Goal: Task Accomplishment & Management: Use online tool/utility

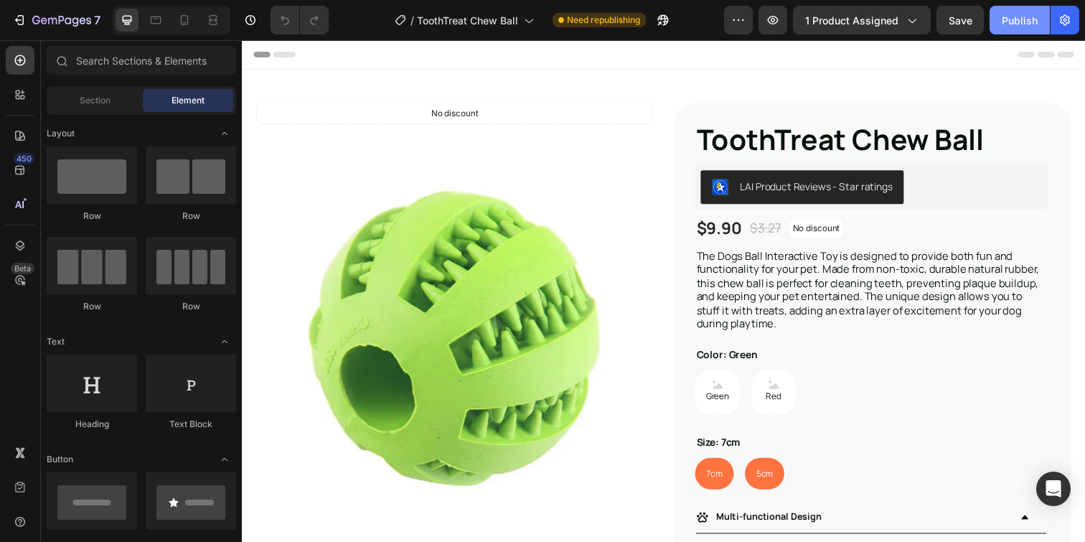
click at [1011, 20] on div "Publish" at bounding box center [1020, 20] width 36 height 15
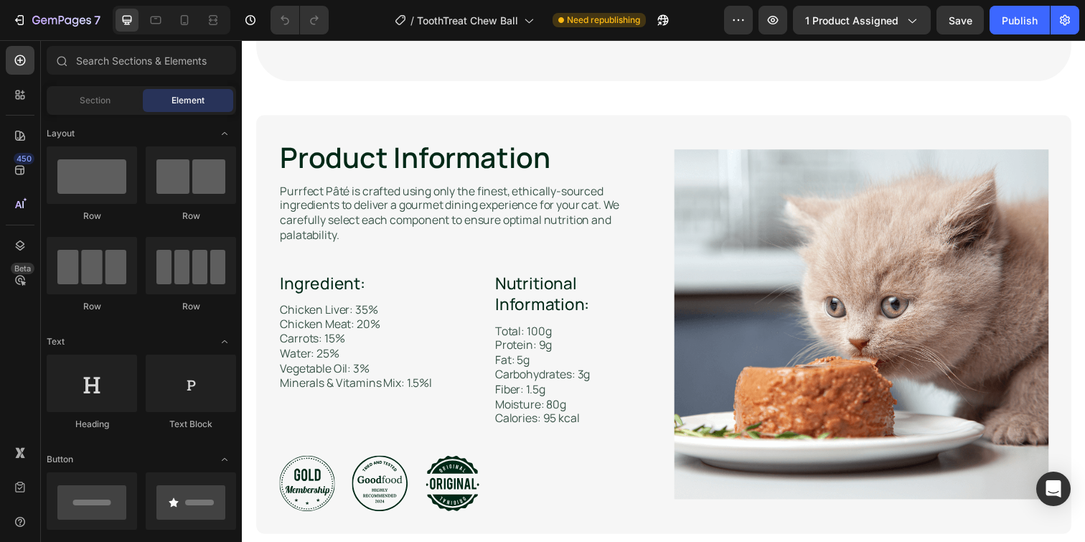
scroll to position [3092, 0]
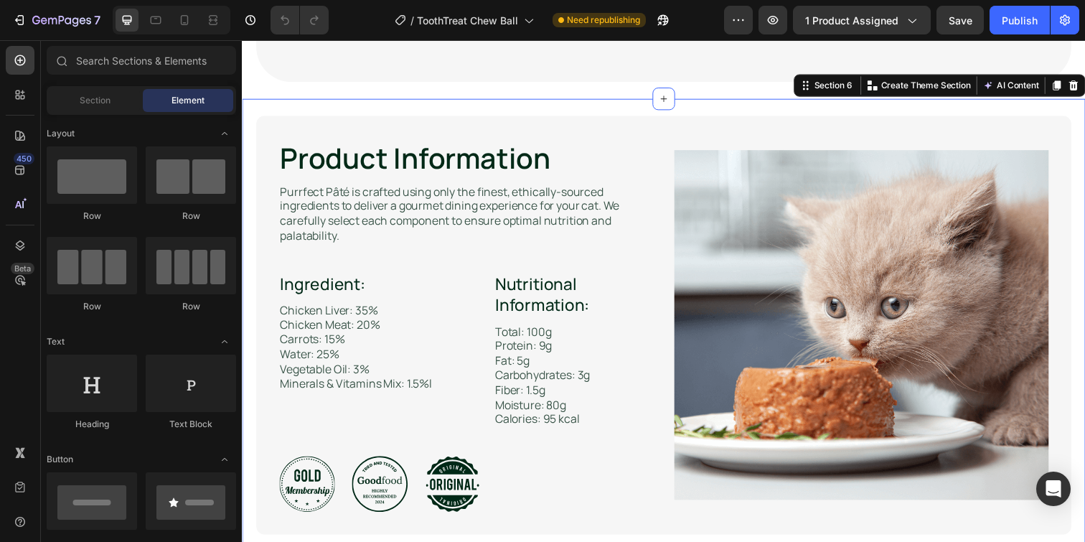
click at [638, 110] on div "Product Information Heading Image Purrfect Pâté is crafted using only the fines…" at bounding box center [672, 340] width 861 height 480
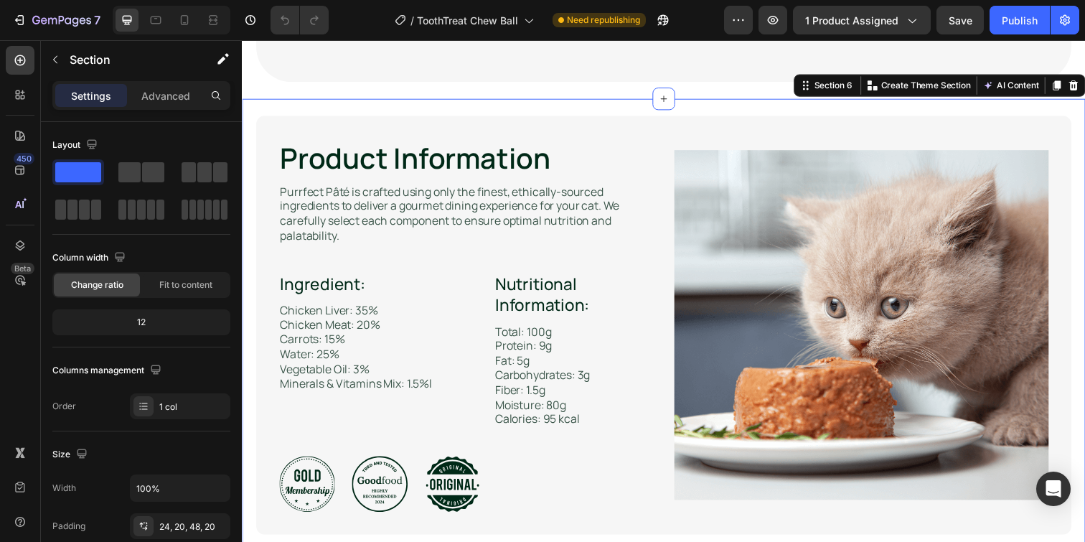
click at [1084, 86] on icon at bounding box center [1090, 85] width 9 height 10
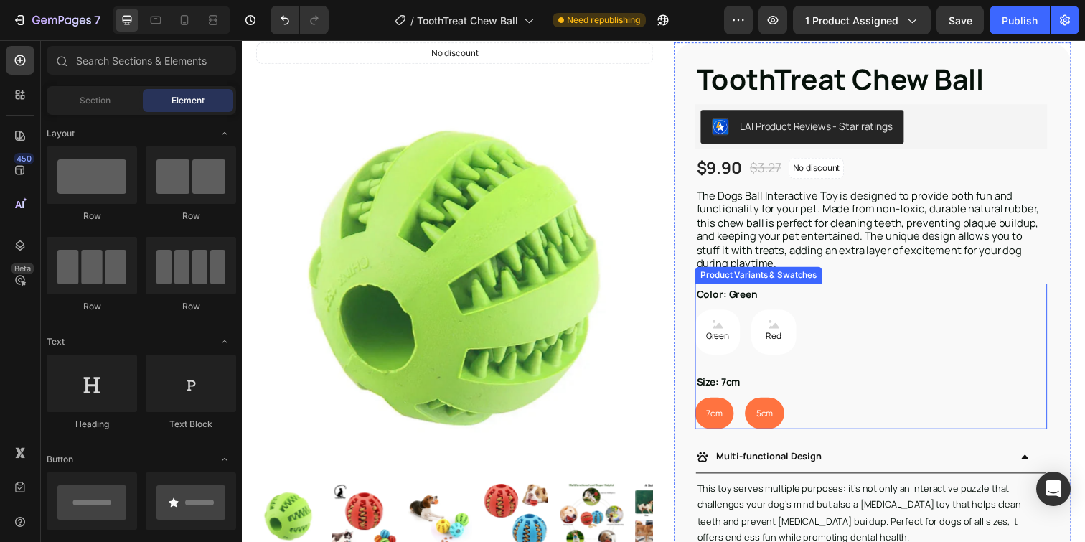
scroll to position [39, 0]
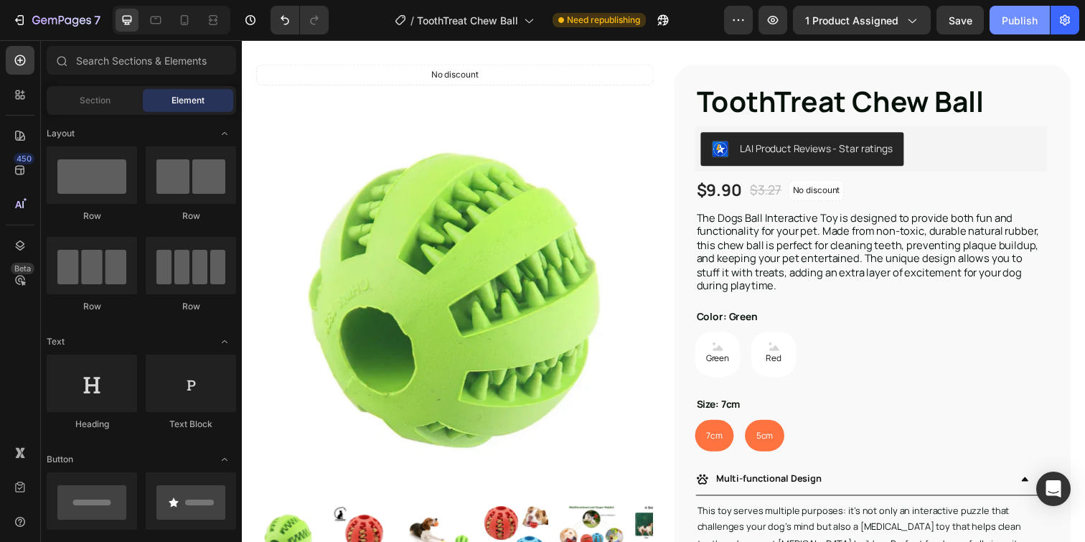
click at [1014, 22] on div "Publish" at bounding box center [1020, 20] width 36 height 15
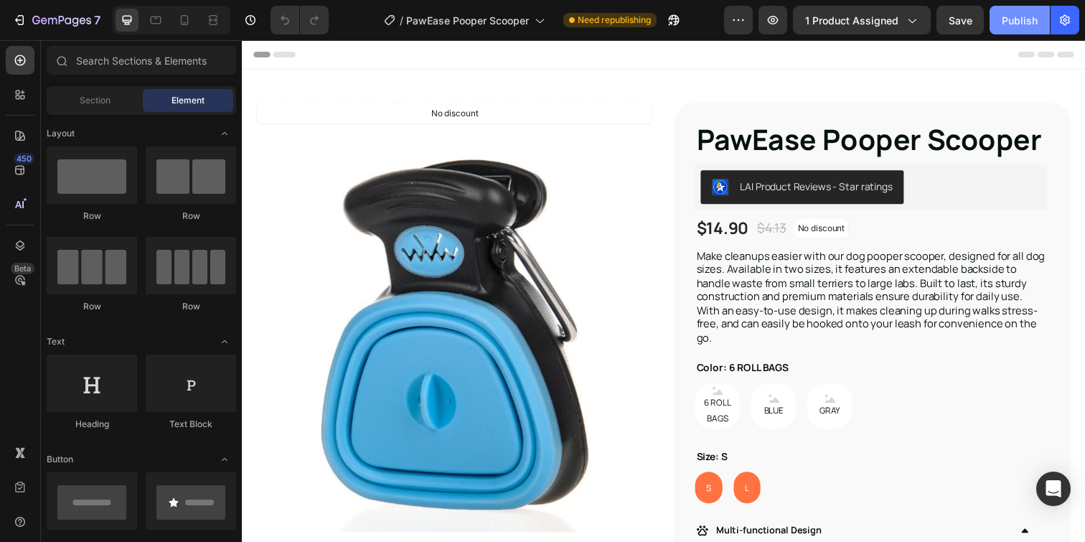
click at [1016, 27] on div "Publish" at bounding box center [1020, 20] width 36 height 15
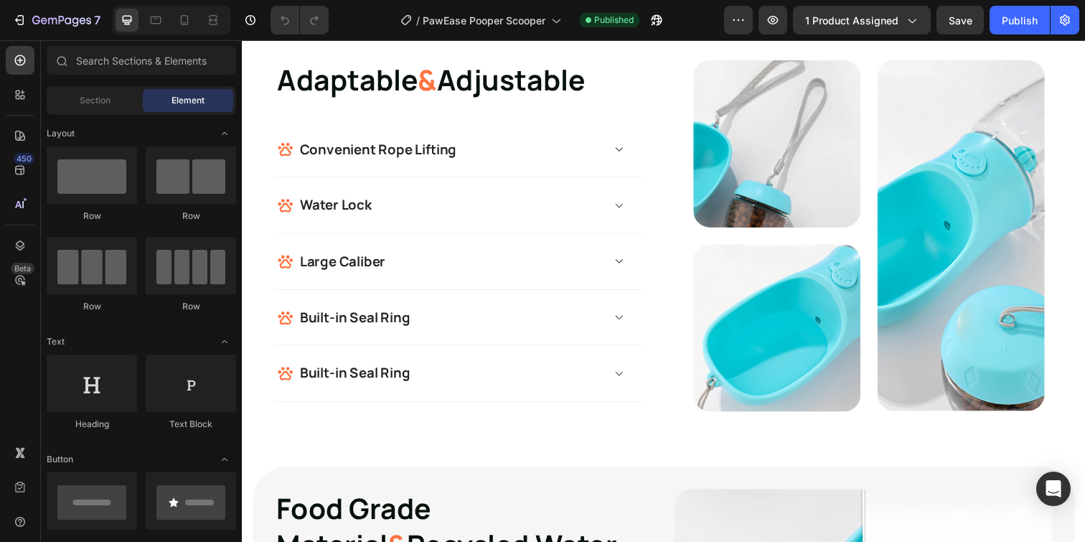
scroll to position [1396, 0]
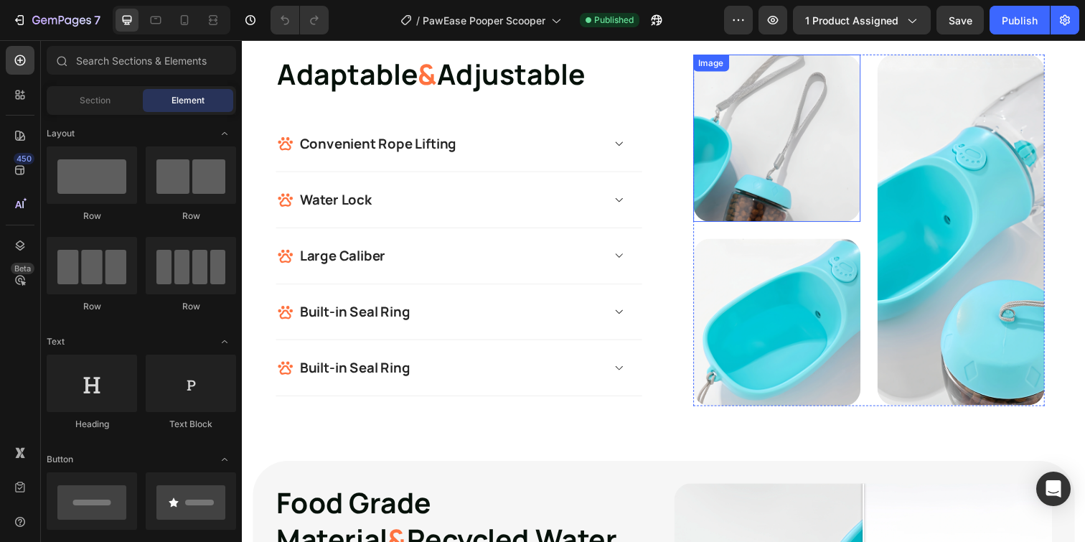
click at [794, 192] on img at bounding box center [787, 140] width 171 height 171
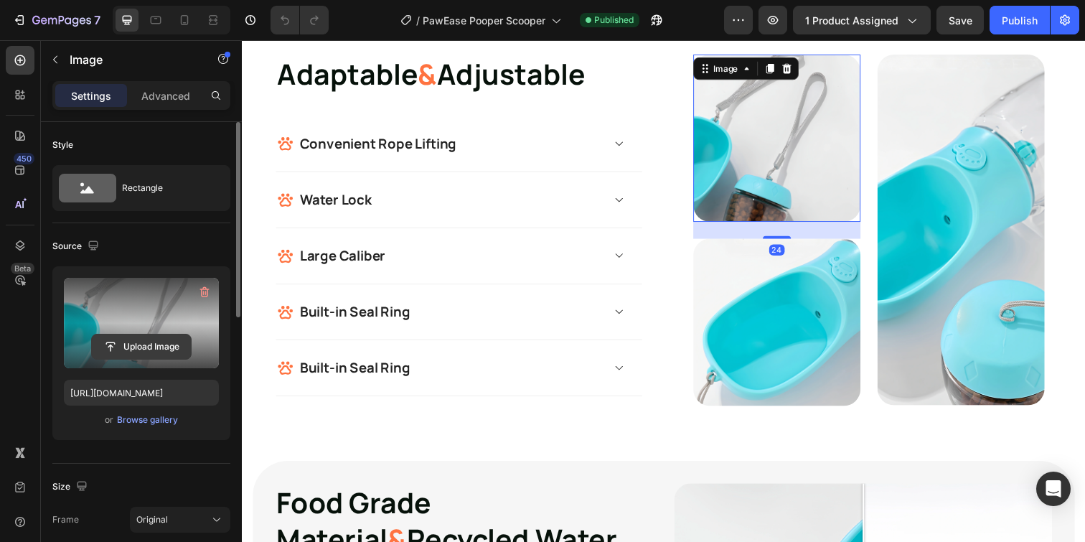
click at [134, 344] on input "file" at bounding box center [141, 346] width 99 height 24
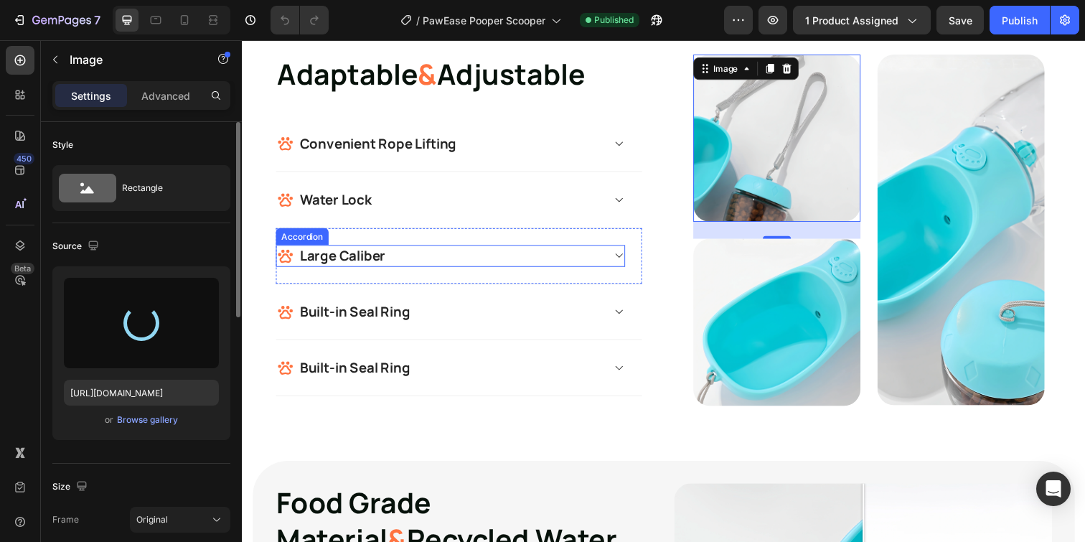
type input "https://cdn.shopify.com/s/files/1/0849/0162/6133/files/gempages_548845192942191…"
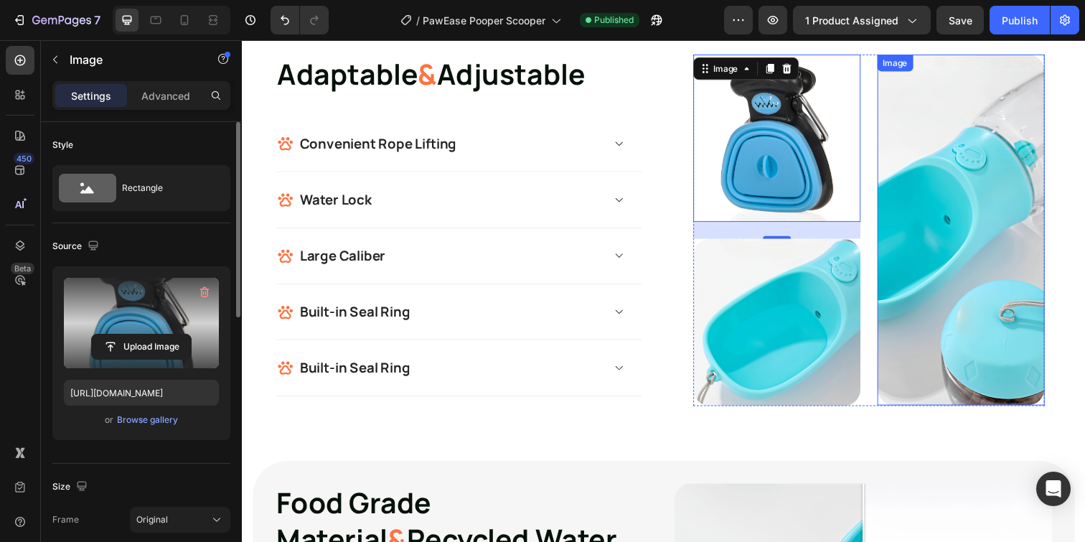
click at [982, 278] on img at bounding box center [975, 234] width 171 height 359
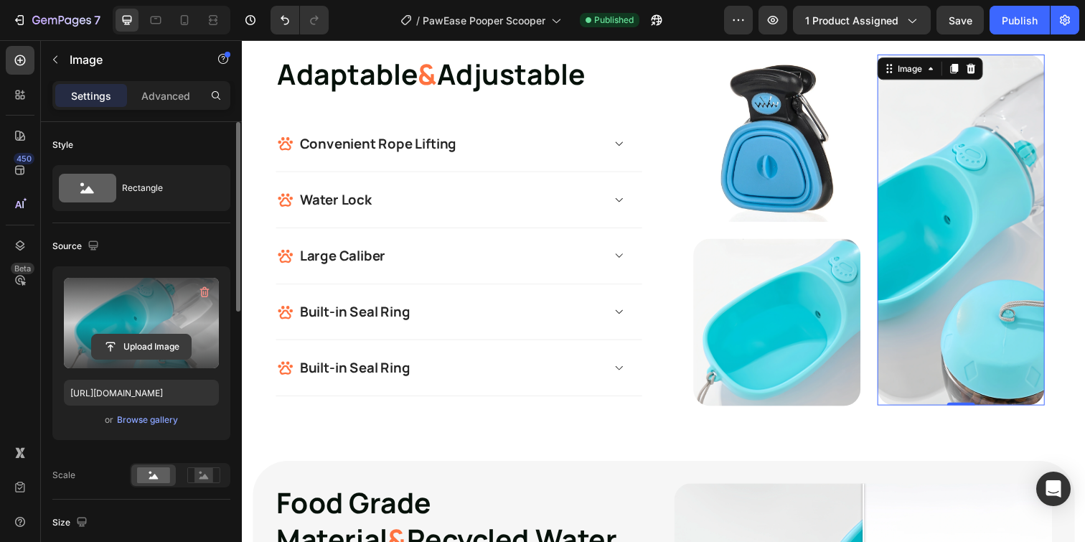
click at [123, 344] on input "file" at bounding box center [141, 346] width 99 height 24
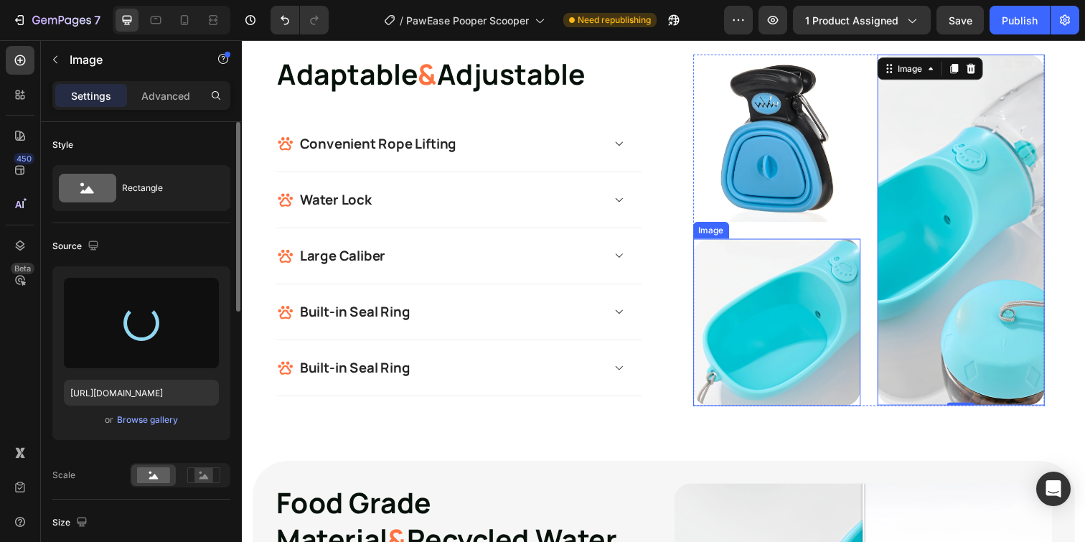
type input "https://cdn.shopify.com/s/files/1/0849/0162/6133/files/gempages_548845192942191…"
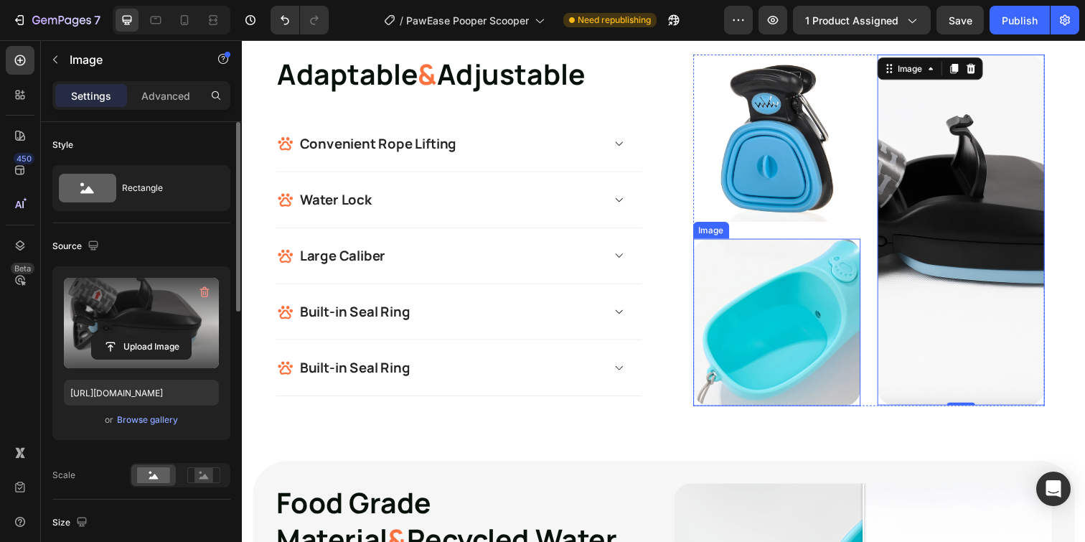
click at [834, 314] on img at bounding box center [787, 328] width 171 height 171
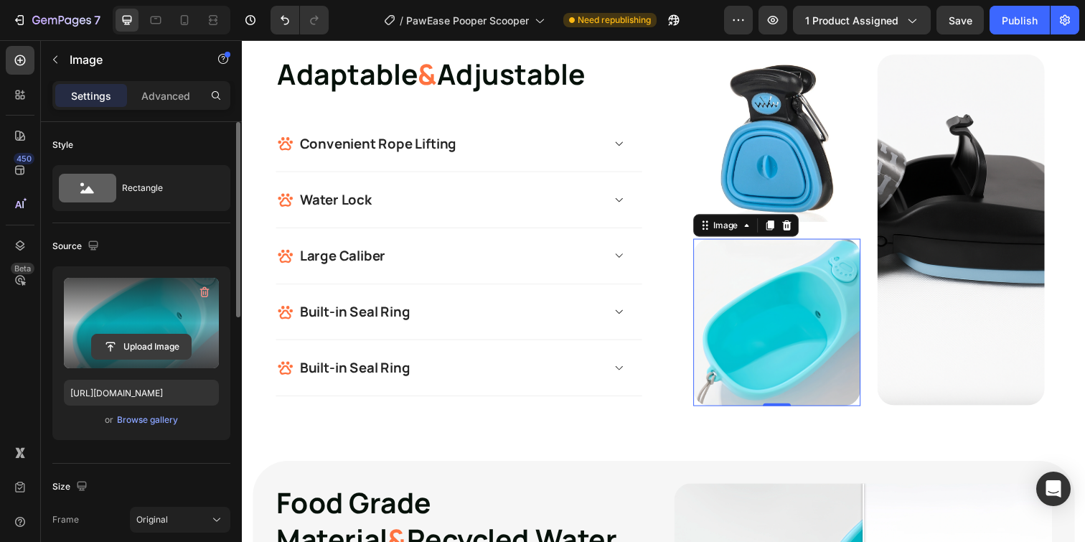
click at [131, 352] on input "file" at bounding box center [141, 346] width 99 height 24
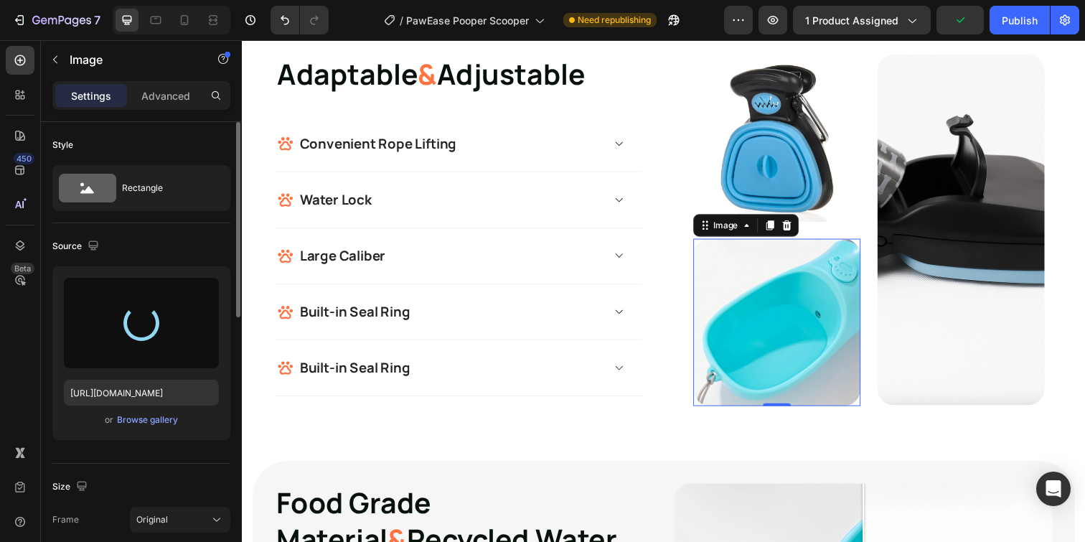
type input "https://cdn.shopify.com/s/files/1/0849/0162/6133/files/gempages_548845192942191…"
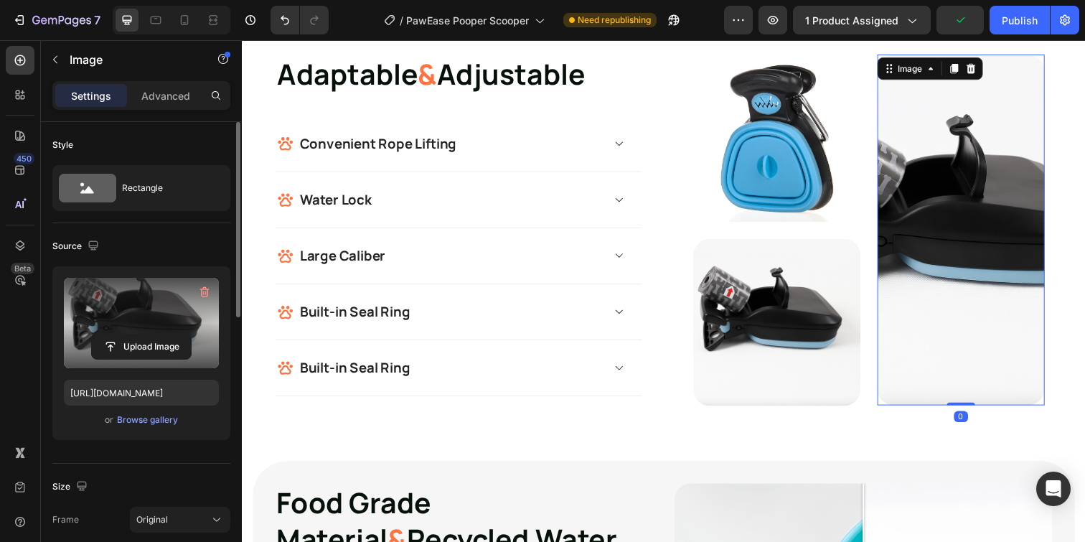
click at [972, 292] on img at bounding box center [975, 234] width 171 height 359
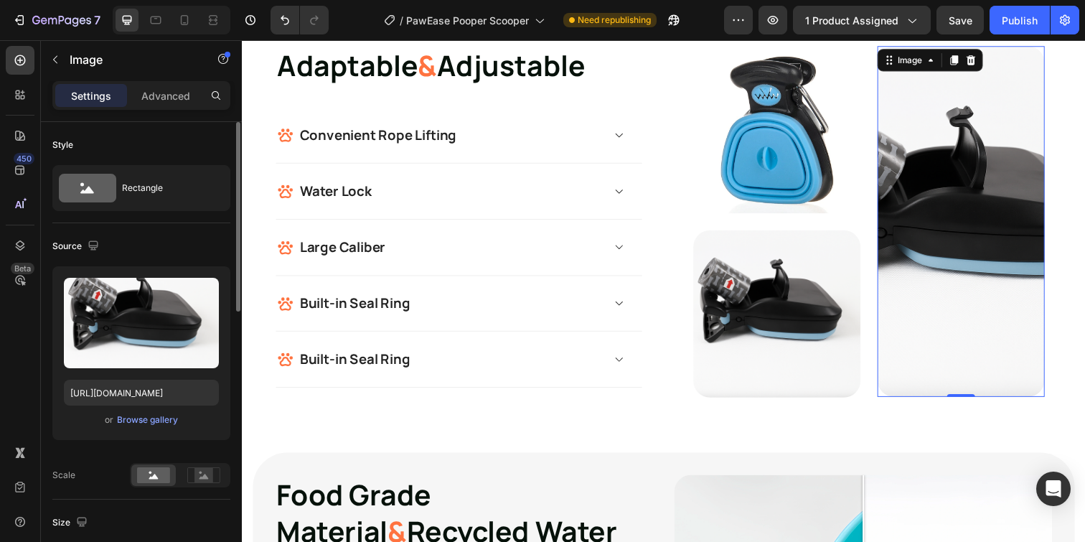
scroll to position [1405, 0]
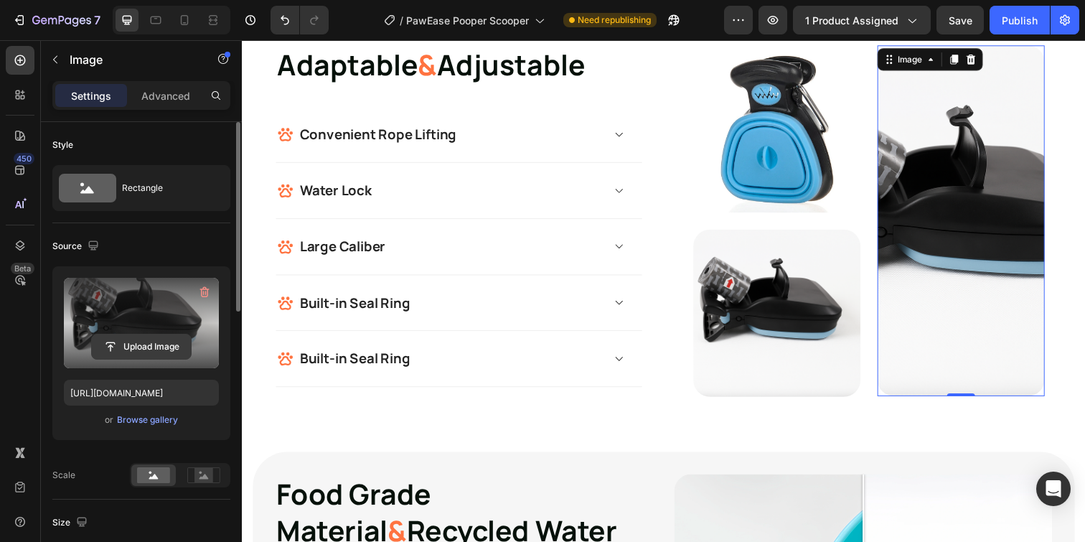
click at [140, 344] on input "file" at bounding box center [141, 346] width 99 height 24
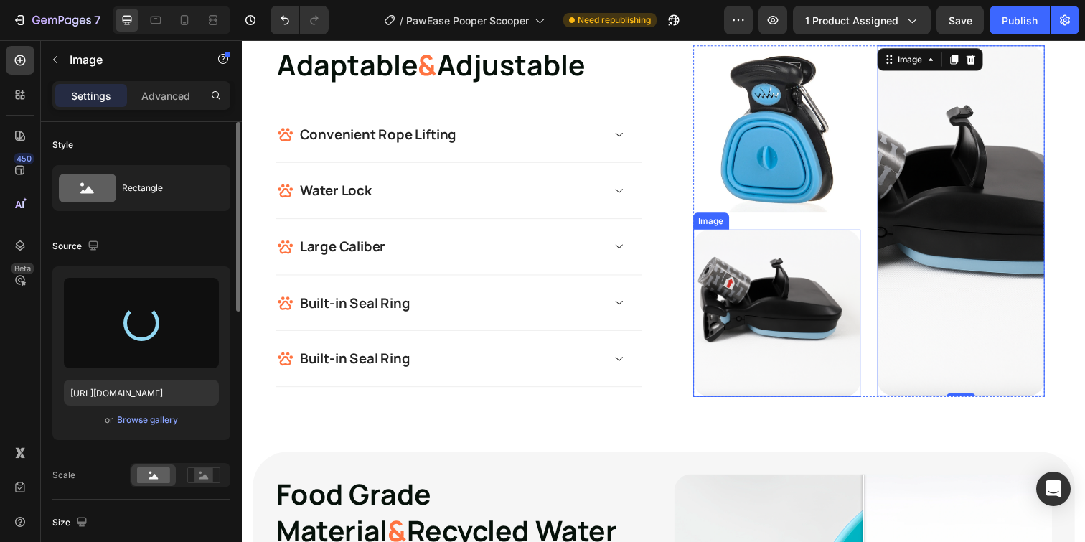
type input "https://cdn.shopify.com/s/files/1/0849/0162/6133/files/gempages_548845192942191…"
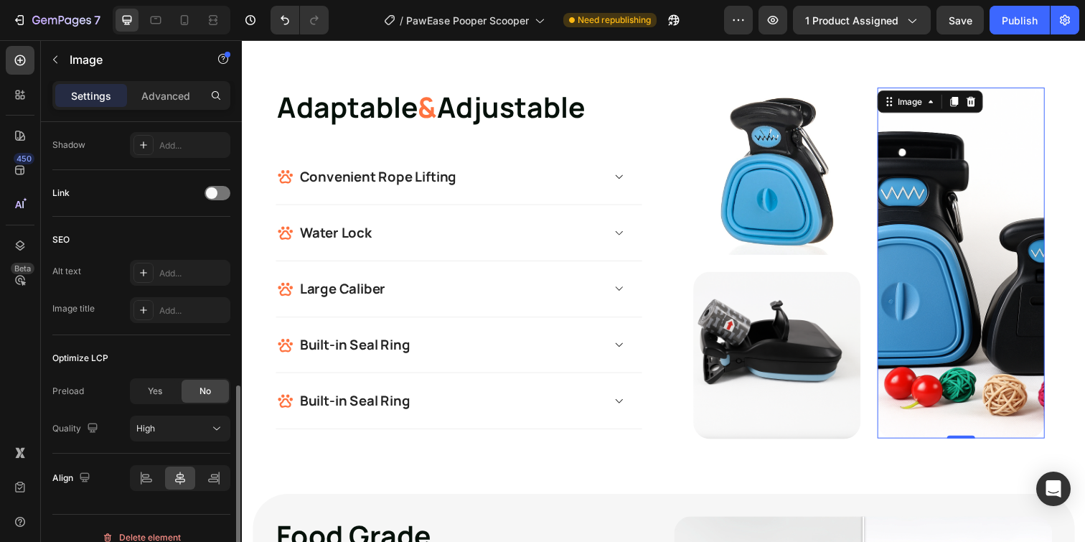
scroll to position [659, 0]
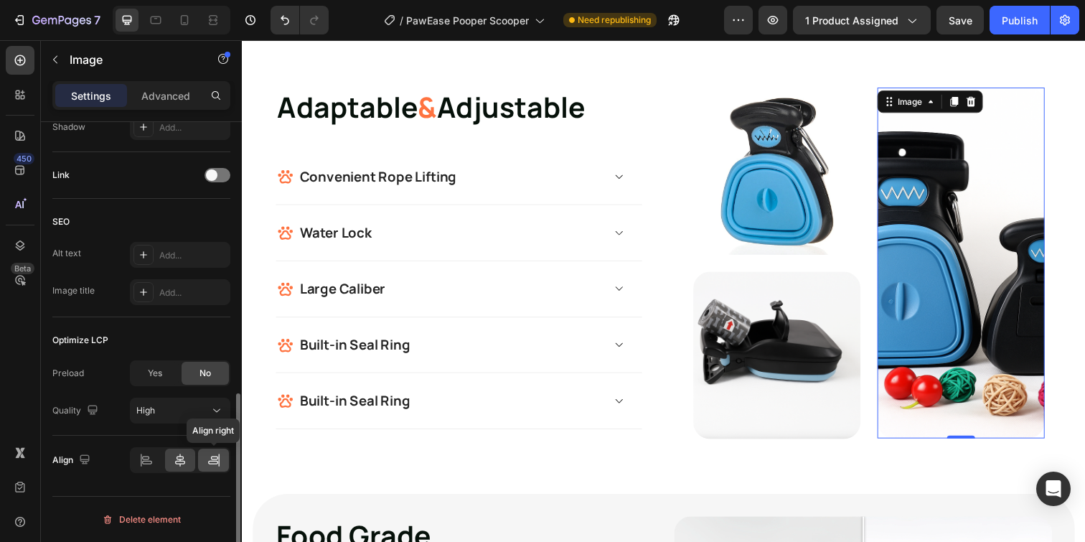
click at [216, 467] on div at bounding box center [213, 459] width 31 height 23
click at [187, 466] on icon at bounding box center [180, 460] width 14 height 14
click at [151, 463] on icon at bounding box center [147, 463] width 10 height 4
click at [184, 464] on icon at bounding box center [180, 460] width 14 height 14
click at [214, 466] on icon at bounding box center [214, 460] width 14 height 14
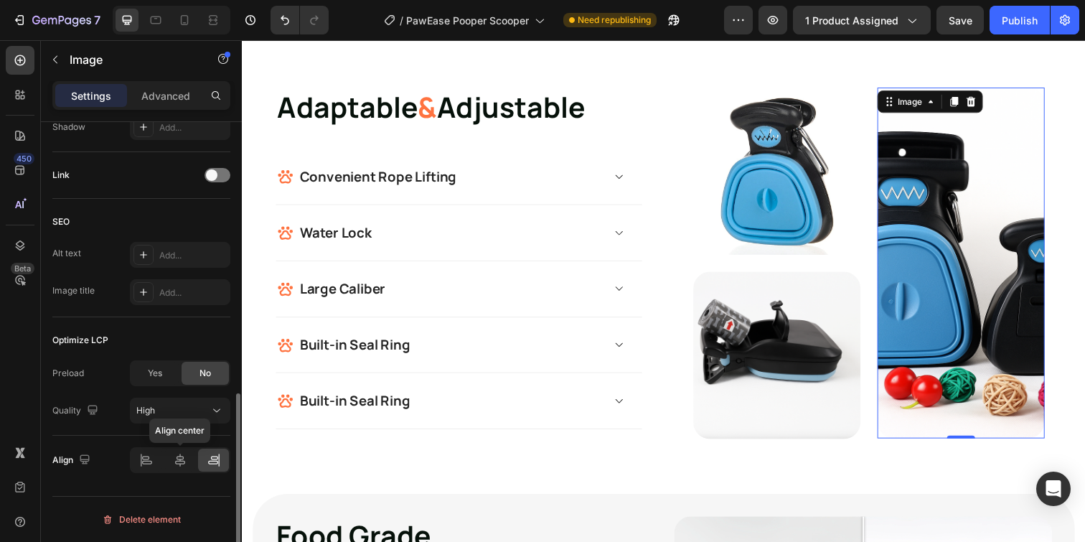
drag, startPoint x: 185, startPoint y: 464, endPoint x: 203, endPoint y: 467, distance: 18.2
click at [184, 464] on icon at bounding box center [180, 460] width 14 height 14
click at [954, 291] on img at bounding box center [975, 267] width 171 height 359
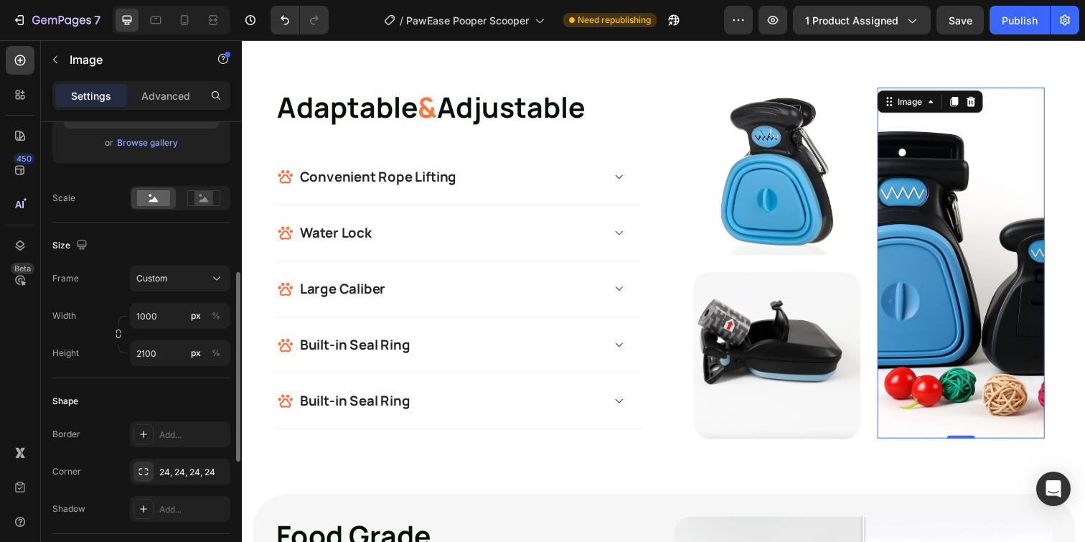
scroll to position [269, 0]
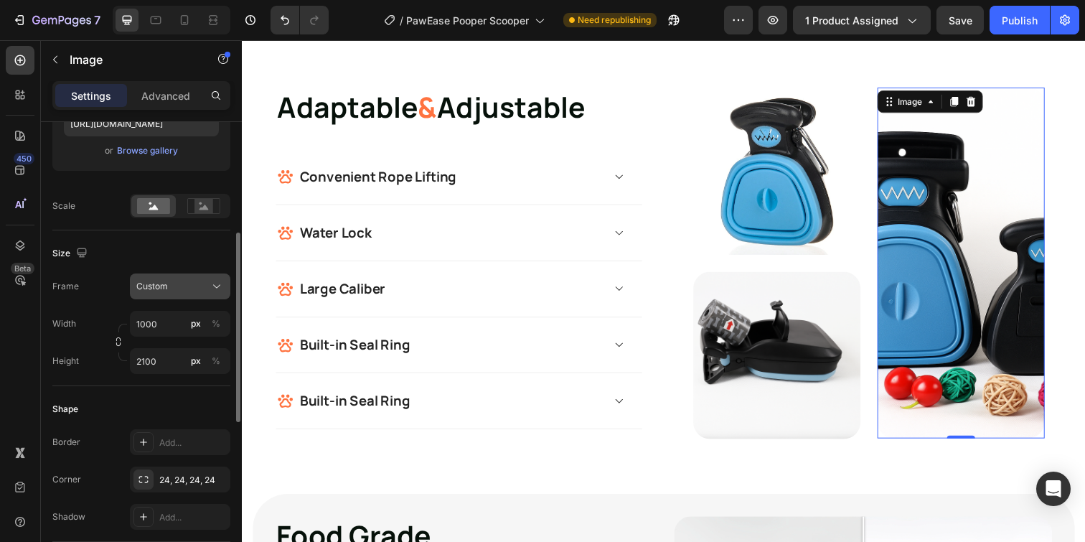
click at [196, 294] on button "Custom" at bounding box center [180, 286] width 100 height 26
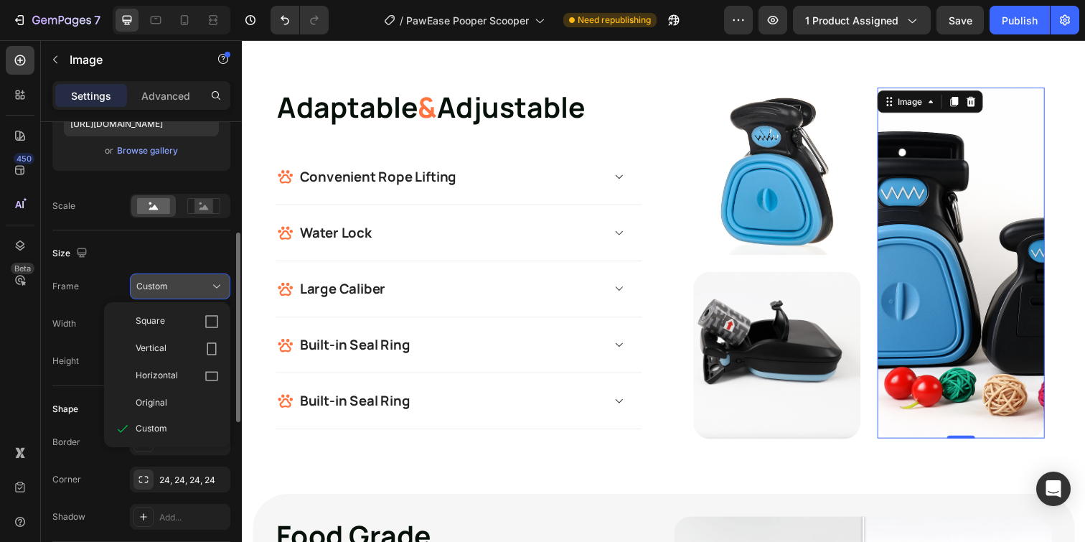
click at [194, 288] on div "Custom" at bounding box center [171, 286] width 70 height 13
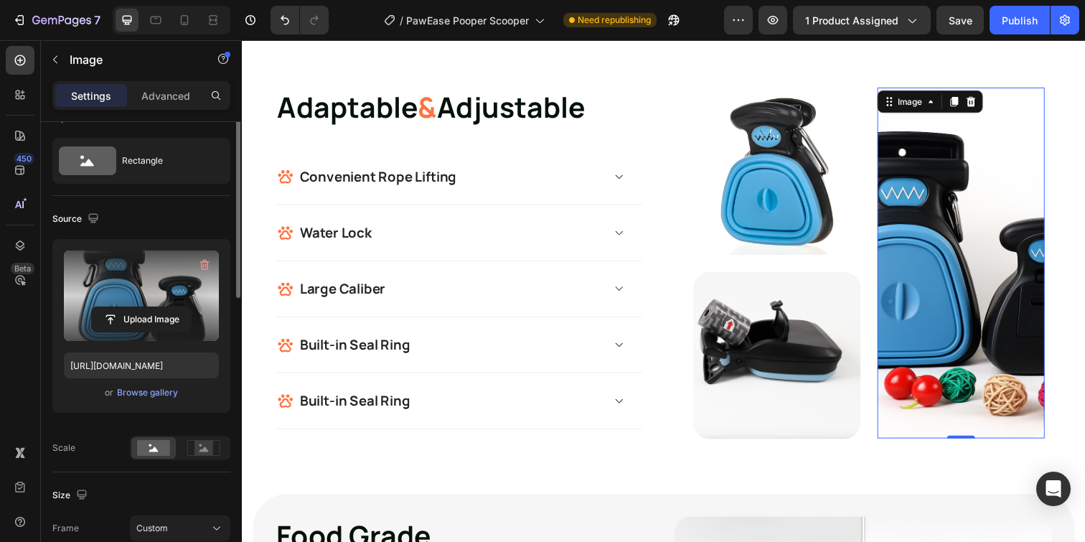
scroll to position [0, 0]
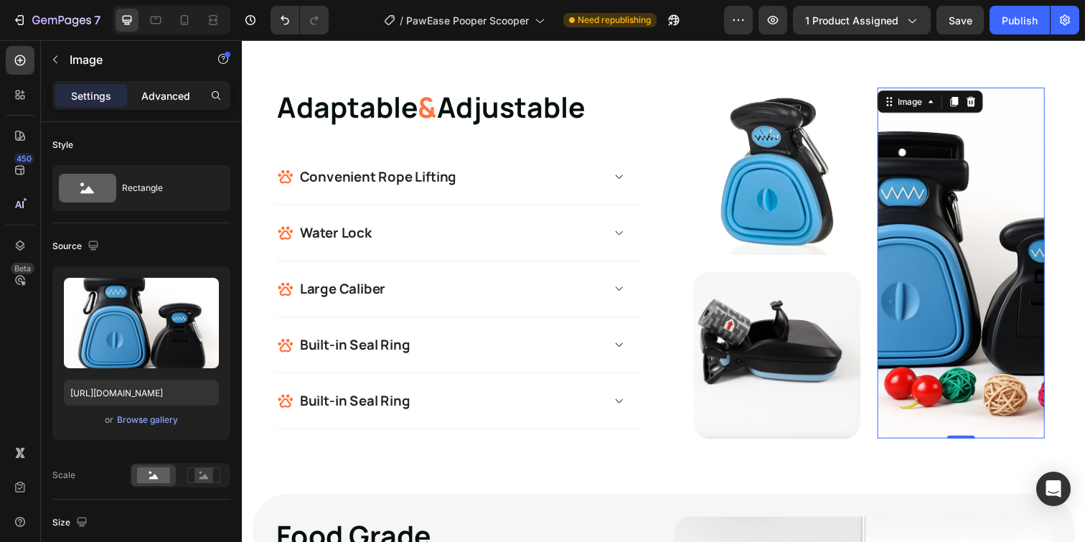
click at [157, 100] on p "Advanced" at bounding box center [165, 95] width 49 height 15
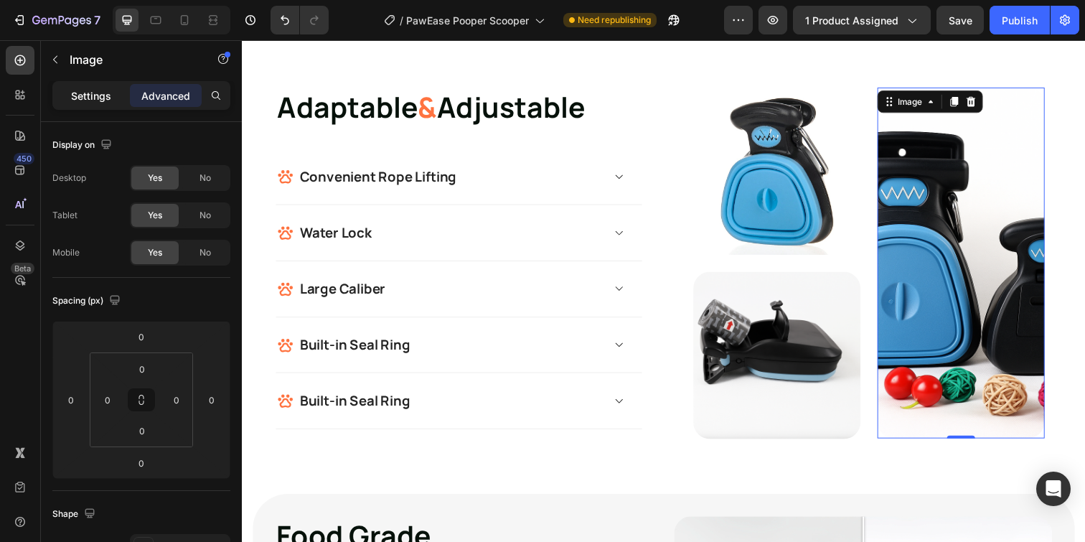
click at [82, 95] on p "Settings" at bounding box center [91, 95] width 40 height 15
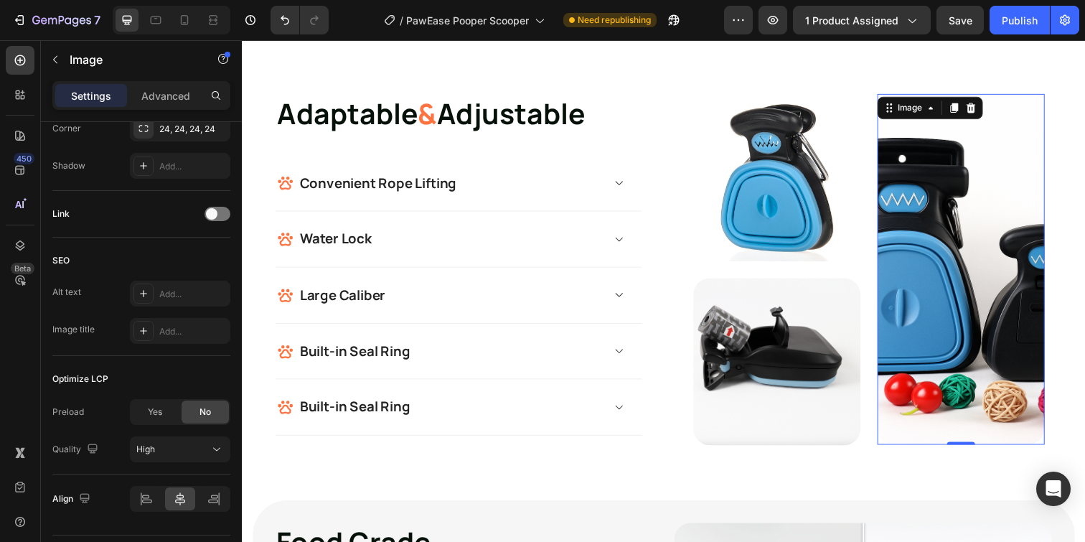
scroll to position [1353, 0]
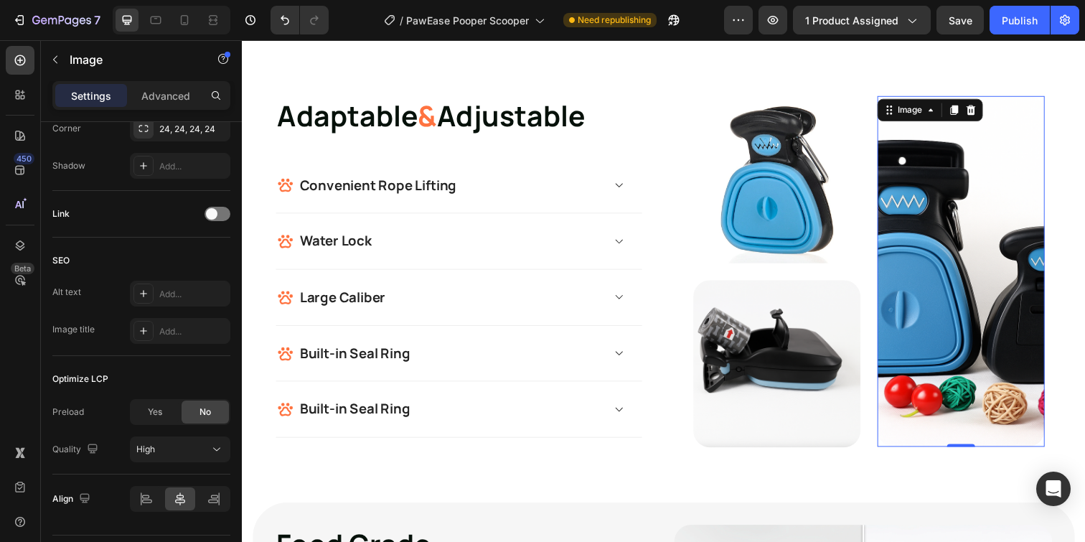
click at [953, 362] on img at bounding box center [975, 276] width 171 height 359
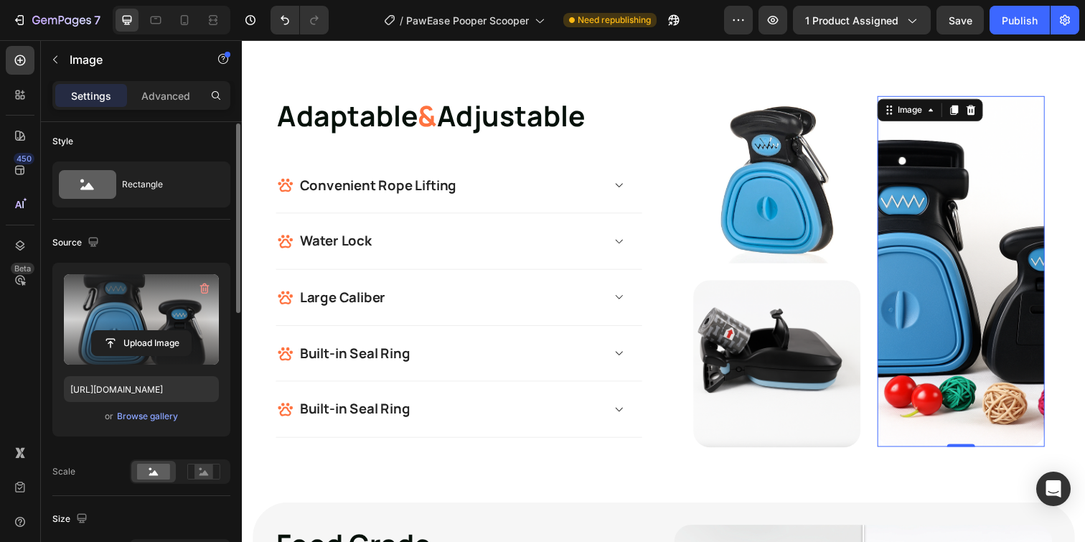
scroll to position [0, 0]
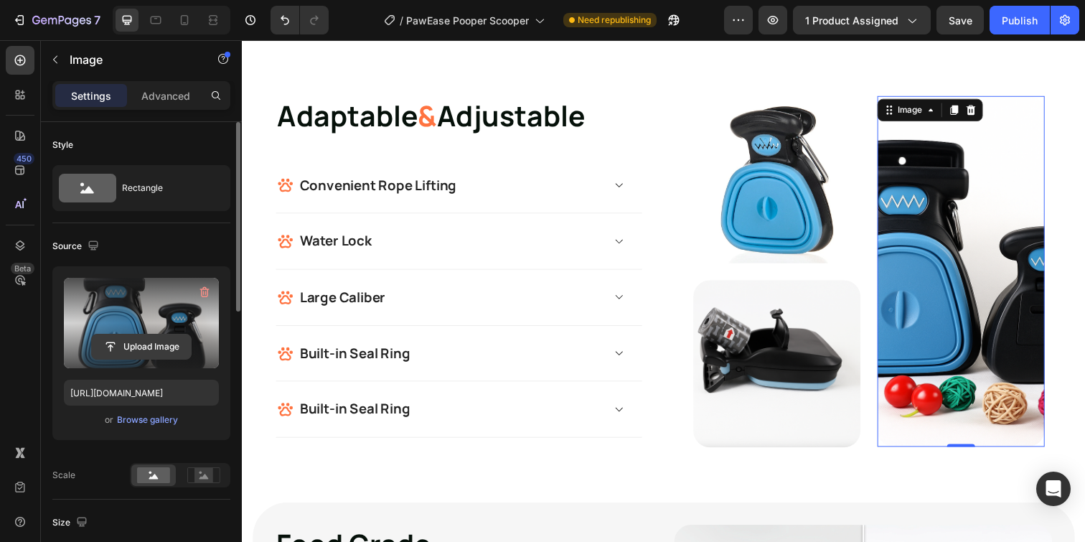
click at [147, 346] on input "file" at bounding box center [141, 346] width 99 height 24
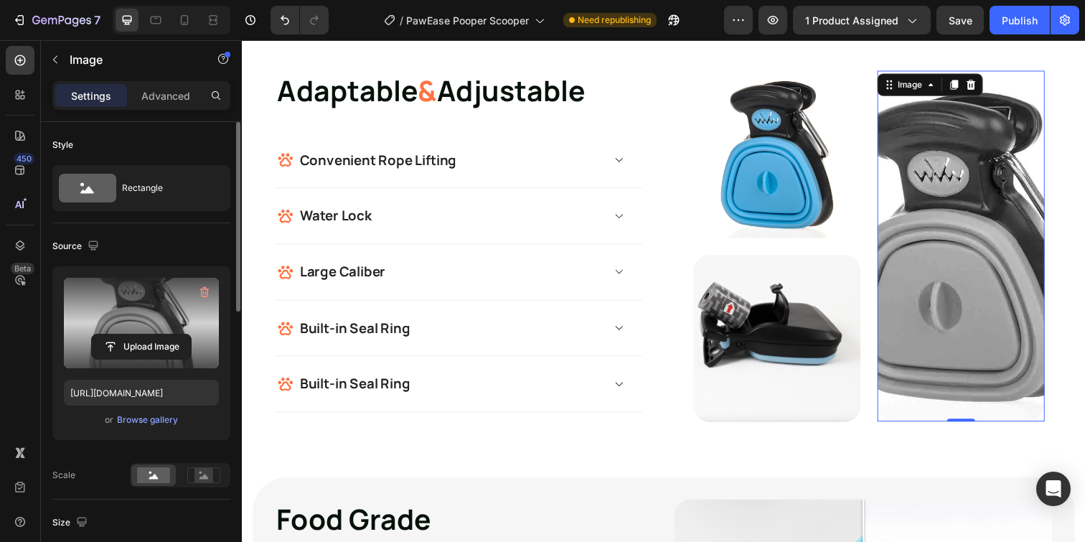
scroll to position [1383, 0]
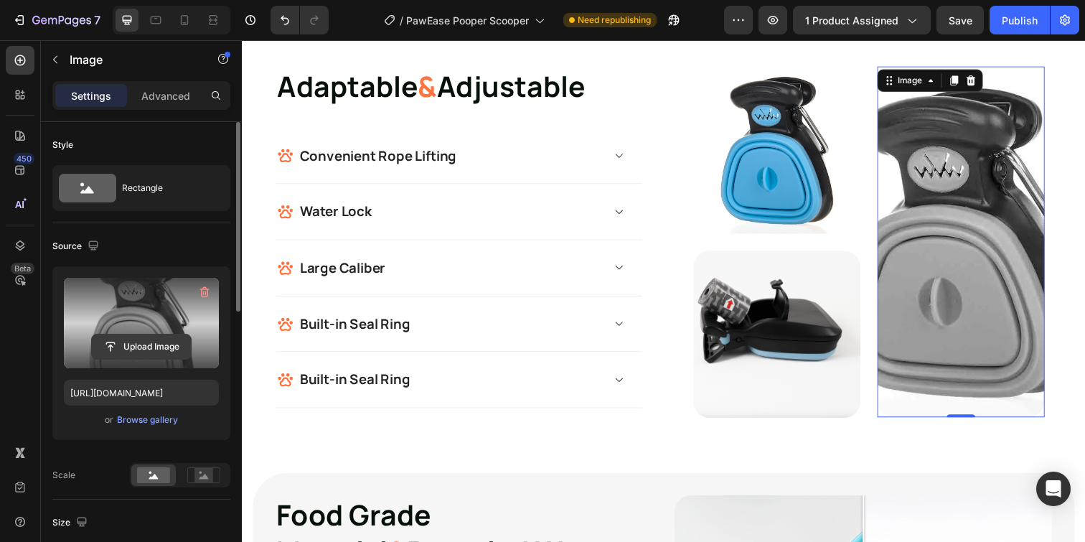
click at [161, 344] on input "file" at bounding box center [141, 346] width 99 height 24
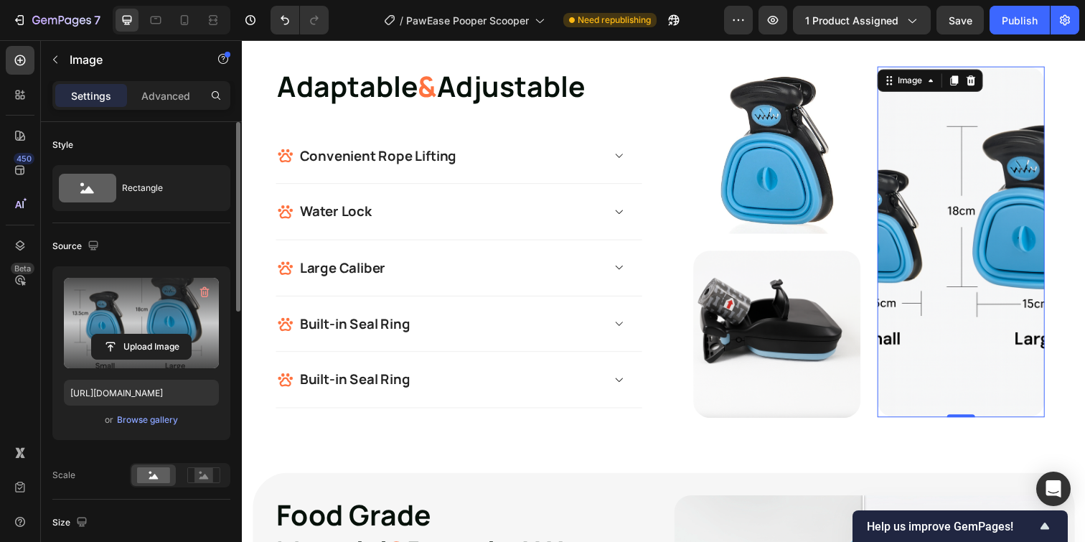
click at [943, 212] on img at bounding box center [975, 246] width 171 height 359
click at [111, 347] on input "file" at bounding box center [141, 346] width 99 height 24
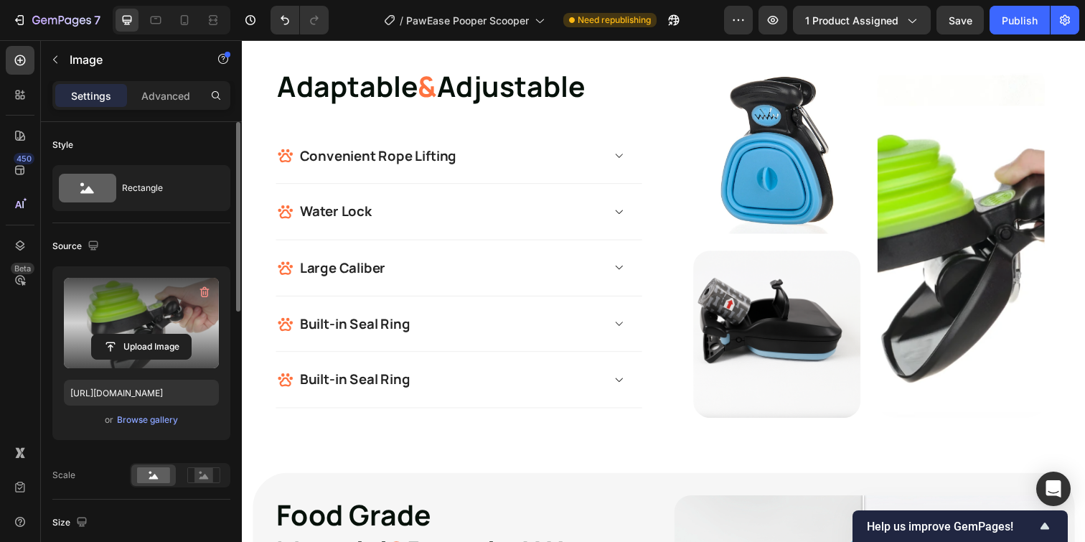
click at [985, 281] on img at bounding box center [975, 246] width 171 height 359
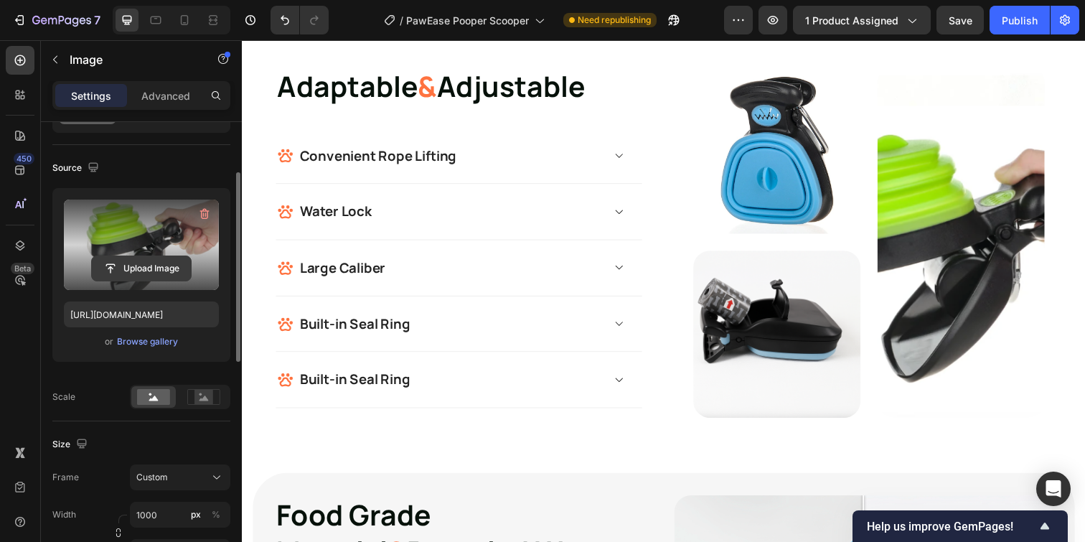
scroll to position [91, 0]
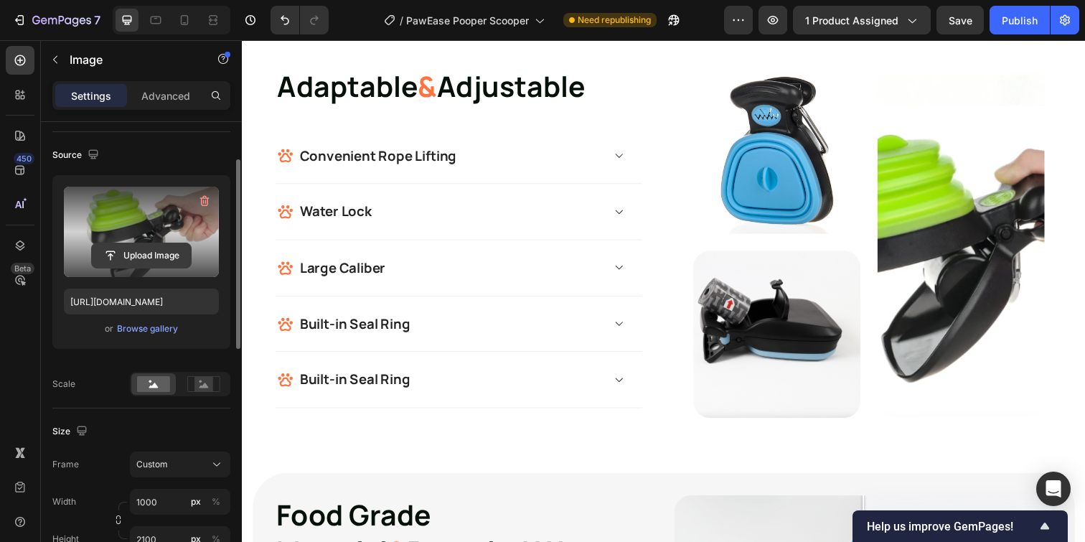
click at [154, 259] on input "file" at bounding box center [141, 255] width 99 height 24
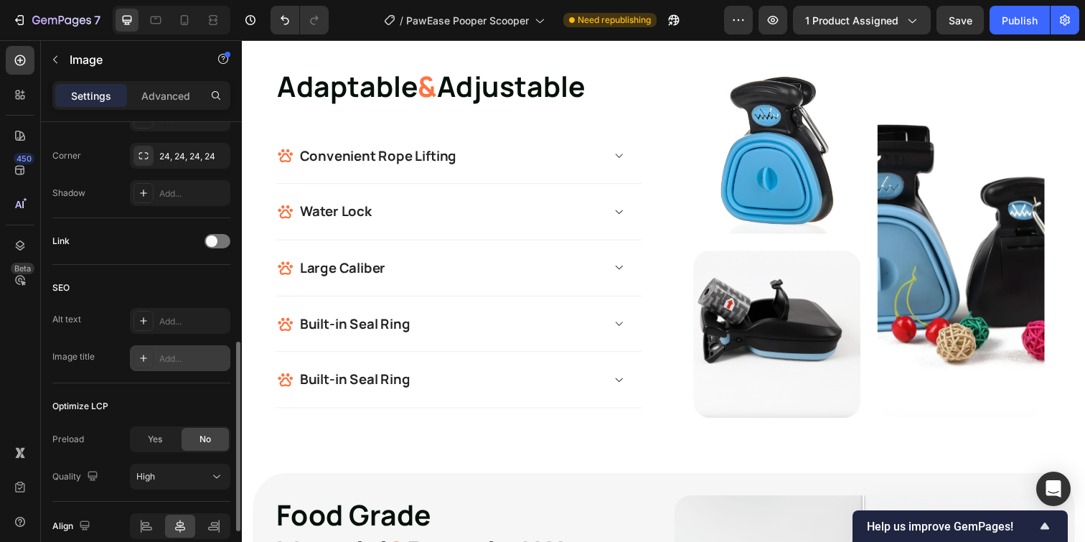
scroll to position [659, 0]
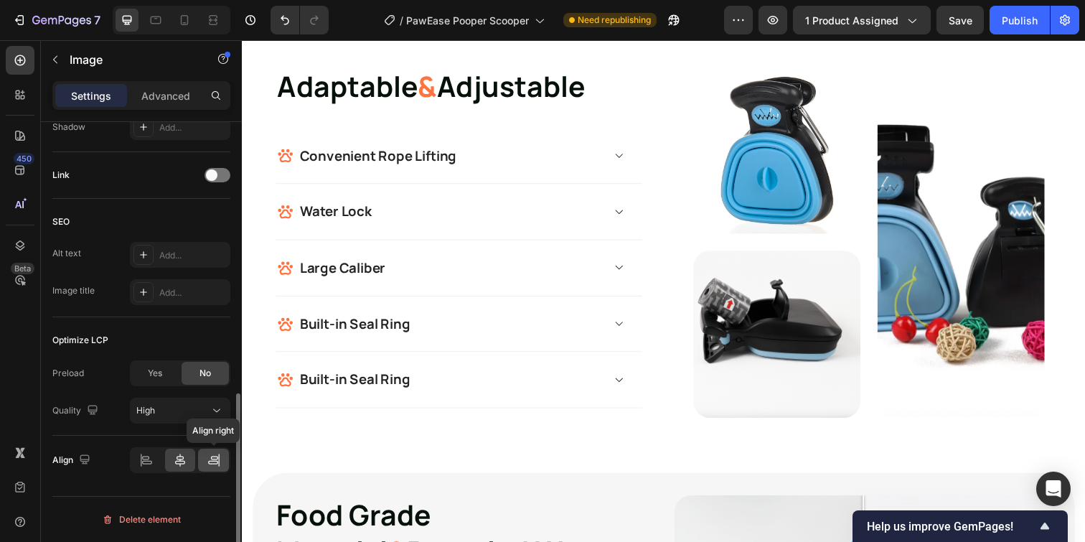
click at [220, 460] on div at bounding box center [213, 459] width 31 height 23
click at [178, 461] on icon at bounding box center [180, 459] width 10 height 13
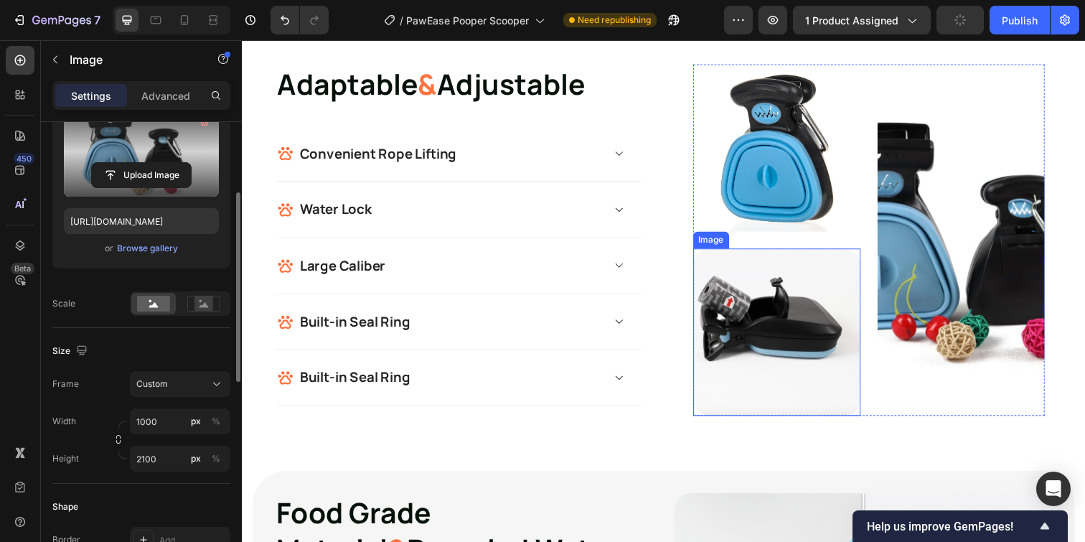
scroll to position [1391, 0]
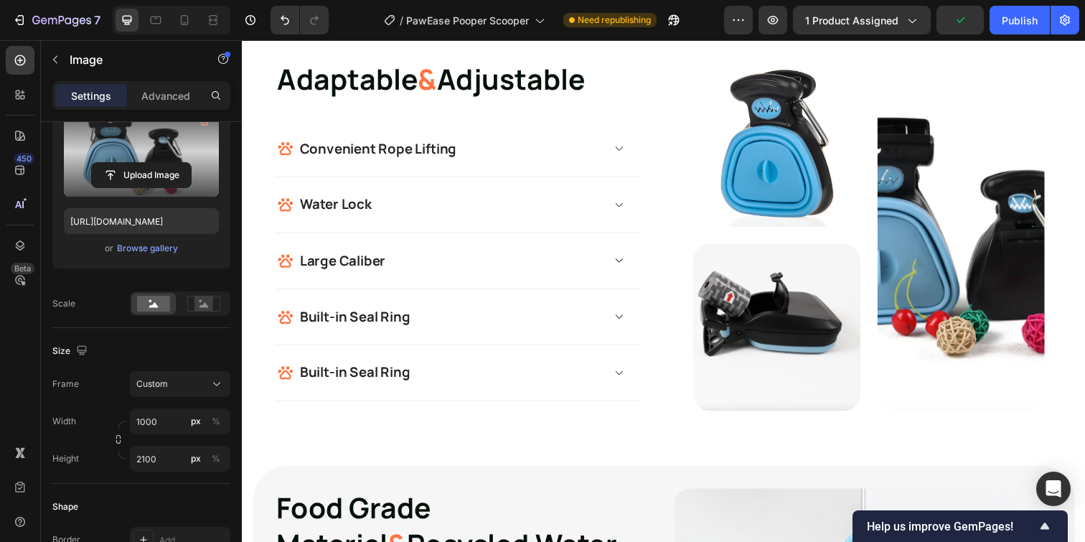
click at [957, 308] on img at bounding box center [975, 239] width 171 height 359
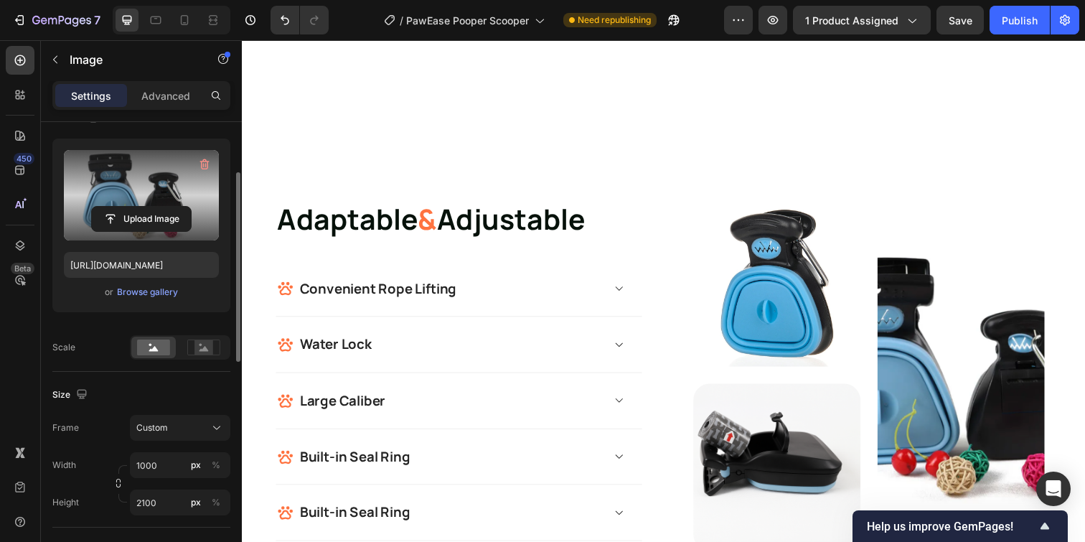
scroll to position [126, 0]
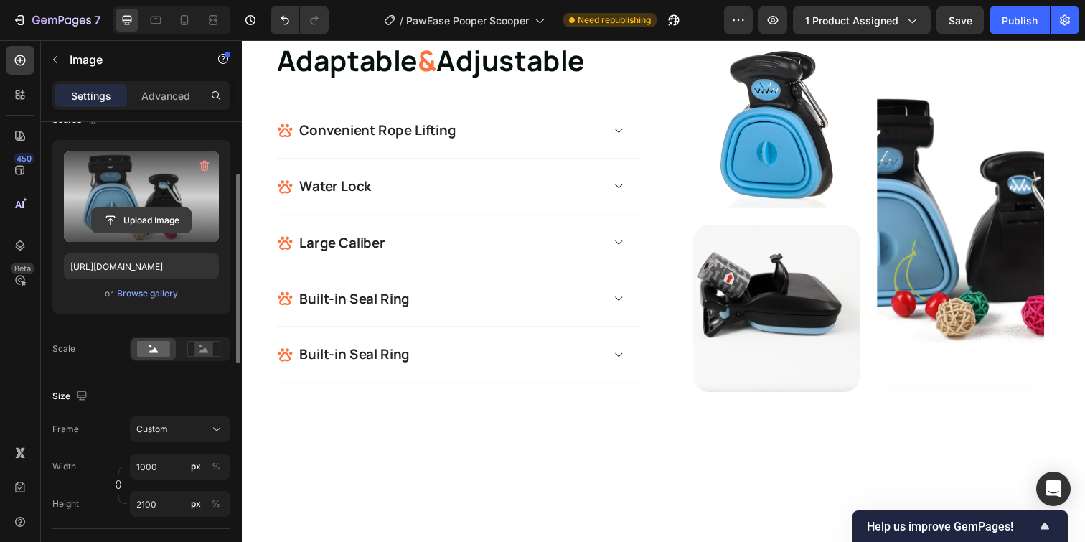
click at [129, 226] on input "file" at bounding box center [141, 220] width 99 height 24
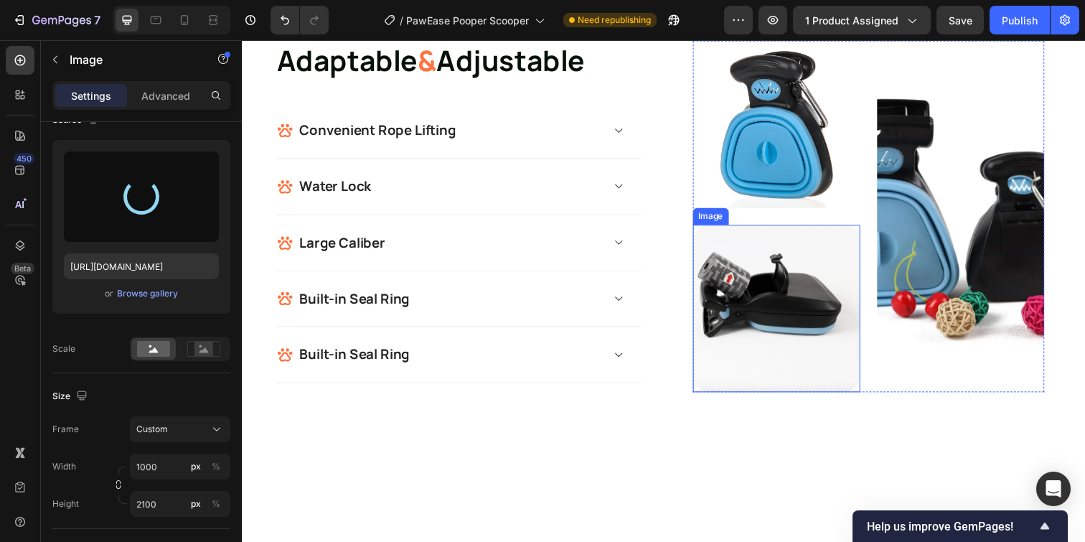
type input "https://cdn.shopify.com/s/files/1/0849/0162/6133/files/gempages_548845192942191…"
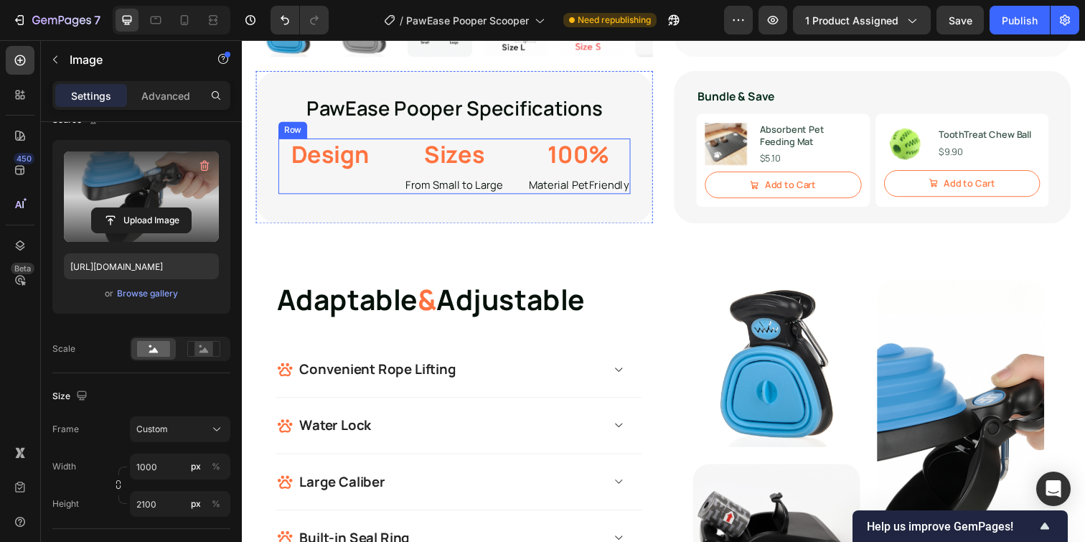
scroll to position [995, 0]
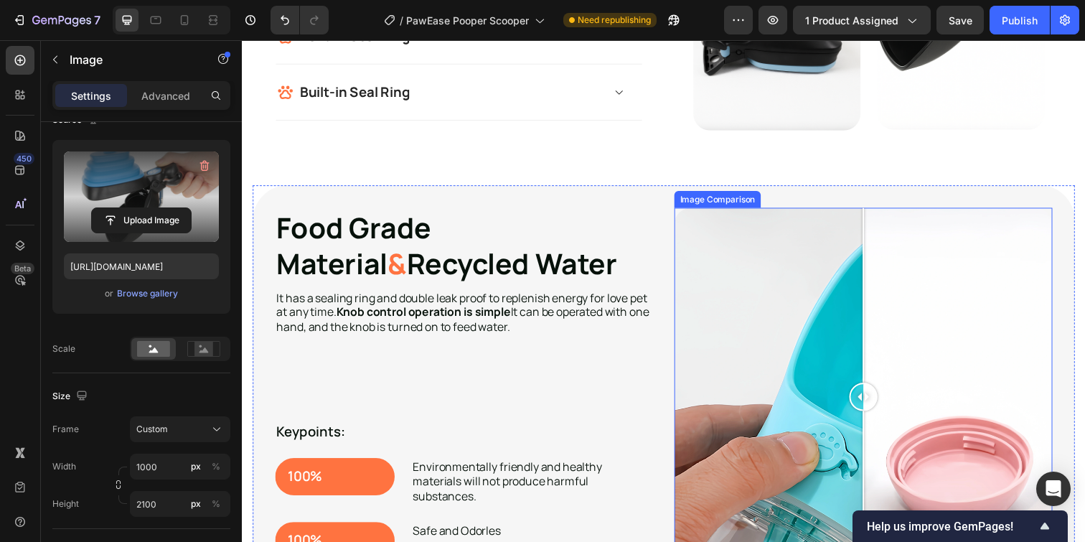
click at [755, 436] on div at bounding box center [876, 404] width 386 height 386
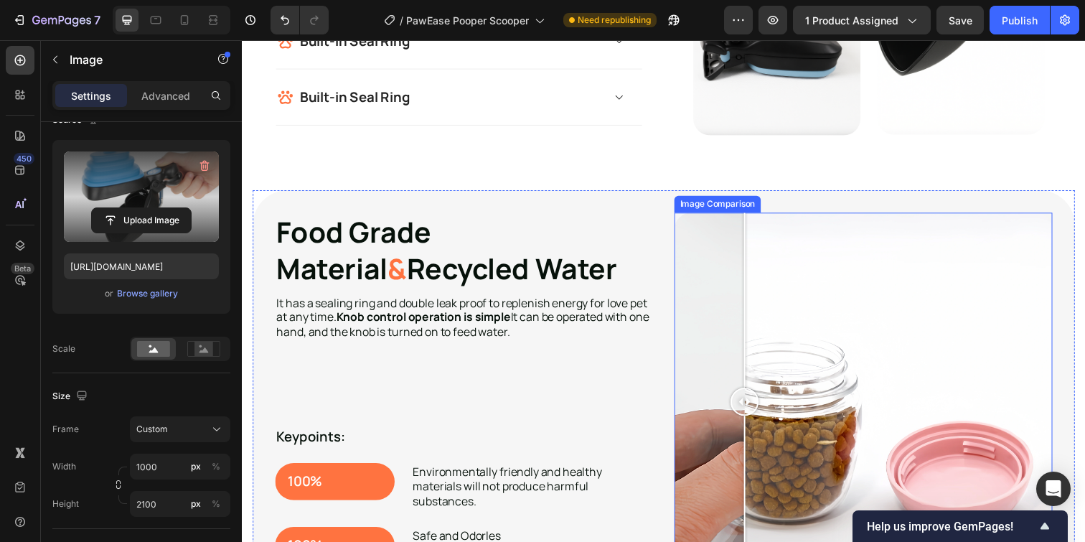
scroll to position [1668, 0]
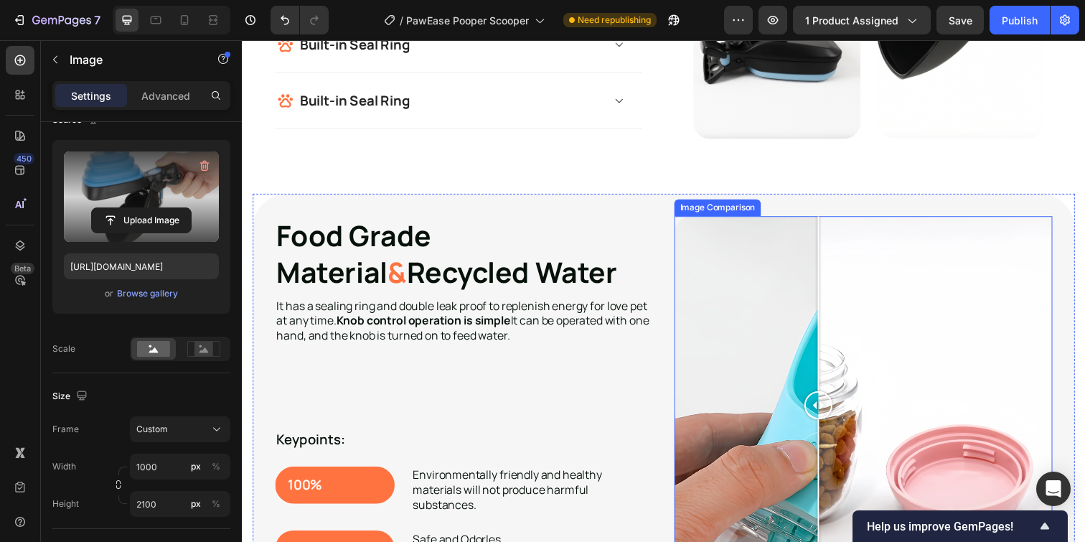
click at [830, 417] on div at bounding box center [830, 412] width 29 height 29
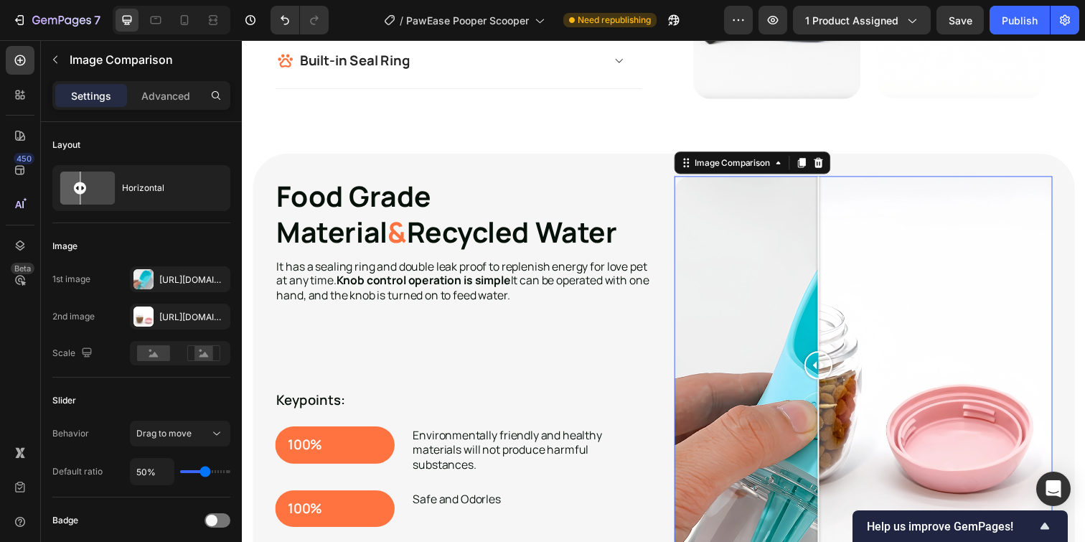
scroll to position [27, 0]
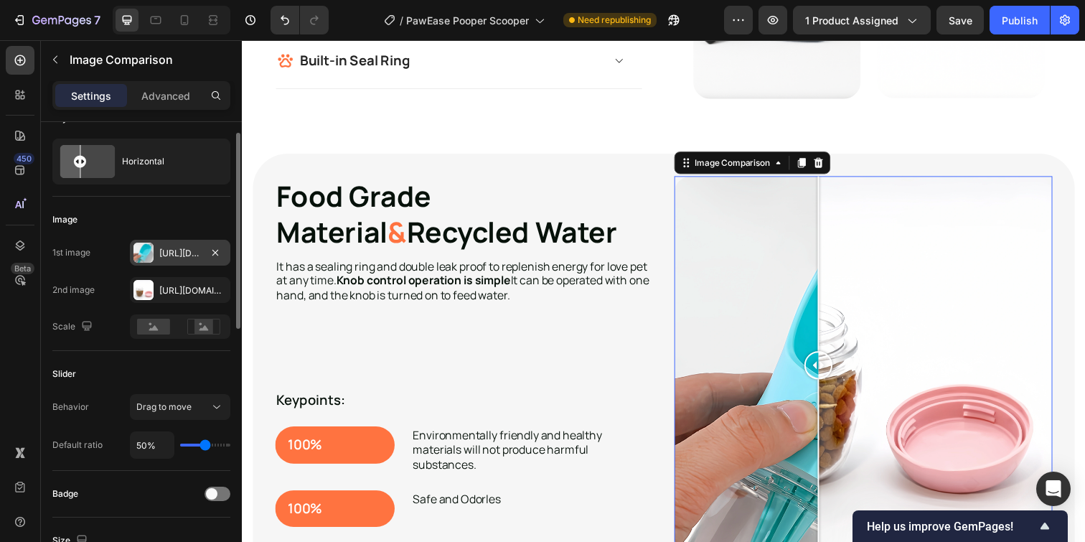
click at [144, 259] on div at bounding box center [143, 253] width 20 height 20
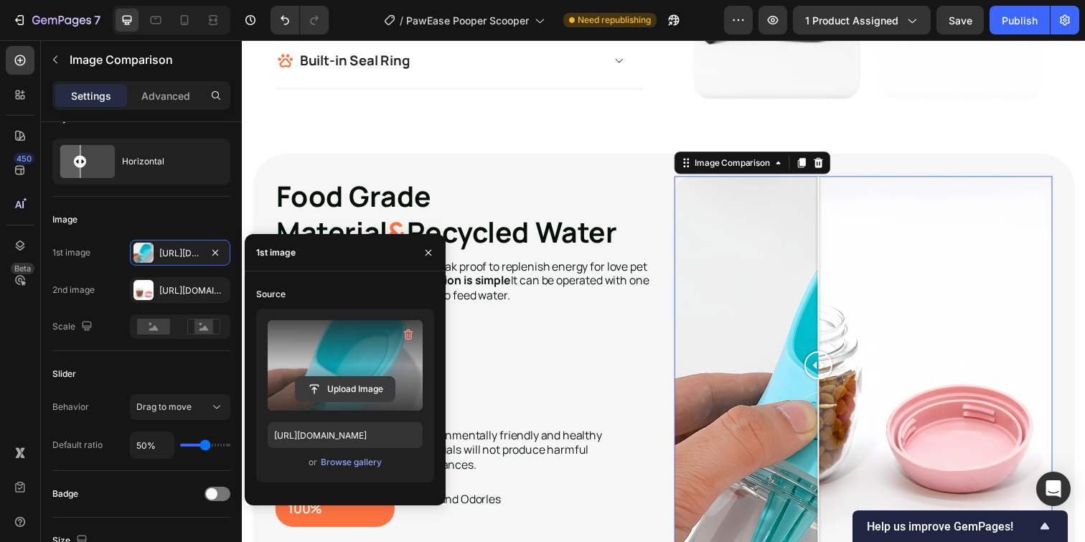
click at [356, 388] on input "file" at bounding box center [345, 389] width 99 height 24
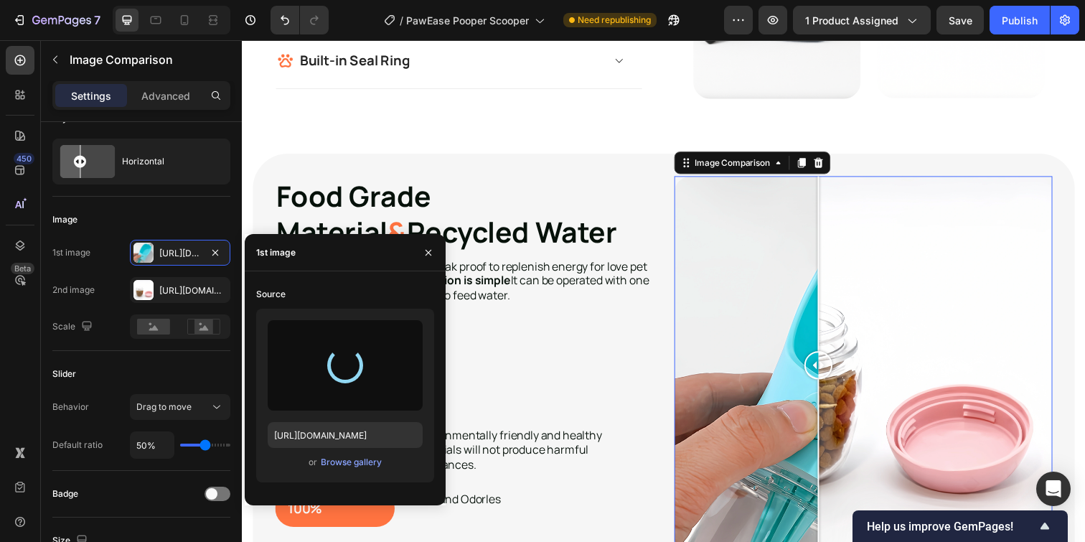
type input "https://cdn.shopify.com/s/files/1/0849/0162/6133/files/gempages_548845192942191…"
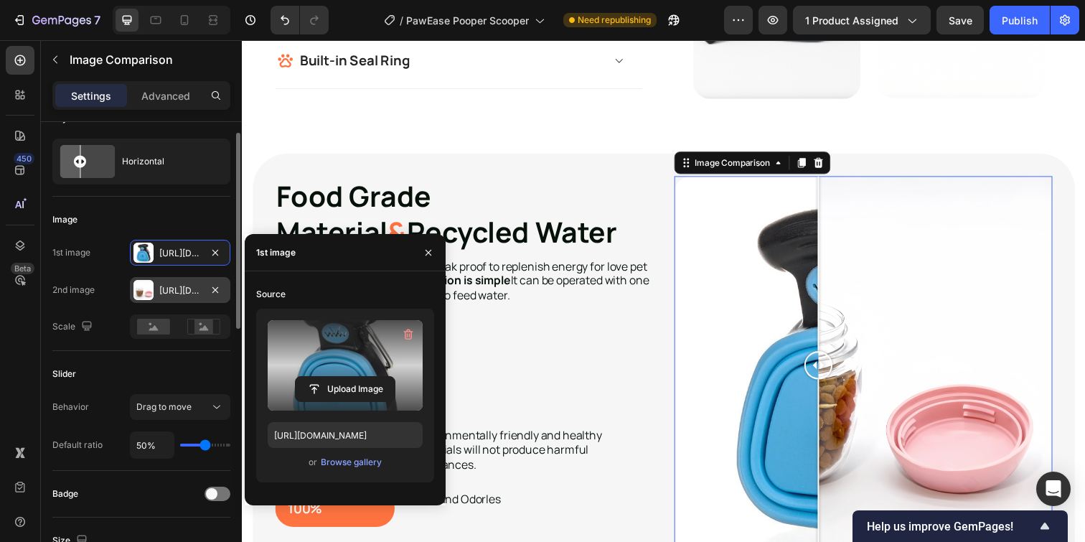
click at [141, 296] on div at bounding box center [143, 290] width 20 height 20
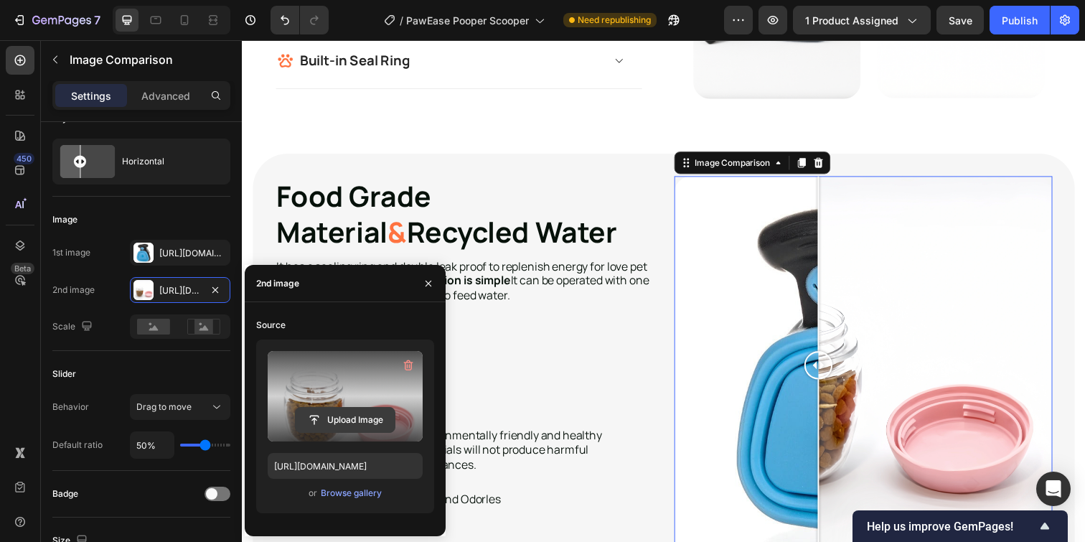
click at [329, 425] on input "file" at bounding box center [345, 420] width 99 height 24
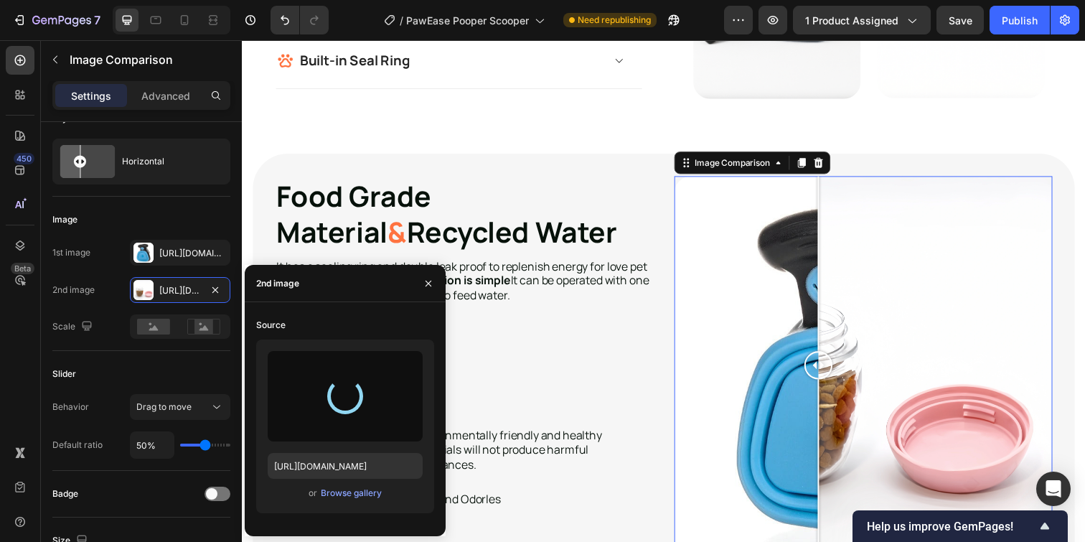
type input "https://cdn.shopify.com/s/files/1/0849/0162/6133/files/gempages_548845192942191…"
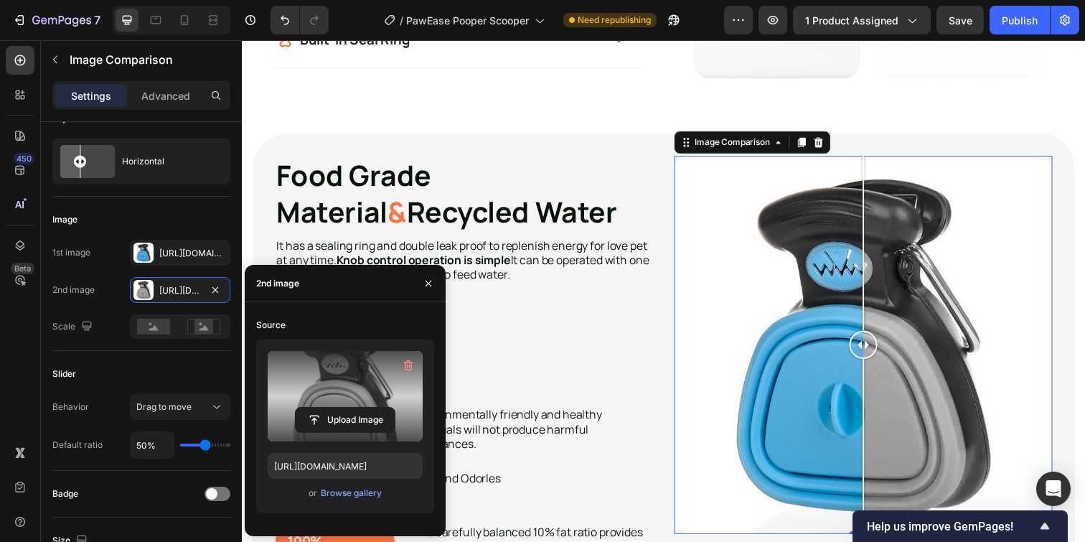
scroll to position [1736, 0]
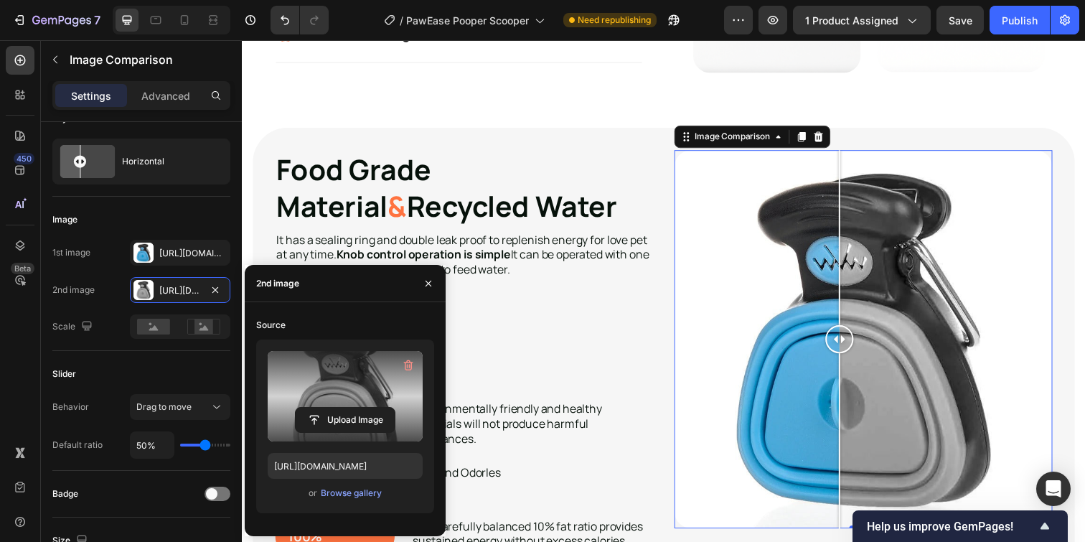
drag, startPoint x: 886, startPoint y: 337, endPoint x: 852, endPoint y: 338, distance: 34.4
click at [852, 338] on div at bounding box center [851, 345] width 29 height 29
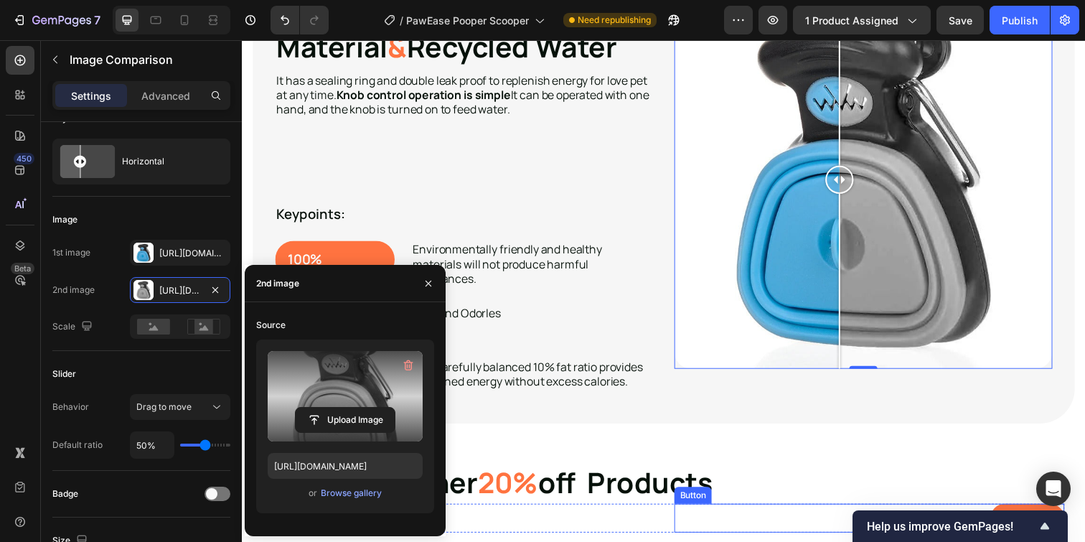
scroll to position [1860, 0]
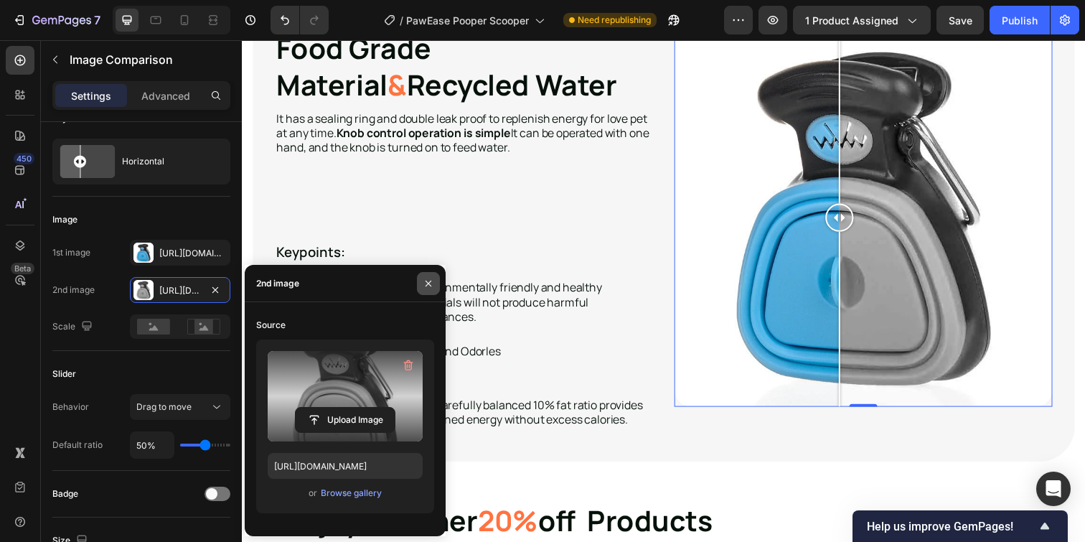
drag, startPoint x: 429, startPoint y: 284, endPoint x: 192, endPoint y: 250, distance: 240.0
click at [429, 284] on icon "button" at bounding box center [428, 283] width 6 height 6
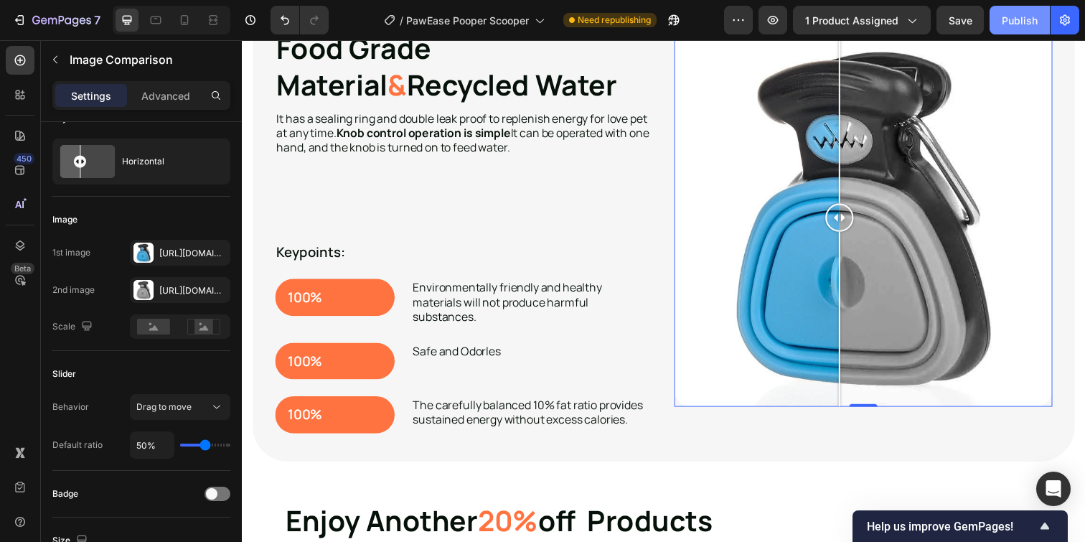
click at [1016, 17] on div "Publish" at bounding box center [1020, 20] width 36 height 15
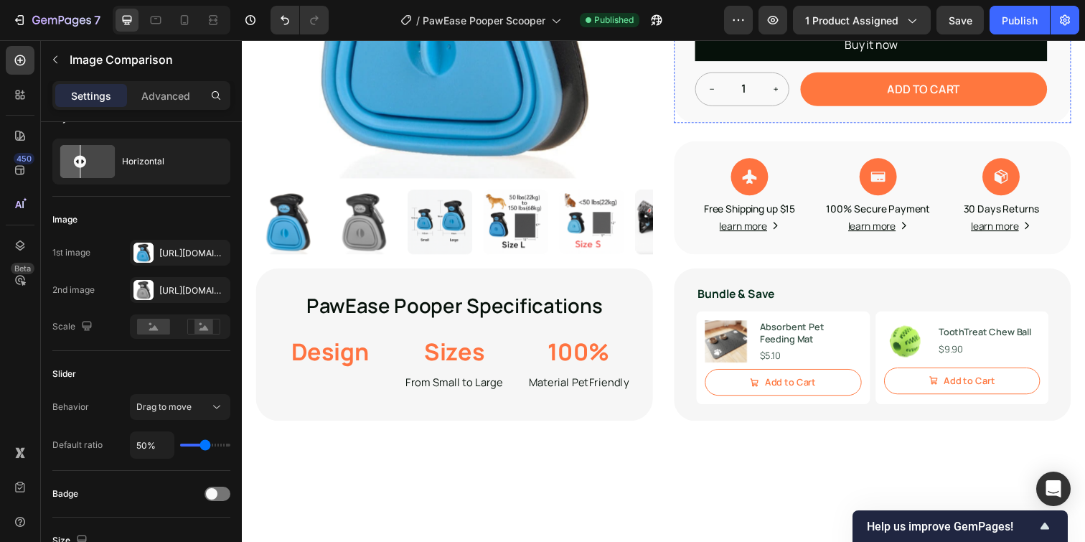
scroll to position [804, 0]
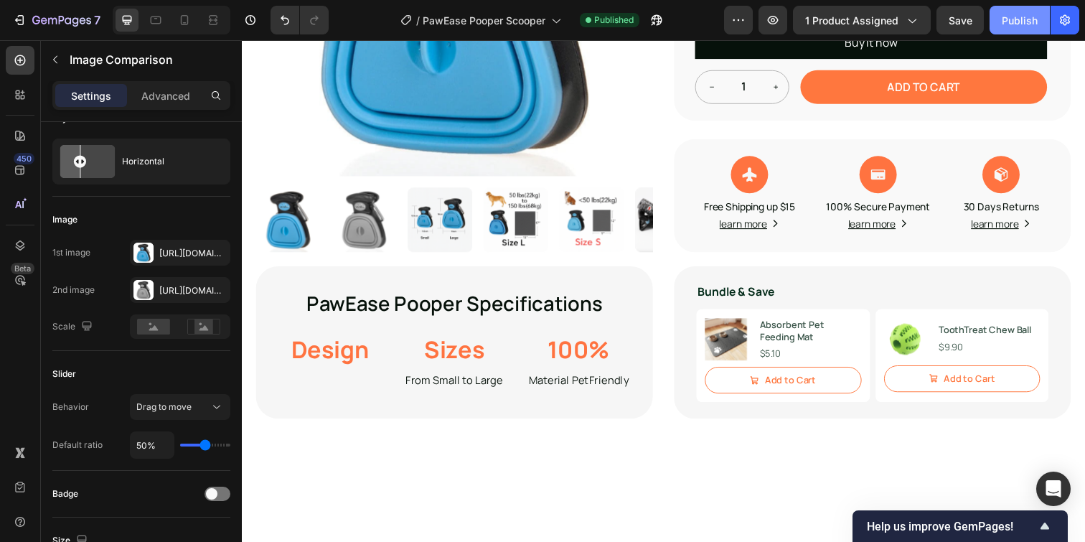
click at [1017, 20] on div "Publish" at bounding box center [1020, 20] width 36 height 15
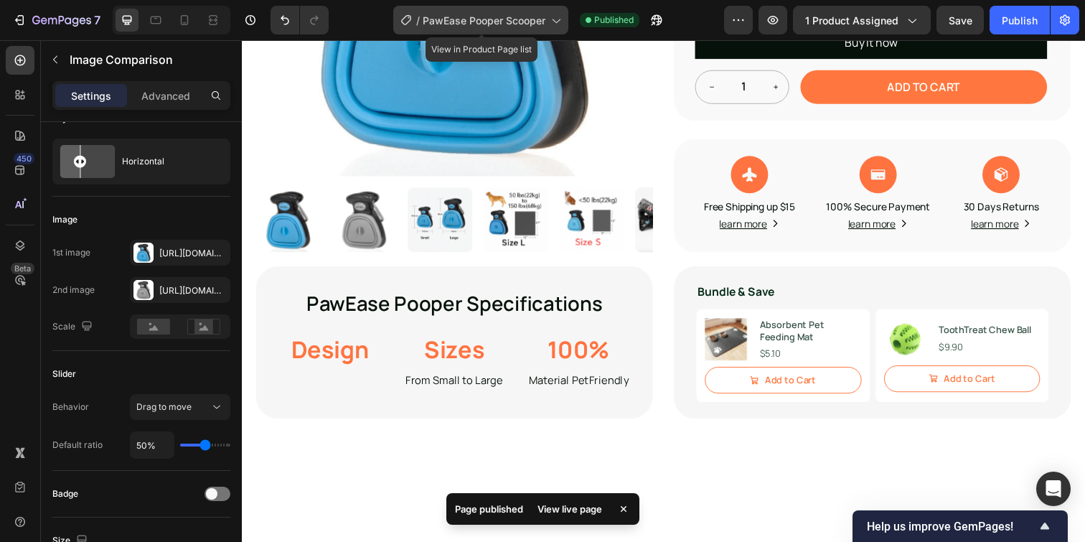
click at [542, 22] on span "PawEase Pooper Scooper" at bounding box center [484, 20] width 123 height 15
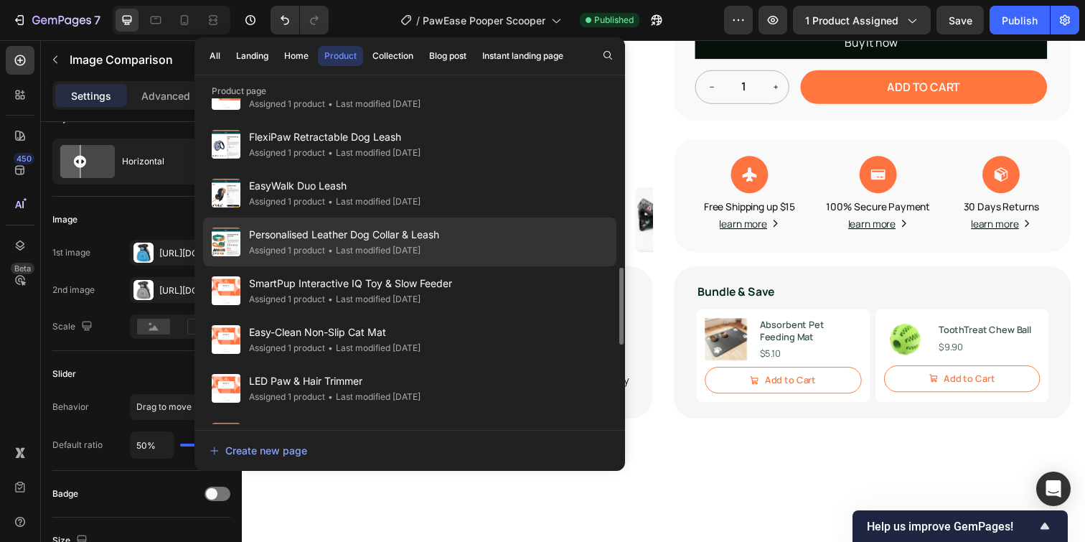
scroll to position [720, 0]
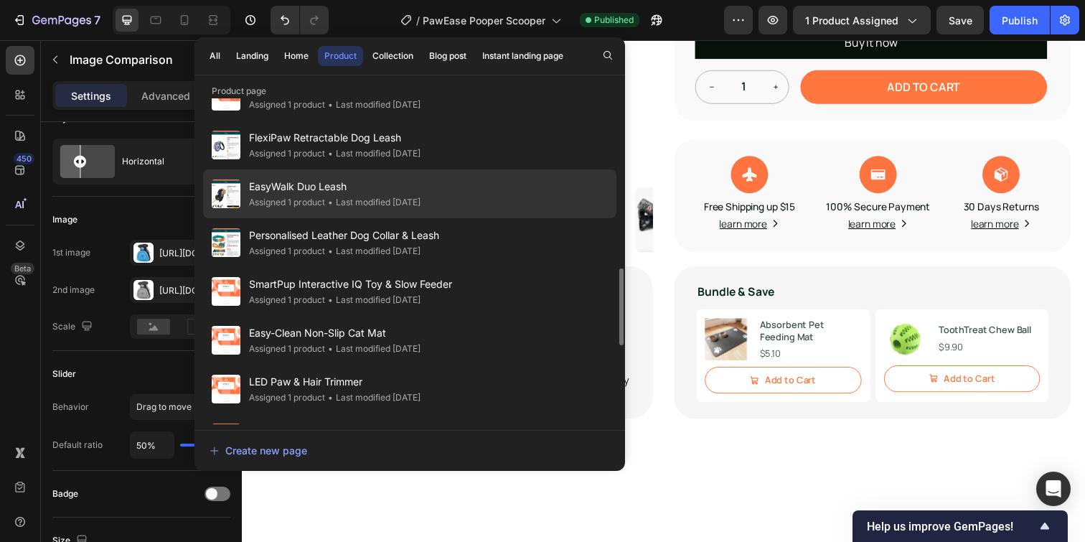
click at [448, 192] on div "EasyWalk Duo Leash Assigned 1 product • Last modified 3 days ago" at bounding box center [409, 193] width 413 height 49
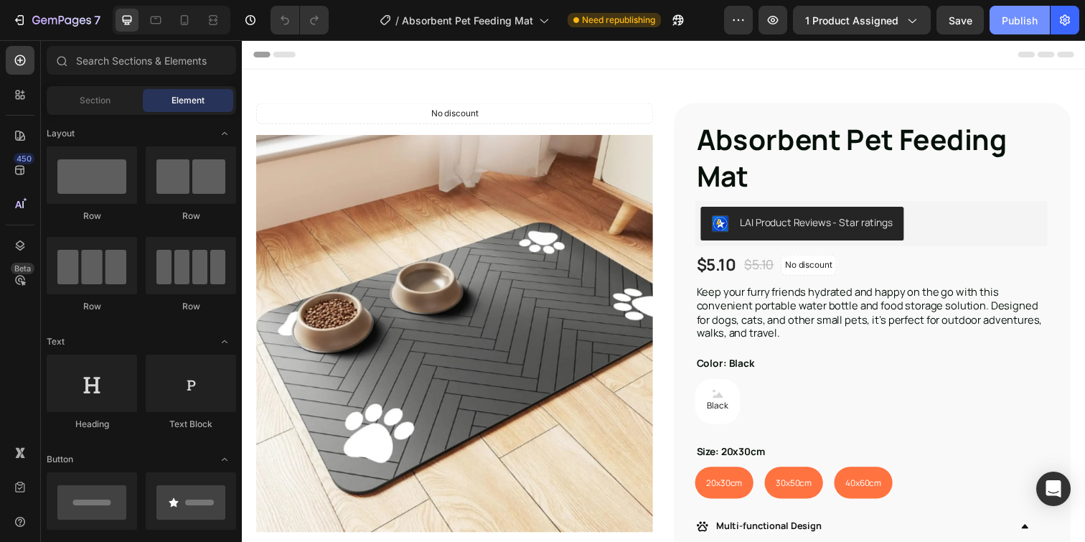
click at [1007, 29] on button "Publish" at bounding box center [1019, 20] width 60 height 29
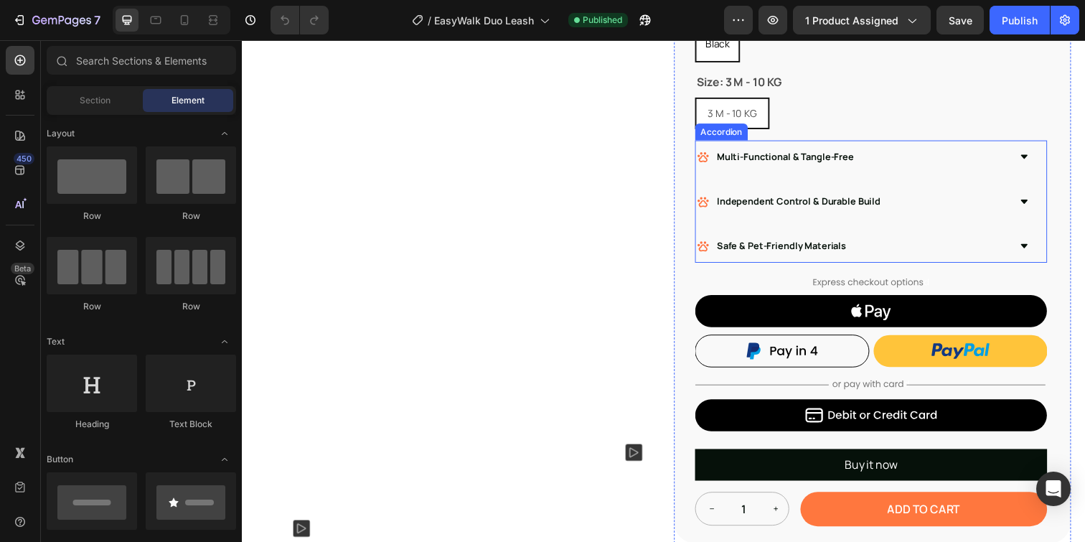
scroll to position [409, 0]
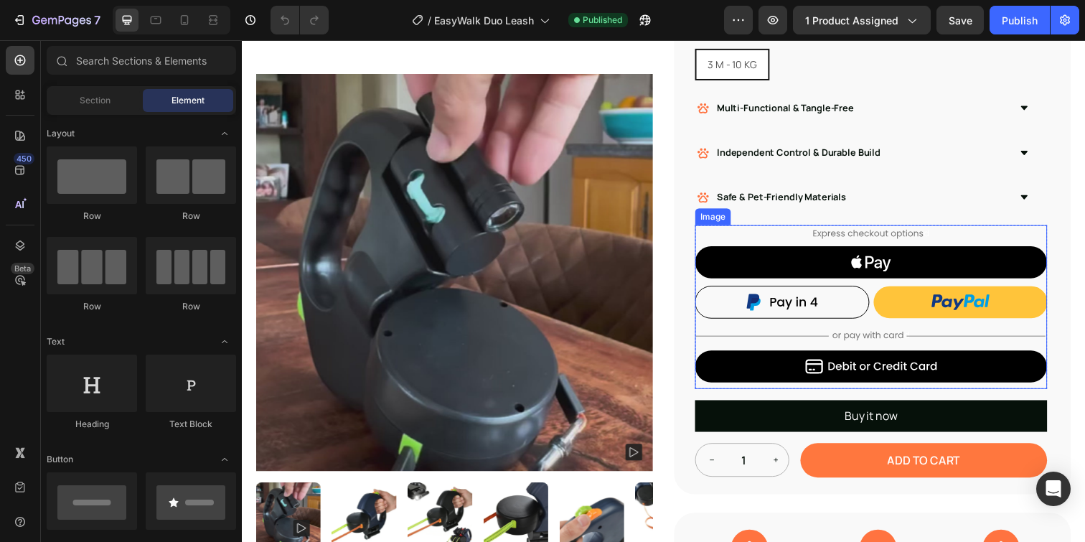
click at [801, 327] on img at bounding box center [884, 312] width 359 height 167
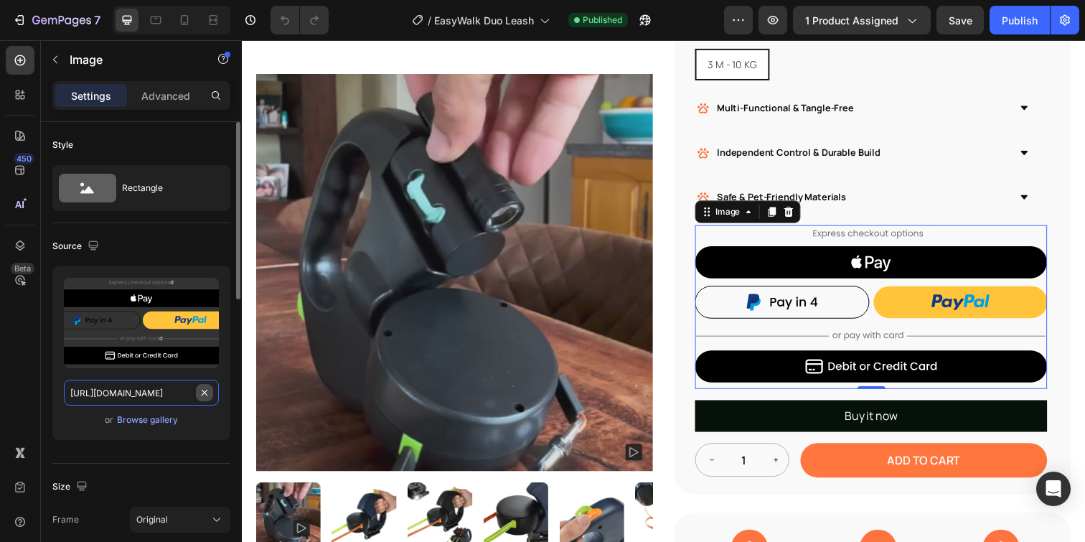
scroll to position [0, 441]
drag, startPoint x: 174, startPoint y: 394, endPoint x: 204, endPoint y: 395, distance: 30.1
click at [204, 395] on div "https://cdn.shopify.com/s/files/1/0849/0162/6133/files/gempages_548845192942191…" at bounding box center [141, 393] width 155 height 26
click at [161, 395] on input "https://cdn.shopify.com/s/files/1/0849/0162/6133/files/gempages_548845192942191…" at bounding box center [141, 393] width 155 height 26
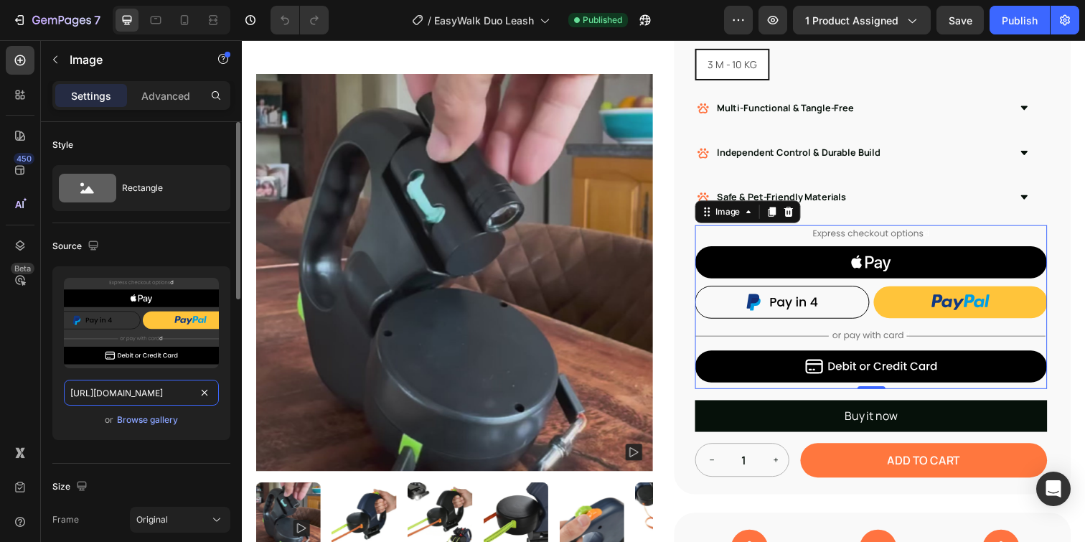
drag, startPoint x: 130, startPoint y: 392, endPoint x: 59, endPoint y: 390, distance: 71.0
click at [59, 390] on div "Upload Image https://cdn.shopify.com/s/files/1/0849/0162/6133/files/gempages_54…" at bounding box center [141, 353] width 178 height 174
drag, startPoint x: 138, startPoint y: 390, endPoint x: 138, endPoint y: 379, distance: 10.8
click at [138, 389] on input "https://cdn.shopify.com/s/files/1/0849/0162/6133/files/gempages_548845192942191…" at bounding box center [141, 393] width 155 height 26
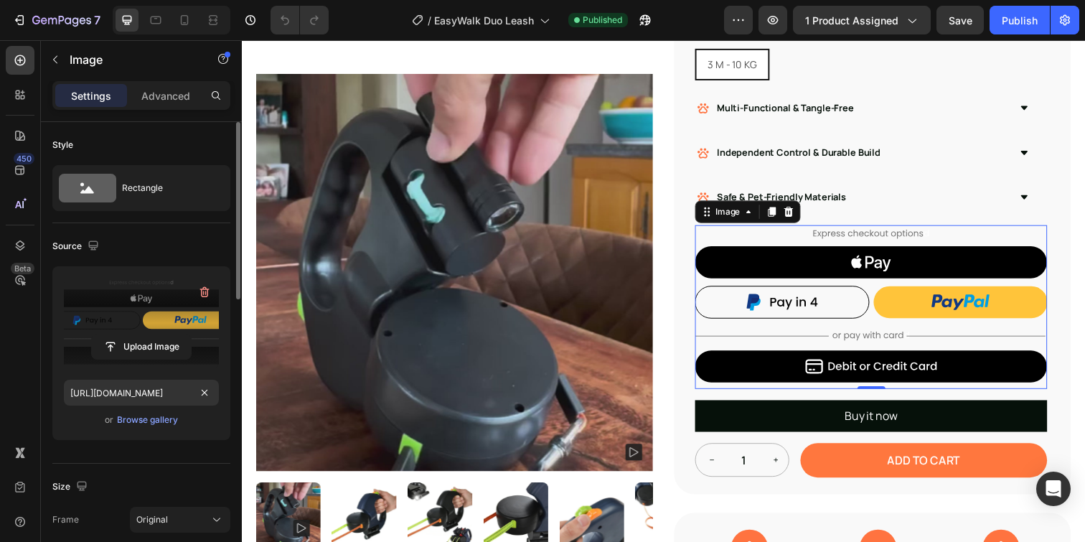
click at [148, 325] on label at bounding box center [141, 323] width 155 height 90
click at [148, 334] on input "file" at bounding box center [141, 346] width 99 height 24
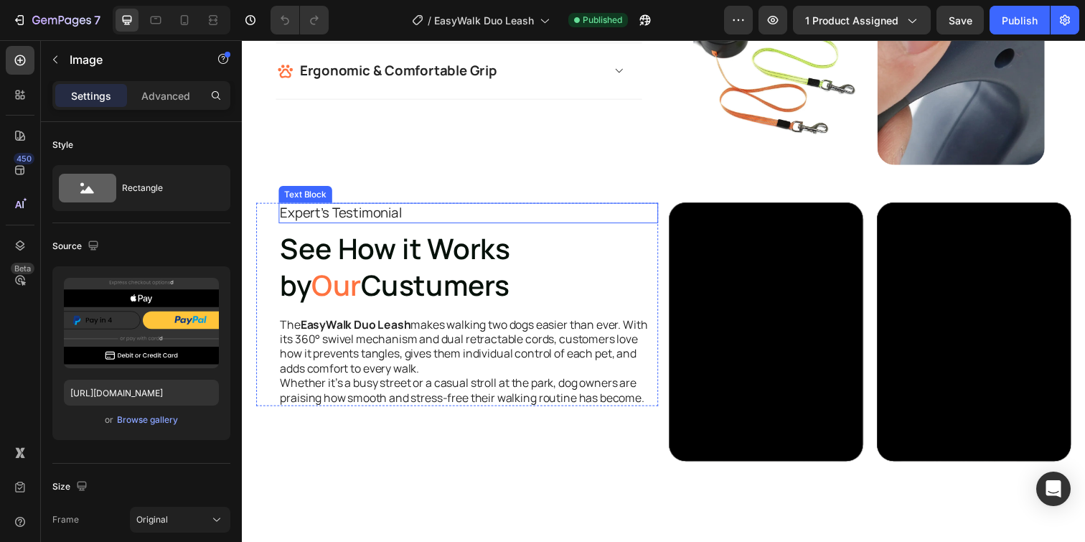
scroll to position [1482, 0]
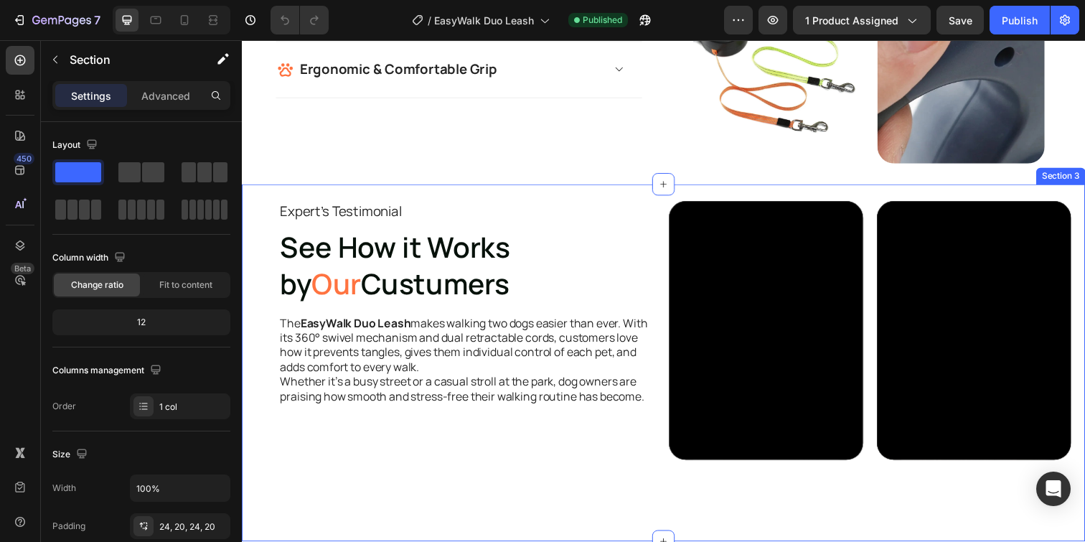
click at [528, 199] on div "Expert's Testimonial Text Block See How it Works by Our Custumers Heading The E…" at bounding box center [672, 369] width 861 height 364
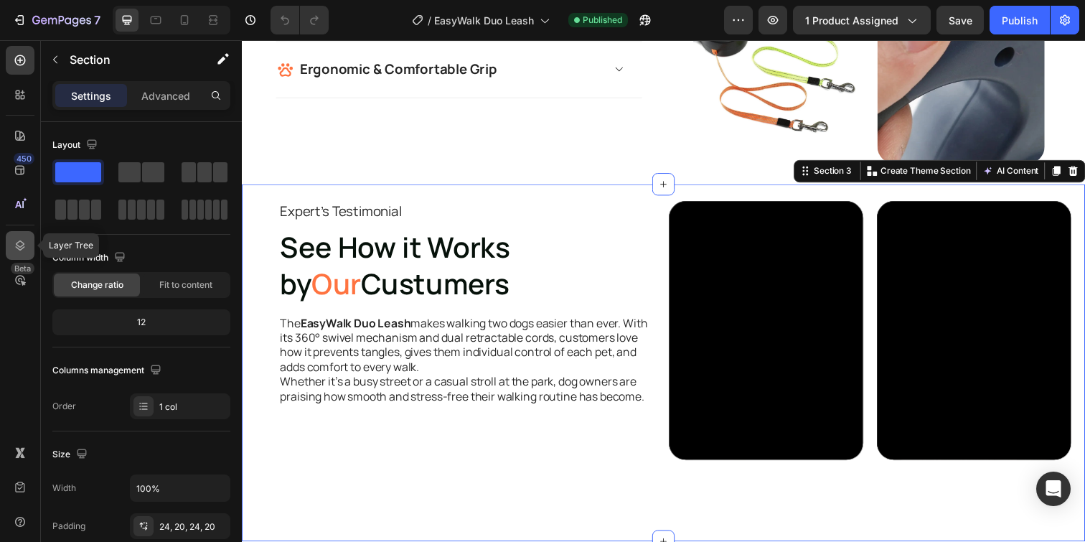
click at [23, 249] on icon at bounding box center [20, 245] width 14 height 14
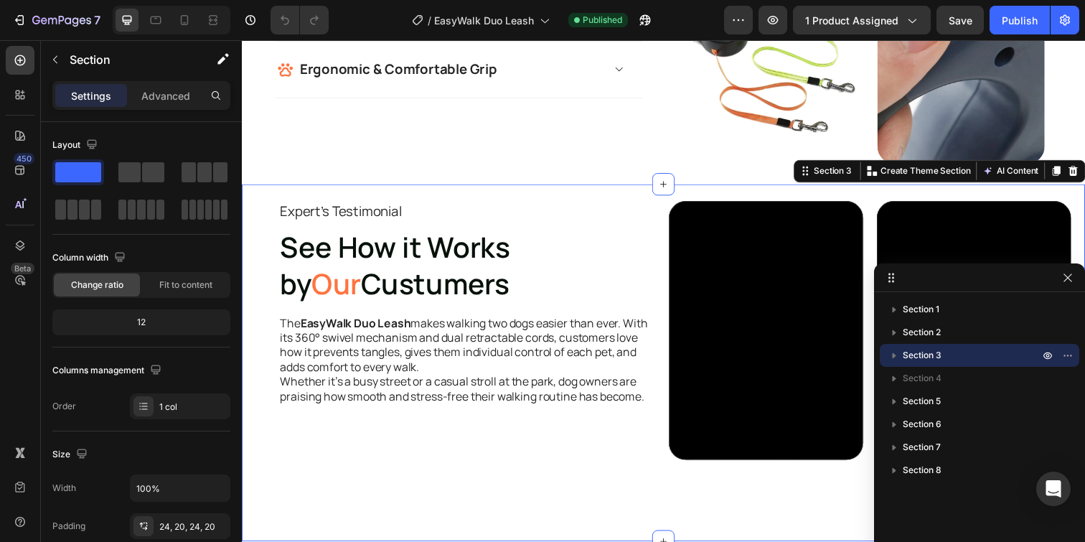
click at [896, 350] on icon "button" at bounding box center [894, 355] width 14 height 14
click at [893, 354] on icon "button" at bounding box center [894, 356] width 6 height 4
click at [1068, 354] on icon "button" at bounding box center [1067, 354] width 11 height 11
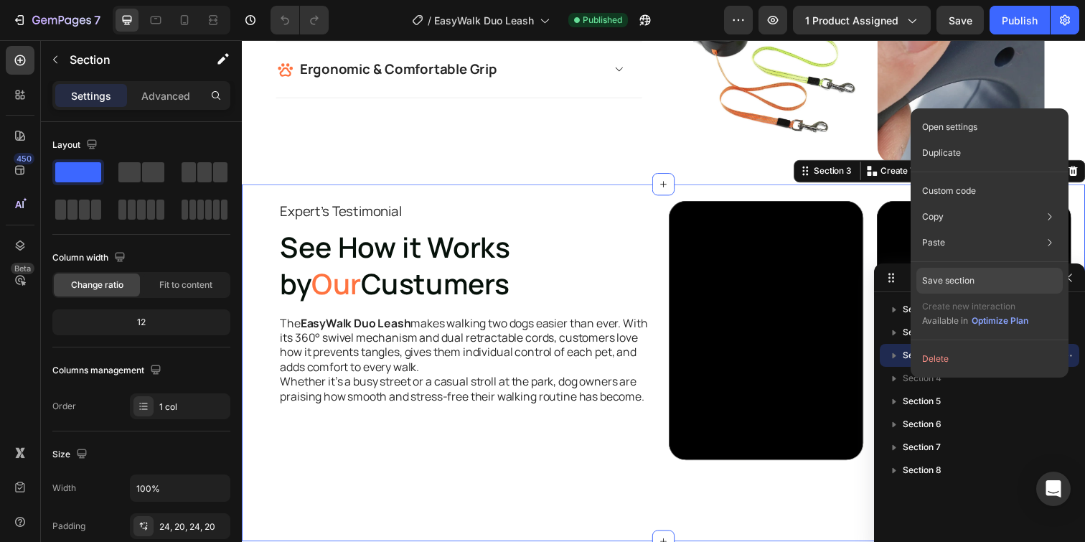
click at [977, 282] on div "Save section" at bounding box center [989, 281] width 146 height 26
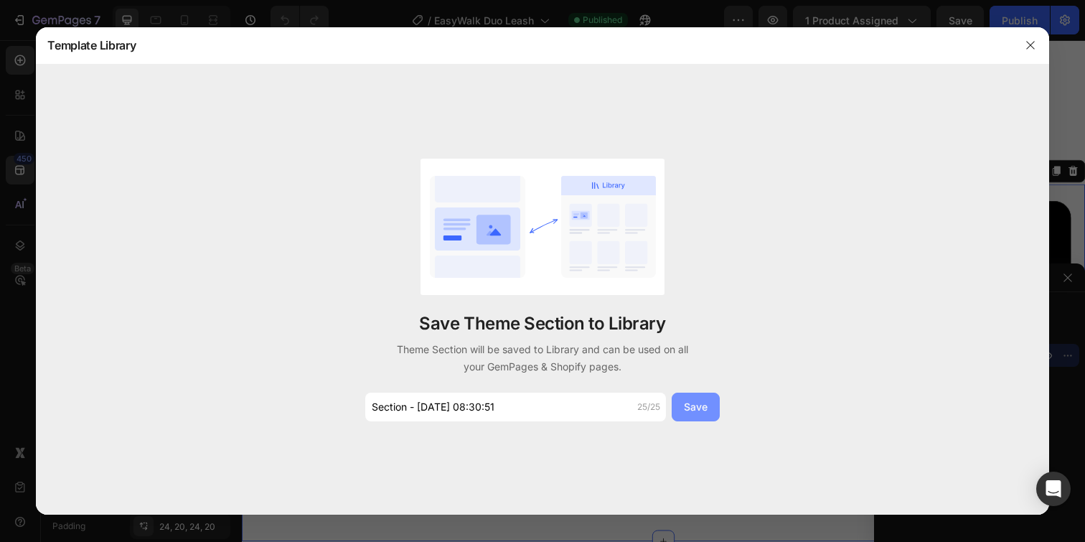
click at [692, 408] on div "Save" at bounding box center [696, 406] width 24 height 15
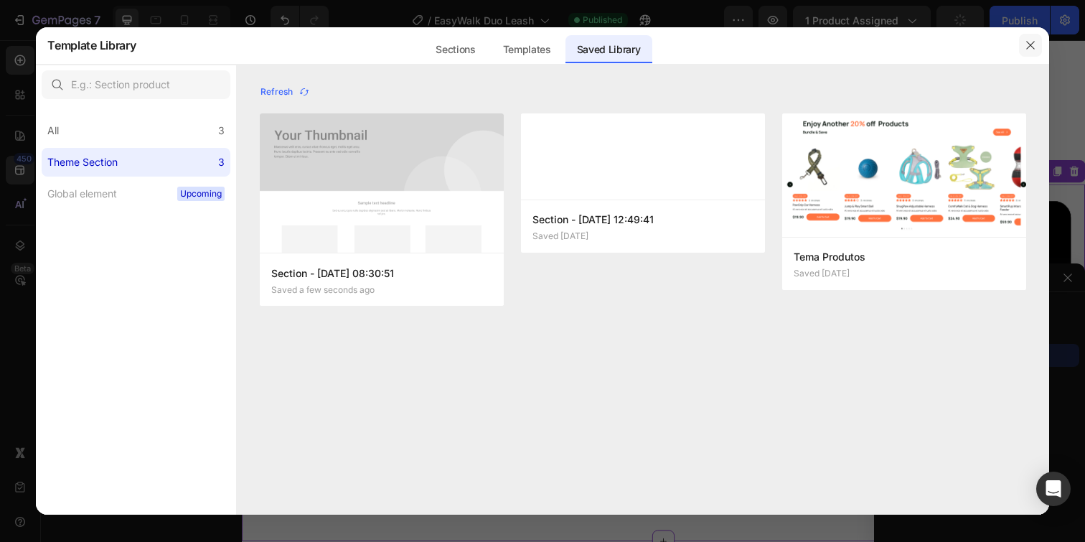
click at [1030, 42] on icon "button" at bounding box center [1030, 44] width 11 height 11
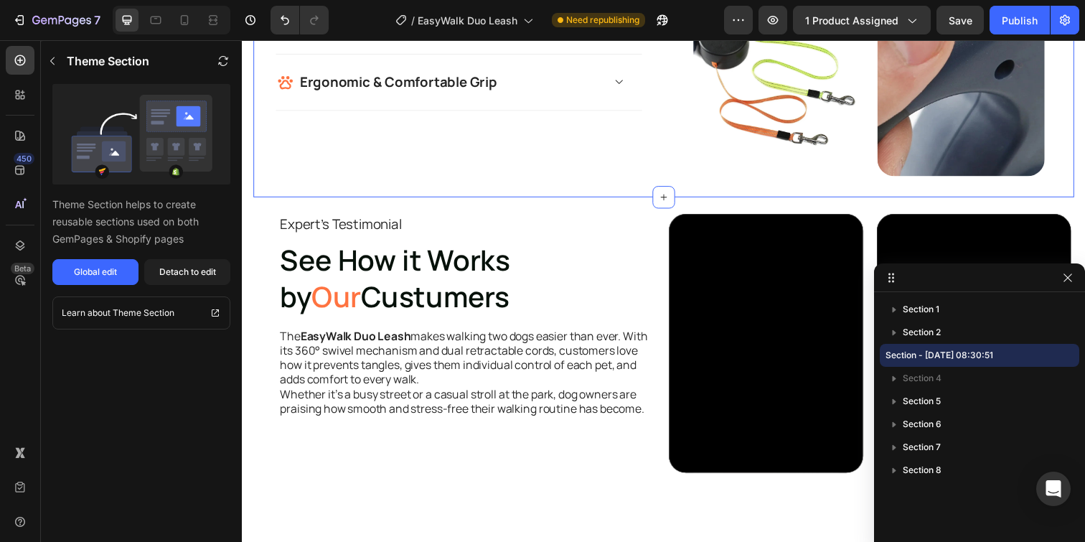
scroll to position [1469, 0]
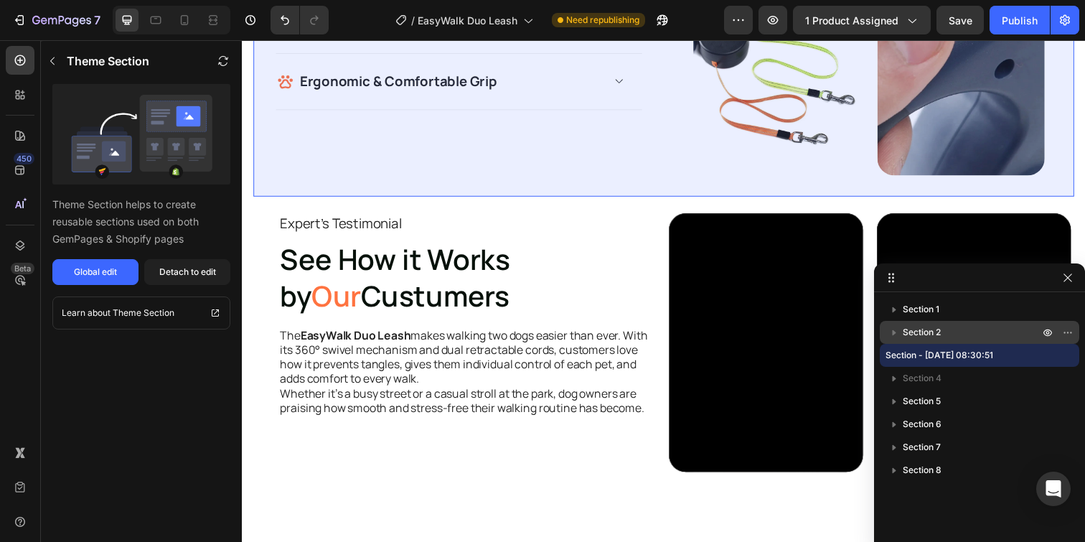
click at [893, 334] on icon "button" at bounding box center [894, 332] width 14 height 14
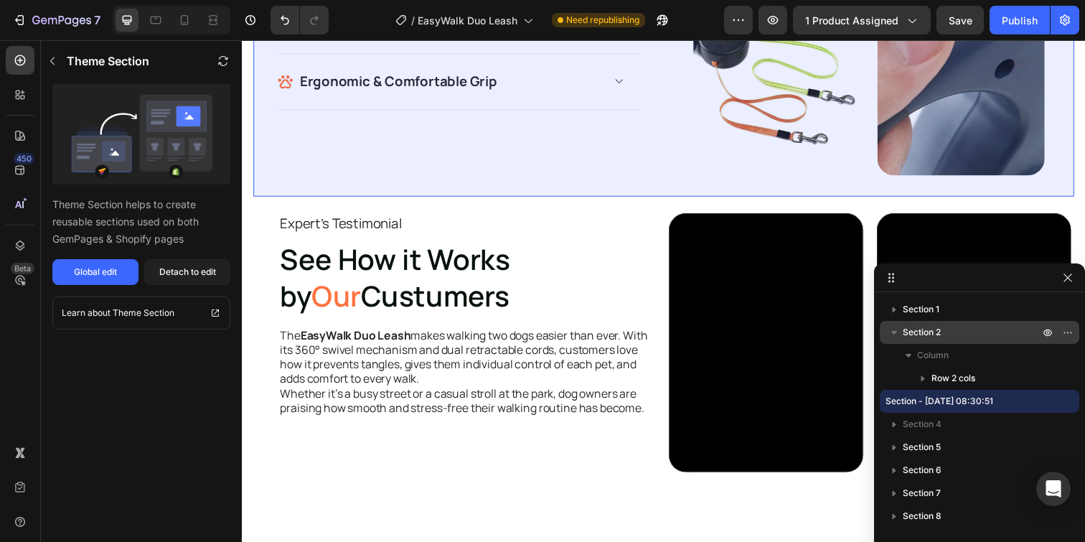
click at [893, 334] on icon "button" at bounding box center [894, 332] width 14 height 14
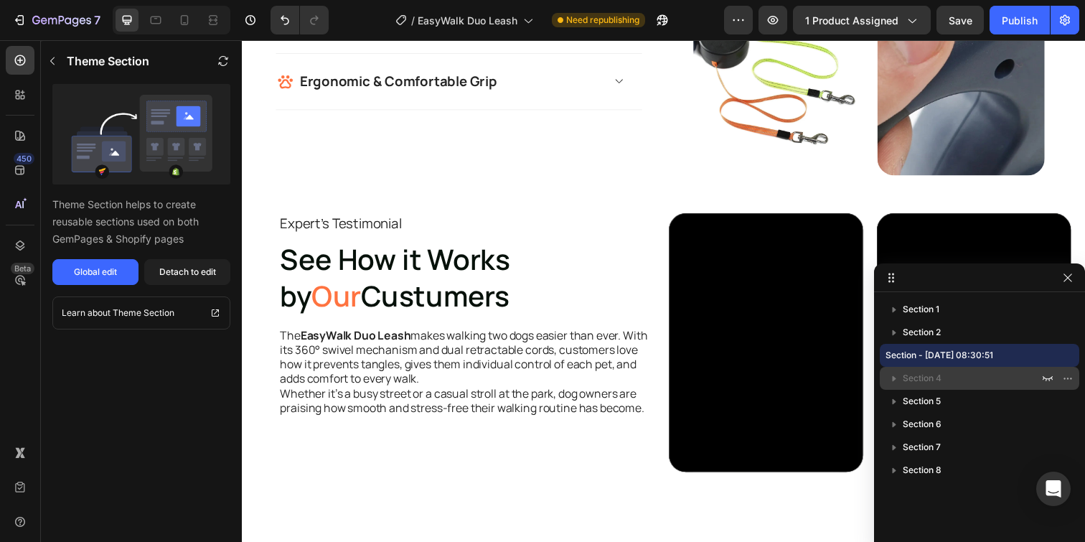
drag, startPoint x: 923, startPoint y: 382, endPoint x: 931, endPoint y: 382, distance: 7.9
click at [923, 382] on span "Section 4" at bounding box center [922, 378] width 39 height 14
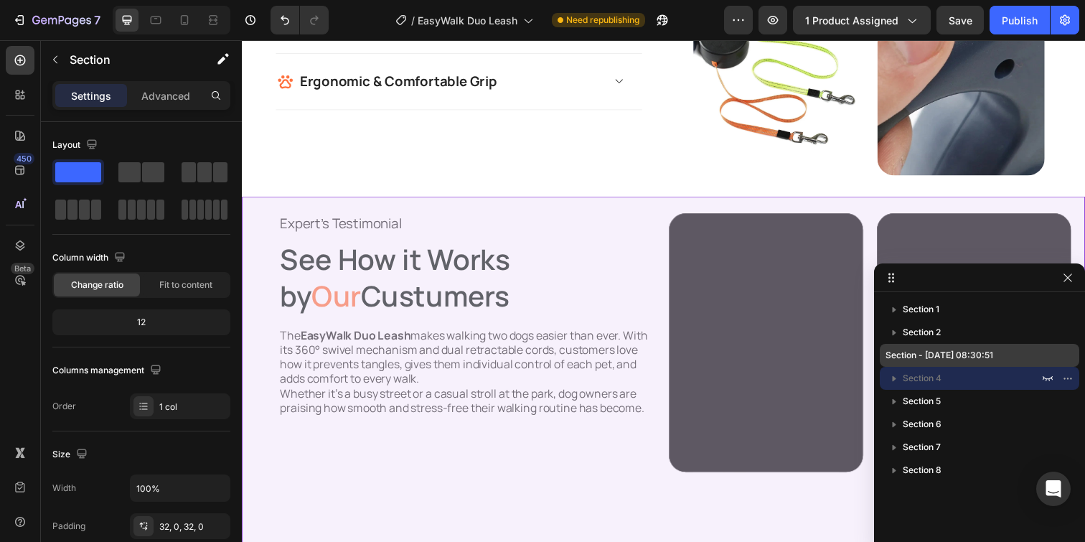
click at [935, 359] on span "Section - [DATE] 08:30:51" at bounding box center [939, 355] width 108 height 14
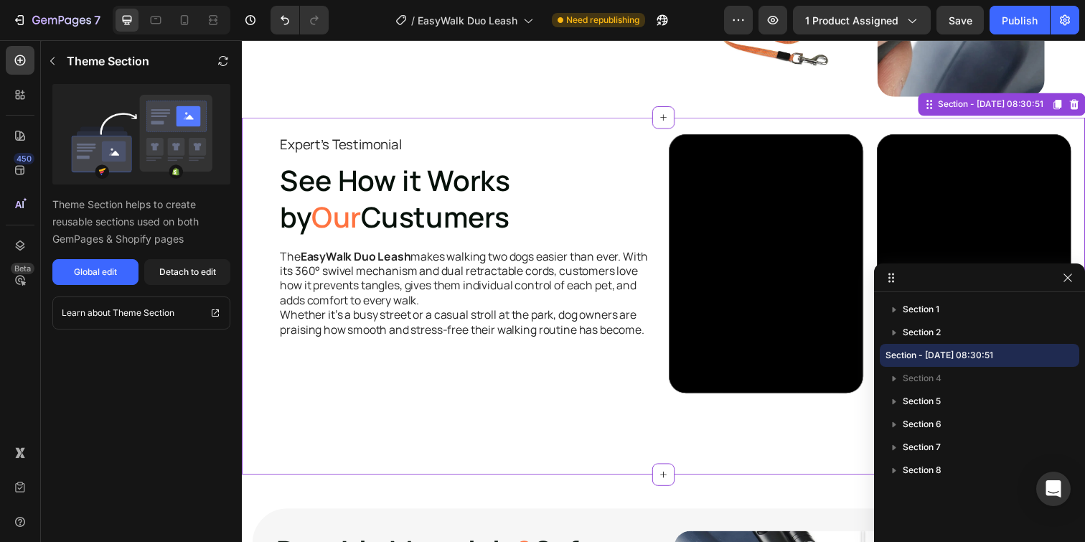
scroll to position [1537, 0]
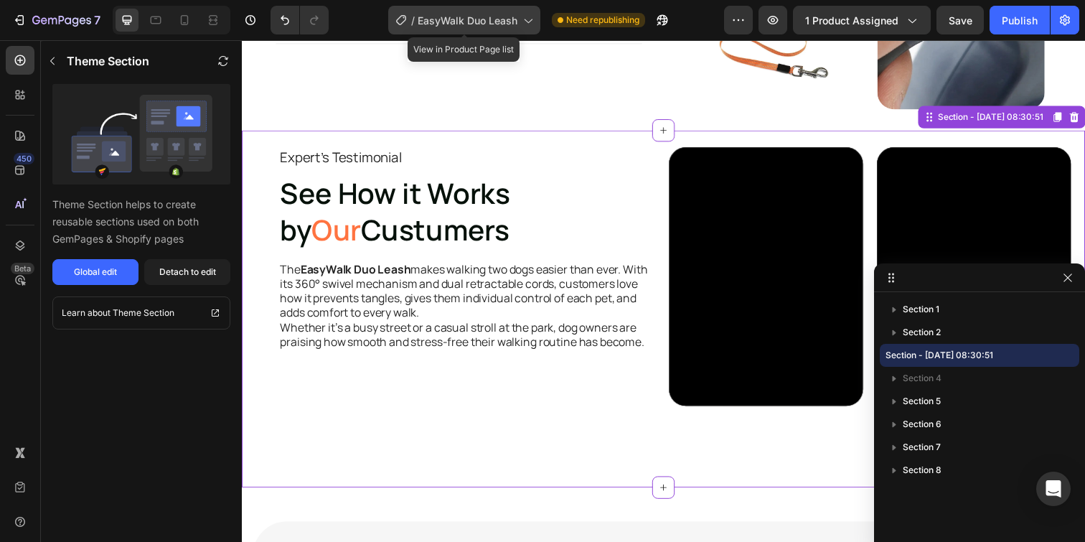
click at [483, 21] on span "EasyWalk Duo Leash" at bounding box center [468, 20] width 100 height 15
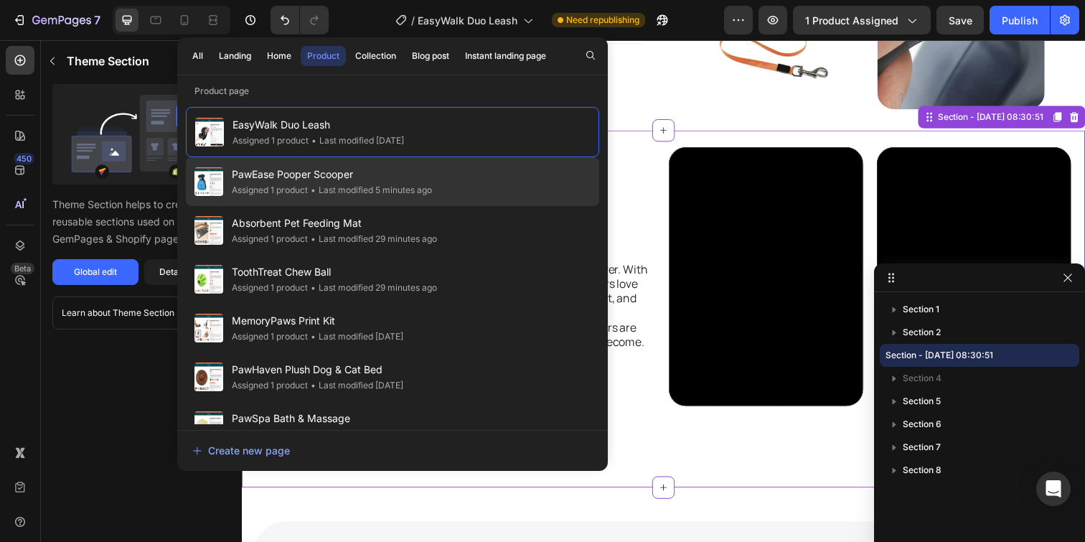
click at [482, 183] on div "PawEase Pooper Scooper Assigned 1 product • Last modified 5 minutes ago" at bounding box center [392, 181] width 413 height 49
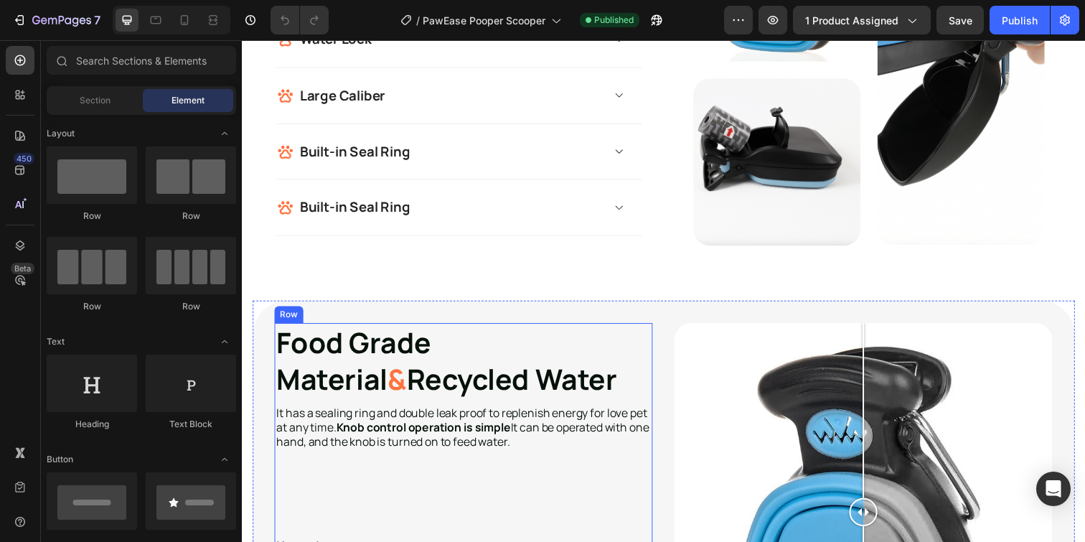
scroll to position [1561, 0]
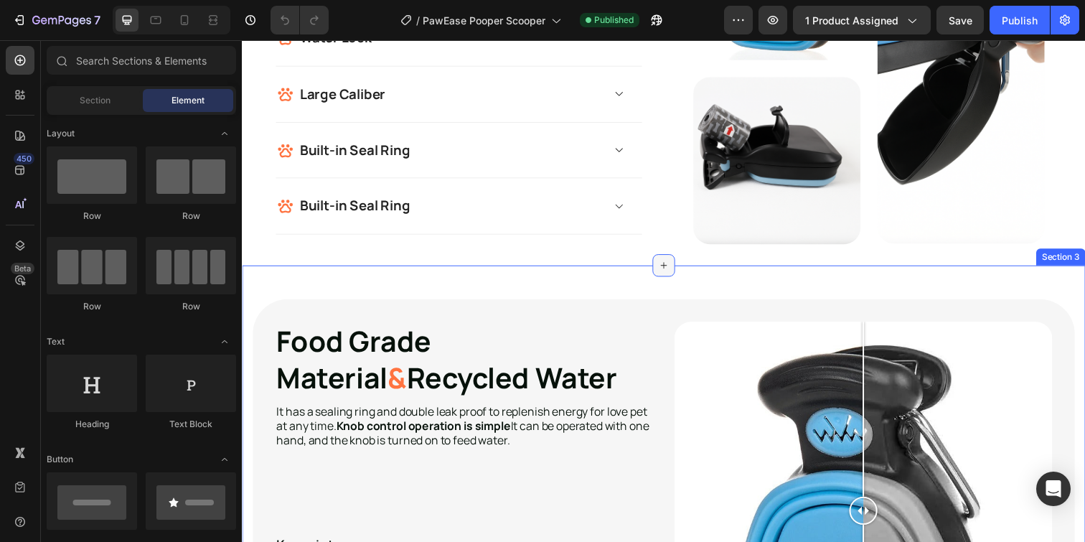
click at [672, 274] on icon at bounding box center [672, 269] width 11 height 11
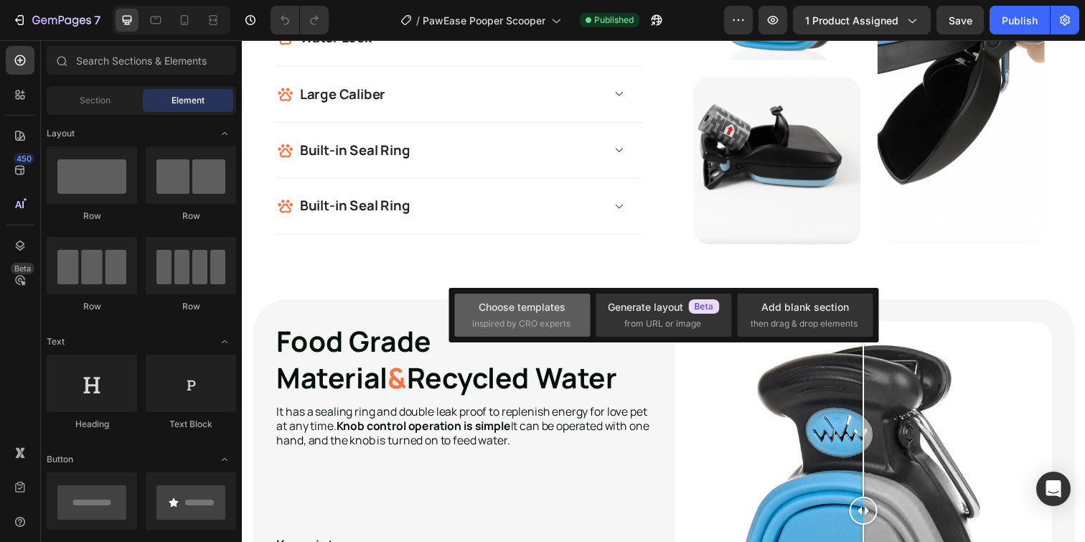
click at [520, 318] on span "inspired by CRO experts" at bounding box center [521, 323] width 98 height 13
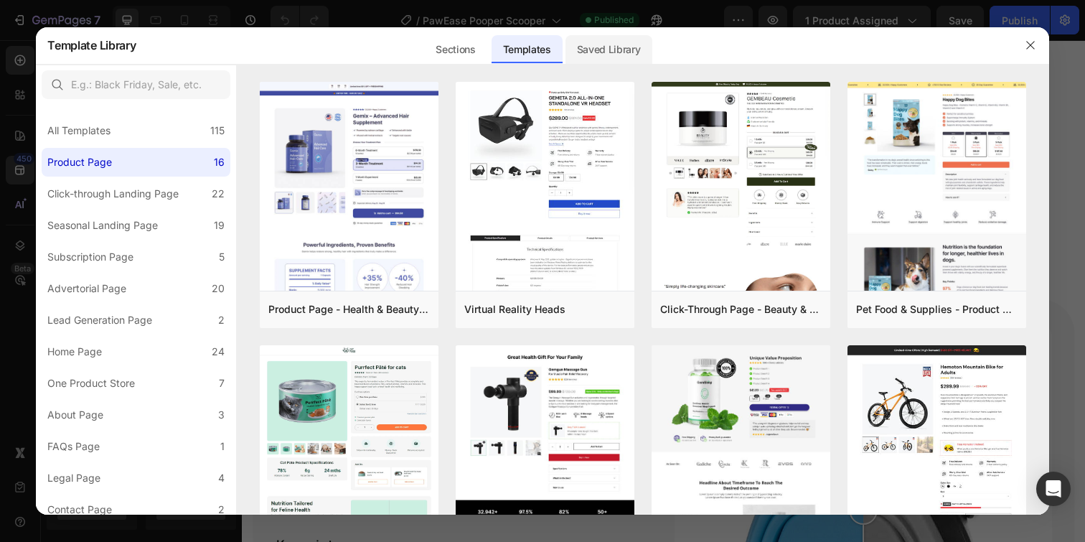
click at [613, 56] on div "Saved Library" at bounding box center [608, 49] width 87 height 29
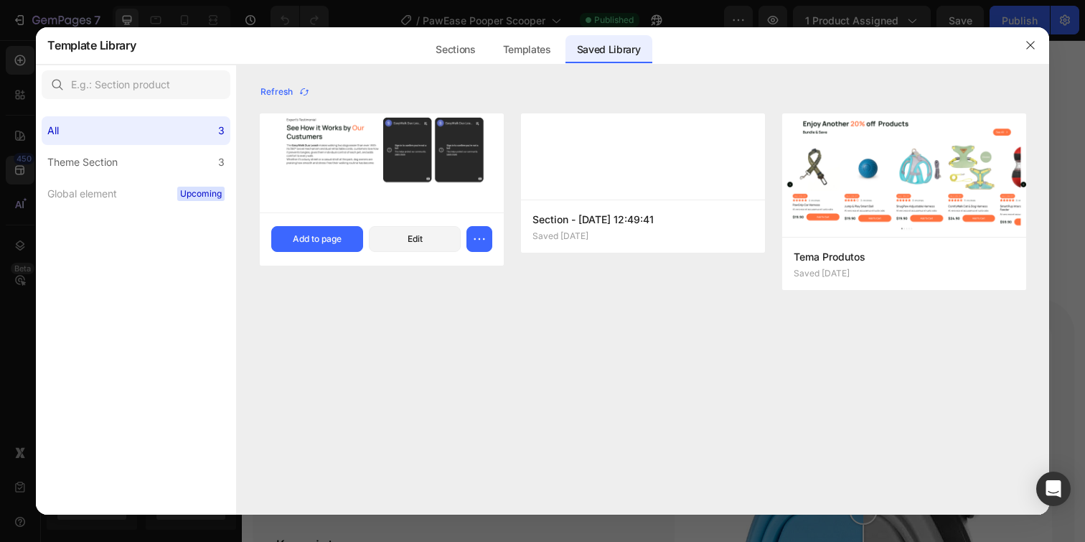
click at [359, 186] on img at bounding box center [382, 162] width 244 height 99
click at [304, 242] on div "Add to page" at bounding box center [317, 238] width 49 height 13
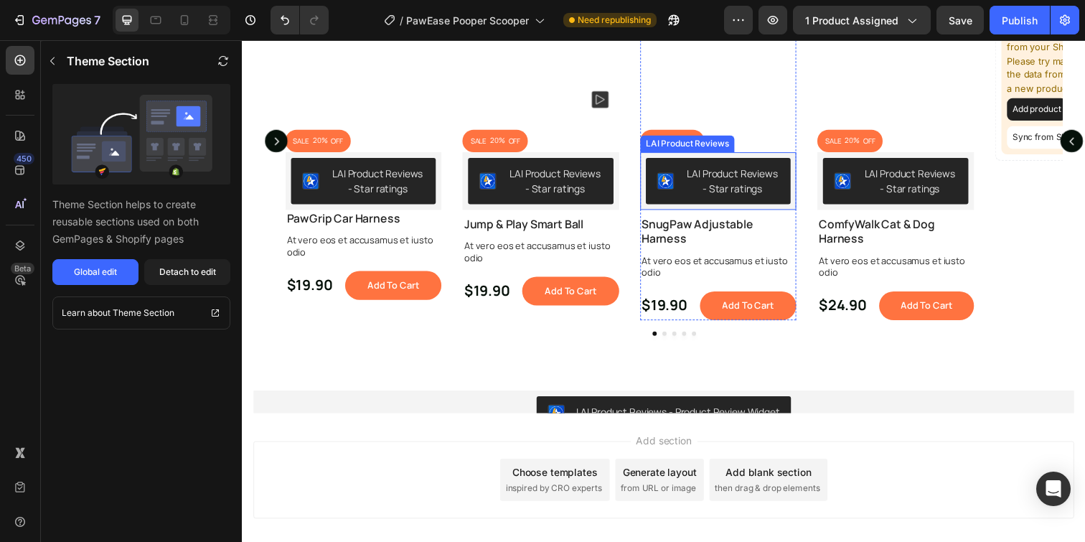
scroll to position [2953, 0]
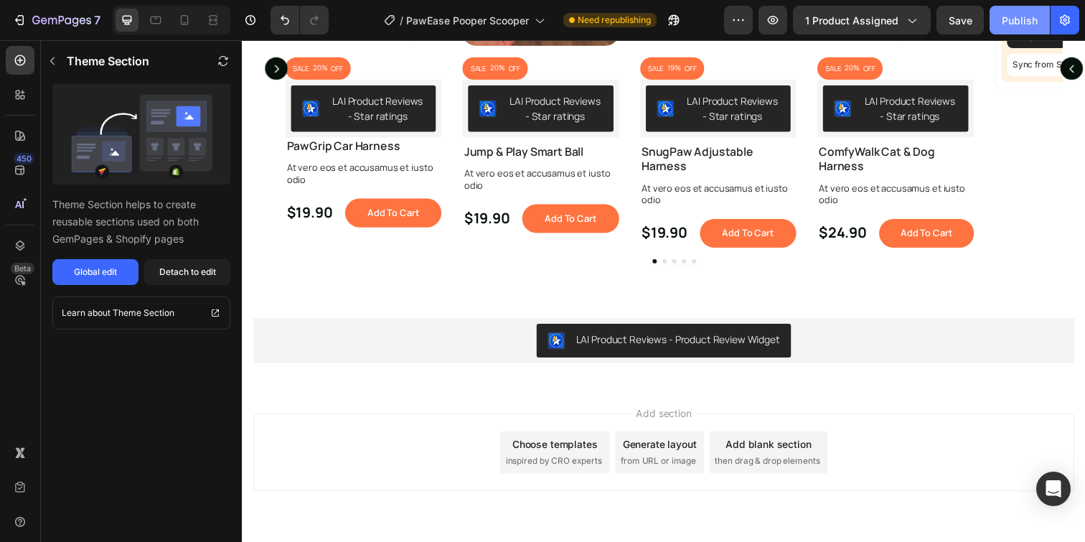
click at [1020, 20] on div "Publish" at bounding box center [1020, 20] width 36 height 15
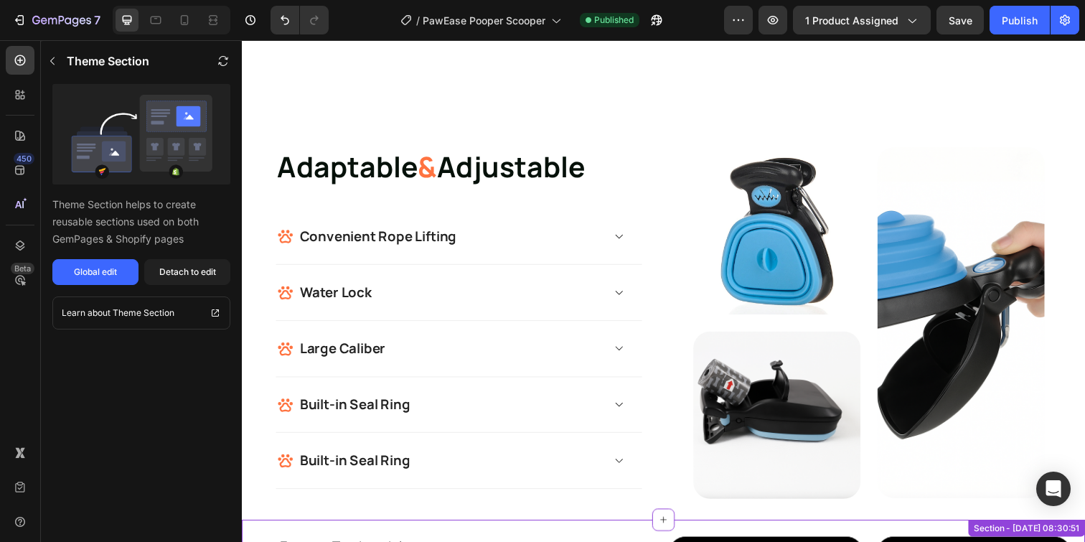
scroll to position [1302, 0]
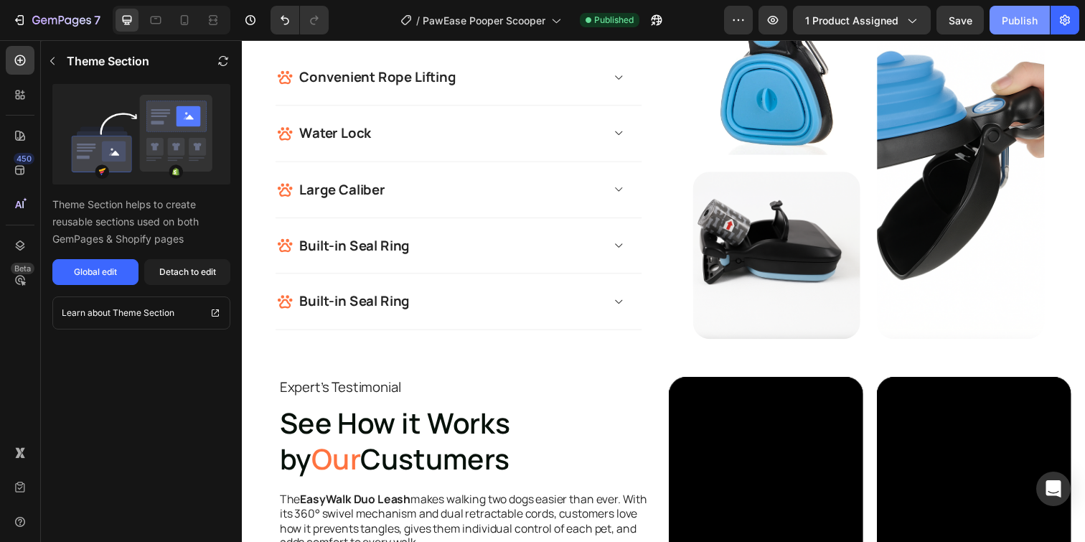
click at [1011, 22] on div "Publish" at bounding box center [1020, 20] width 36 height 15
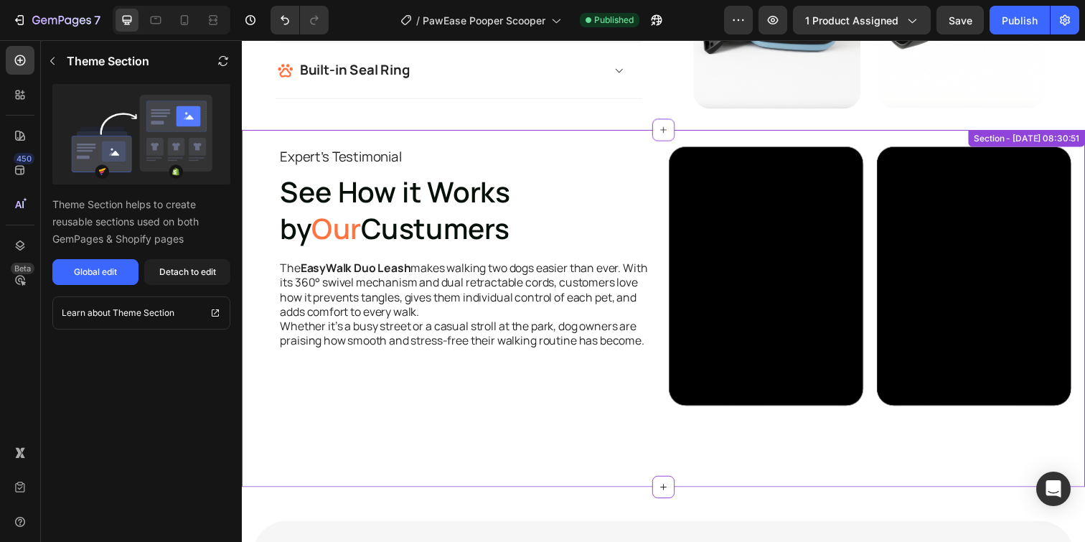
scroll to position [1675, 0]
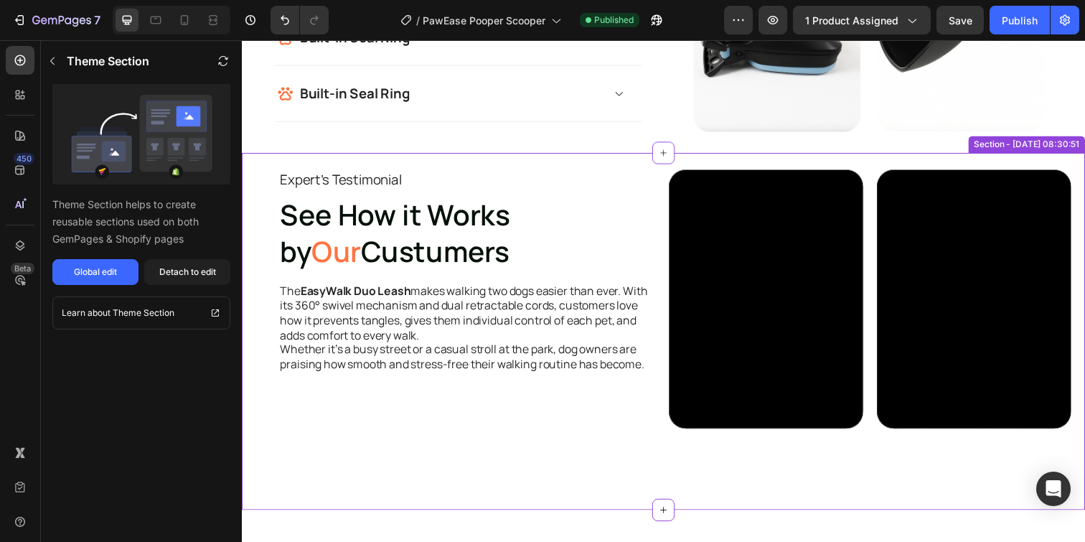
click at [561, 174] on p "Expert's Testimonial" at bounding box center [473, 183] width 385 height 18
click at [173, 278] on div "Detach to edit" at bounding box center [187, 271] width 57 height 13
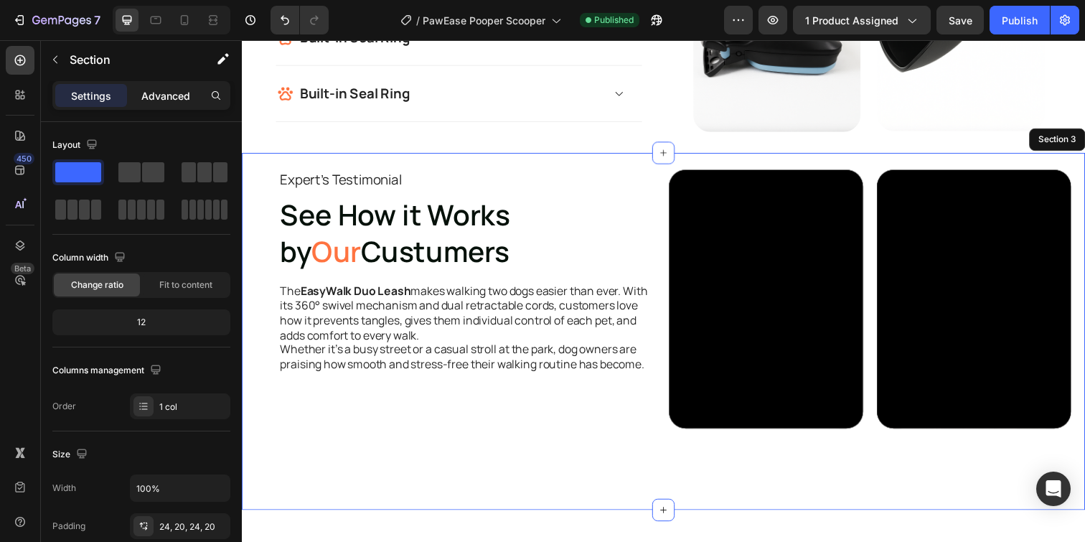
click at [162, 99] on p "Advanced" at bounding box center [165, 95] width 49 height 15
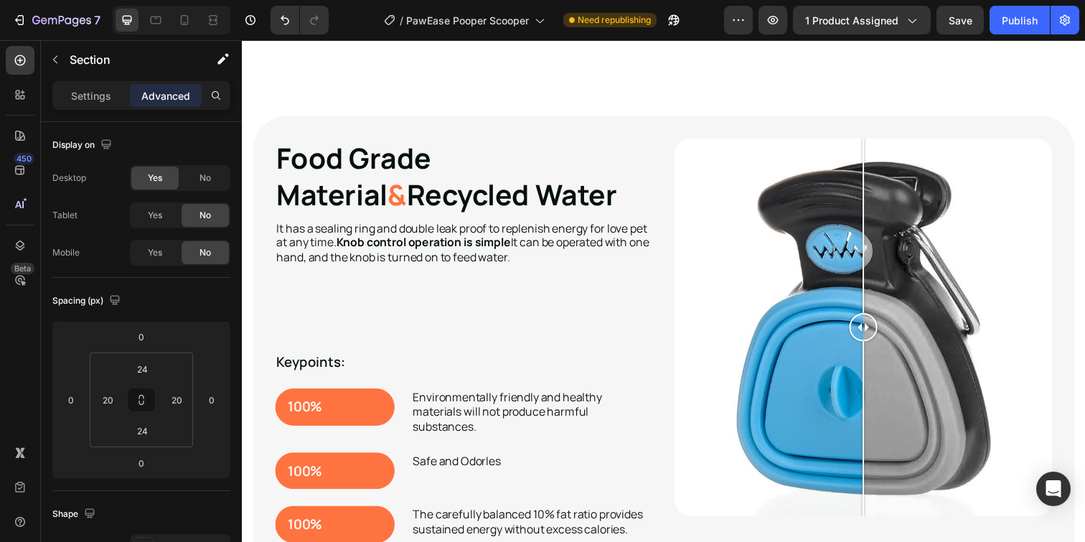
scroll to position [2107, 0]
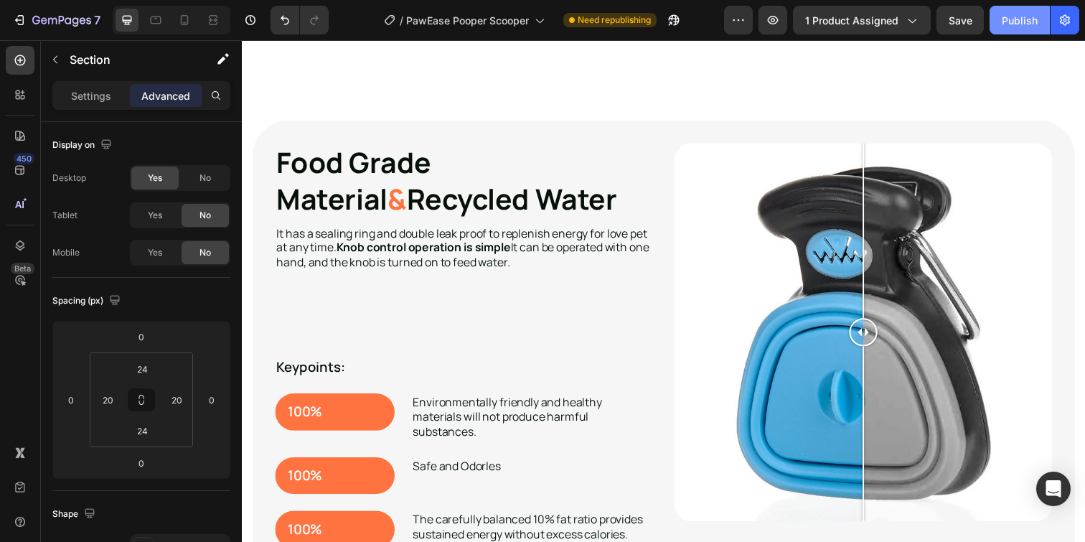
click at [1015, 22] on div "Publish" at bounding box center [1020, 20] width 36 height 15
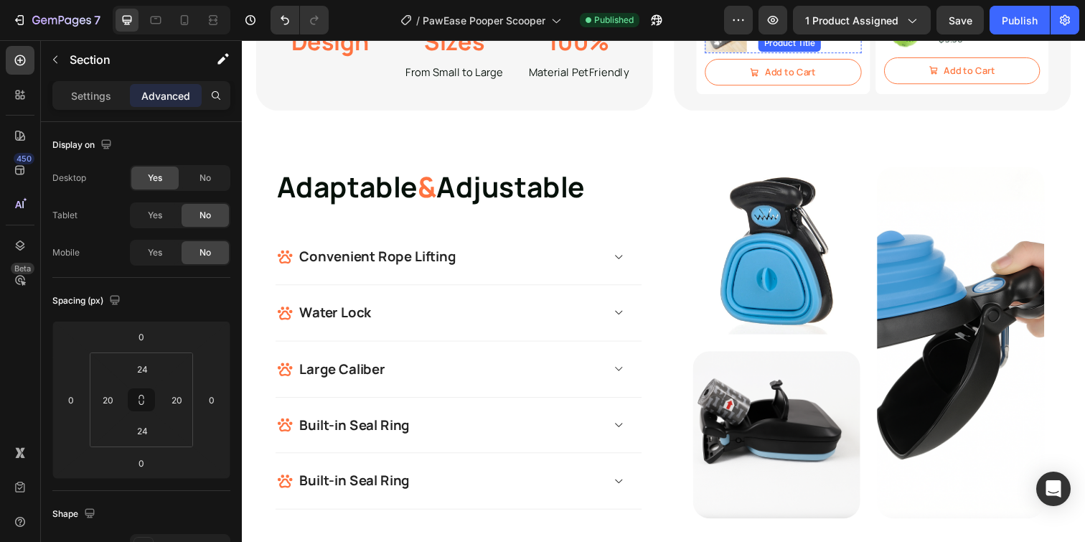
scroll to position [1141, 0]
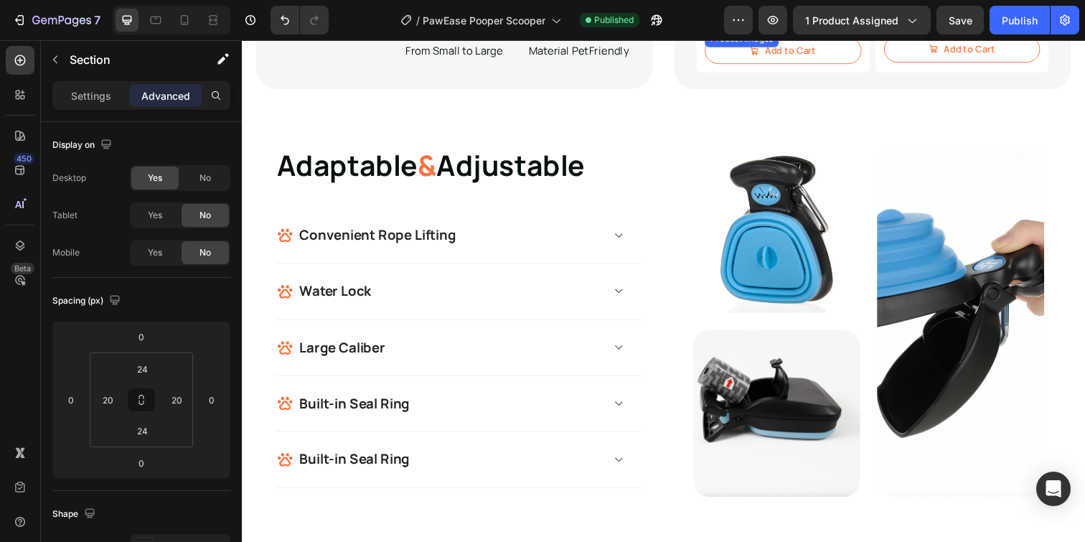
click at [737, 30] on img at bounding box center [736, 8] width 43 height 43
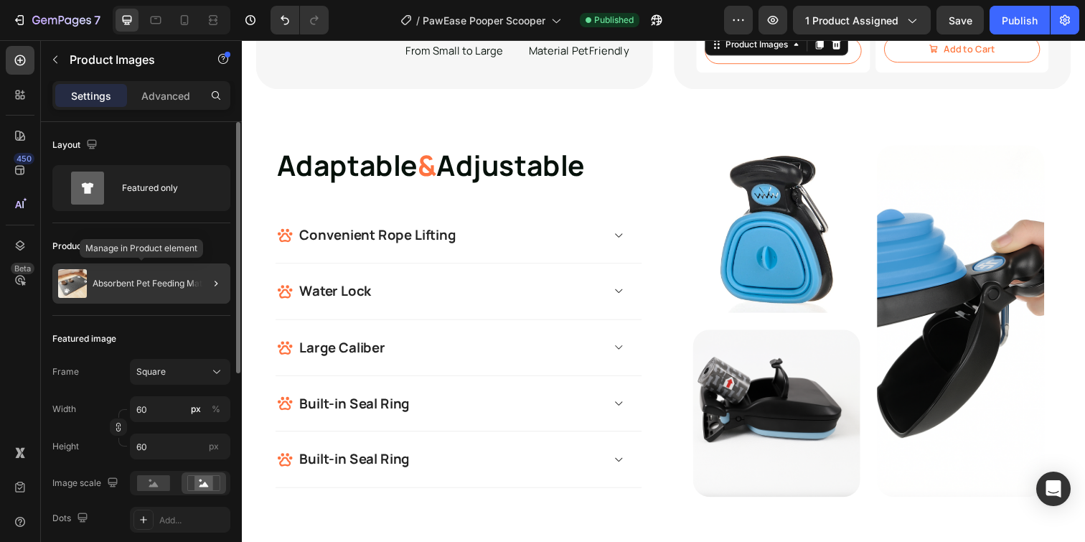
click at [155, 295] on div "Absorbent Pet Feeding Mat" at bounding box center [141, 283] width 178 height 40
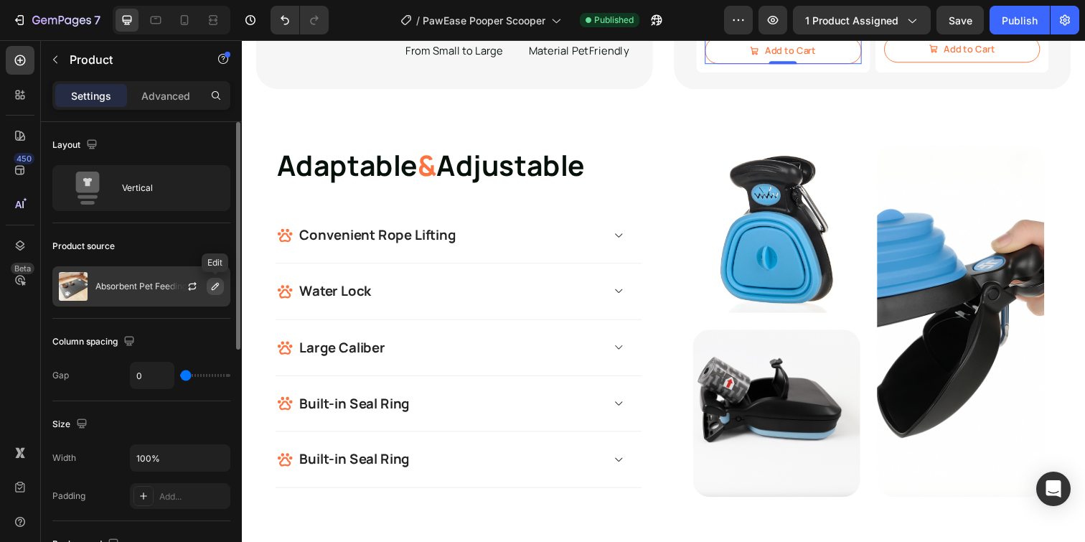
scroll to position [2, 0]
click at [215, 289] on icon "button" at bounding box center [215, 283] width 11 height 11
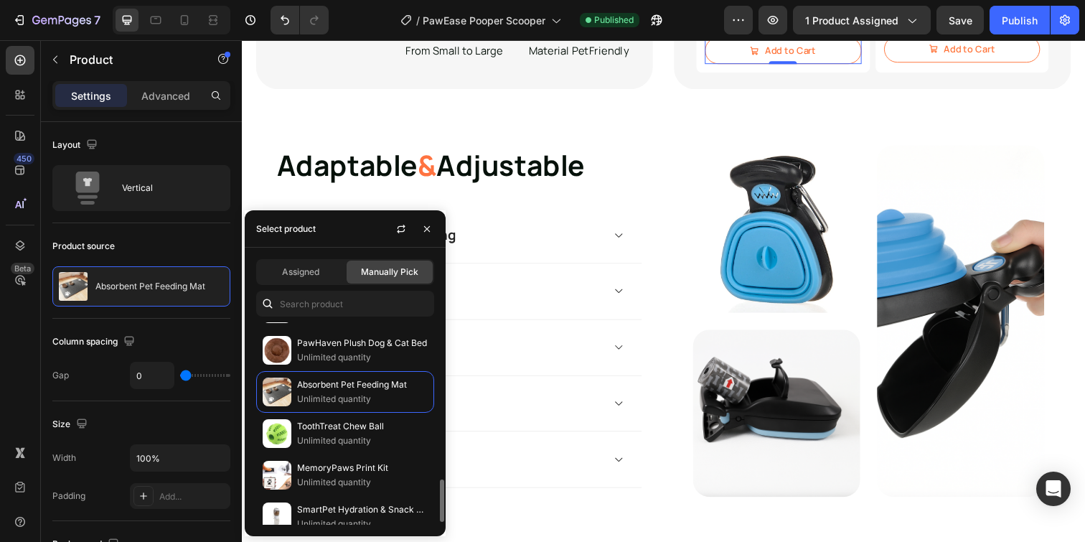
scroll to position [755, 0]
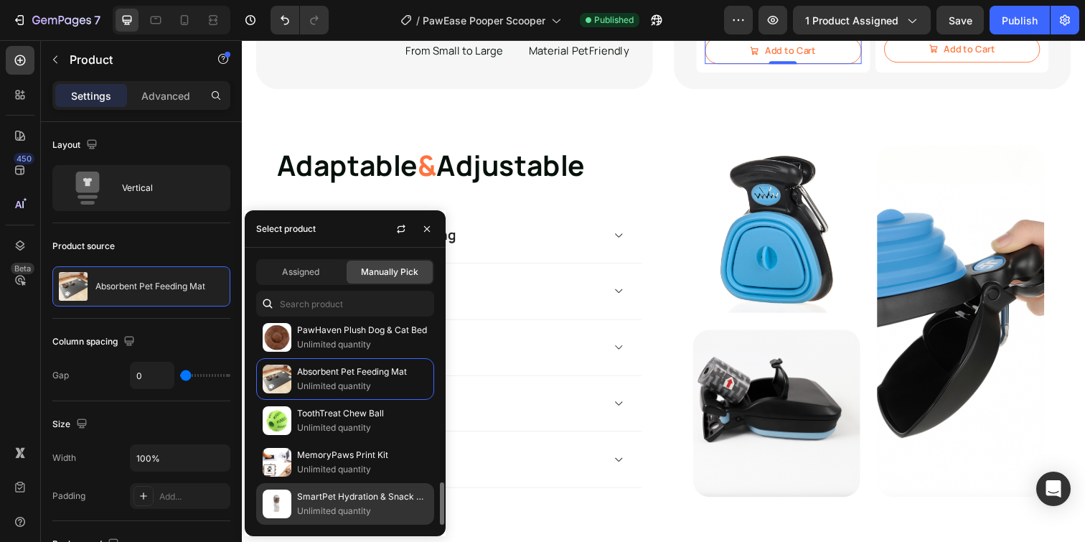
click at [344, 499] on p "SmartPet Hydration & Snack Bottle" at bounding box center [362, 496] width 131 height 14
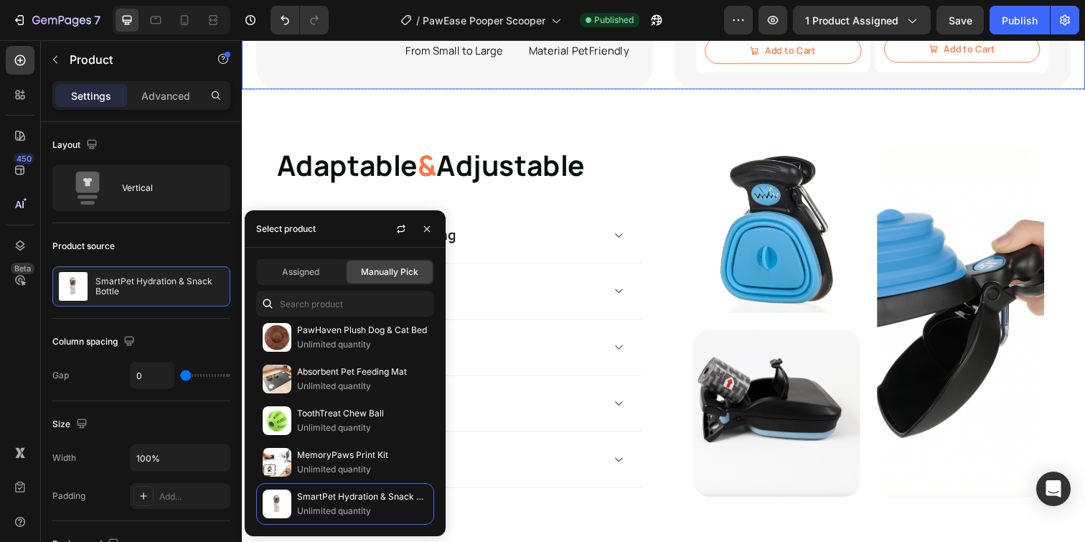
click at [669, 90] on div "PawEase Pooper Specifications Heading Design Text Block Text Block Sizes Text B…" at bounding box center [672, 12] width 861 height 156
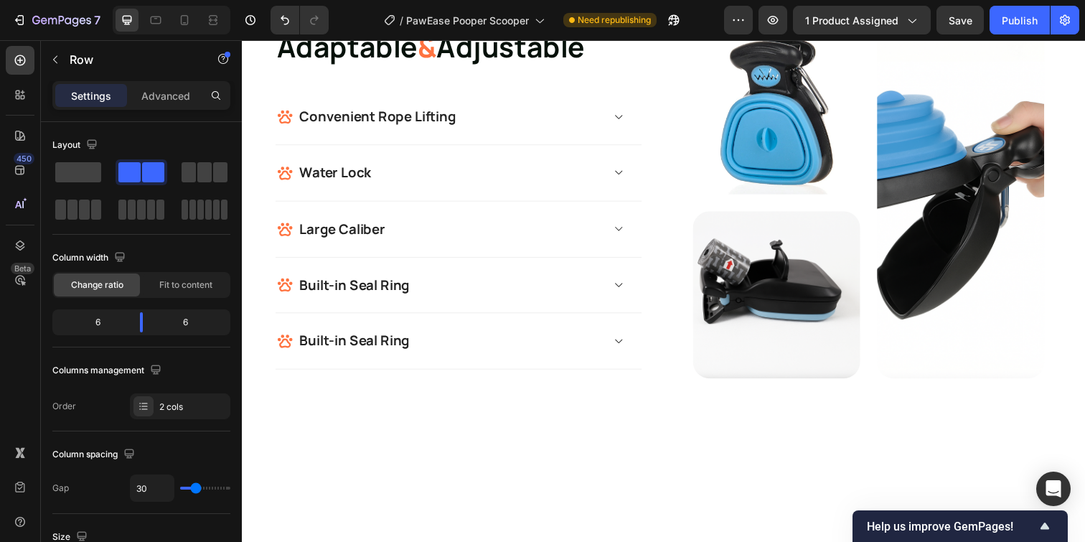
scroll to position [1259, 0]
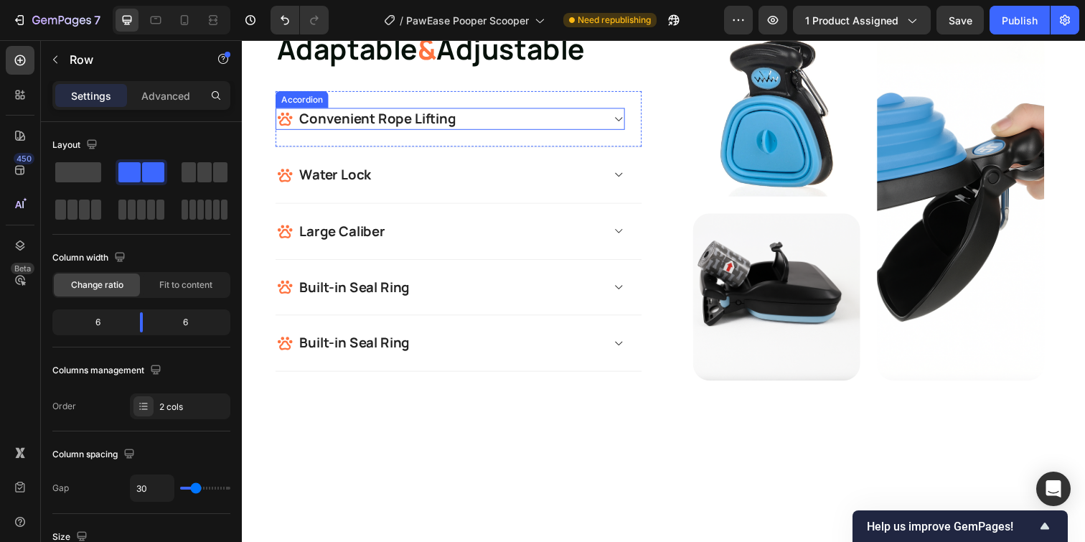
click at [408, 129] on strong "Convenient Rope Lifting" at bounding box center [381, 119] width 160 height 19
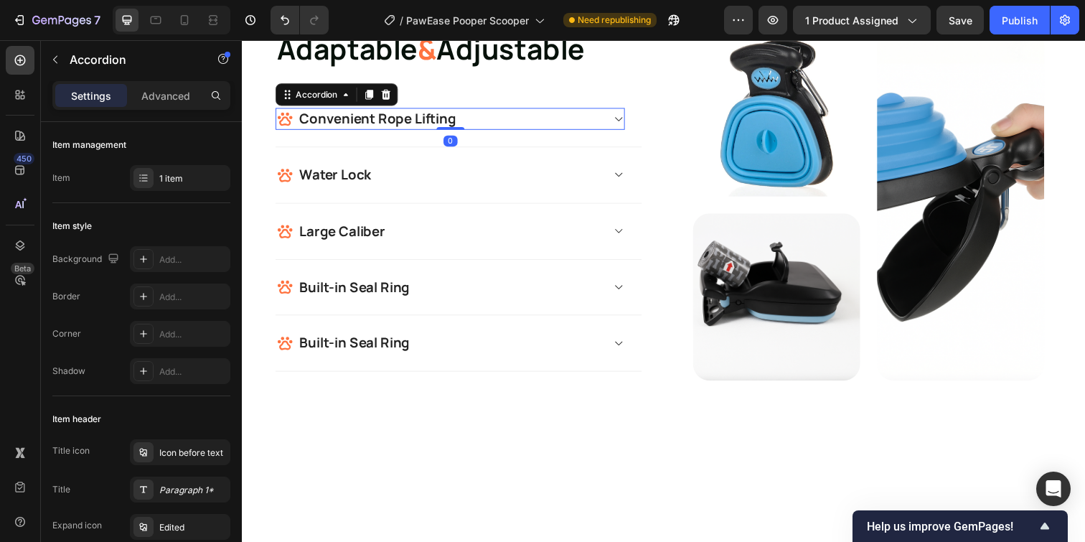
click at [451, 129] on strong "Convenient Rope Lifting" at bounding box center [381, 119] width 160 height 19
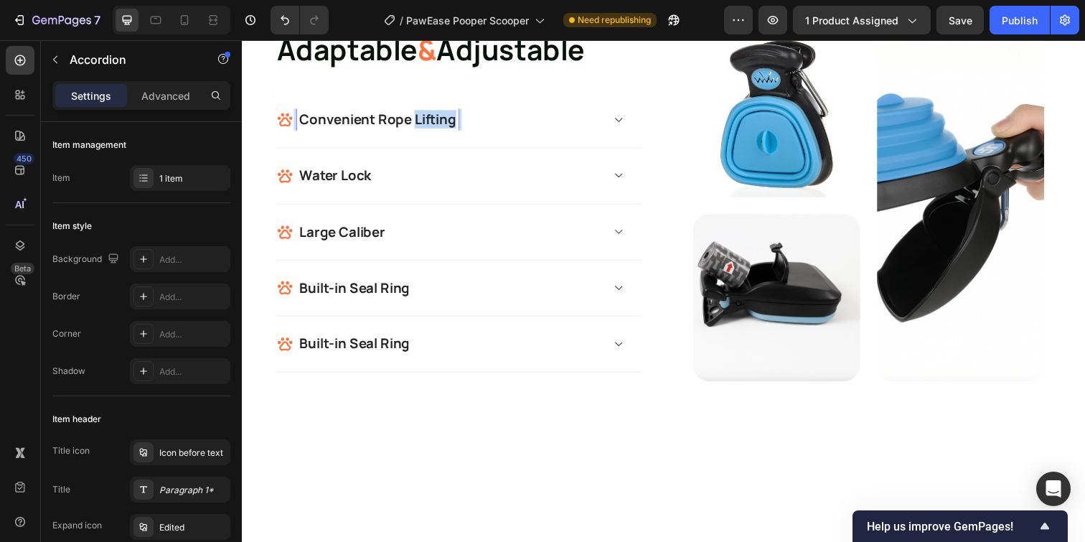
click at [451, 130] on strong "Convenient Rope Lifting" at bounding box center [381, 120] width 160 height 19
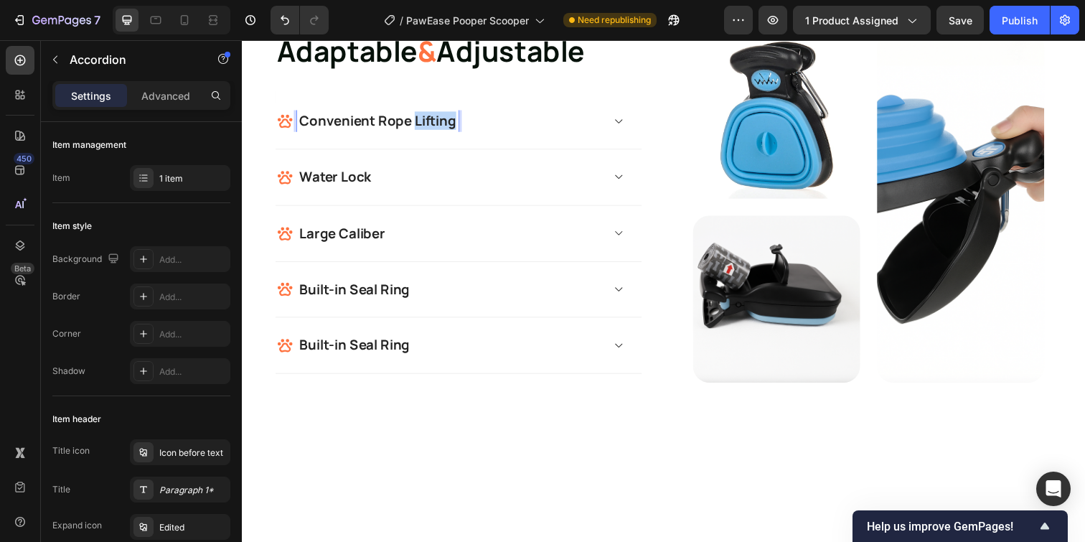
scroll to position [1256, 0]
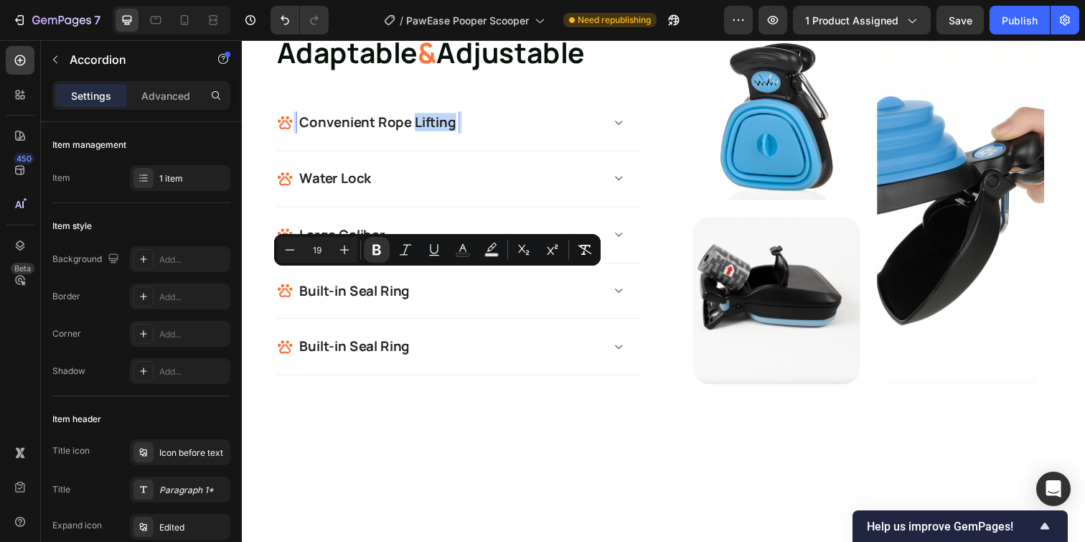
click at [452, 133] on strong "Convenient Rope Lifting" at bounding box center [381, 123] width 160 height 19
click at [435, 133] on strong "Convenient Rope Lifting" at bounding box center [381, 123] width 160 height 19
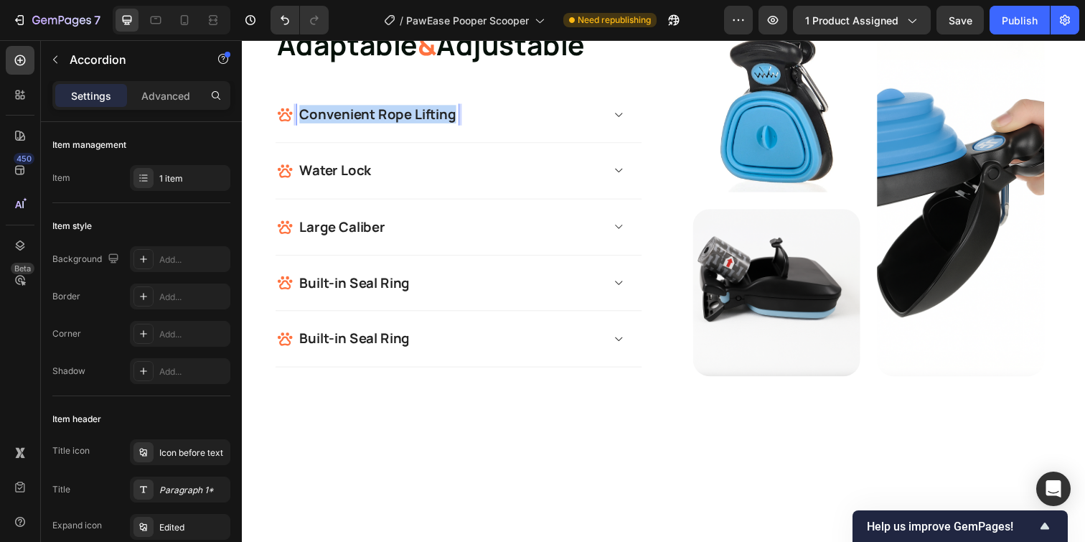
drag, startPoint x: 458, startPoint y: 288, endPoint x: 304, endPoint y: 280, distance: 155.2
click at [304, 125] on strong "Convenient Rope Lifting" at bounding box center [381, 115] width 160 height 19
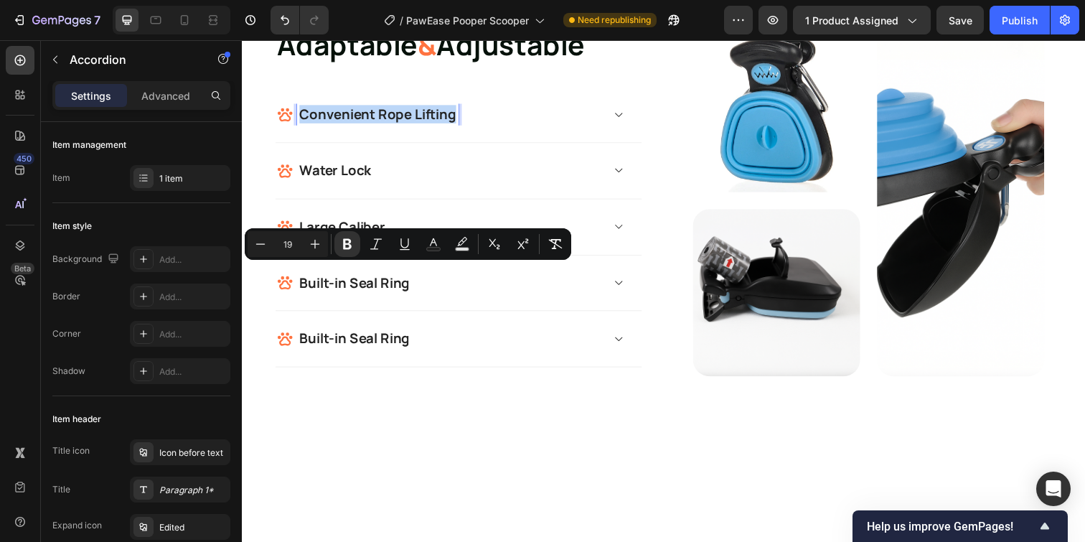
scroll to position [1261, 0]
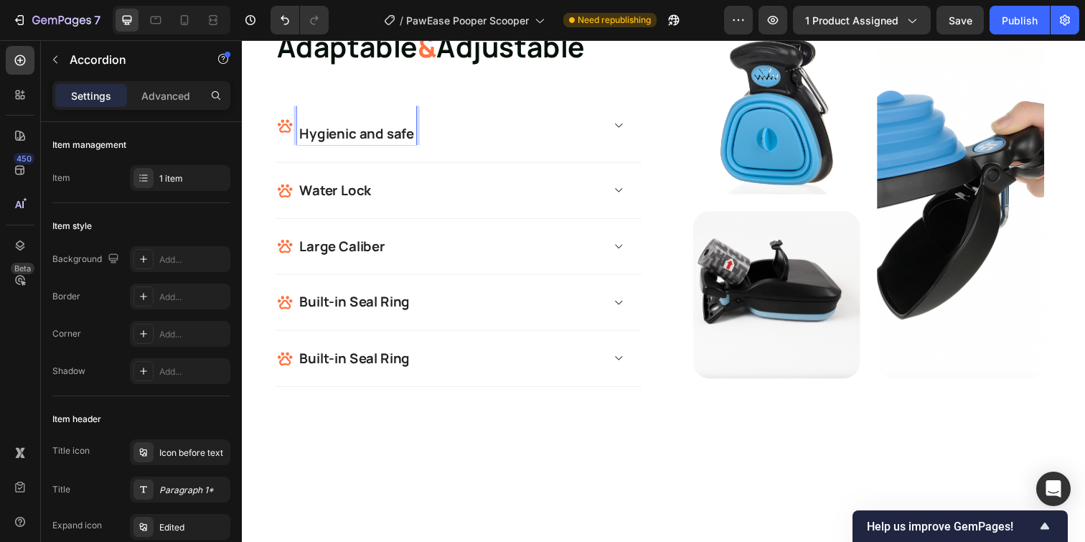
click at [301, 145] on p "Hygienic and safe" at bounding box center [359, 136] width 117 height 18
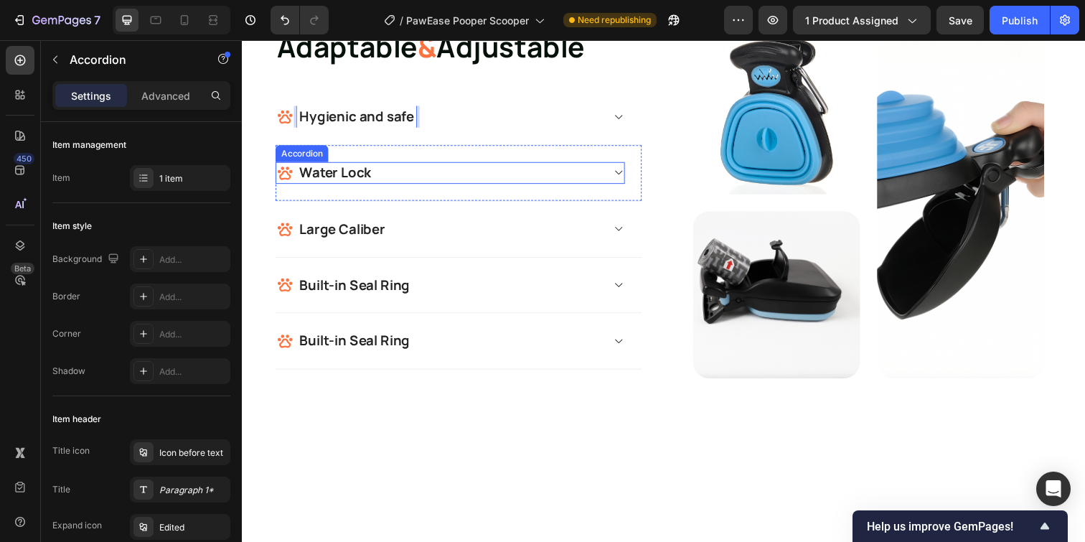
click at [353, 184] on strong "Water Lock" at bounding box center [337, 175] width 73 height 19
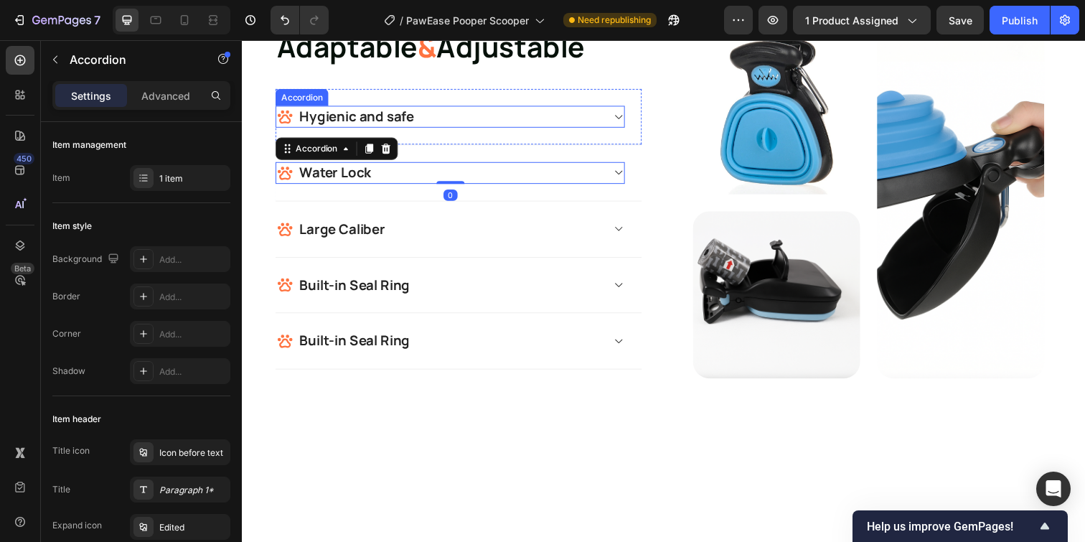
click at [405, 127] on p "Hygienic and safe" at bounding box center [359, 118] width 117 height 18
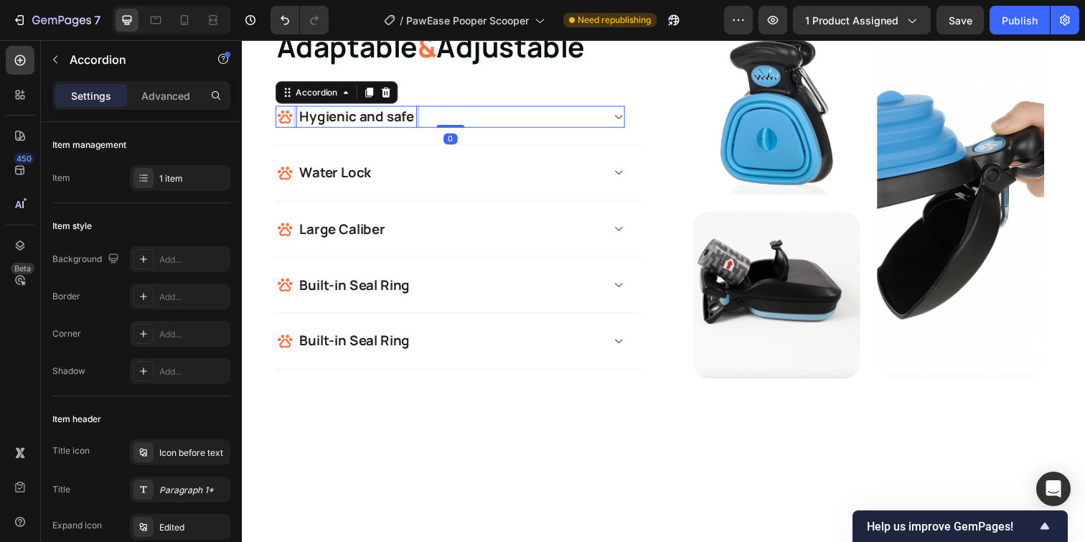
drag, startPoint x: 405, startPoint y: 283, endPoint x: 397, endPoint y: 283, distance: 8.6
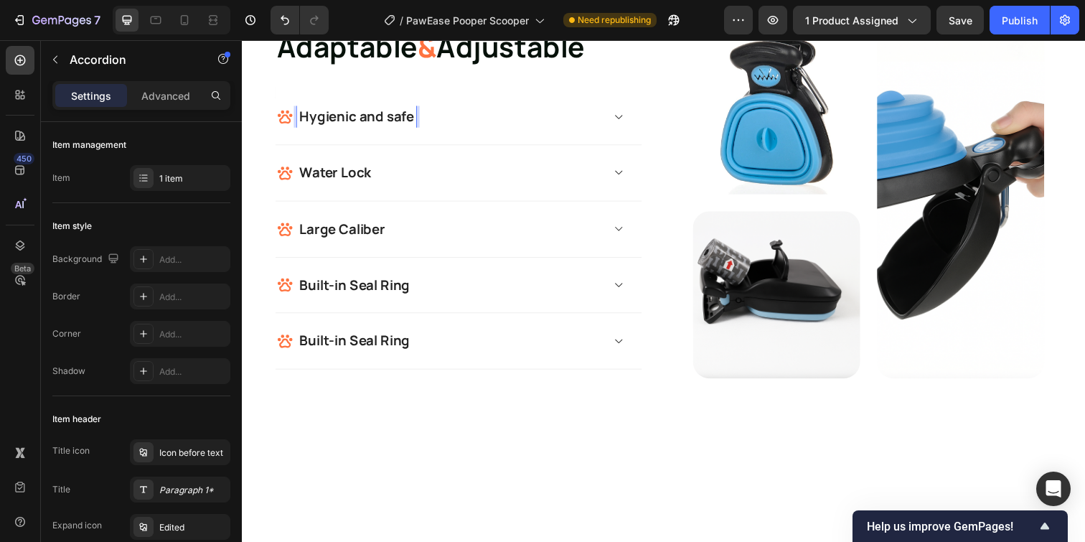
click at [395, 127] on p "Hygienic and safe" at bounding box center [359, 118] width 117 height 18
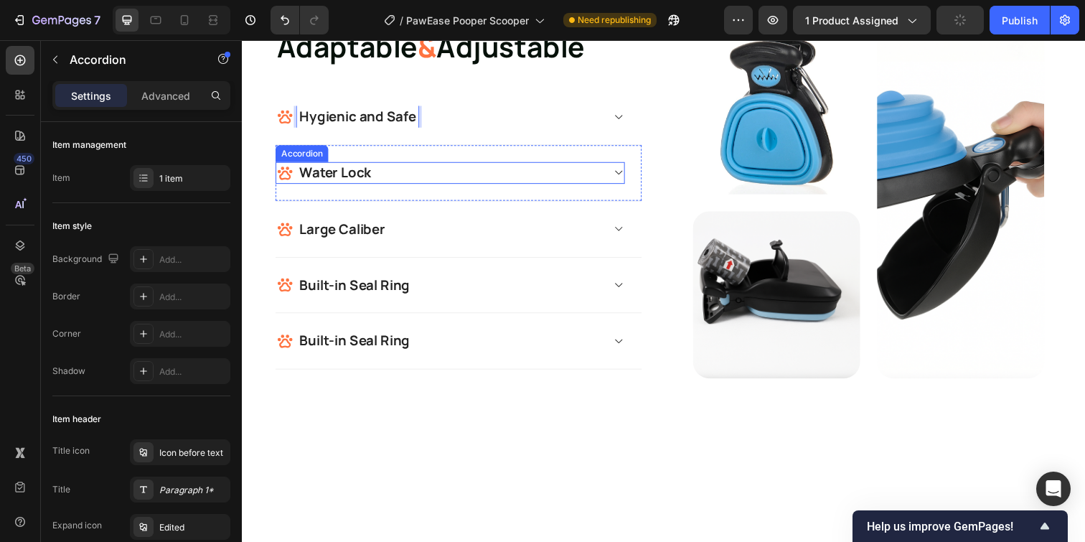
click at [366, 184] on strong "Water Lock" at bounding box center [337, 175] width 73 height 19
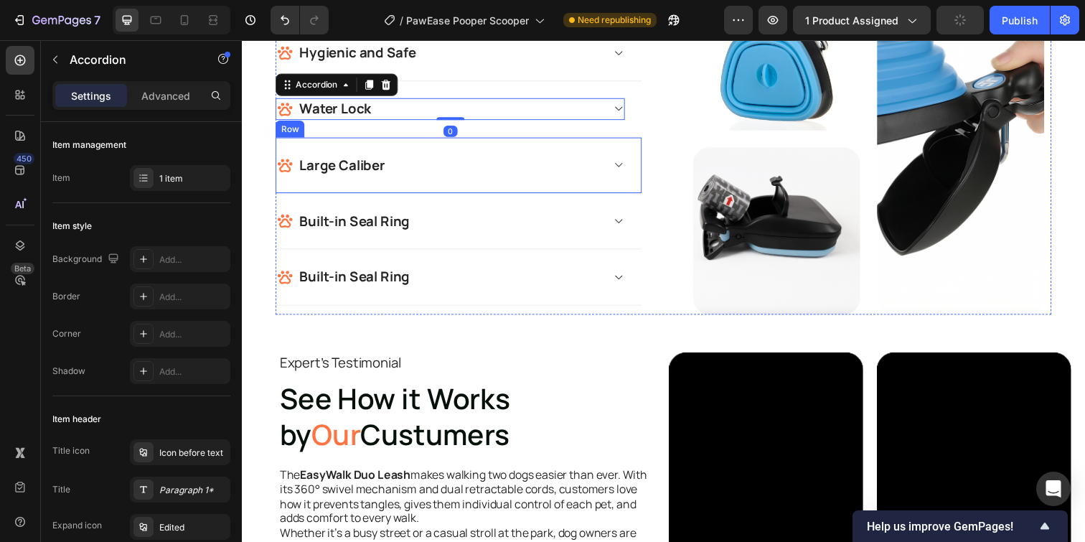
scroll to position [1342, 0]
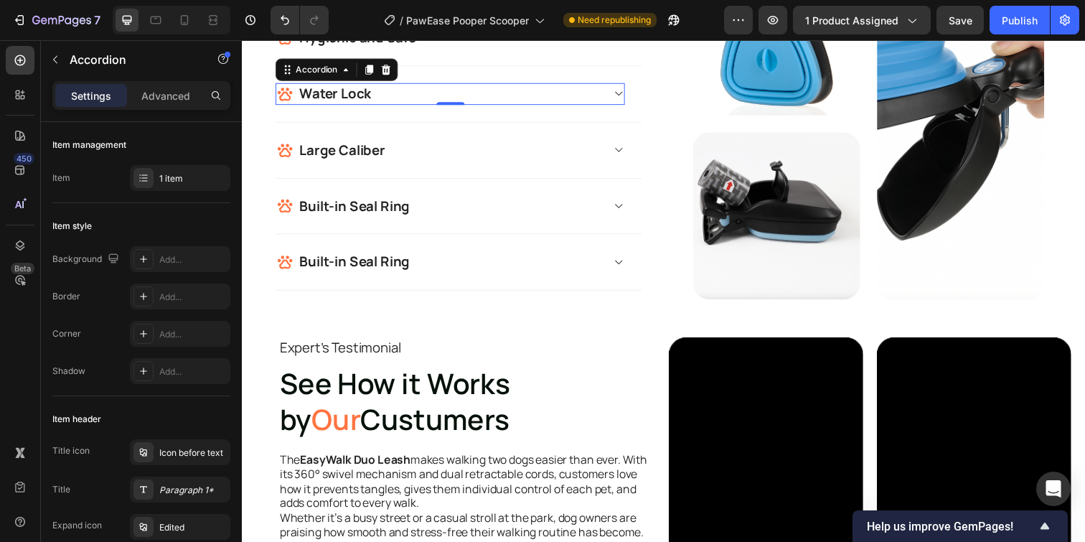
click at [362, 104] on strong "Water Lock" at bounding box center [337, 94] width 73 height 19
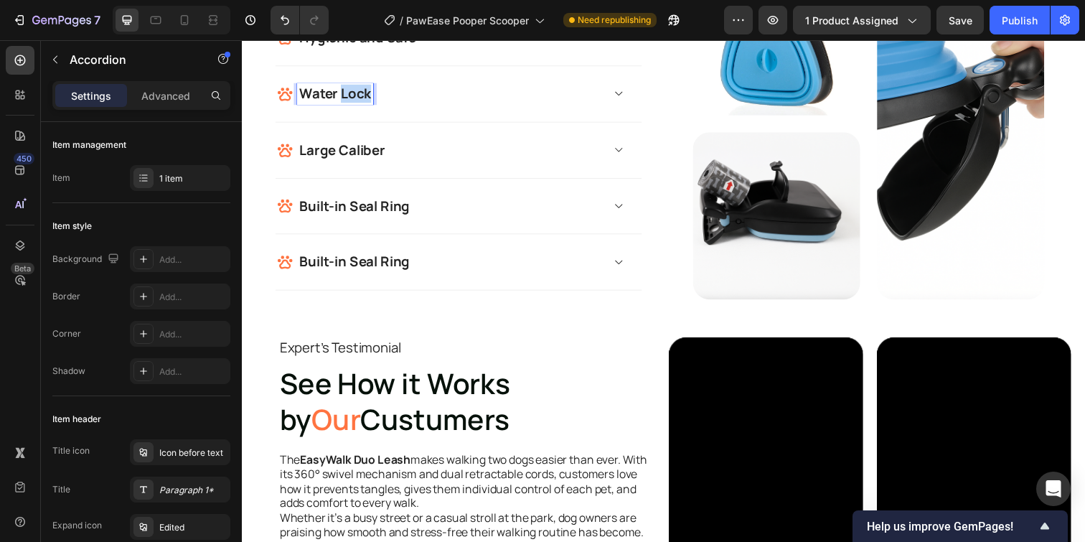
click at [362, 104] on strong "Water Lock" at bounding box center [337, 94] width 73 height 19
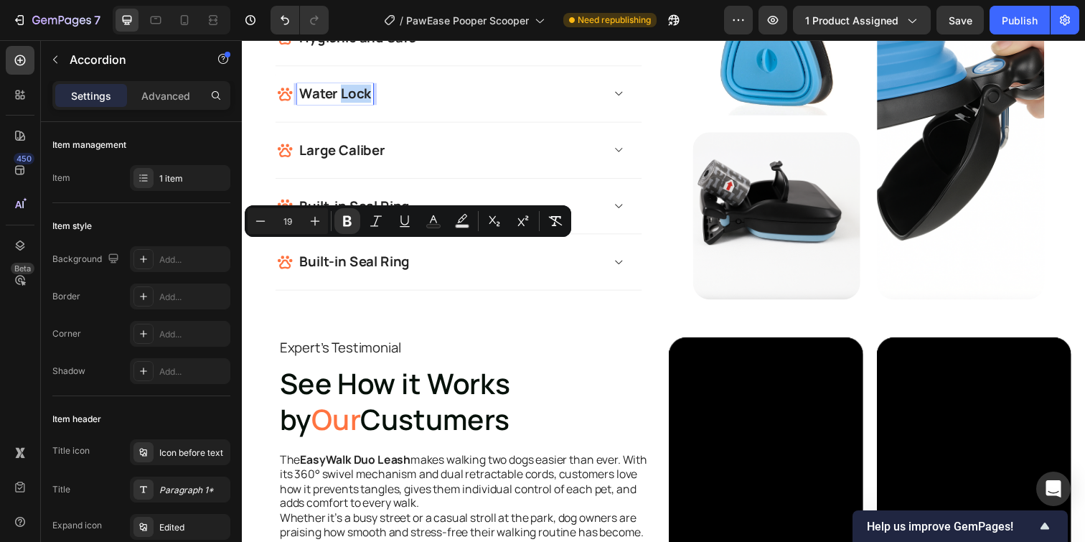
click at [372, 104] on strong "Water Lock" at bounding box center [337, 94] width 73 height 19
drag, startPoint x: 372, startPoint y: 258, endPoint x: 304, endPoint y: 258, distance: 67.4
click at [304, 104] on strong "Water Lock" at bounding box center [337, 94] width 73 height 19
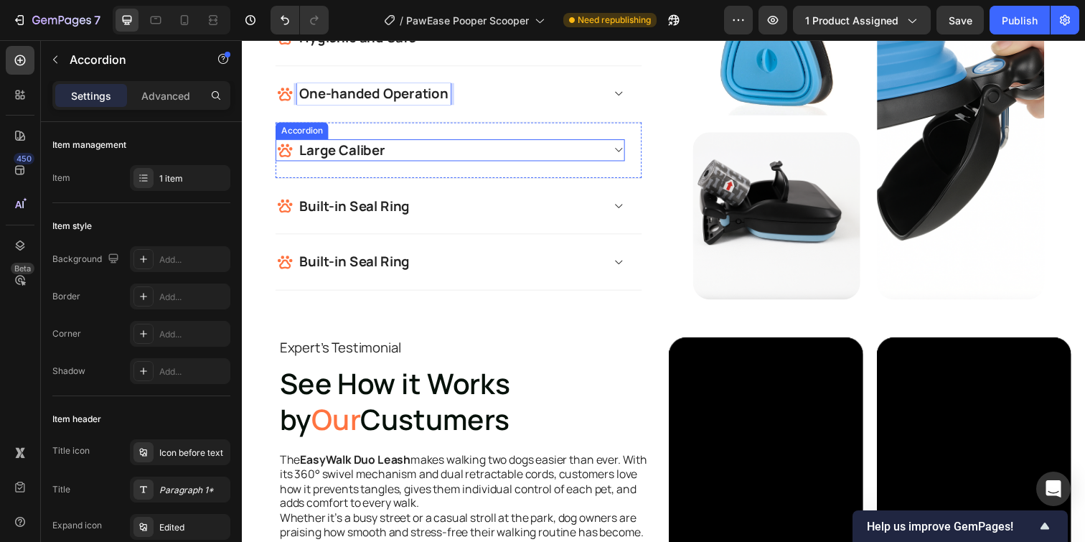
click at [381, 161] on strong "Large Caliber" at bounding box center [345, 152] width 88 height 19
click at [360, 161] on strong "Large Caliber" at bounding box center [345, 152] width 88 height 19
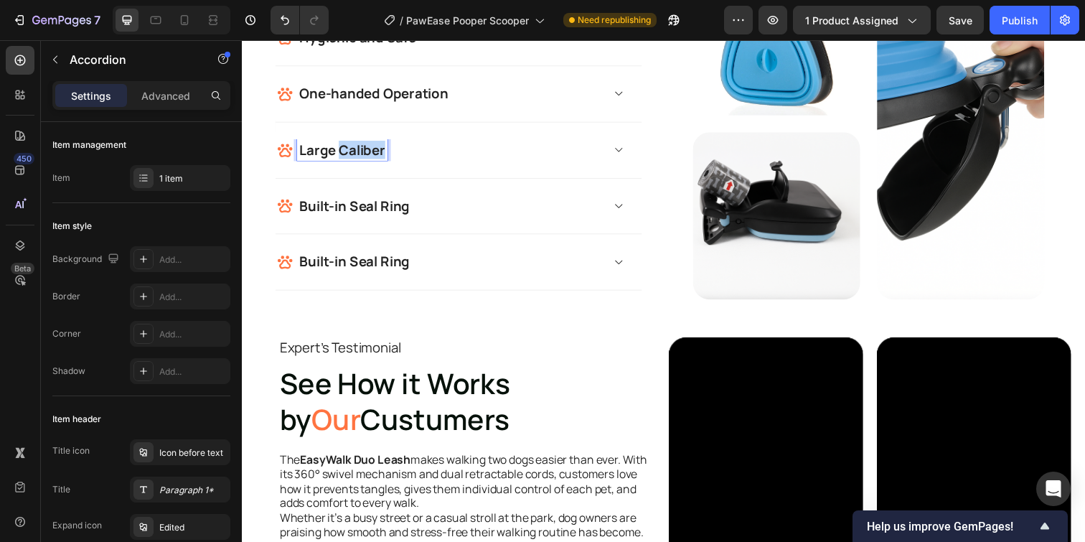
click at [360, 161] on strong "Large Caliber" at bounding box center [345, 152] width 88 height 19
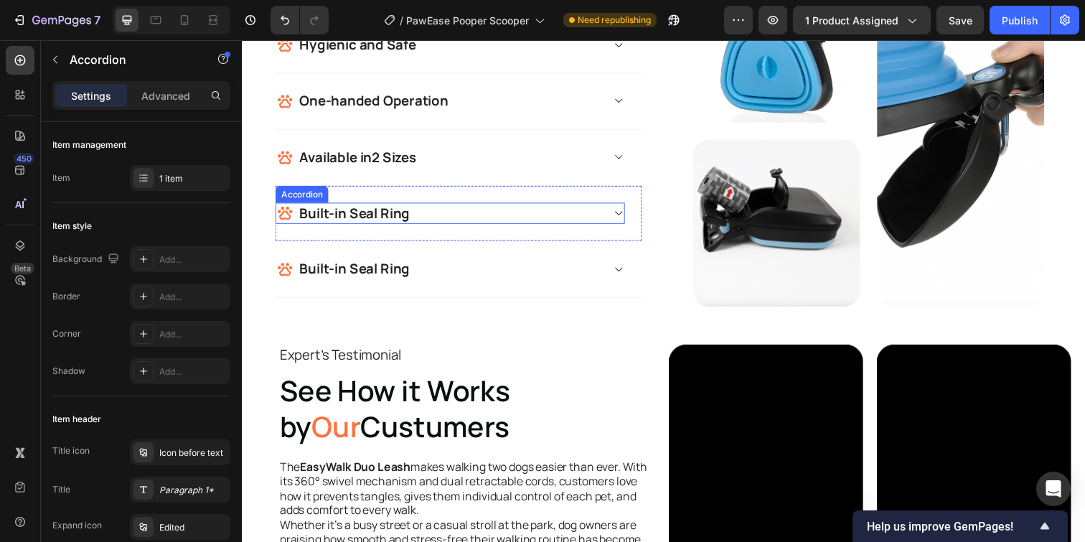
click at [387, 226] on strong "Built-in Seal Ring" at bounding box center [357, 216] width 113 height 19
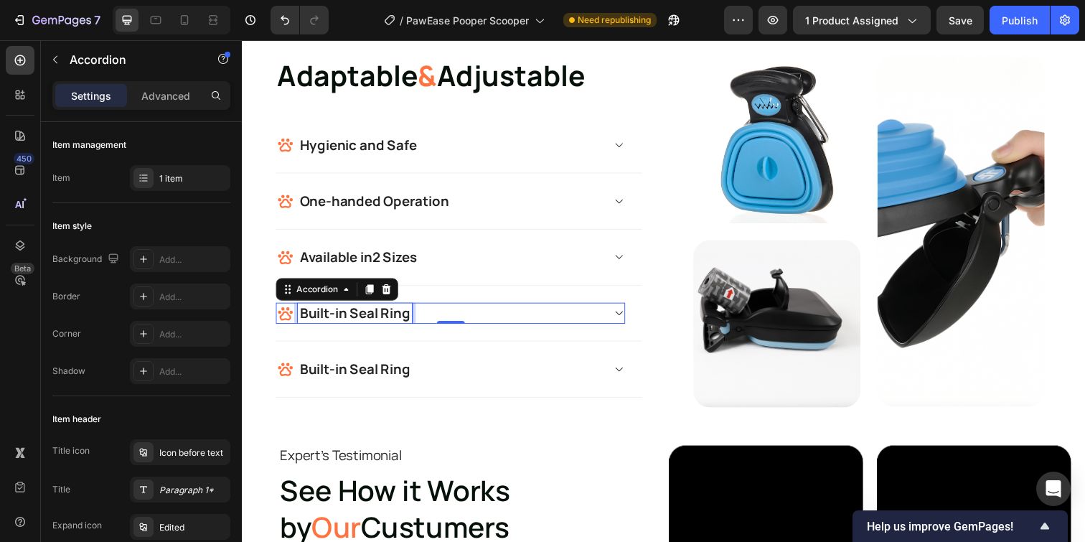
click at [373, 320] on strong "Built-in Seal Ring" at bounding box center [357, 318] width 113 height 19
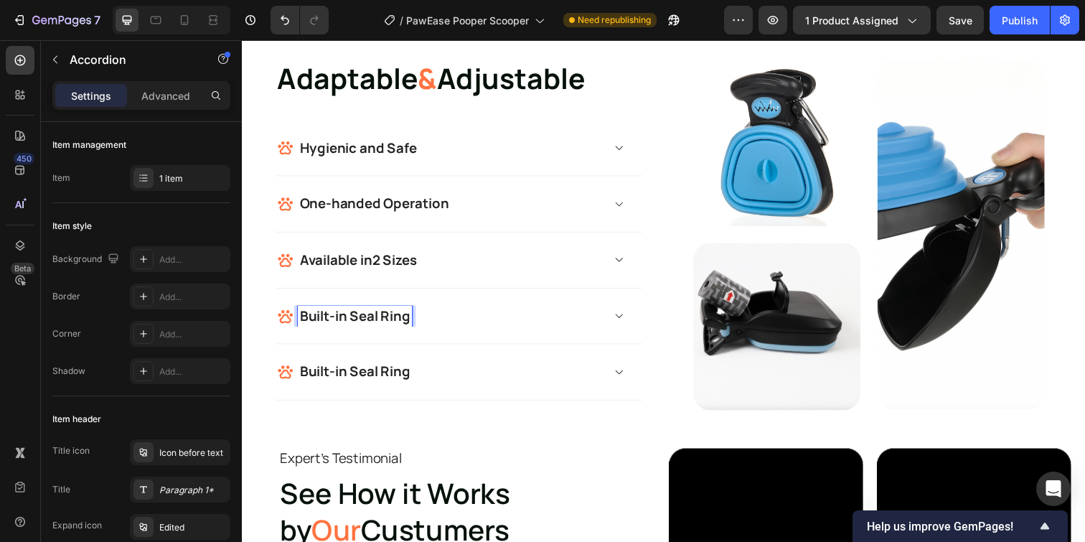
click at [410, 323] on strong "Built-in Seal Ring" at bounding box center [357, 321] width 113 height 19
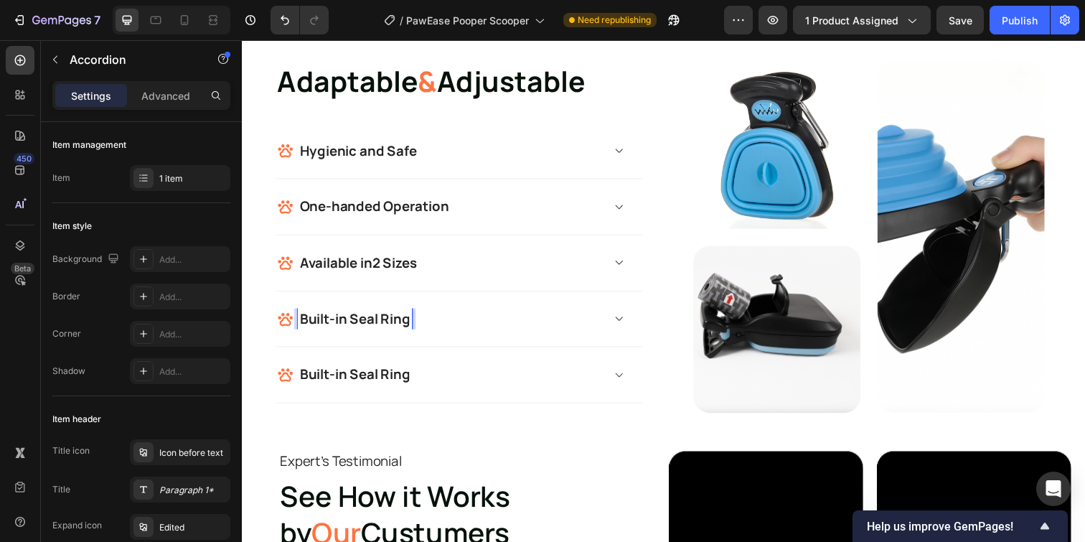
scroll to position [1398, 0]
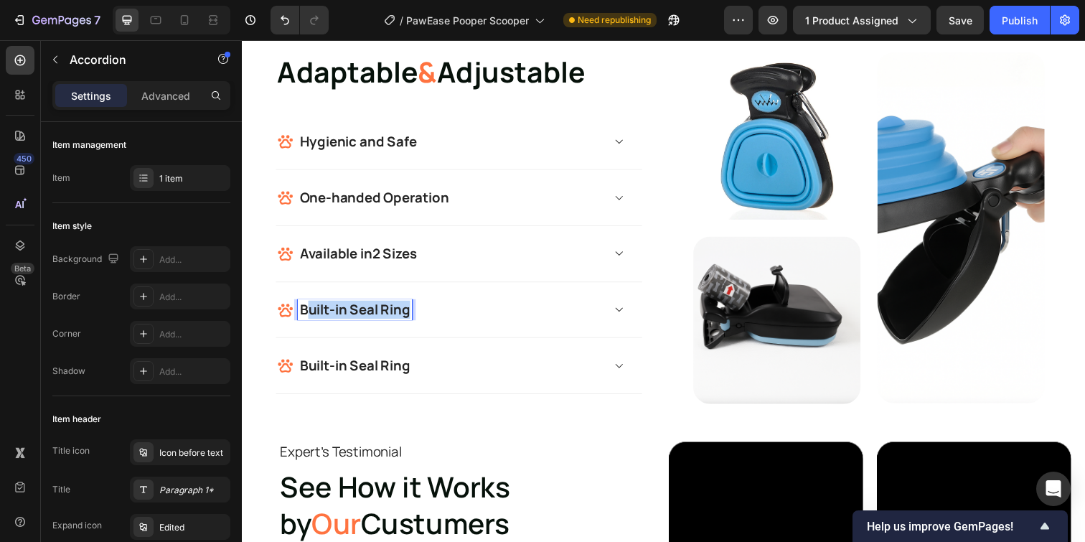
drag, startPoint x: 412, startPoint y: 324, endPoint x: 313, endPoint y: 316, distance: 99.3
click at [313, 316] on strong "Built-in Seal Ring" at bounding box center [357, 315] width 113 height 19
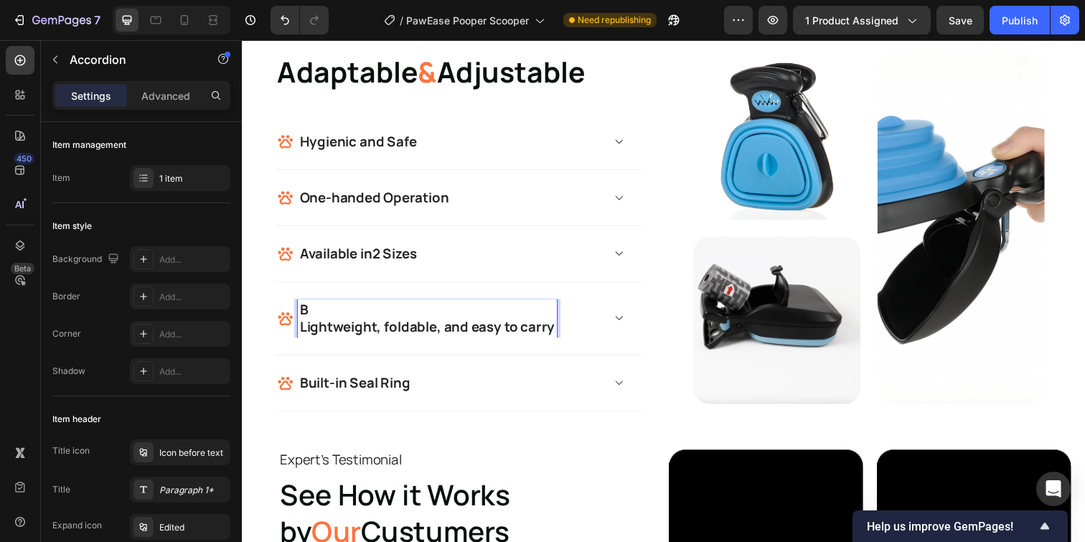
click at [301, 334] on p "Lightweight, foldable, and easy to carry" at bounding box center [431, 333] width 260 height 18
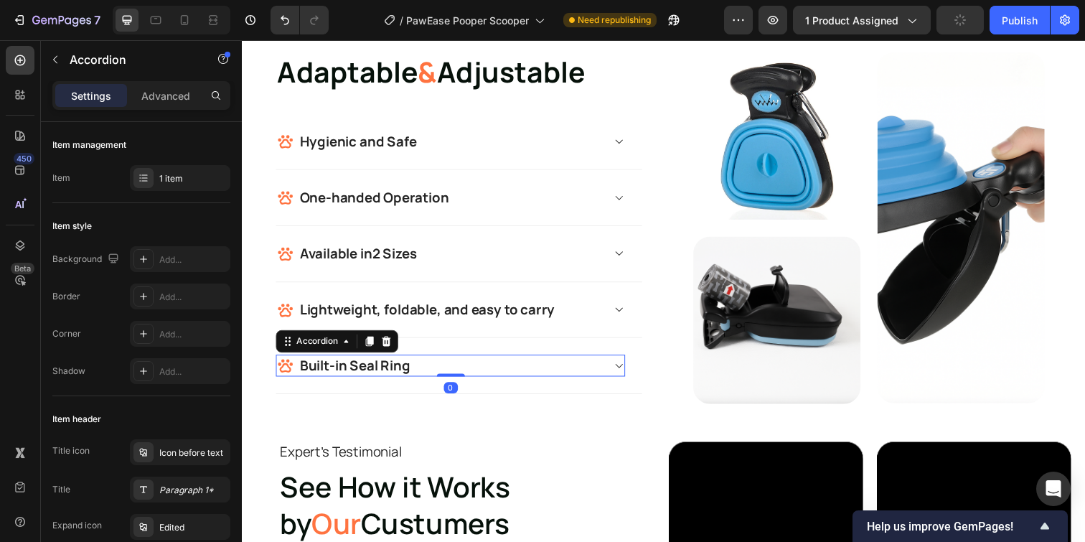
click at [400, 370] on strong "Built-in Seal Ring" at bounding box center [357, 371] width 113 height 19
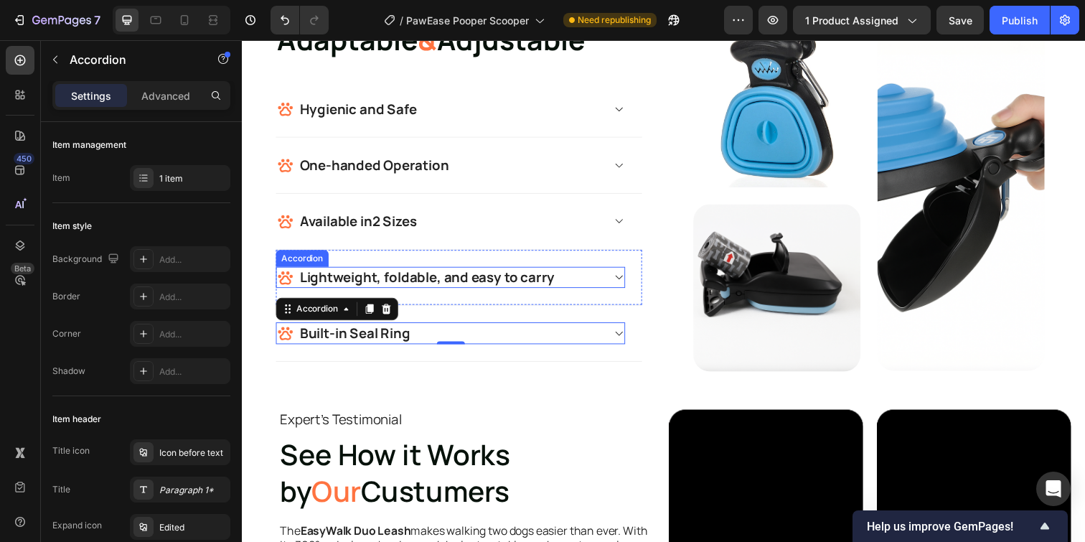
scroll to position [1439, 0]
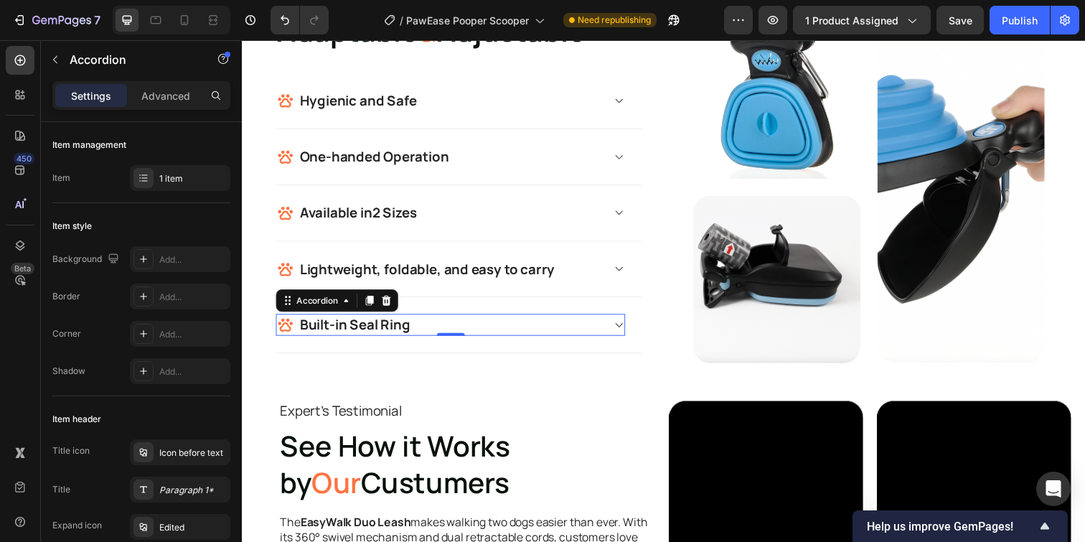
click at [375, 331] on strong "Built-in Seal Ring" at bounding box center [357, 330] width 113 height 19
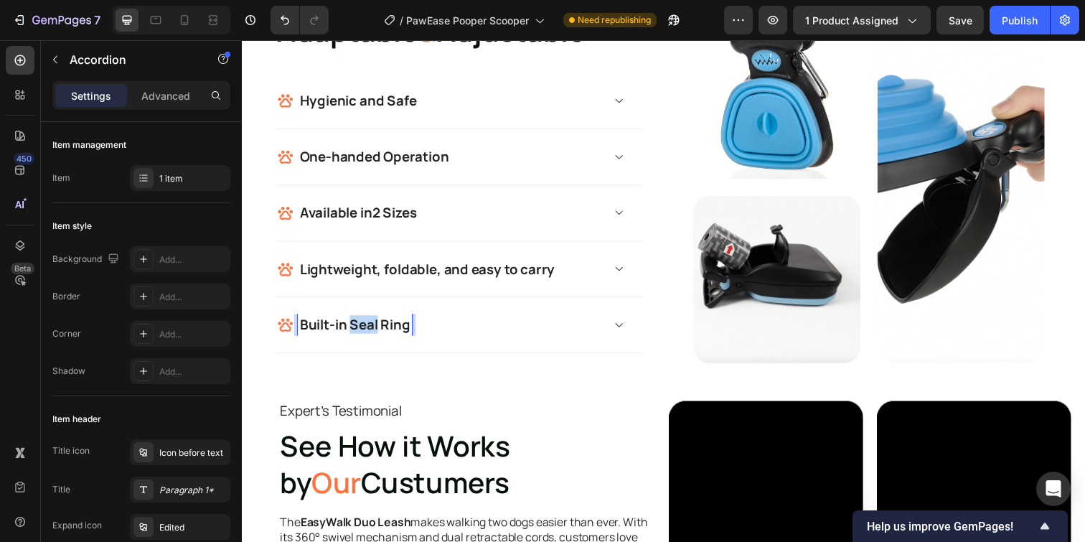
click at [375, 331] on strong "Built-in Seal Ring" at bounding box center [357, 330] width 113 height 19
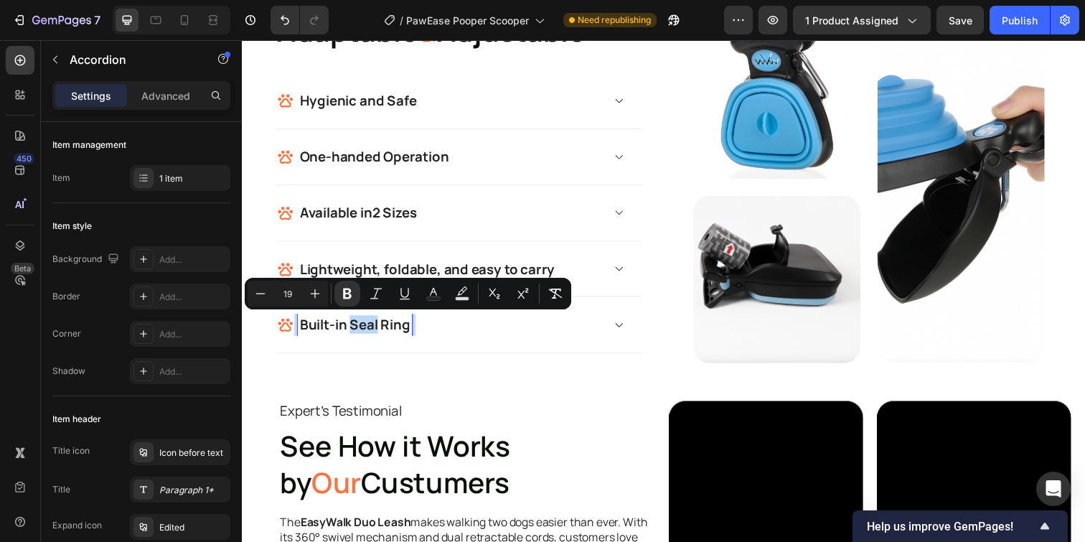
click at [413, 332] on div "Built-in Seal Ring" at bounding box center [356, 330] width 117 height 22
drag, startPoint x: 414, startPoint y: 332, endPoint x: 302, endPoint y: 333, distance: 111.9
click at [302, 333] on div "Built-in Seal Ring" at bounding box center [356, 330] width 117 height 22
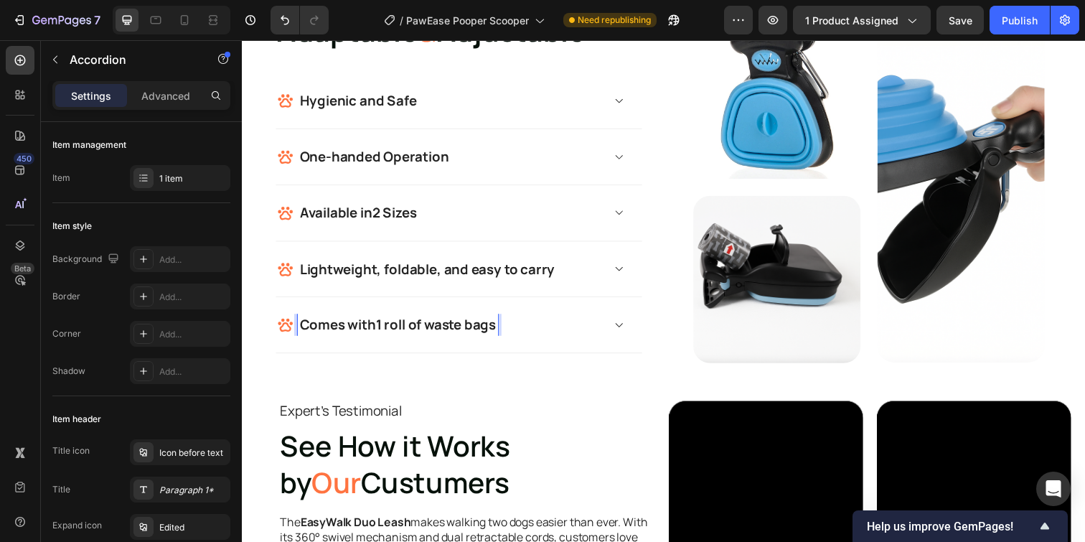
click at [567, 336] on div "Comes with 1 roll of waste bags" at bounding box center [443, 330] width 332 height 22
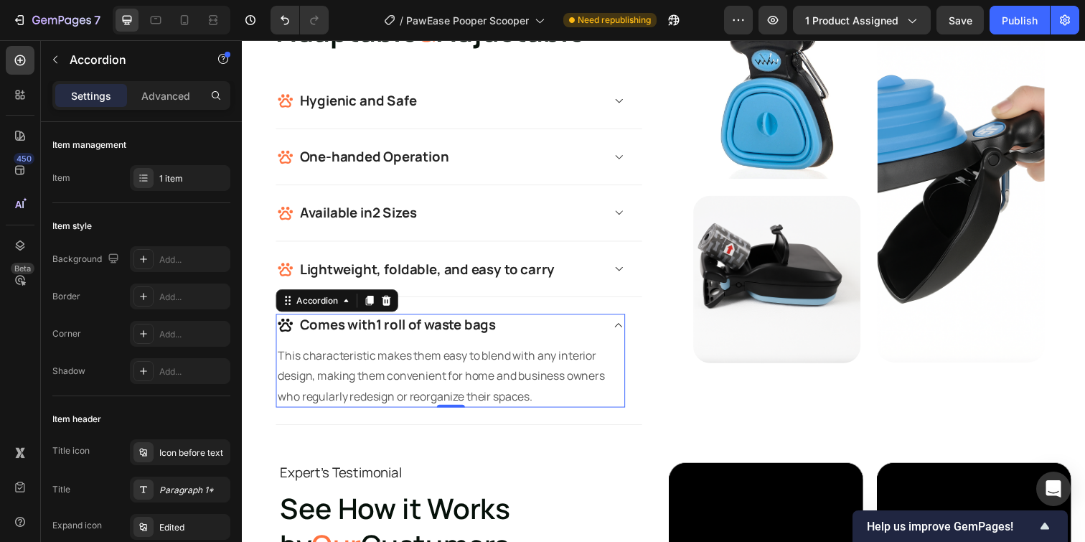
click at [572, 336] on div "Comes with 1 roll of waste bags" at bounding box center [443, 330] width 332 height 22
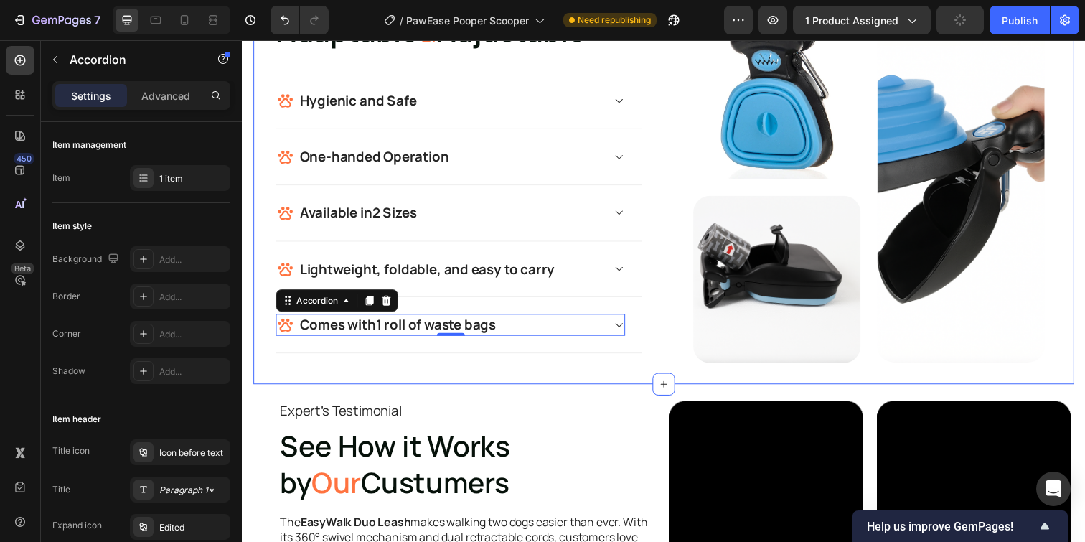
click at [565, 380] on div "Adaptable & Adjustable Heading Hygienic and Safe Accordion Row One-handed Opera…" at bounding box center [672, 172] width 838 height 438
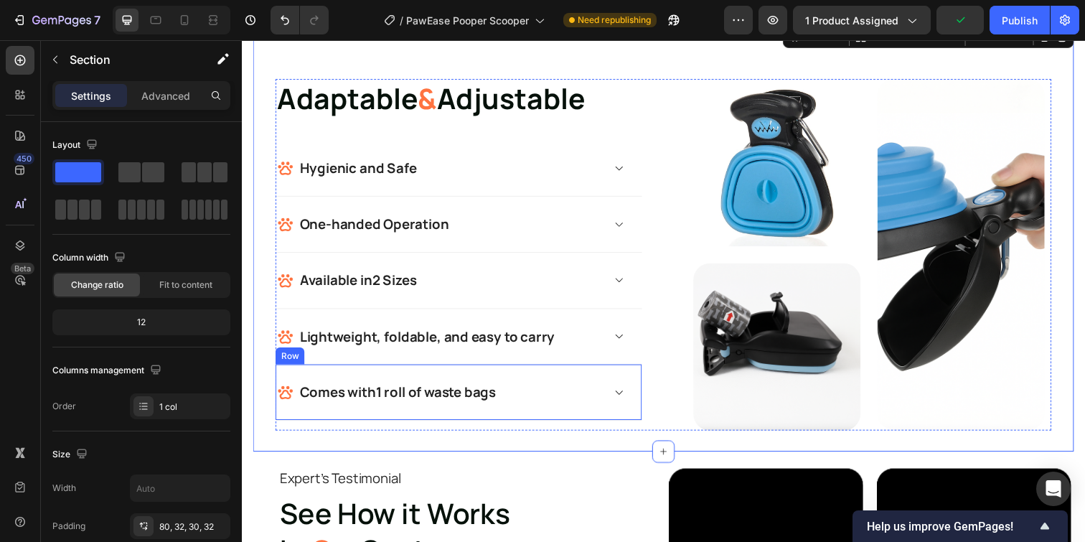
scroll to position [1312, 0]
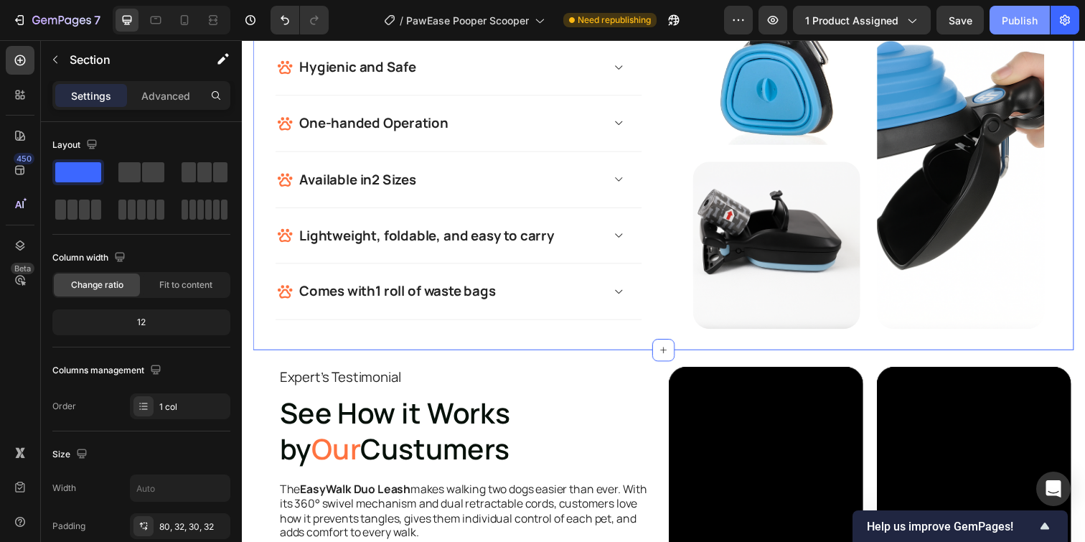
click at [1011, 26] on div "Publish" at bounding box center [1020, 20] width 36 height 15
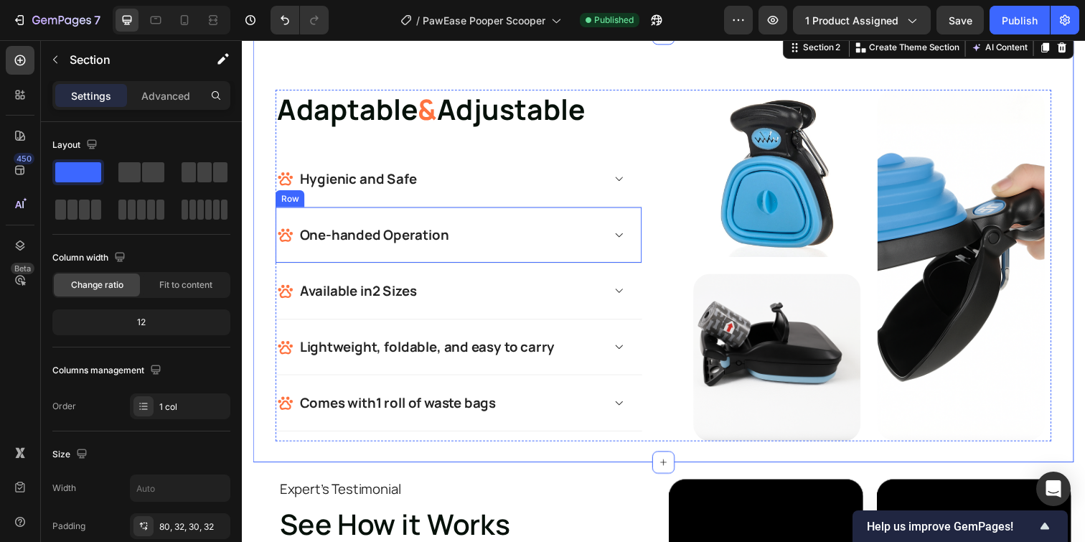
scroll to position [1351, 0]
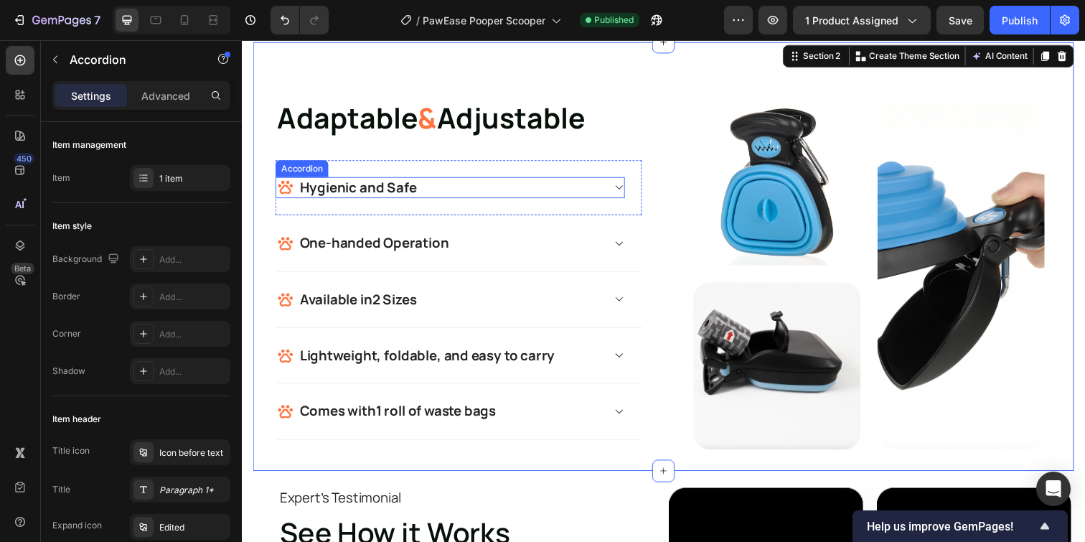
click at [613, 193] on div "Hygienic and Safe" at bounding box center [454, 190] width 355 height 22
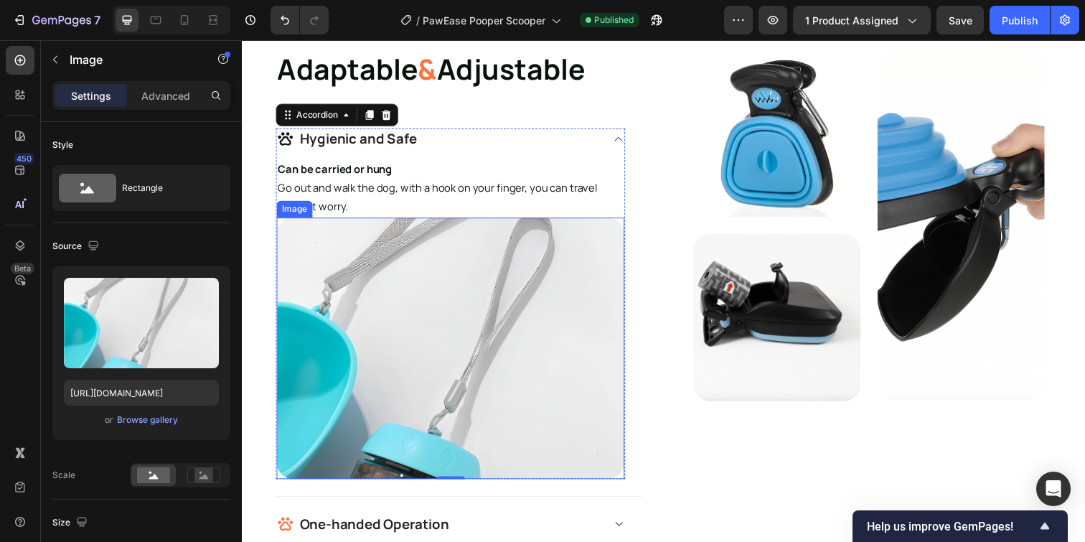
click at [489, 282] on img at bounding box center [454, 354] width 355 height 266
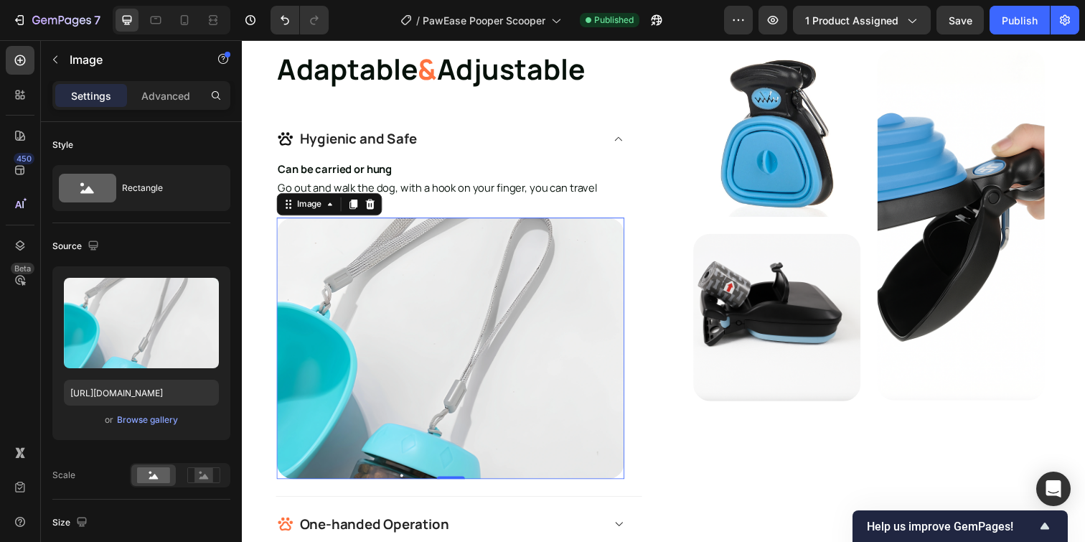
scroll to position [1398, 0]
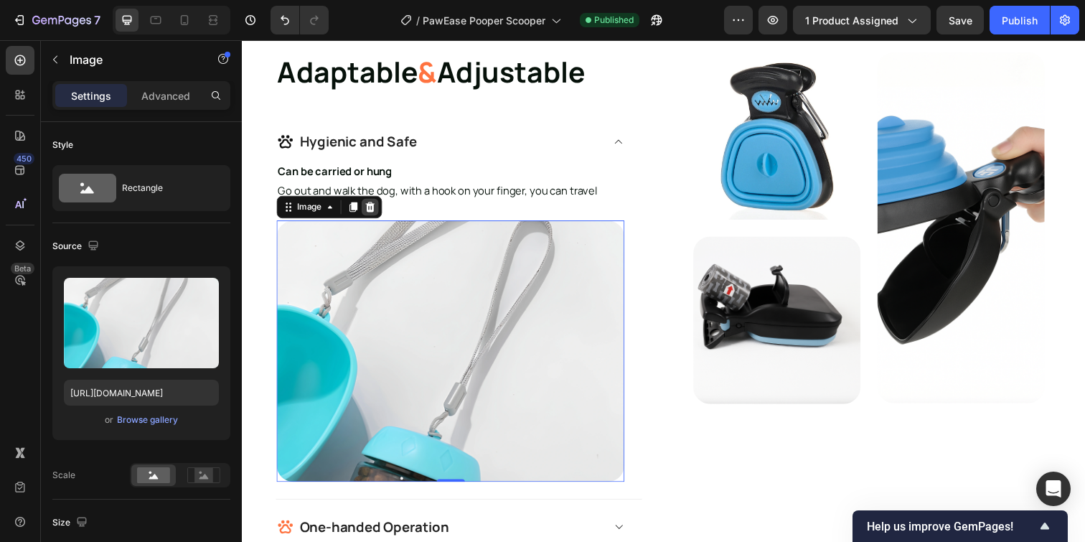
click at [375, 214] on icon at bounding box center [372, 210] width 9 height 10
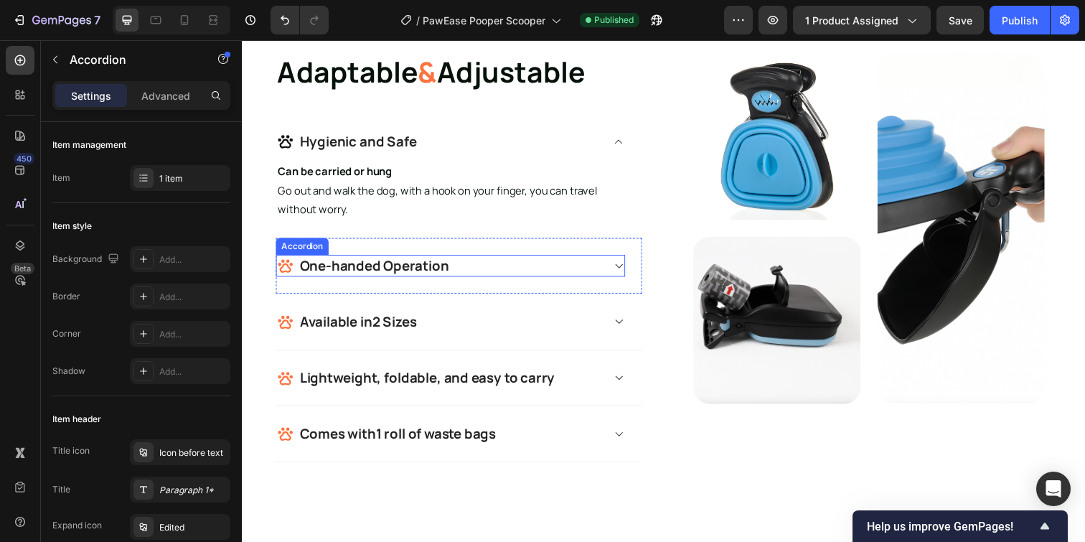
click at [621, 269] on span at bounding box center [626, 270] width 11 height 11
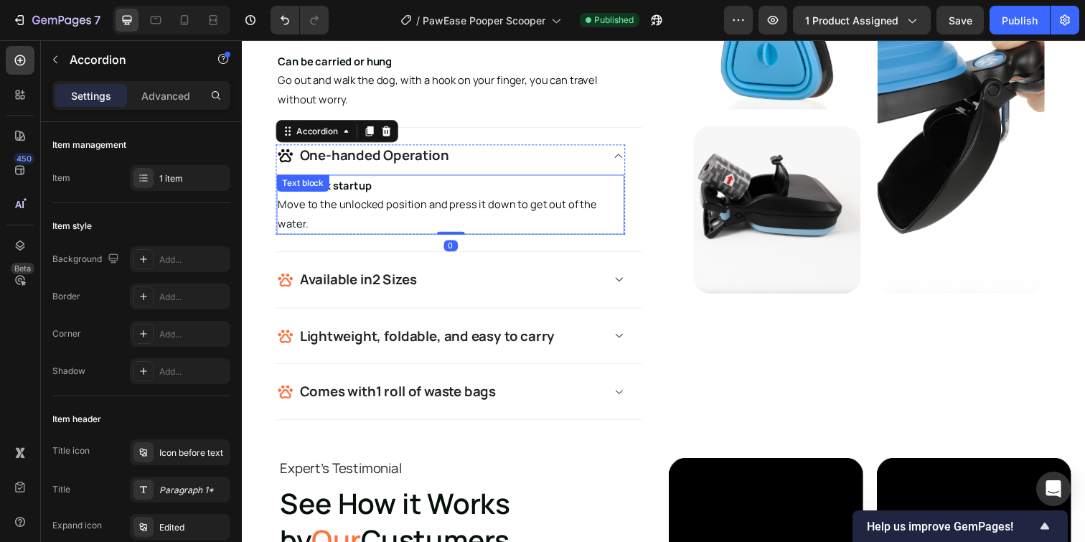
scroll to position [1511, 0]
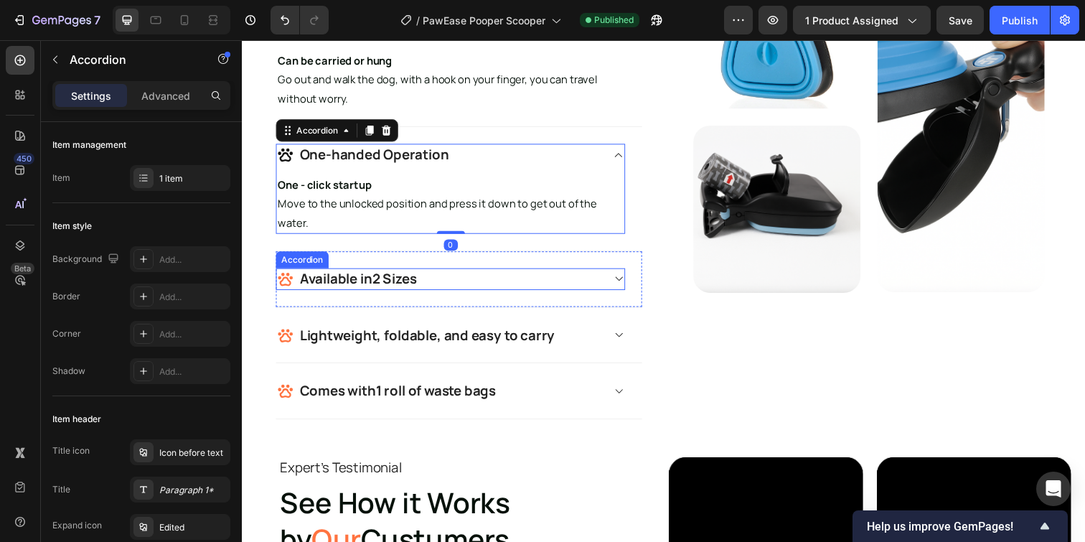
click at [622, 288] on icon at bounding box center [626, 283] width 11 height 11
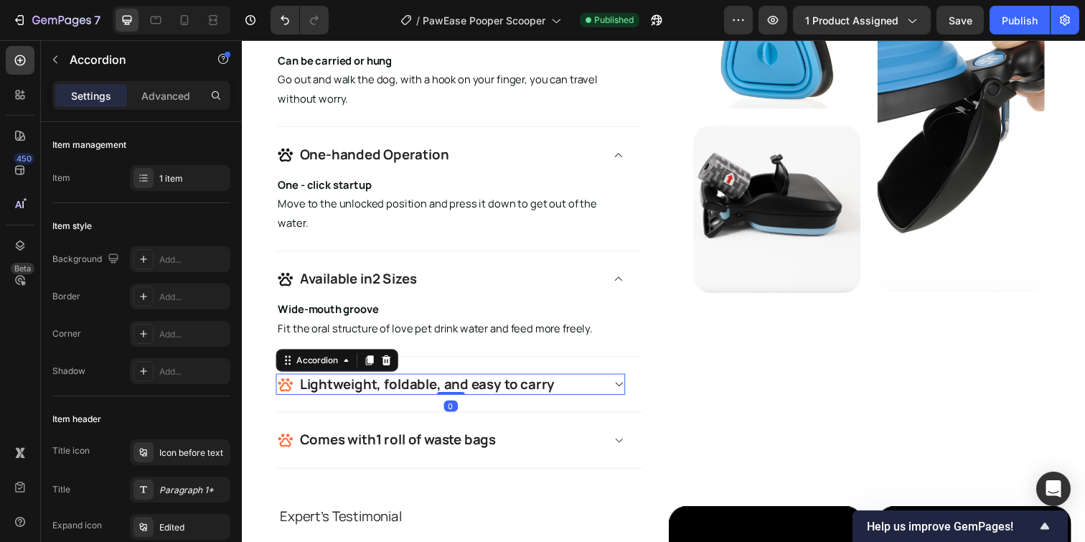
click at [622, 385] on icon at bounding box center [626, 390] width 11 height 11
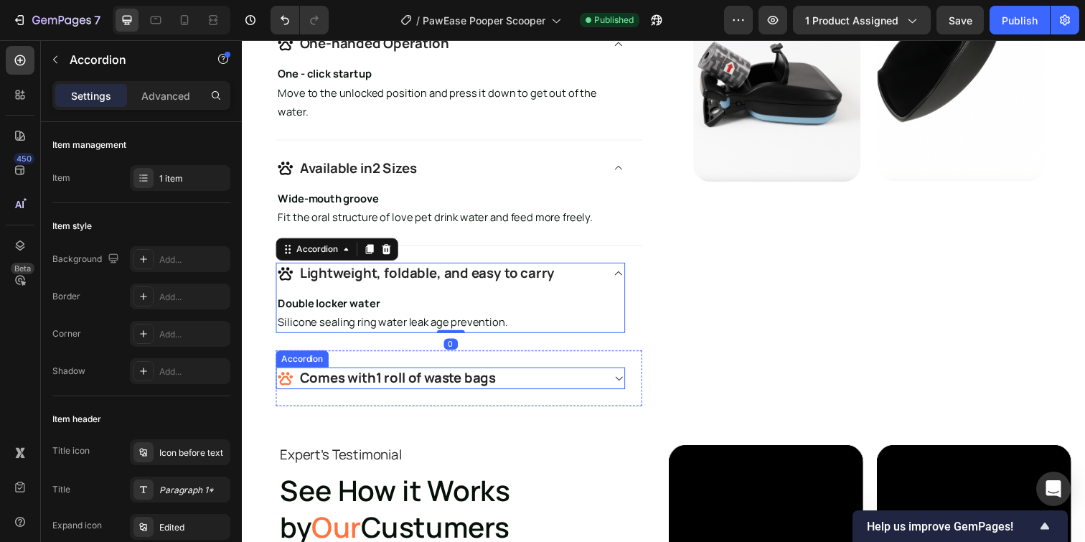
scroll to position [1622, 0]
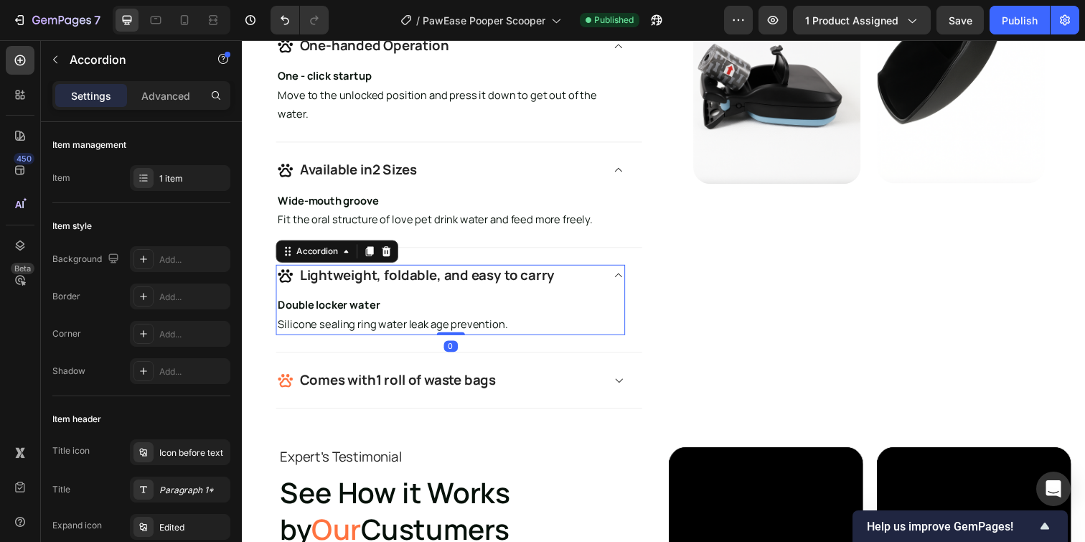
click at [611, 278] on div "Lightweight, foldable, and easy to carry" at bounding box center [454, 280] width 355 height 22
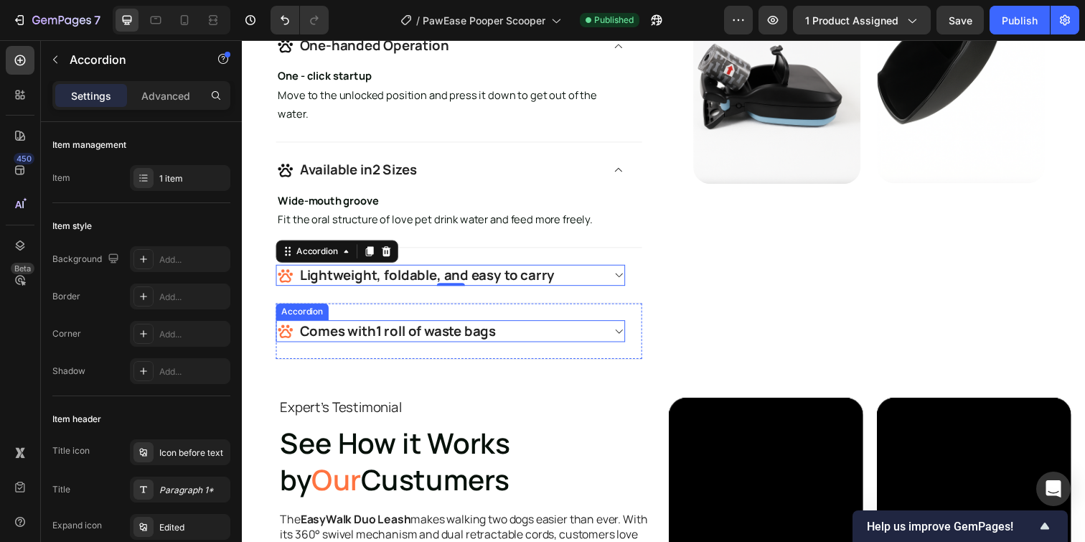
click at [611, 333] on div "Comes with 1 roll of waste bags" at bounding box center [454, 337] width 355 height 22
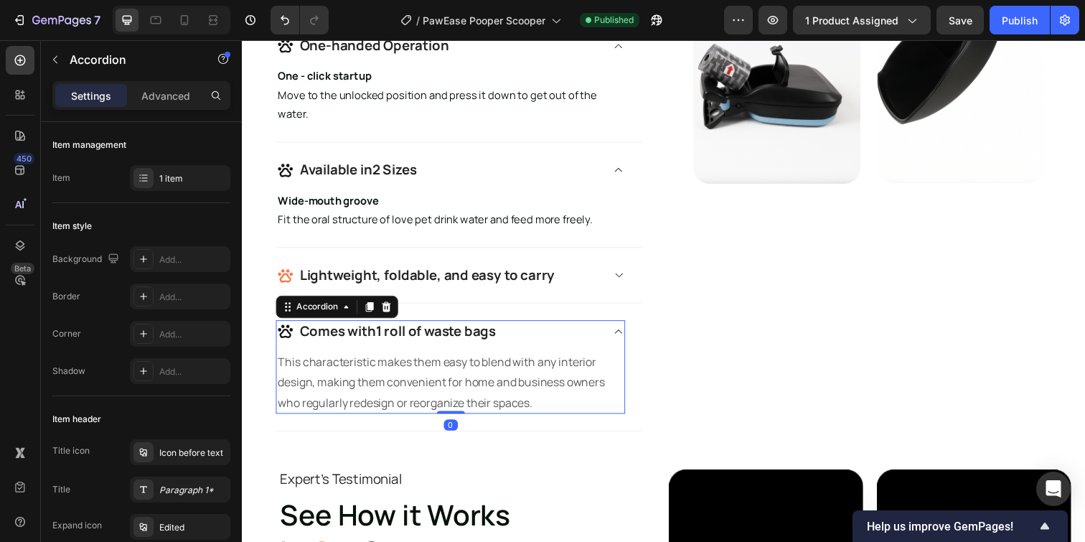
click at [606, 334] on div "Comes with 1 roll of waste bags" at bounding box center [443, 337] width 332 height 22
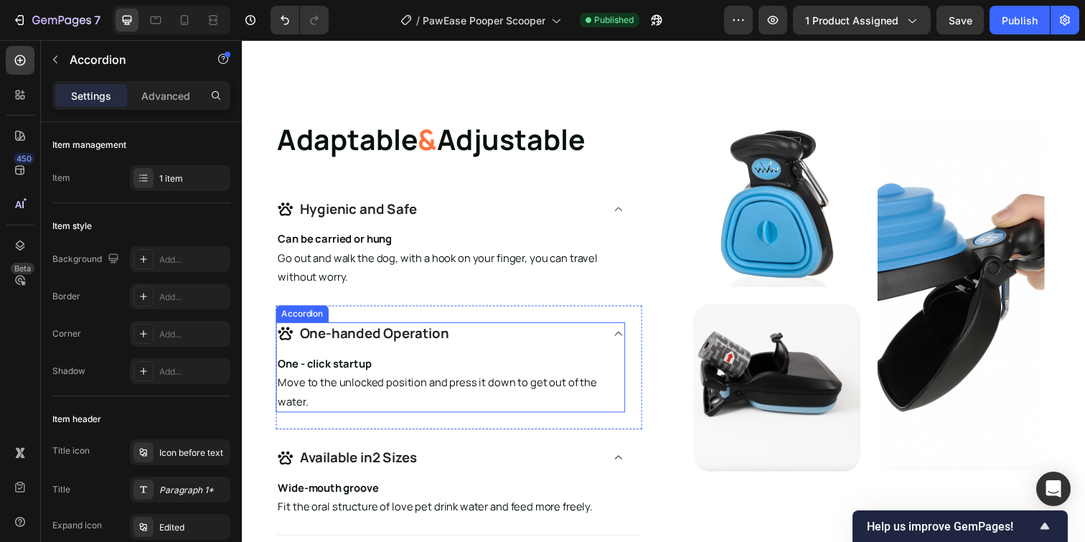
scroll to position [1331, 0]
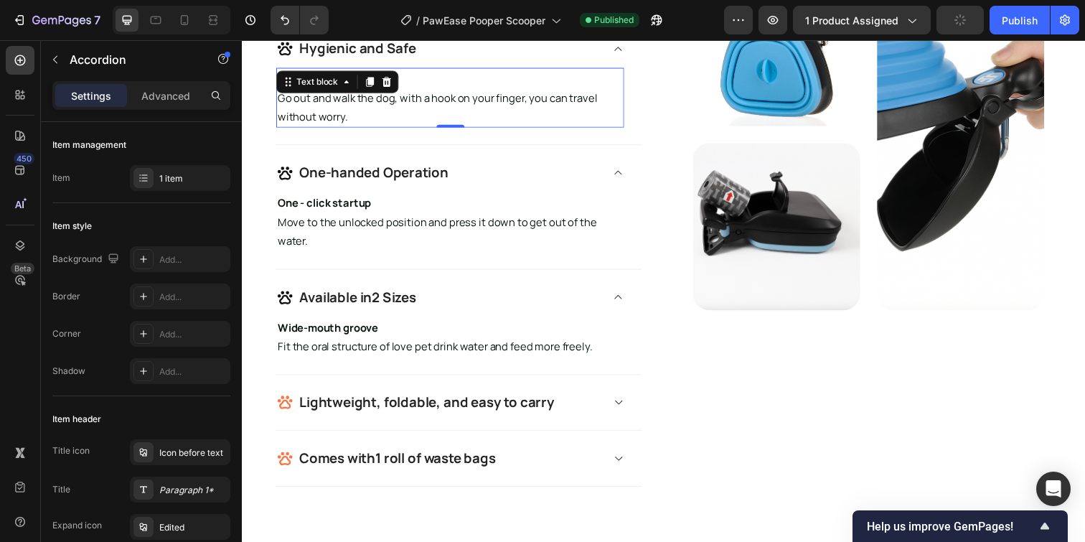
click at [411, 128] on p "Go out and walk the dog, with a hook on your finger, you can travel without wor…" at bounding box center [454, 108] width 352 height 39
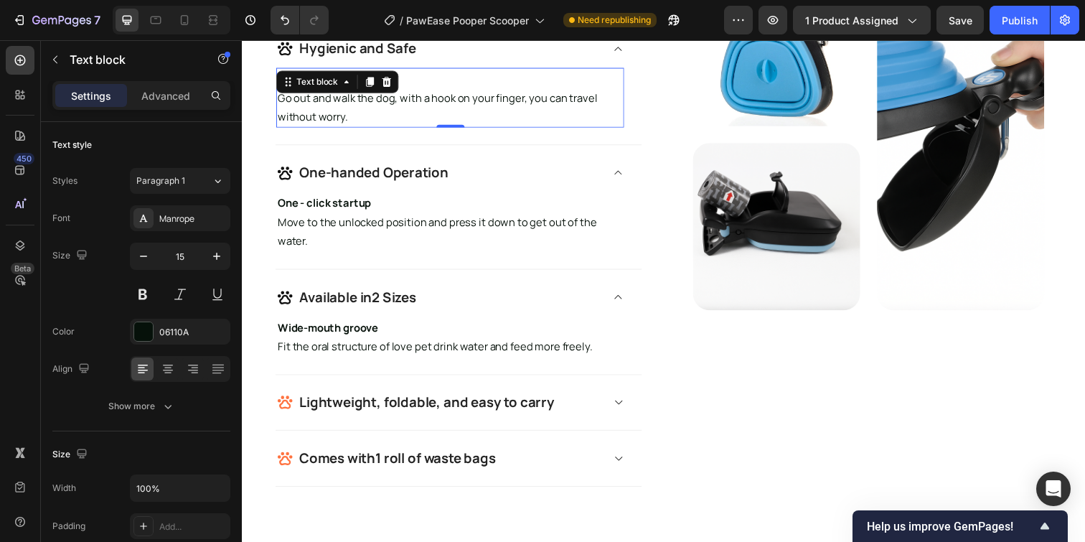
click at [382, 128] on p "Go out and walk the dog, with a hook on your finger, you can travel without wor…" at bounding box center [454, 108] width 352 height 39
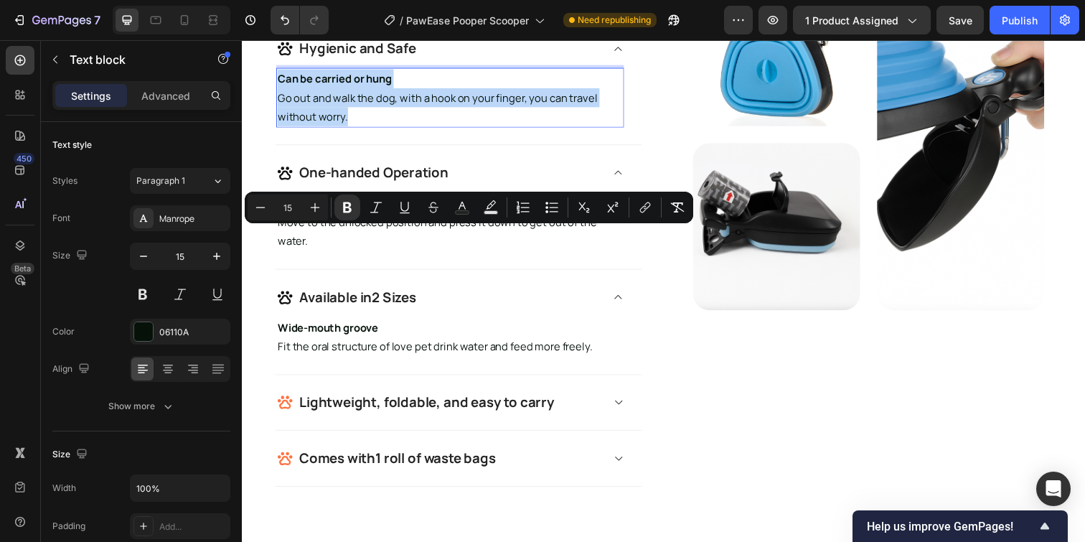
drag, startPoint x: 352, startPoint y: 279, endPoint x: 281, endPoint y: 245, distance: 79.6
click at [281, 129] on div "Can be carried or hung Go out and walk the dog, with a hook on your finger, you…" at bounding box center [454, 98] width 355 height 61
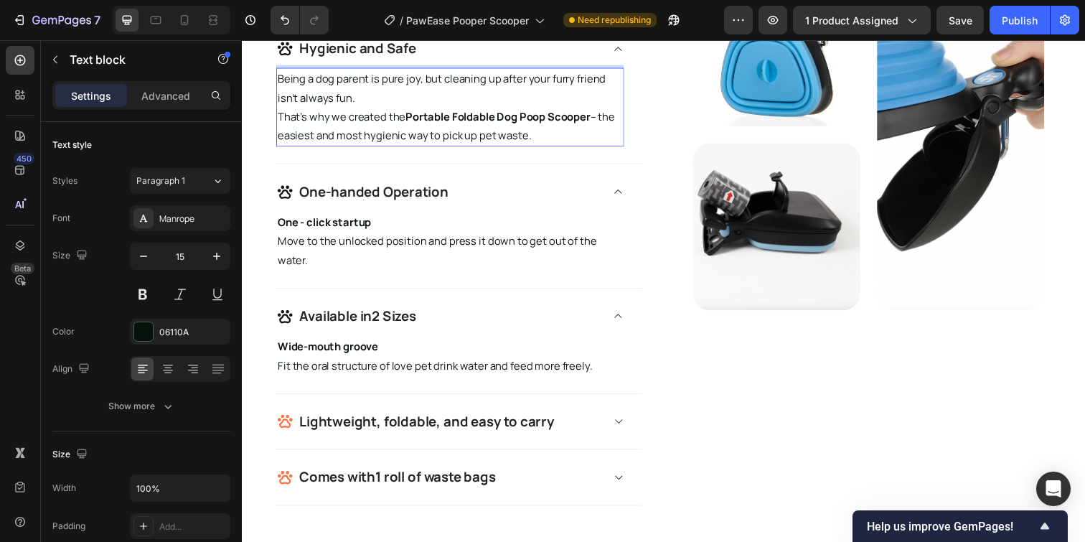
drag, startPoint x: 604, startPoint y: 281, endPoint x: 614, endPoint y: 287, distance: 11.6
click at [605, 147] on p "That’s why we created the Portable Foldable Dog Poop Scooper – the easiest and …" at bounding box center [454, 127] width 352 height 39
click at [453, 235] on p "One - click startup" at bounding box center [454, 225] width 352 height 19
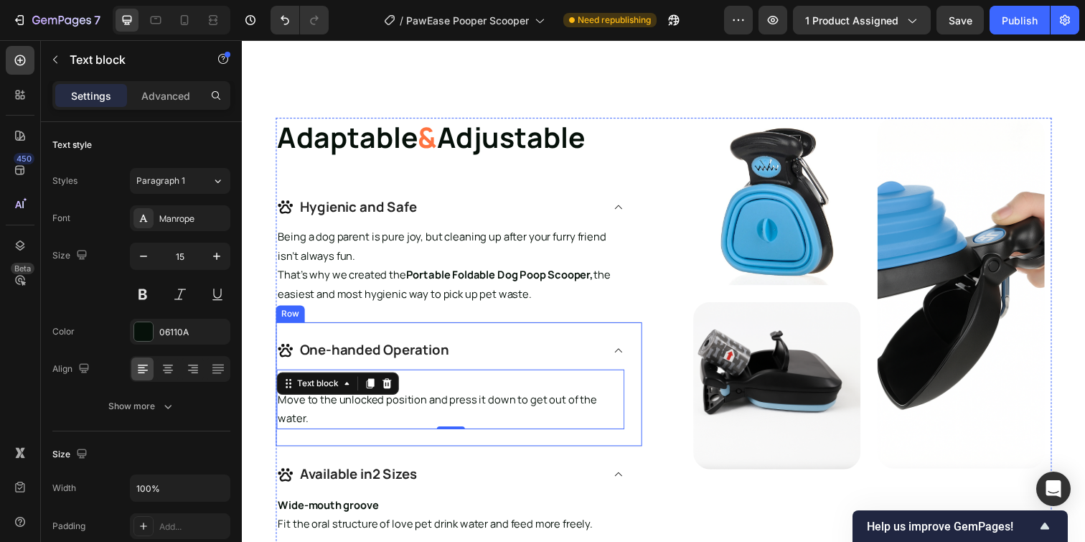
scroll to position [1407, 0]
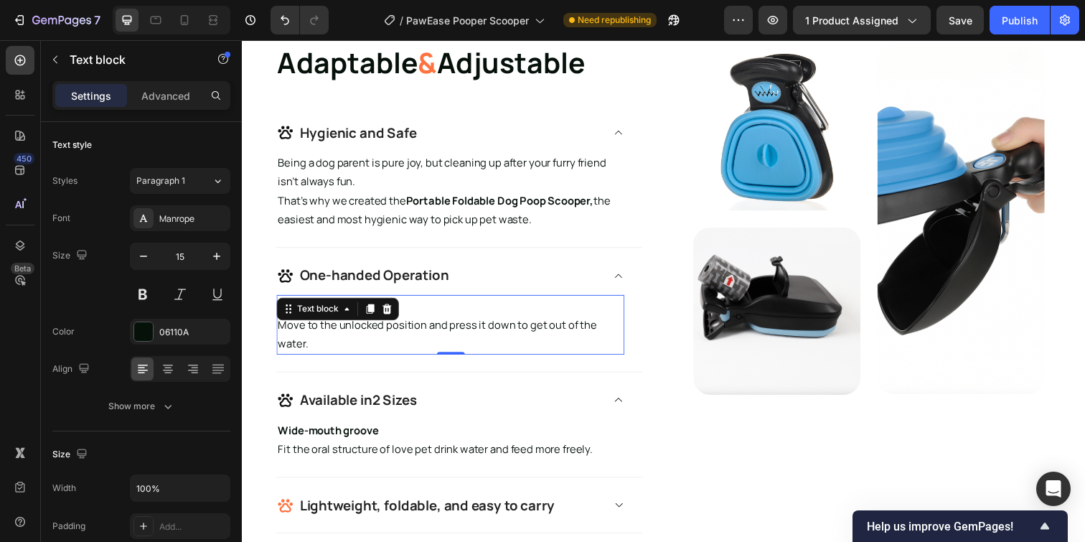
drag, startPoint x: 329, startPoint y: 352, endPoint x: 318, endPoint y: 351, distance: 11.5
click at [329, 352] on p "Move to the unlocked position and press it down to get out of the water." at bounding box center [454, 340] width 352 height 39
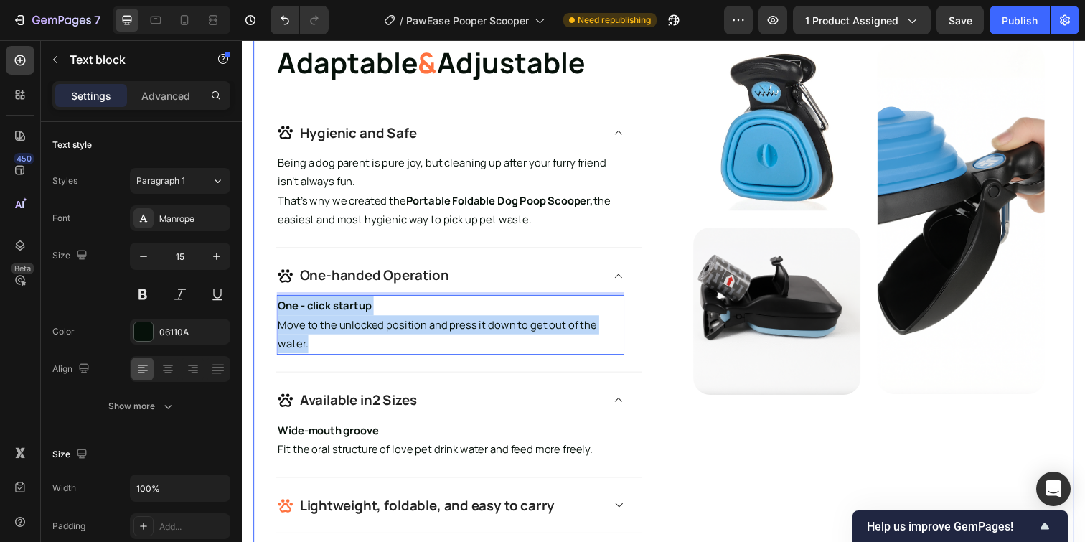
drag, startPoint x: 288, startPoint y: 337, endPoint x: 275, endPoint y: 313, distance: 27.0
click at [275, 313] on div "Adaptable & Adjustable Heading Hygienic and Safe Being a dog parent is pure joy…" at bounding box center [672, 304] width 838 height 637
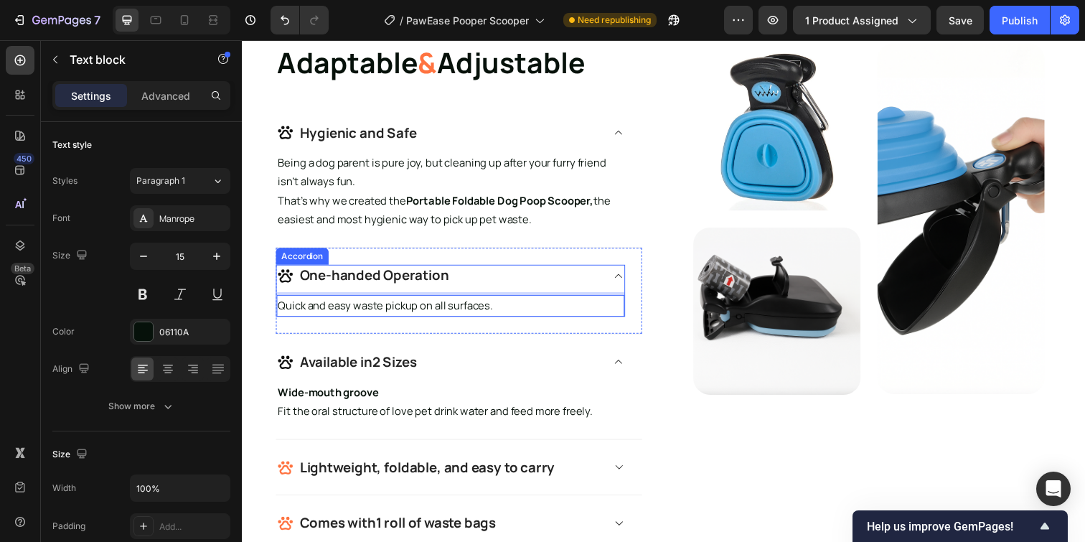
click at [629, 275] on icon at bounding box center [626, 280] width 11 height 11
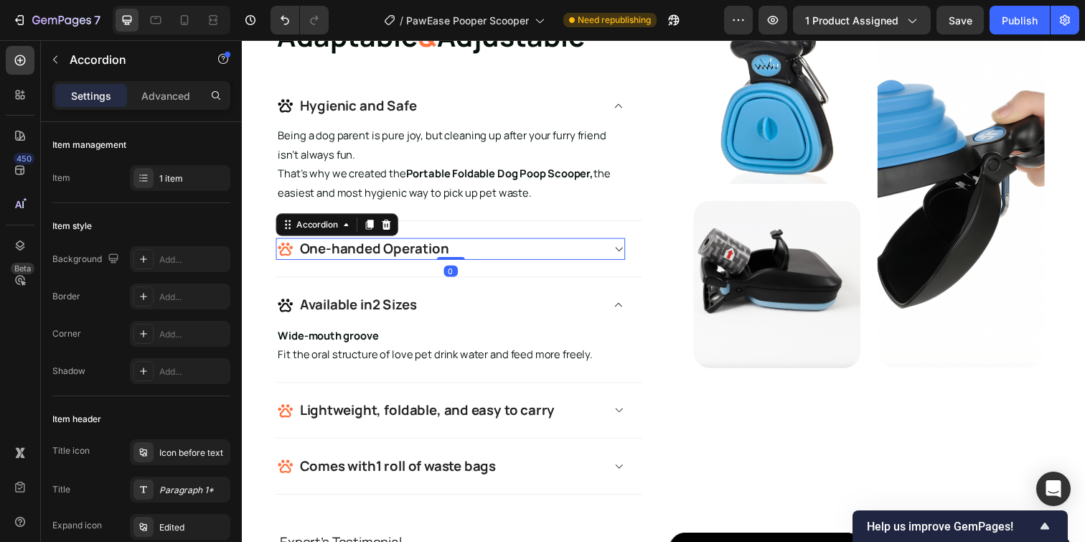
scroll to position [1439, 0]
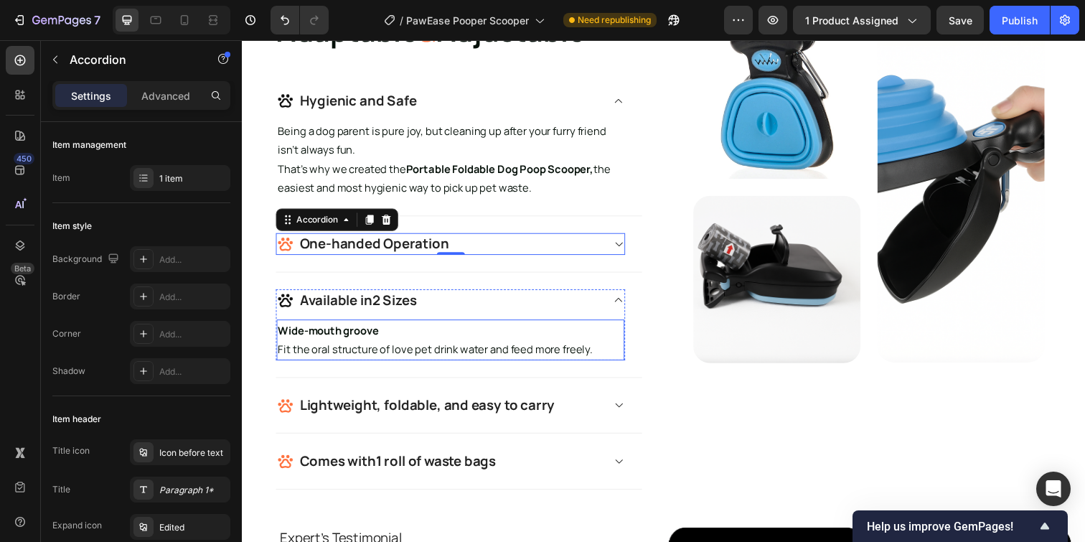
click at [460, 352] on p "Fit the oral structure of love pet drink water and feed more freely." at bounding box center [454, 355] width 352 height 19
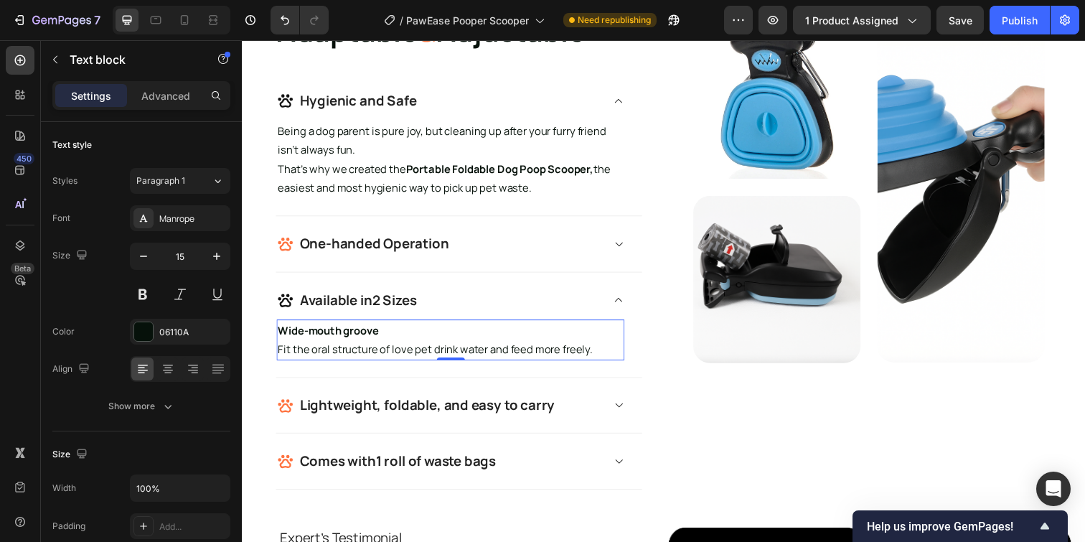
click at [588, 351] on p "Fit the oral structure of love pet drink water and feed more freely." at bounding box center [454, 355] width 352 height 19
click at [587, 351] on p "Fit the oral structure of love pet drink water and feed more freely." at bounding box center [454, 355] width 352 height 19
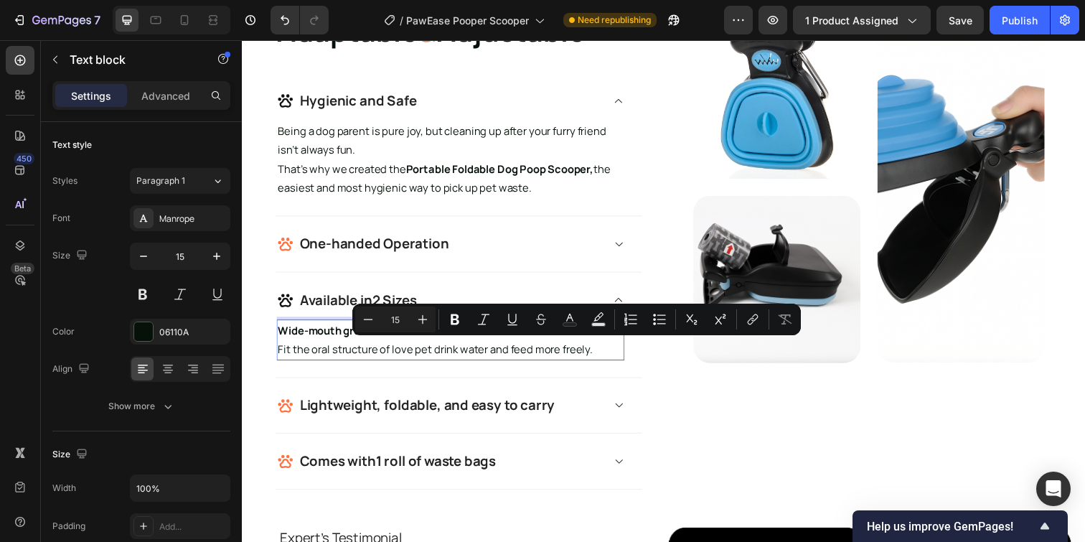
click at [598, 352] on p "Fit the oral structure of love pet drink water and feed more freely." at bounding box center [454, 355] width 352 height 19
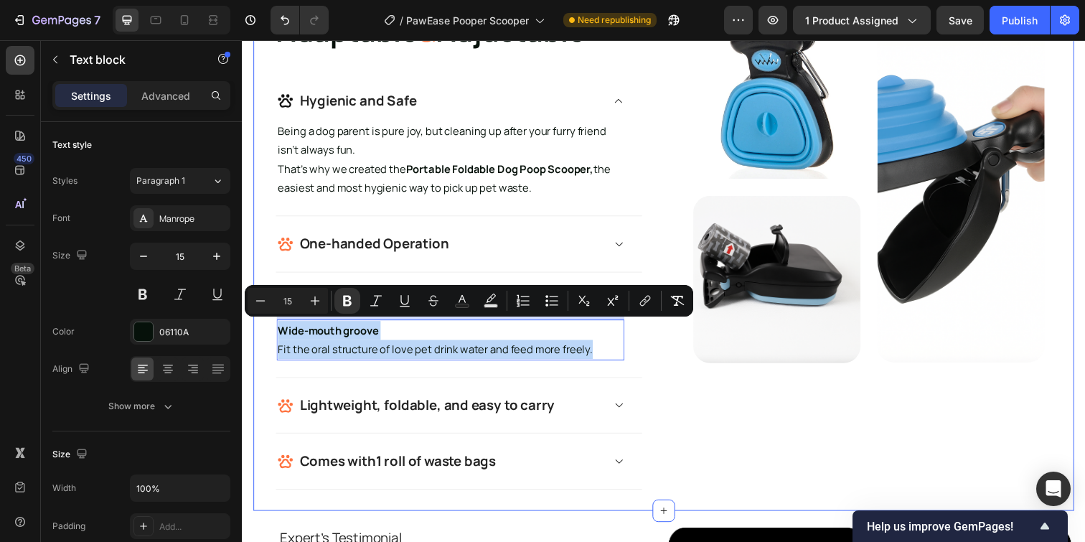
drag, startPoint x: 441, startPoint y: 341, endPoint x: 269, endPoint y: 329, distance: 171.9
click at [269, 329] on div "Adaptable & Adjustable Heading Hygienic and Safe Being a dog parent is pure joy…" at bounding box center [672, 237] width 838 height 568
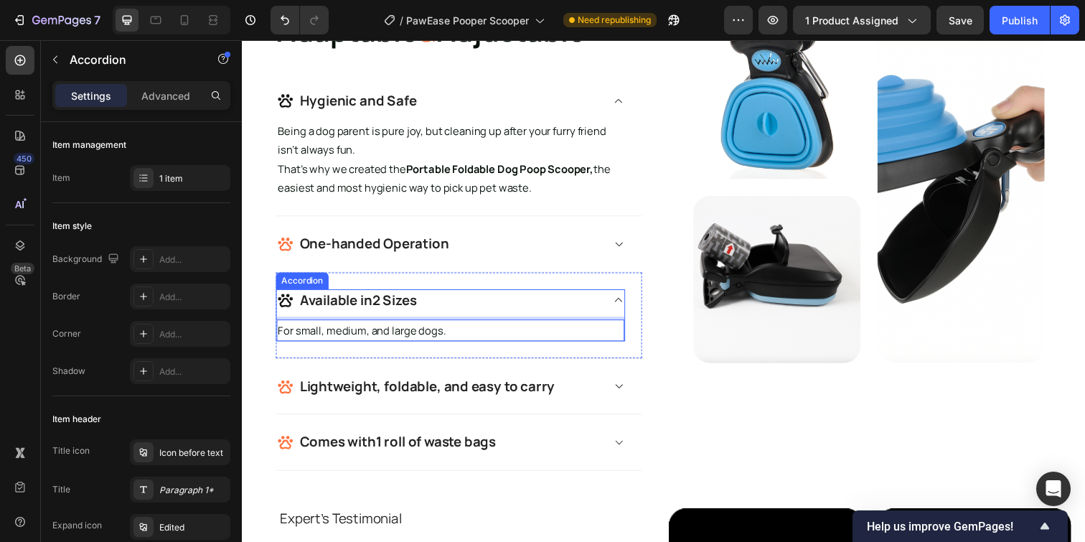
click at [621, 302] on icon at bounding box center [626, 304] width 11 height 11
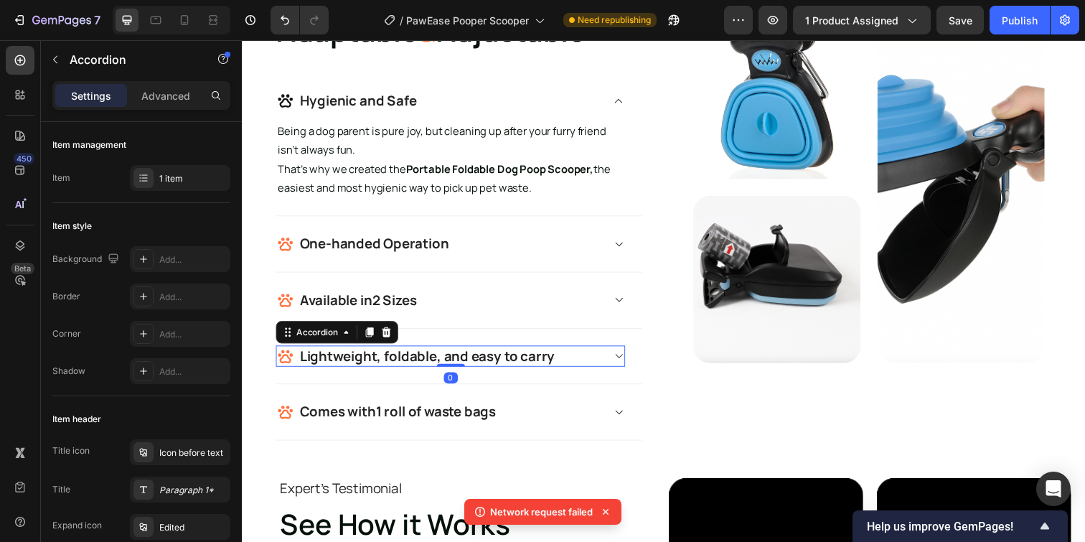
click at [608, 362] on div "Lightweight, foldable, and easy to carry" at bounding box center [443, 363] width 332 height 22
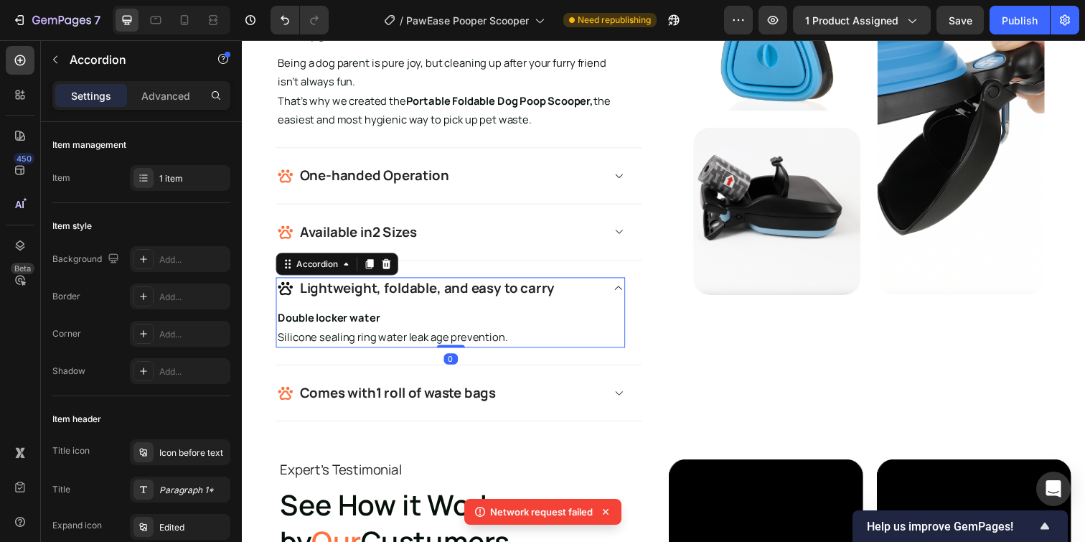
scroll to position [1510, 0]
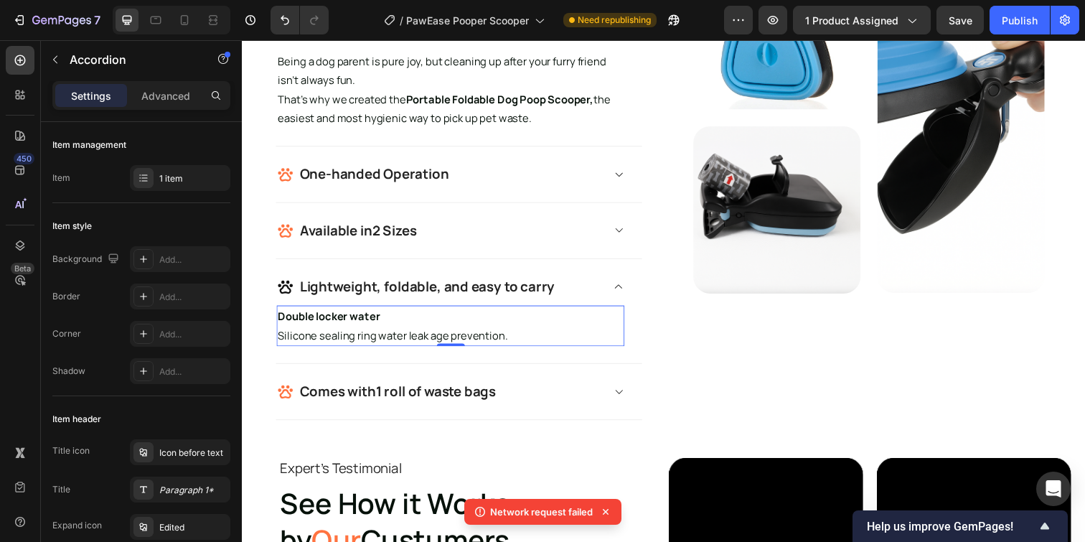
click at [530, 342] on p "Silicone sealing ring water leak age prevention." at bounding box center [454, 340] width 352 height 19
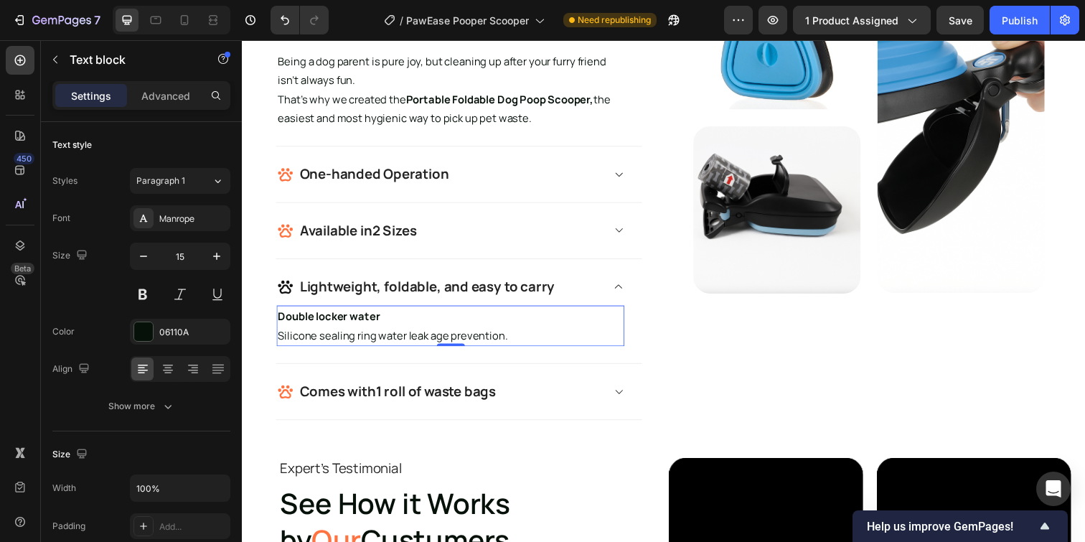
scroll to position [1553, 0]
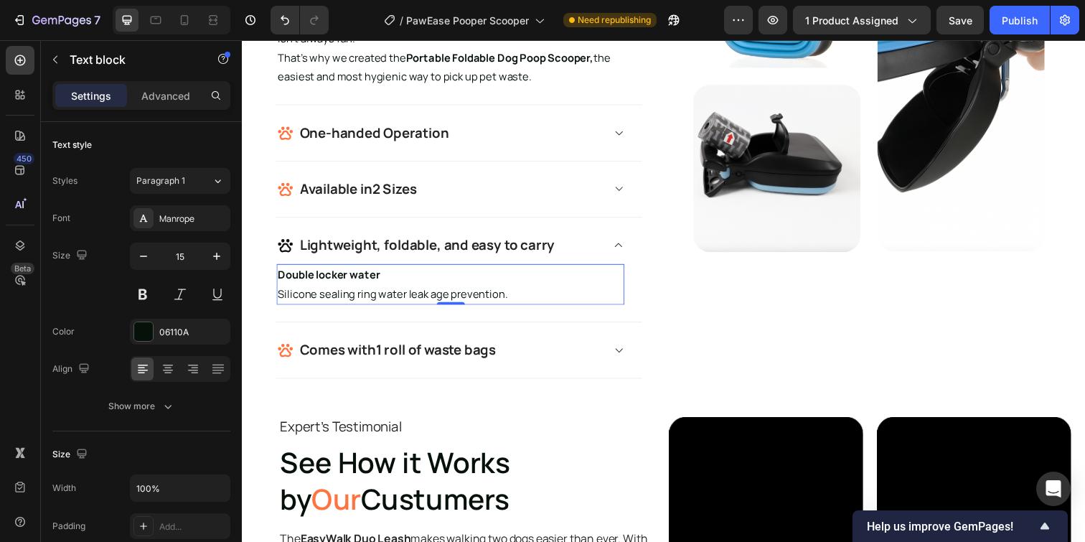
click at [506, 298] on p "Silicone sealing ring water leak age prevention." at bounding box center [454, 298] width 352 height 19
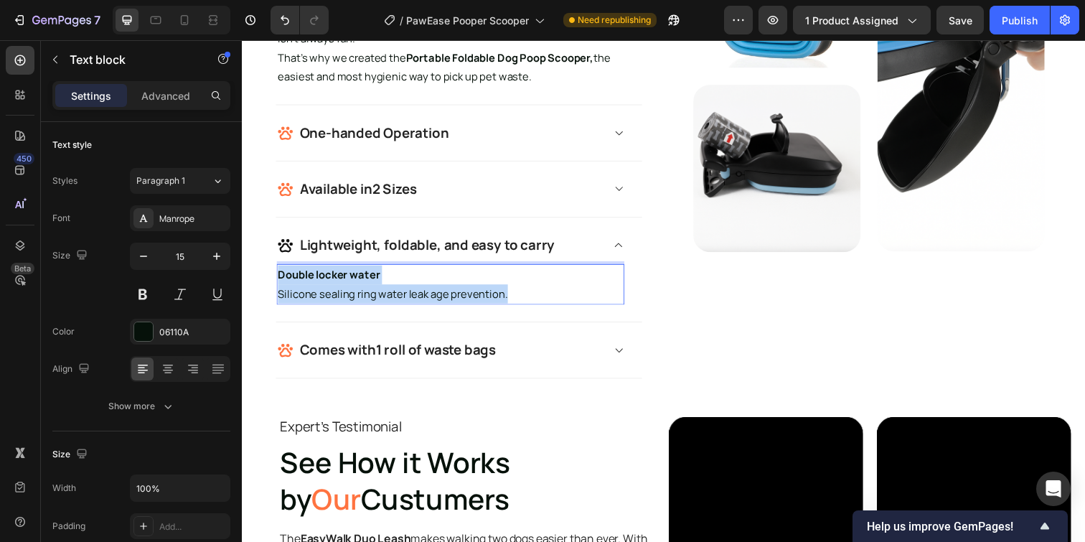
drag, startPoint x: 491, startPoint y: 299, endPoint x: 280, endPoint y: 280, distance: 211.8
click at [280, 280] on div "Double locker water Silicone sealing ring water leak age prevention." at bounding box center [454, 289] width 355 height 42
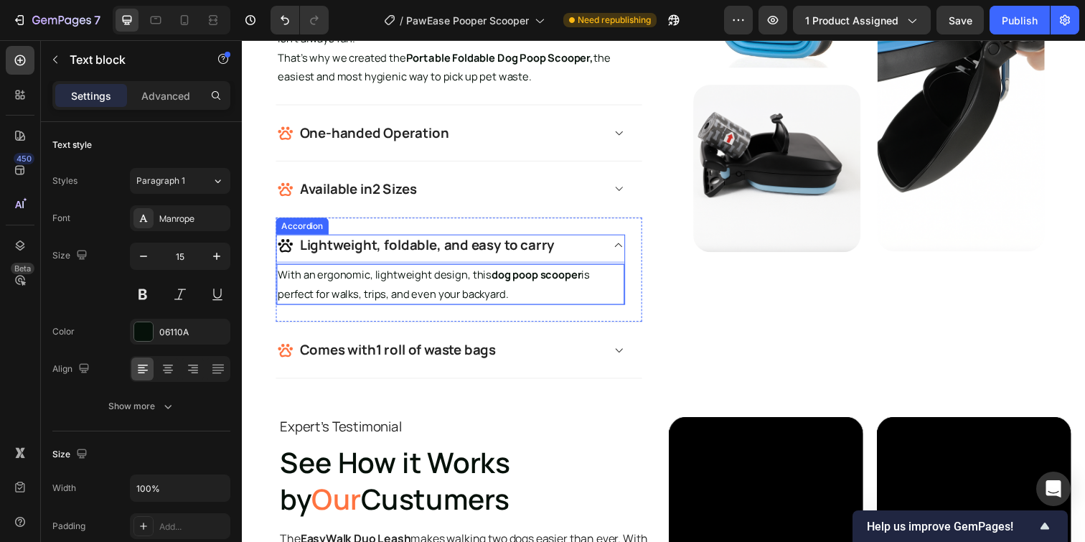
click at [610, 250] on div "Lightweight, foldable, and easy to carry" at bounding box center [454, 249] width 355 height 22
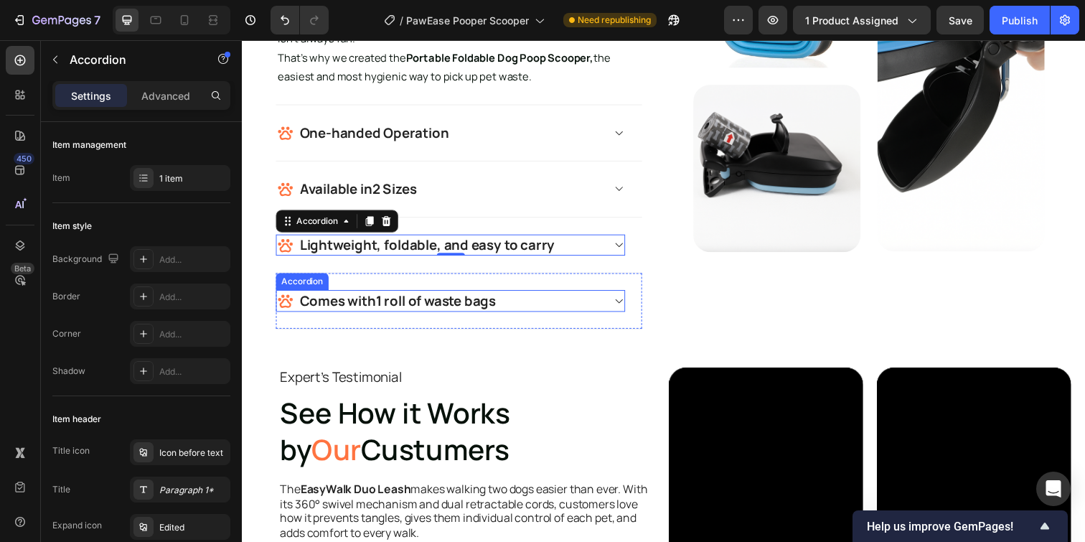
click at [593, 304] on div "Comes with 1 roll of waste bags" at bounding box center [443, 306] width 332 height 22
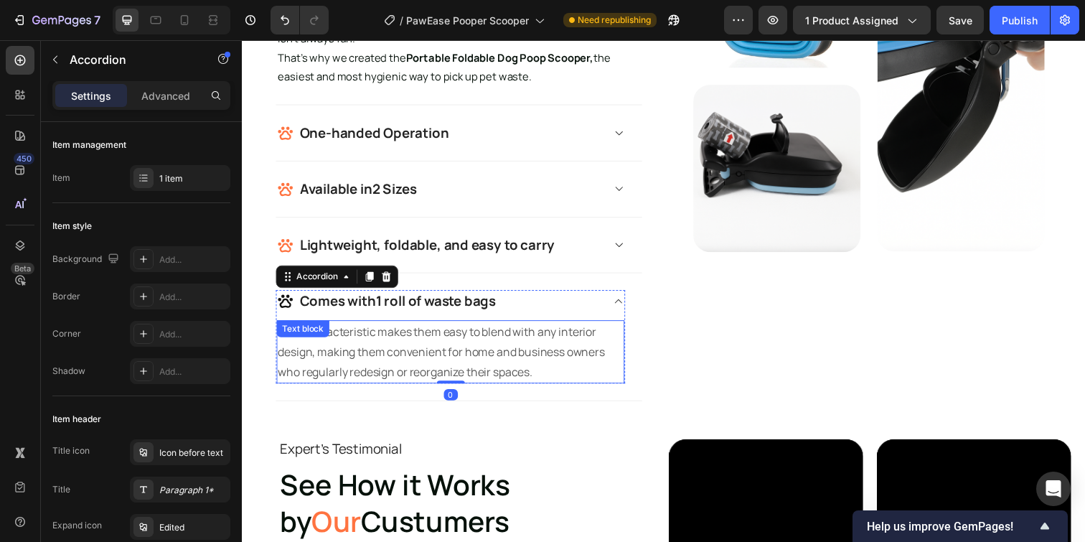
scroll to position [1583, 0]
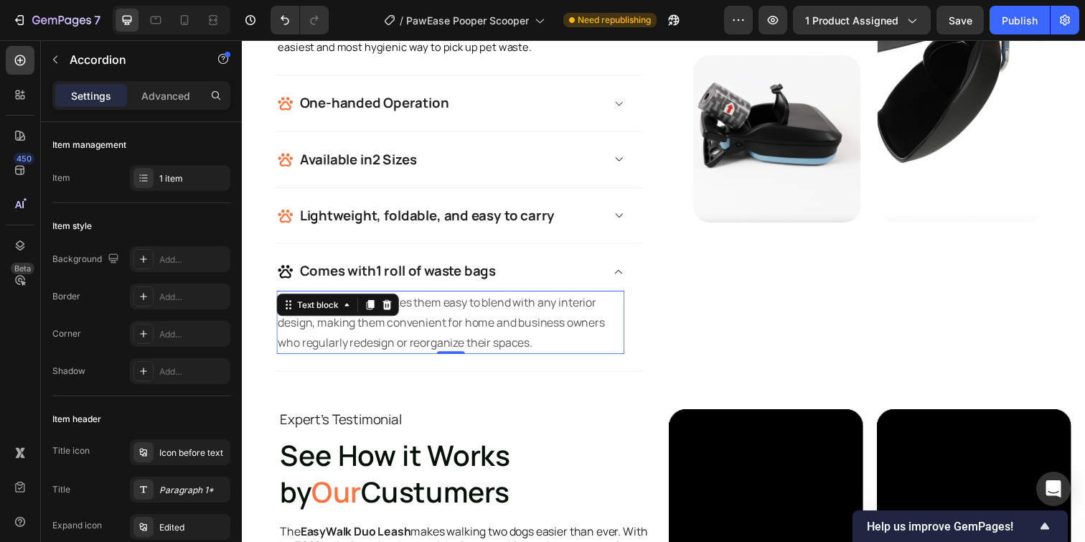
click at [516, 331] on p "This characteristic makes them easy to blend with any interior design, making t…" at bounding box center [454, 328] width 352 height 62
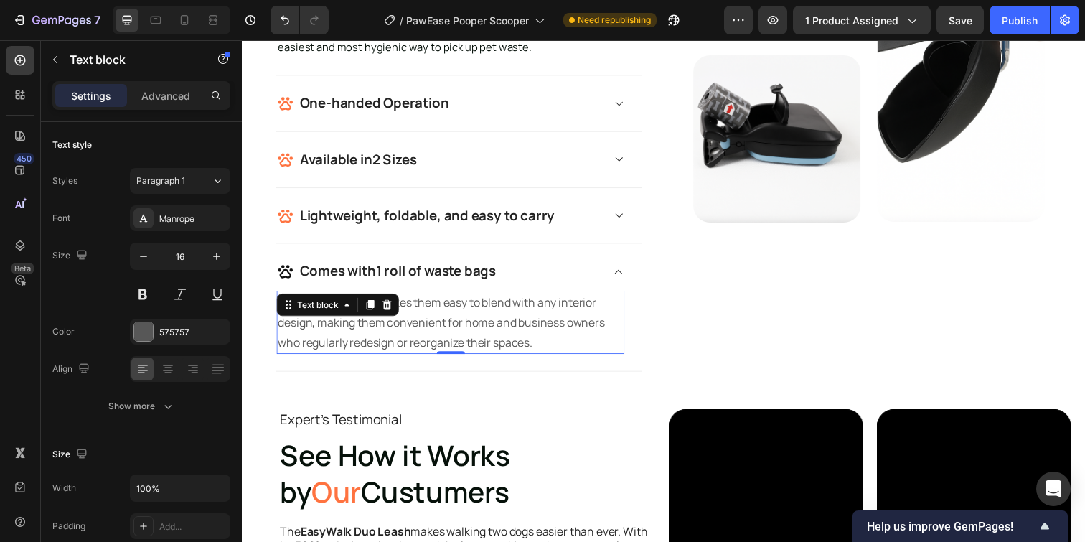
click at [543, 348] on p "This characteristic makes them easy to blend with any interior design, making t…" at bounding box center [454, 328] width 352 height 62
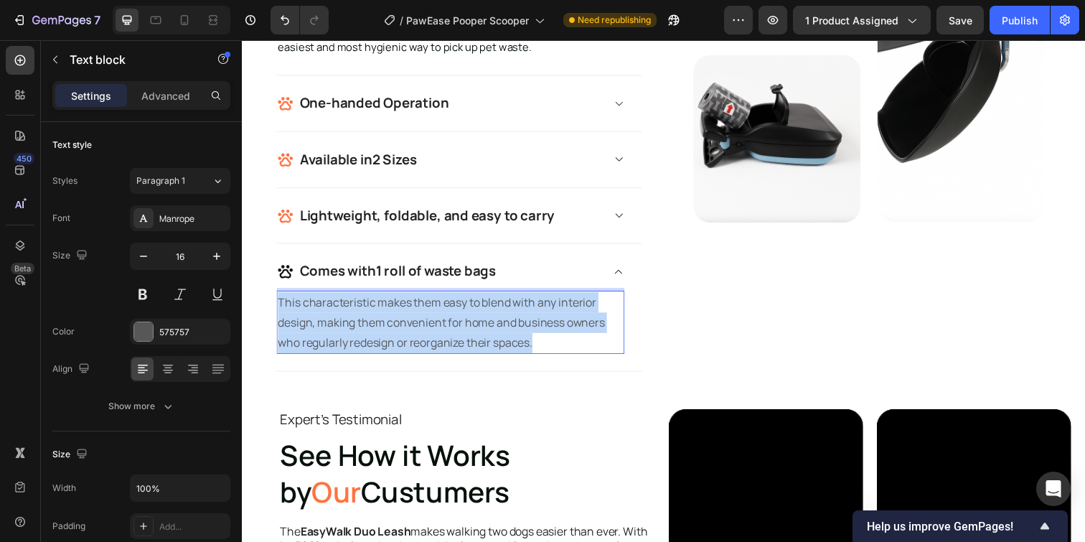
drag, startPoint x: 540, startPoint y: 348, endPoint x: 278, endPoint y: 311, distance: 265.2
click at [278, 311] on div "This characteristic makes them easy to blend with any interior design, making t…" at bounding box center [454, 328] width 355 height 65
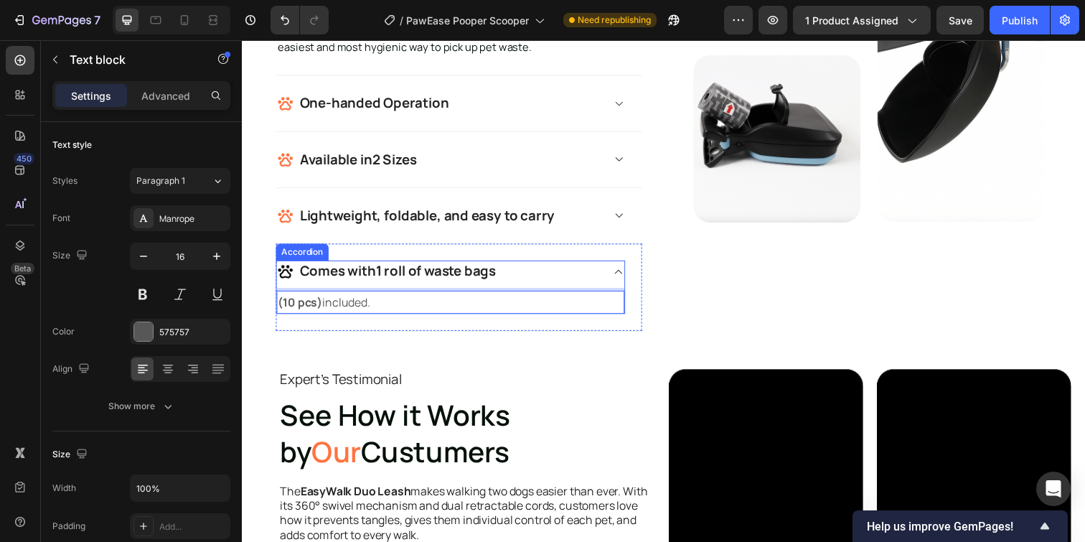
click at [608, 280] on div "Comes with 1 roll of waste bags" at bounding box center [443, 276] width 332 height 22
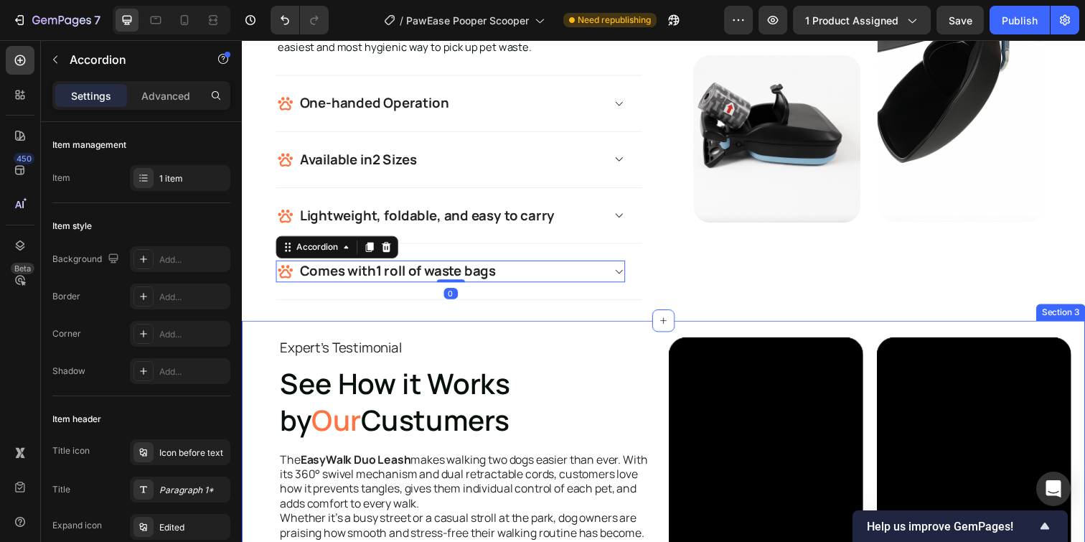
click at [611, 339] on div "Expert's Testimonial Text Block See How it Works by Our Custumers Heading The E…" at bounding box center [672, 508] width 861 height 364
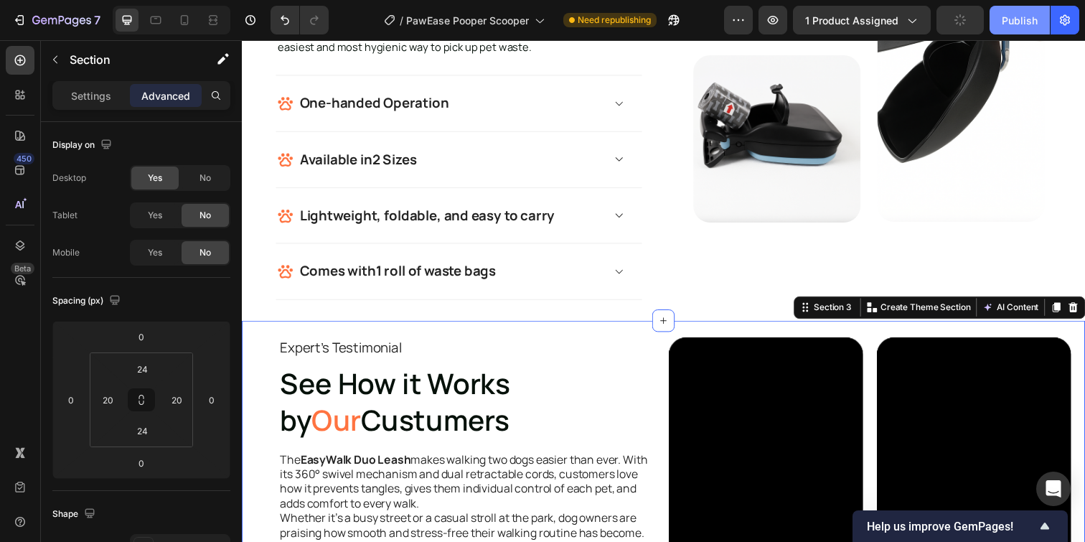
click at [1017, 24] on div "Publish" at bounding box center [1020, 20] width 36 height 15
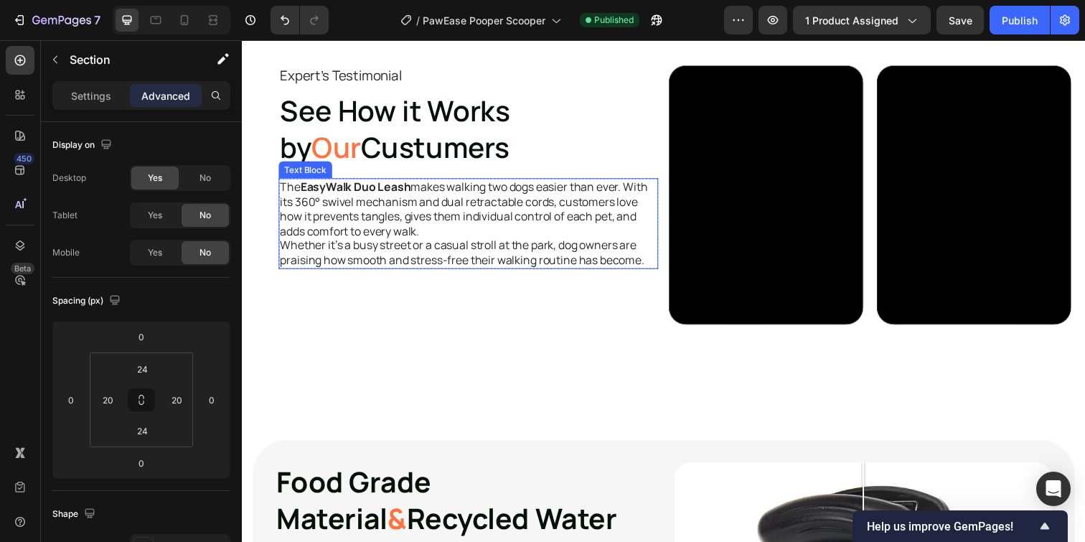
scroll to position [1768, 0]
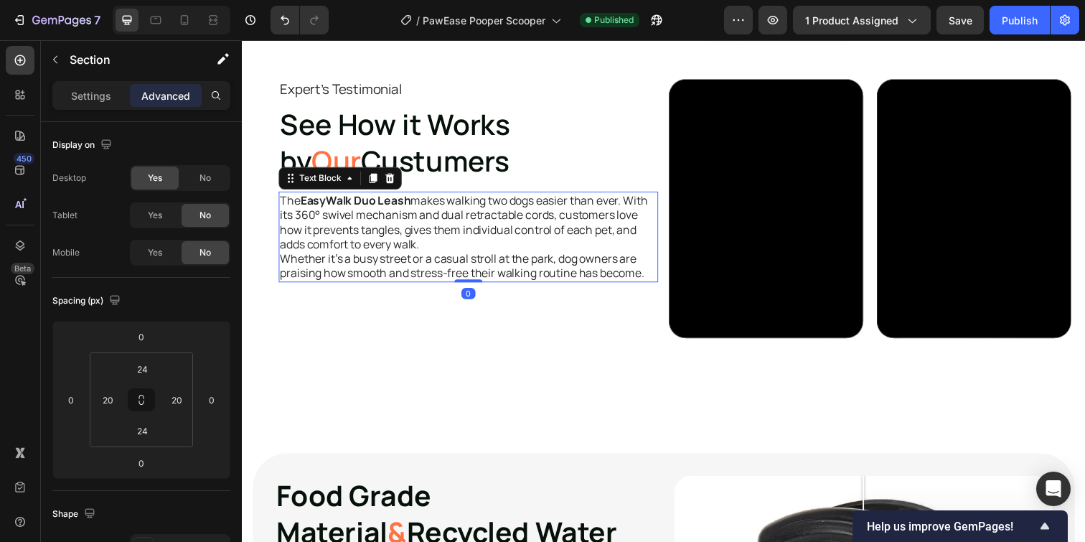
click at [481, 214] on p "The EasyWalk Duo Leash makes walking two dogs easier than ever. With its 360° s…" at bounding box center [473, 226] width 385 height 60
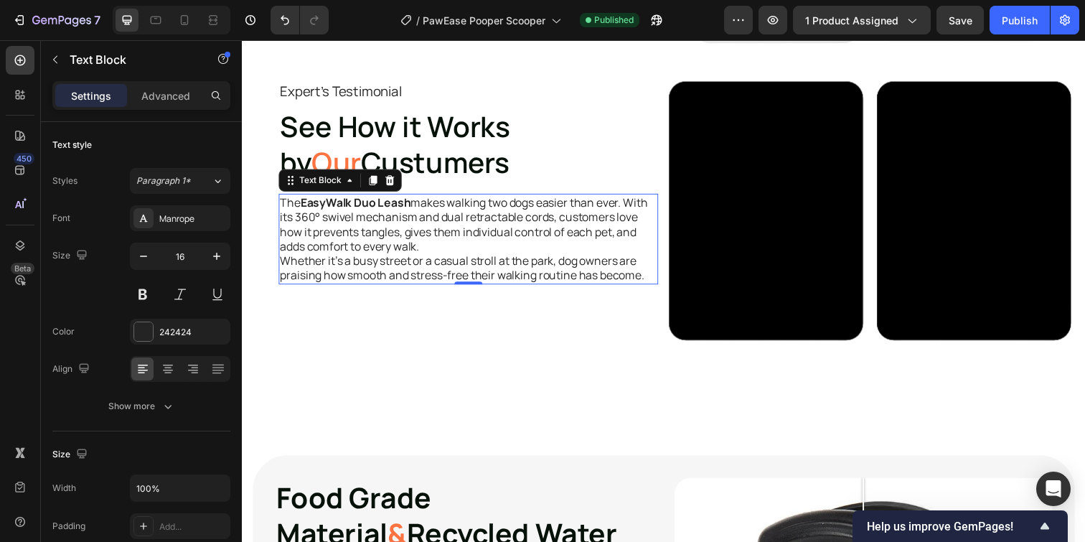
click at [532, 274] on p "Whether it's a busy street or a casual stroll at the park, dog owners are prais…" at bounding box center [473, 273] width 385 height 30
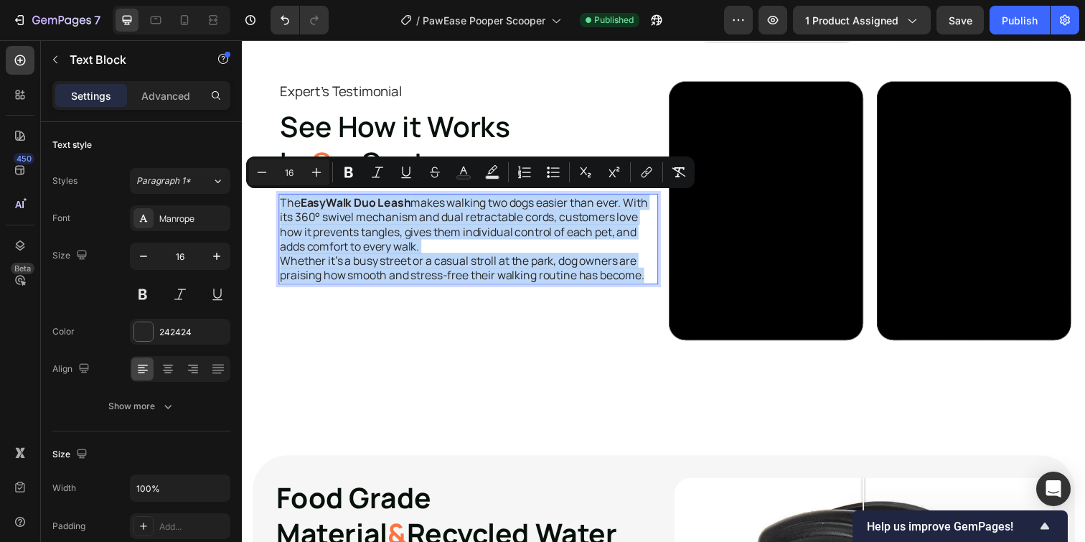
drag, startPoint x: 654, startPoint y: 281, endPoint x: 282, endPoint y: 207, distance: 379.6
click at [282, 207] on div "The EasyWalk Duo Leash makes walking two dogs easier than ever. With its 360° s…" at bounding box center [472, 243] width 387 height 93
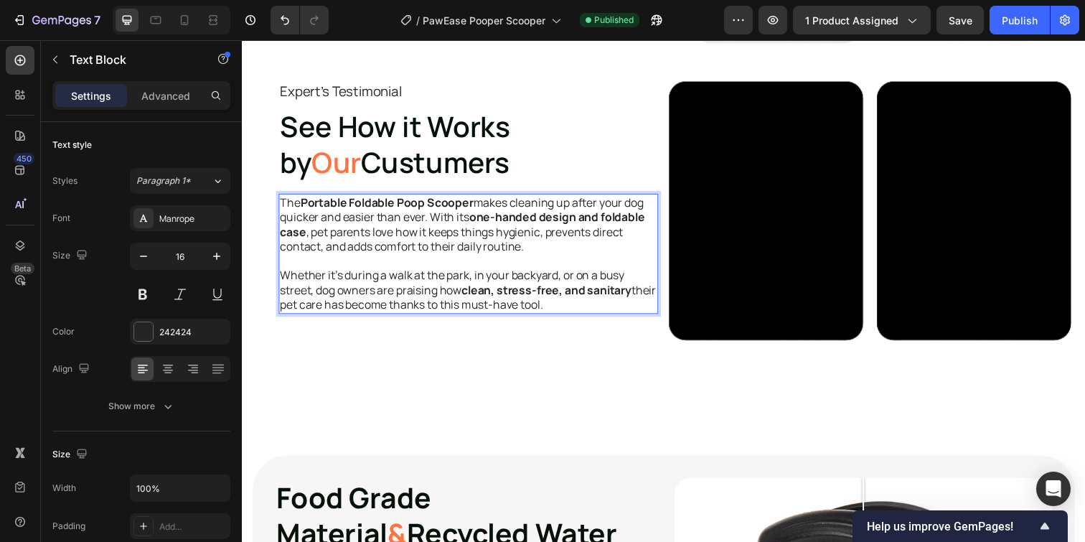
click at [483, 266] on p "Rich Text Editor. Editing area: main" at bounding box center [473, 265] width 385 height 15
drag, startPoint x: 555, startPoint y: 251, endPoint x: 566, endPoint y: 270, distance: 21.9
click at [555, 252] on p "The Portable Foldable Poop Scooper makes cleaning up after your dog quicker and…" at bounding box center [473, 228] width 385 height 60
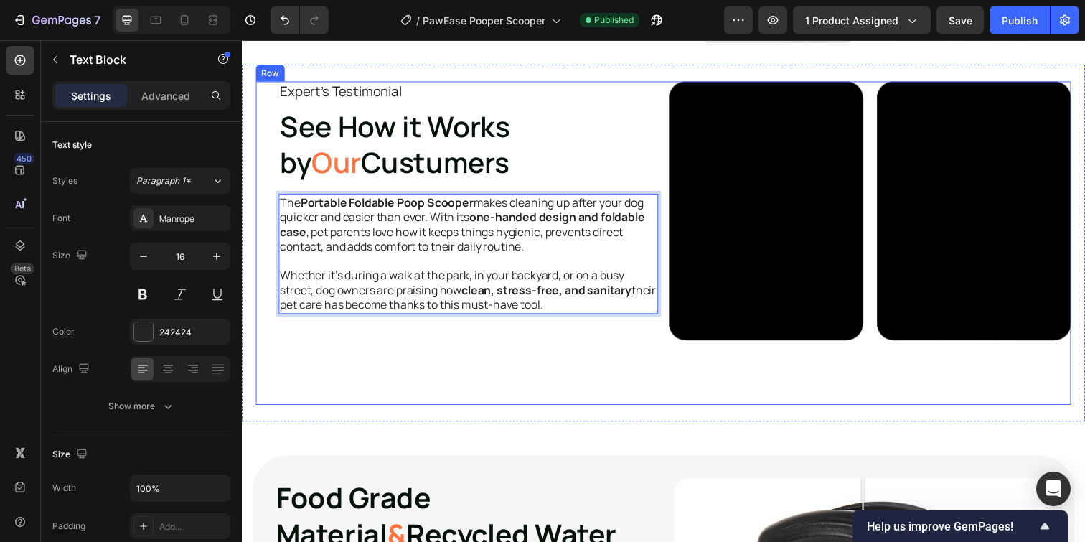
click at [660, 357] on div "Expert's Testimonial Text Block See How it Works by Our Custumers Heading The P…" at bounding box center [461, 247] width 410 height 330
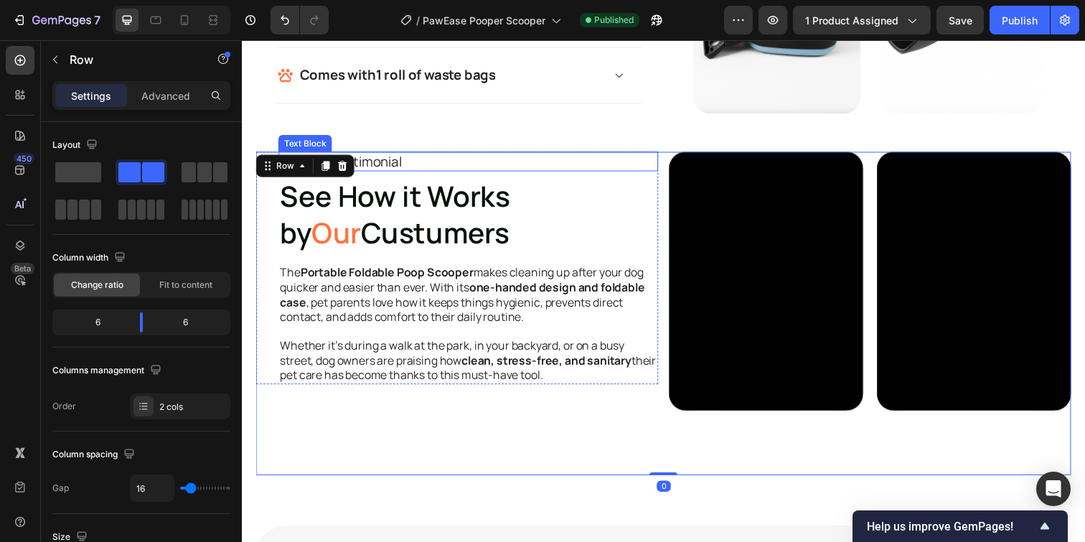
scroll to position [1695, 0]
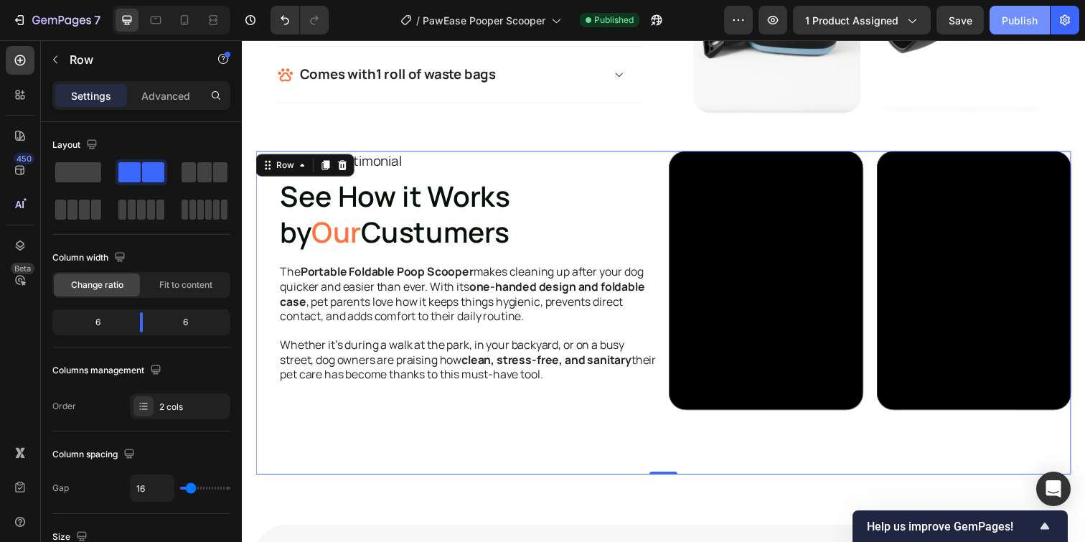
click at [1005, 26] on div "Publish" at bounding box center [1020, 20] width 36 height 15
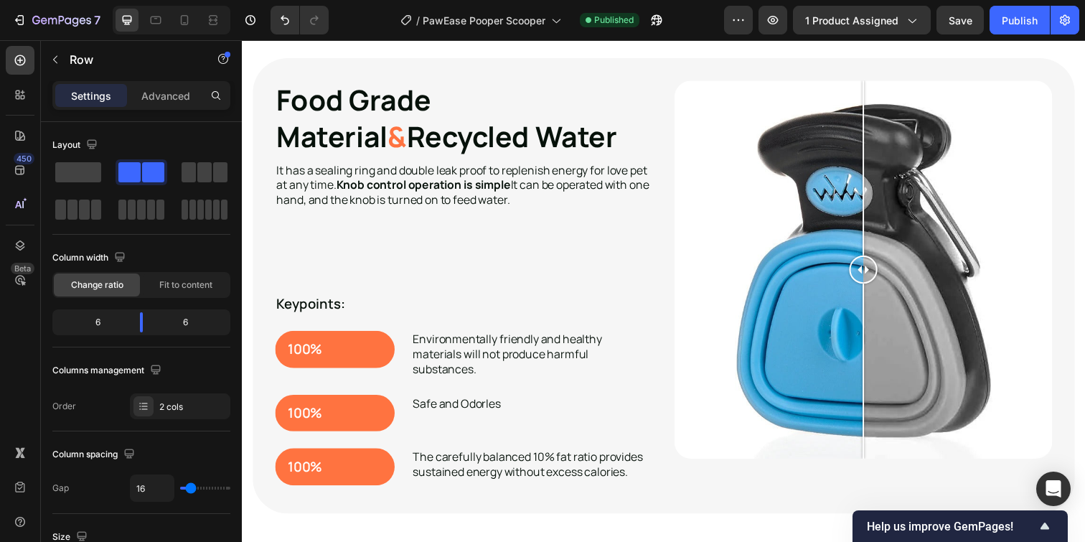
scroll to position [2173, 0]
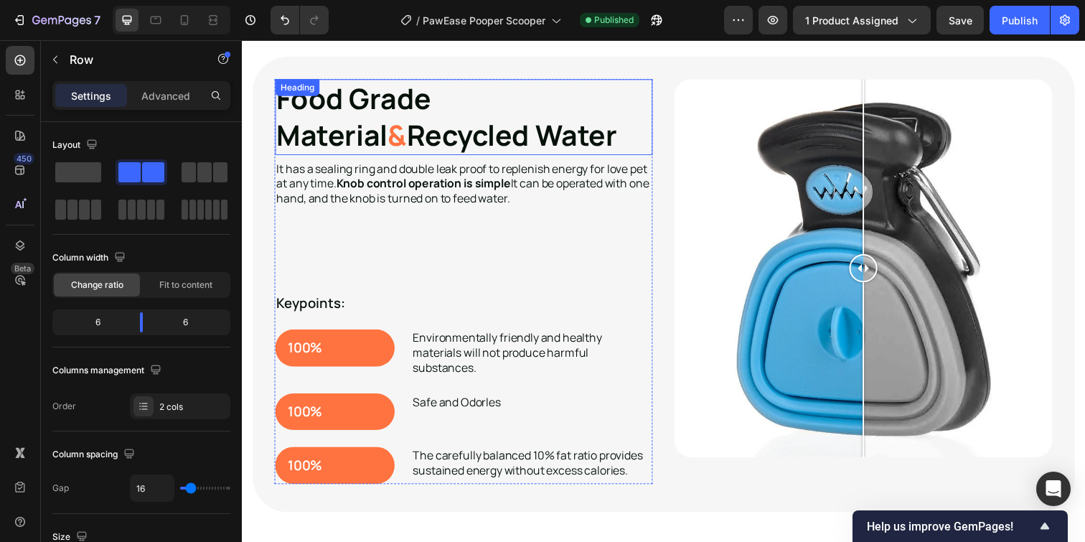
click at [410, 122] on strong "Recycled Water" at bounding box center [517, 136] width 215 height 39
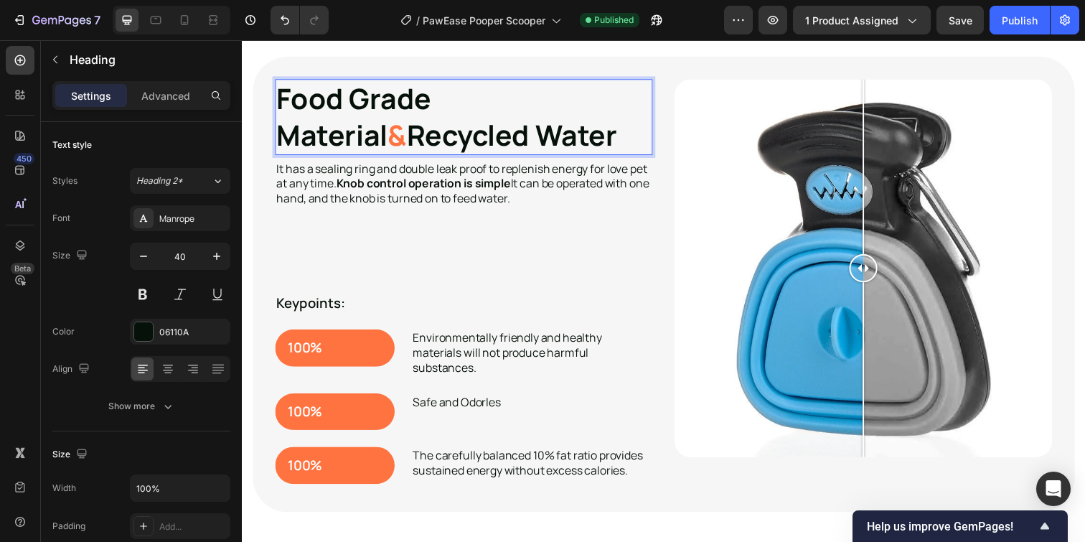
click at [435, 103] on strong "Food Grade Material" at bounding box center [356, 118] width 158 height 77
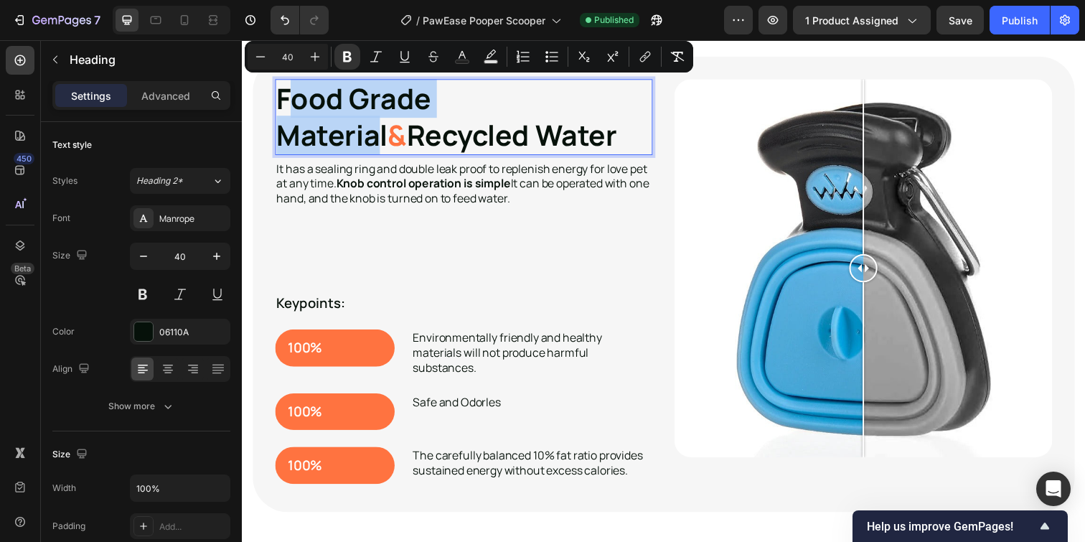
drag, startPoint x: 549, startPoint y: 101, endPoint x: 298, endPoint y: 102, distance: 250.4
click at [298, 102] on strong "Food Grade Material" at bounding box center [356, 118] width 158 height 77
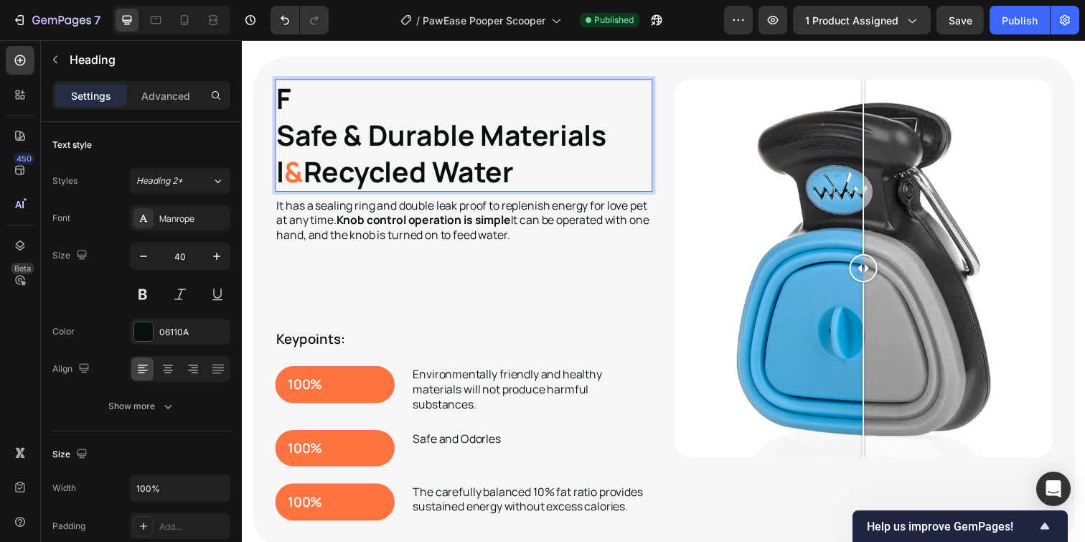
click at [293, 173] on strong "&" at bounding box center [294, 173] width 19 height 39
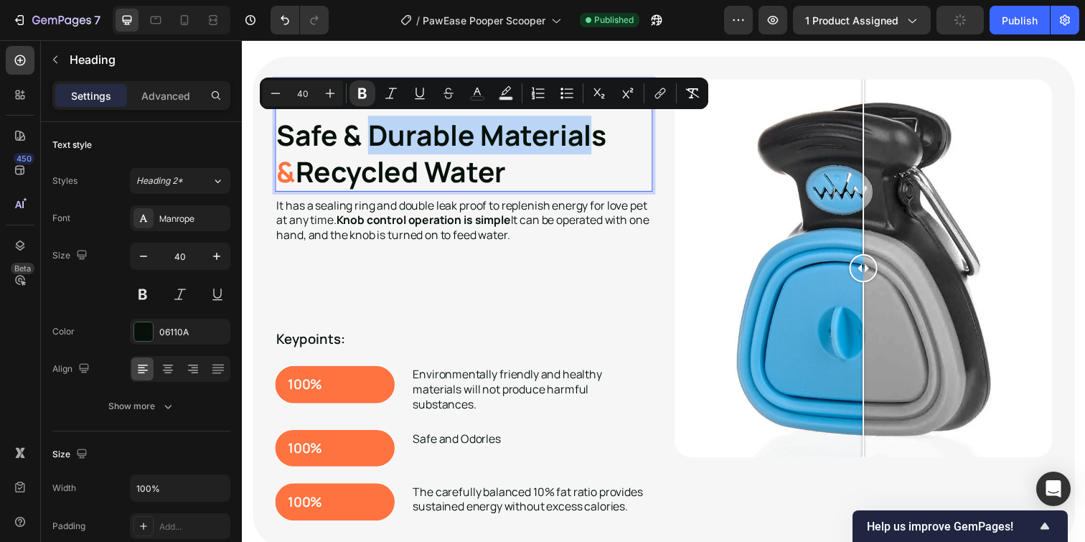
drag, startPoint x: 375, startPoint y: 141, endPoint x: 458, endPoint y: 192, distance: 97.6
click at [603, 144] on strong "Safe & Durable Materials" at bounding box center [445, 136] width 337 height 39
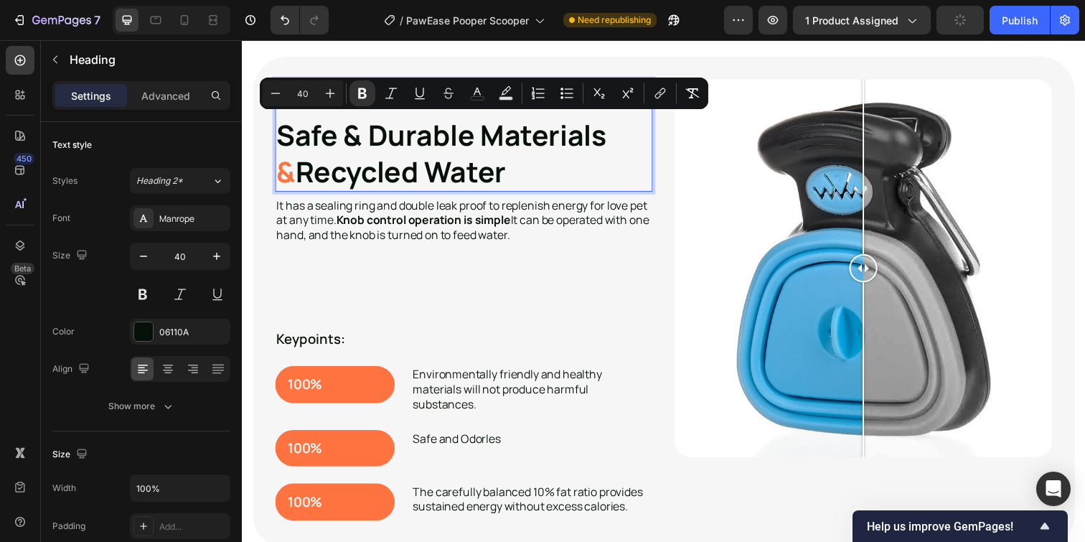
drag, startPoint x: 334, startPoint y: 183, endPoint x: 300, endPoint y: 179, distance: 34.6
click at [334, 183] on strong "Recycled Water" at bounding box center [403, 173] width 215 height 39
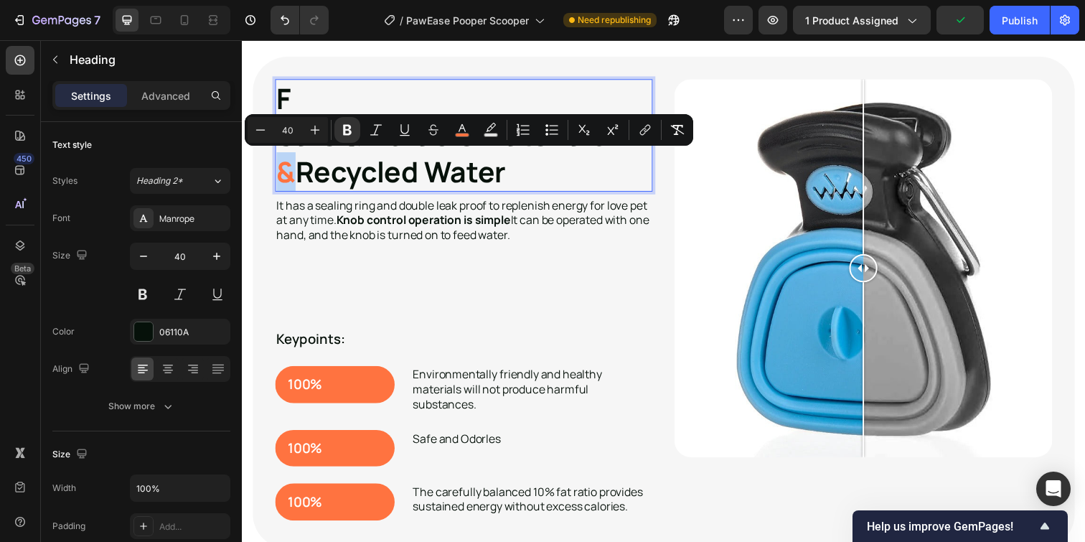
click at [283, 179] on strong "&" at bounding box center [286, 173] width 19 height 39
copy strong "&"
click at [375, 179] on strong "Recycled Water" at bounding box center [403, 173] width 215 height 39
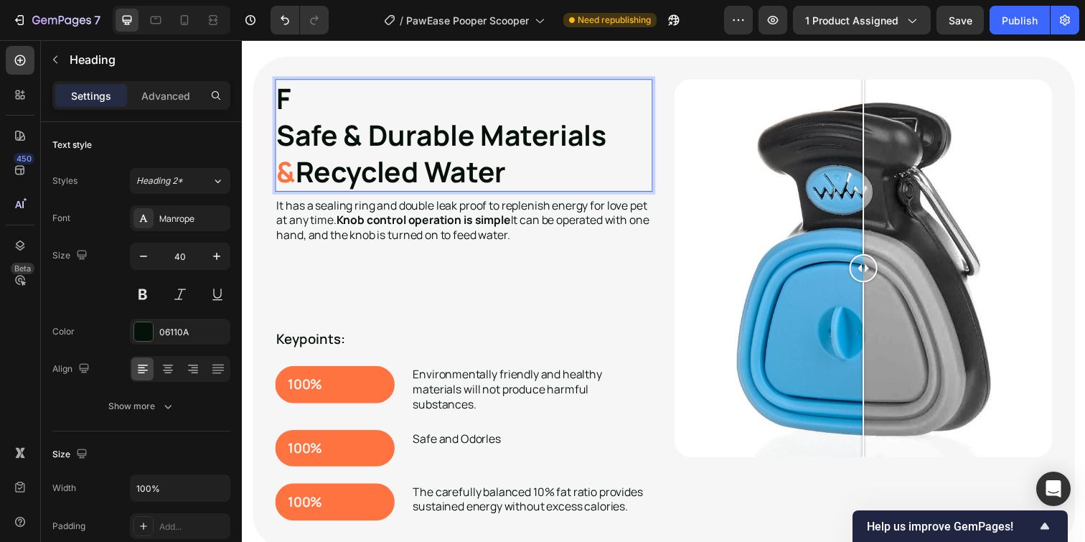
drag, startPoint x: 361, startPoint y: 140, endPoint x: 377, endPoint y: 149, distance: 18.0
click at [362, 140] on strong "Safe & Durable Materials" at bounding box center [445, 136] width 337 height 39
drag, startPoint x: 522, startPoint y: 179, endPoint x: 279, endPoint y: 170, distance: 242.7
click at [279, 170] on p "& Recycled Water" at bounding box center [468, 174] width 382 height 37
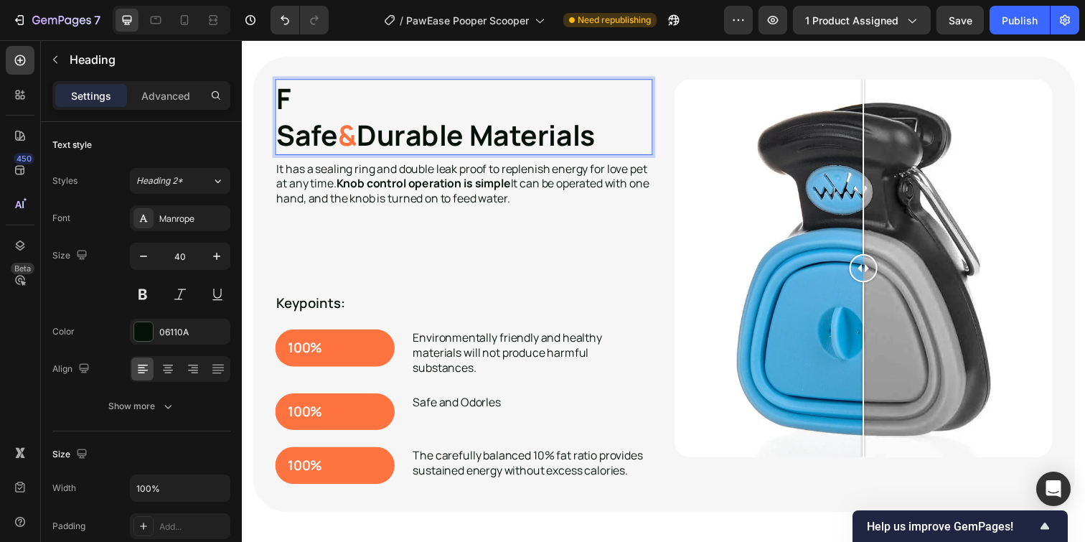
drag, startPoint x: 314, startPoint y: 101, endPoint x: 329, endPoint y: 102, distance: 15.8
click at [314, 101] on p "F" at bounding box center [468, 99] width 382 height 37
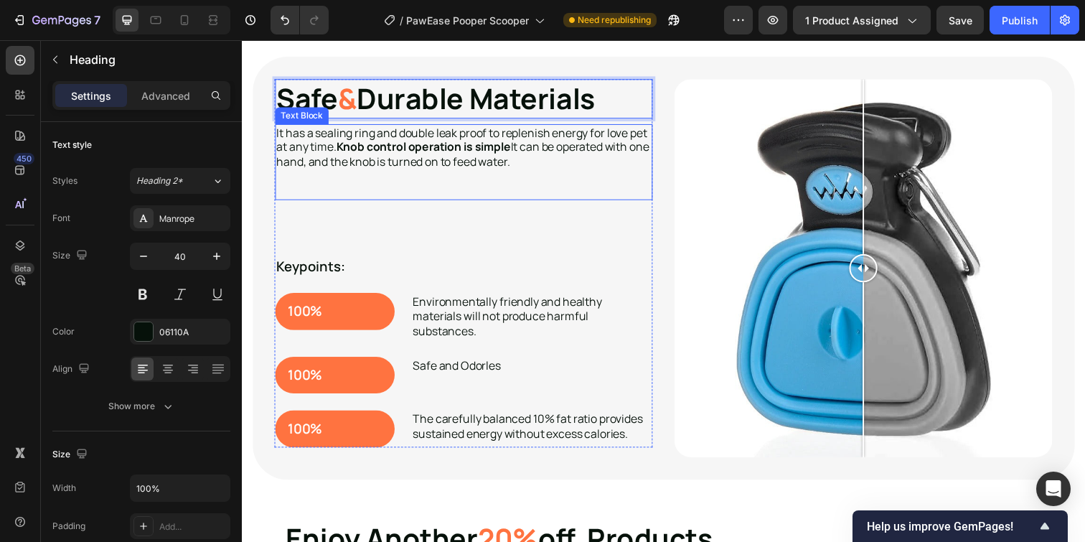
click at [516, 143] on strong "Knob control operation is simple" at bounding box center [427, 149] width 178 height 16
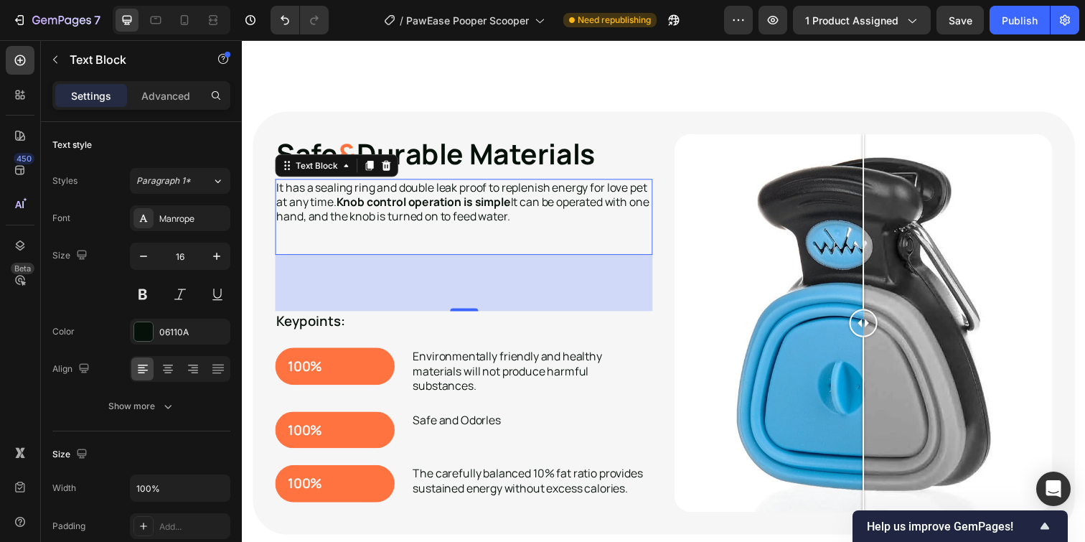
scroll to position [2168, 0]
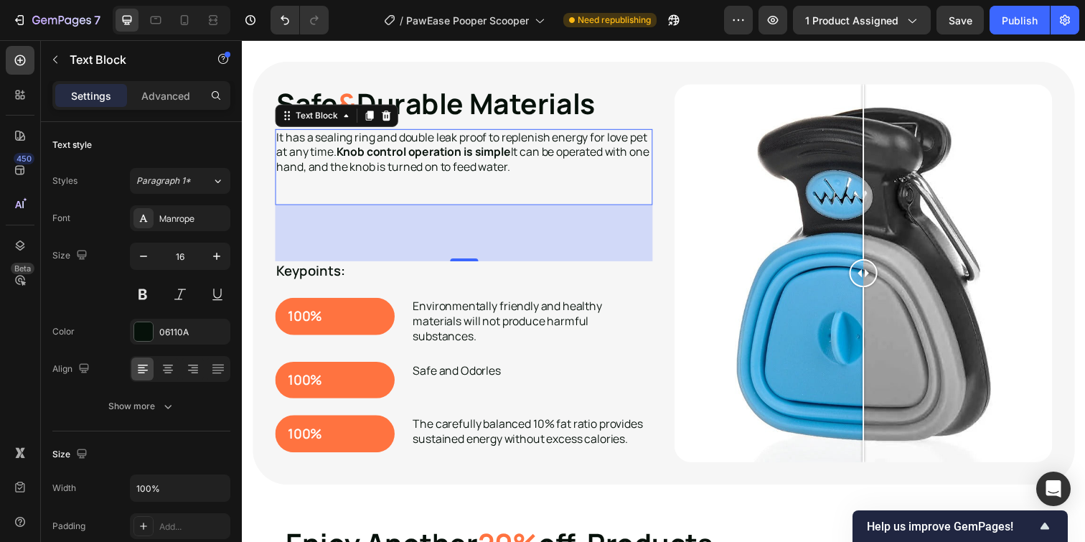
click at [508, 171] on p "It has a sealing ring and double leak proof to replenish energy for love pet at…" at bounding box center [468, 154] width 382 height 44
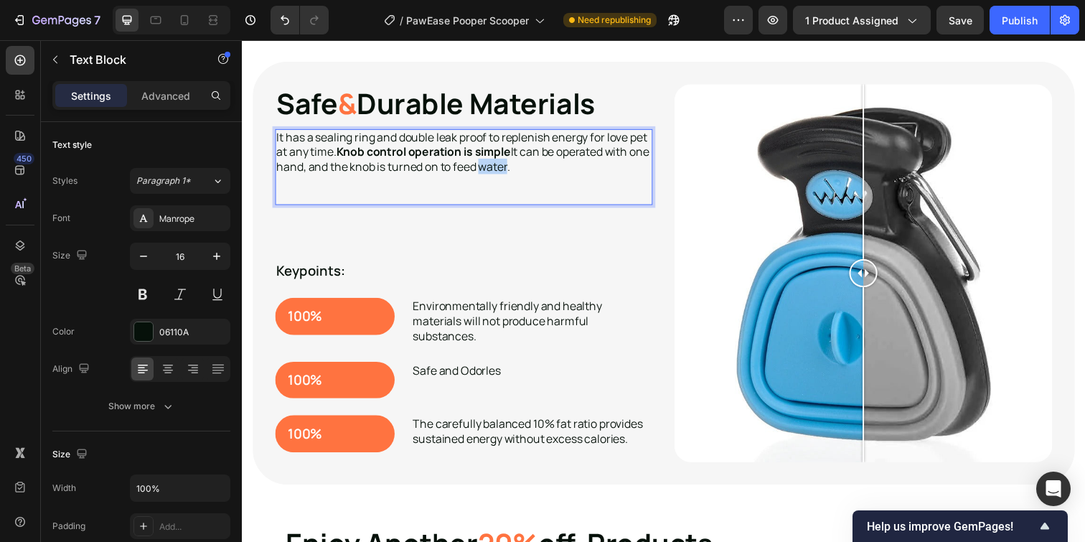
drag, startPoint x: 508, startPoint y: 171, endPoint x: 544, endPoint y: 170, distance: 35.9
click at [509, 171] on p "It has a sealing ring and double leak proof to replenish energy for love pet at…" at bounding box center [468, 154] width 382 height 44
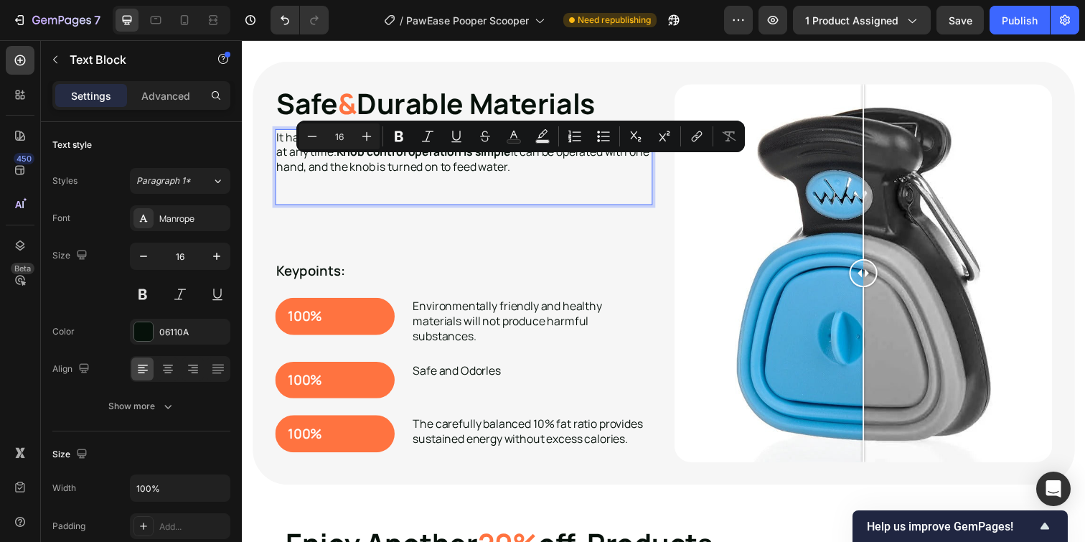
click at [544, 170] on p "It has a sealing ring and double leak proof to replenish energy for love pet at…" at bounding box center [468, 154] width 382 height 44
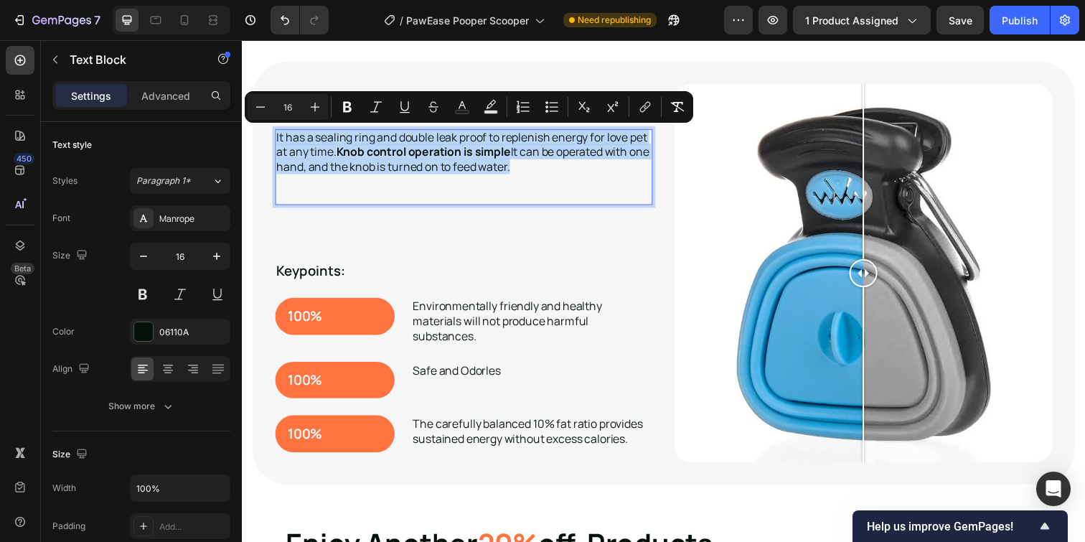
drag, startPoint x: 544, startPoint y: 168, endPoint x: 276, endPoint y: 138, distance: 270.0
click at [276, 138] on div "It has a sealing ring and double leak proof to replenish energy for love pet at…" at bounding box center [468, 169] width 385 height 77
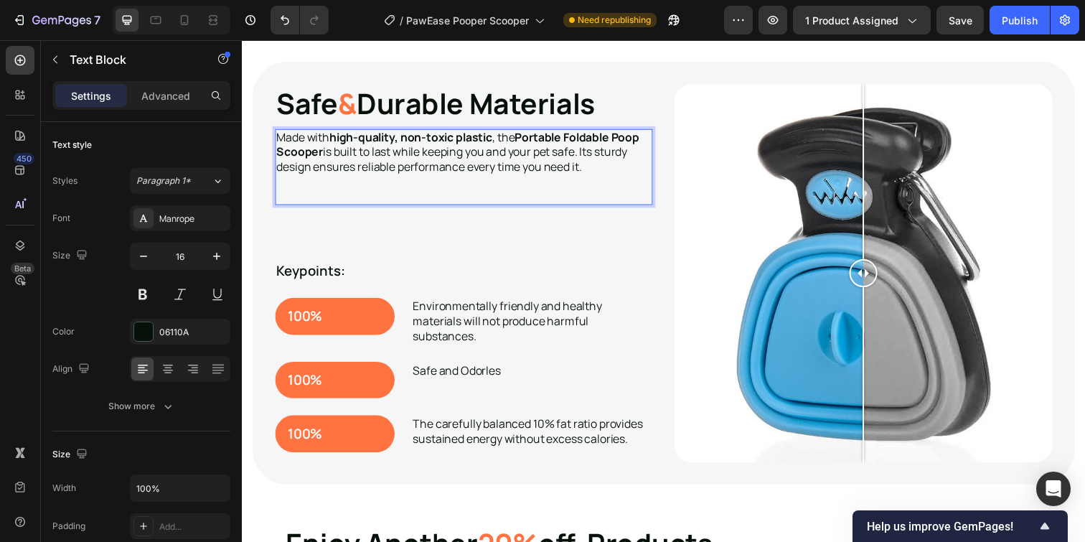
click at [611, 184] on p "Rich Text Editor. Editing area: main" at bounding box center [468, 184] width 382 height 15
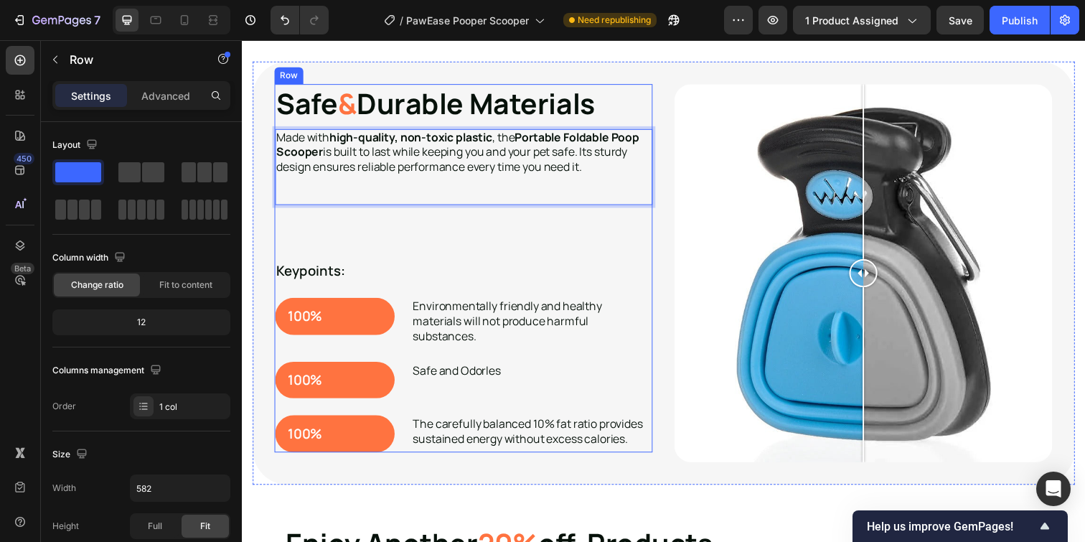
click at [345, 245] on div "⁠⁠⁠⁠⁠⁠⁠ Safe & Durable Materials Heading Made with high-quality, non-toxic plas…" at bounding box center [468, 273] width 385 height 376
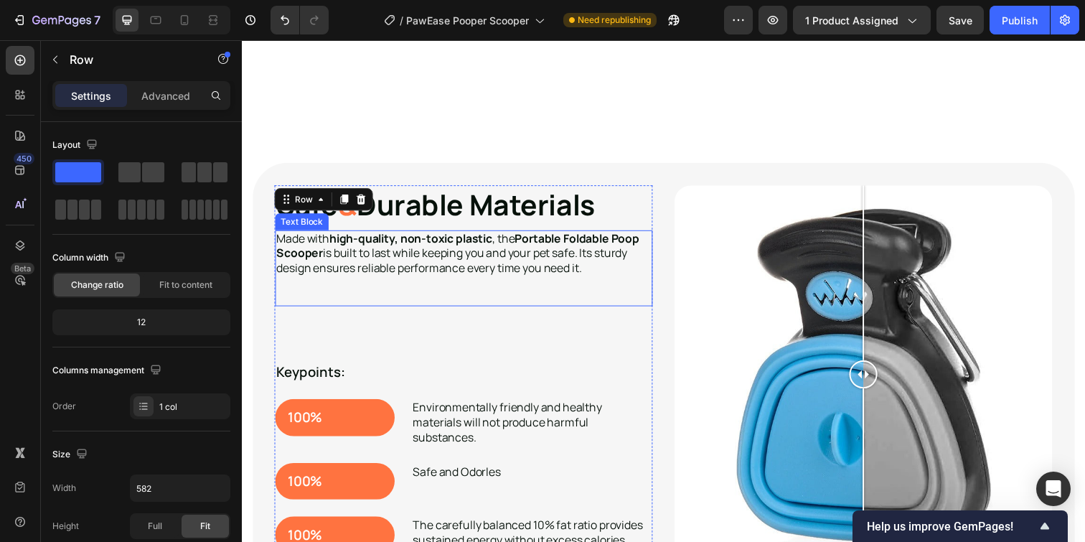
scroll to position [2211, 0]
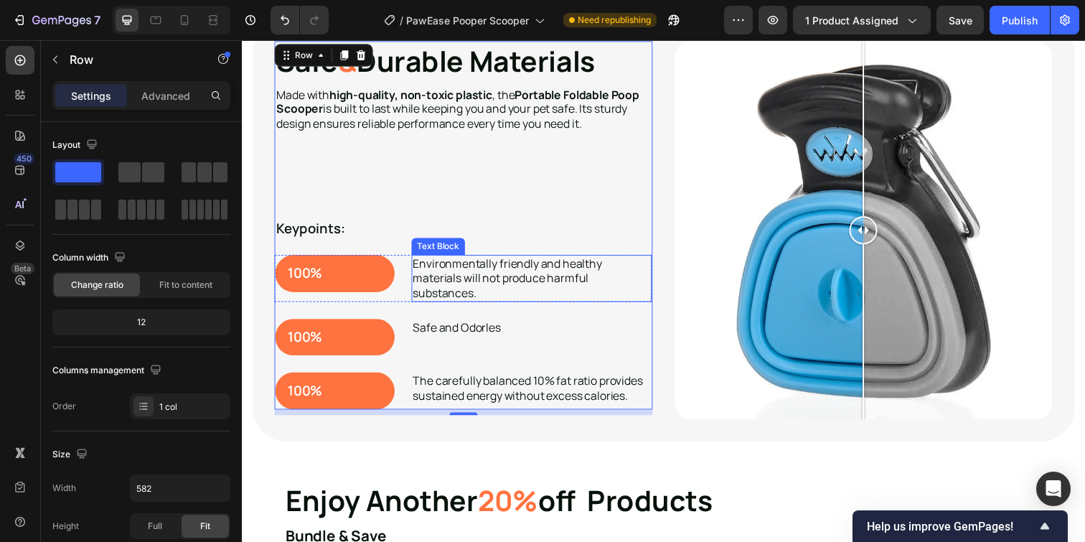
click at [478, 276] on p "Environmentally friendly and healthy materials will not produce harmful substan…" at bounding box center [537, 282] width 243 height 44
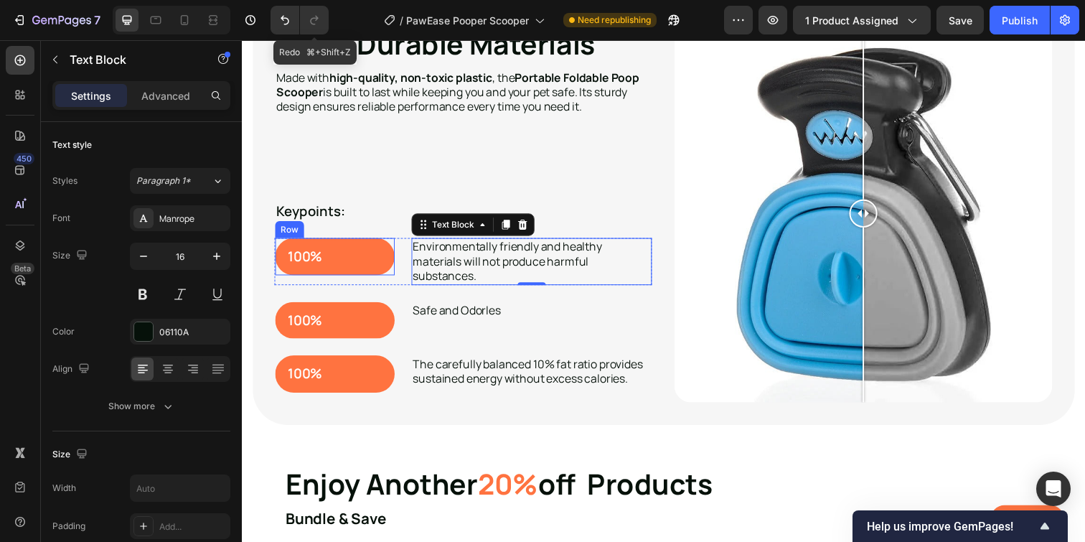
scroll to position [2230, 0]
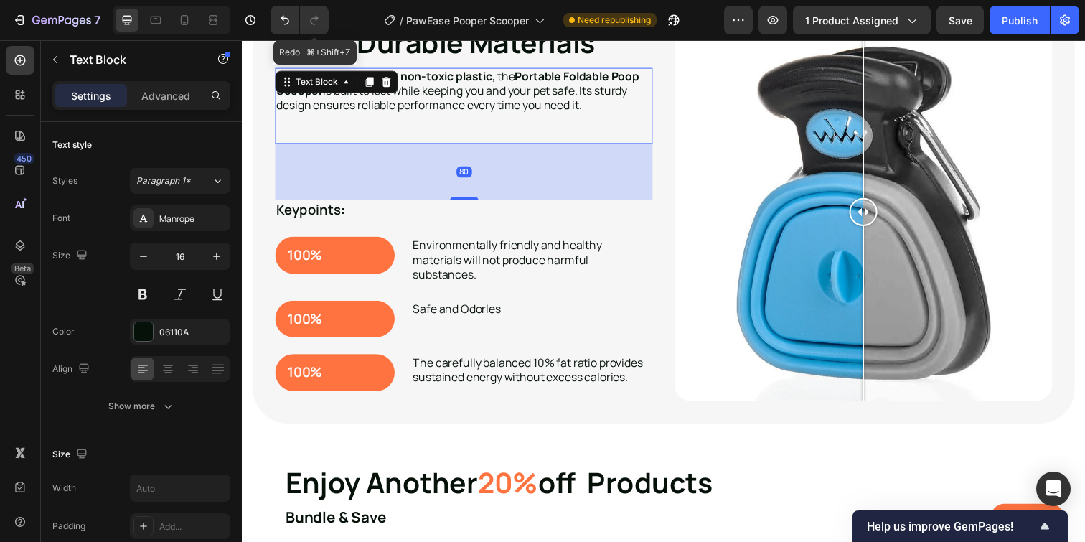
click at [319, 106] on p "Made with high-quality, non-toxic plastic , the Portable Foldable Poop Scooper …" at bounding box center [468, 92] width 382 height 44
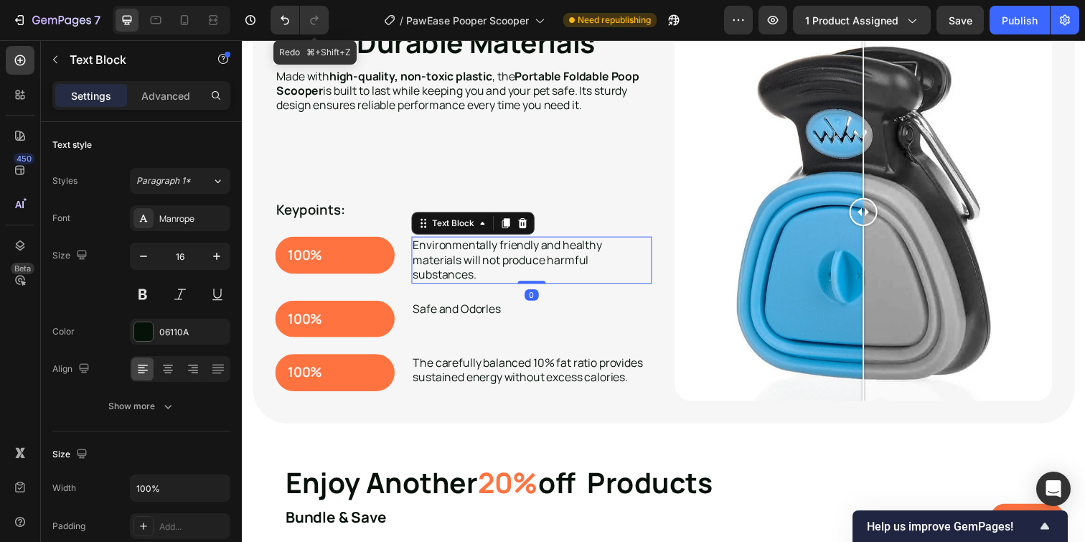
click at [519, 259] on p "Environmentally friendly and healthy materials will not produce harmful substan…" at bounding box center [537, 264] width 243 height 44
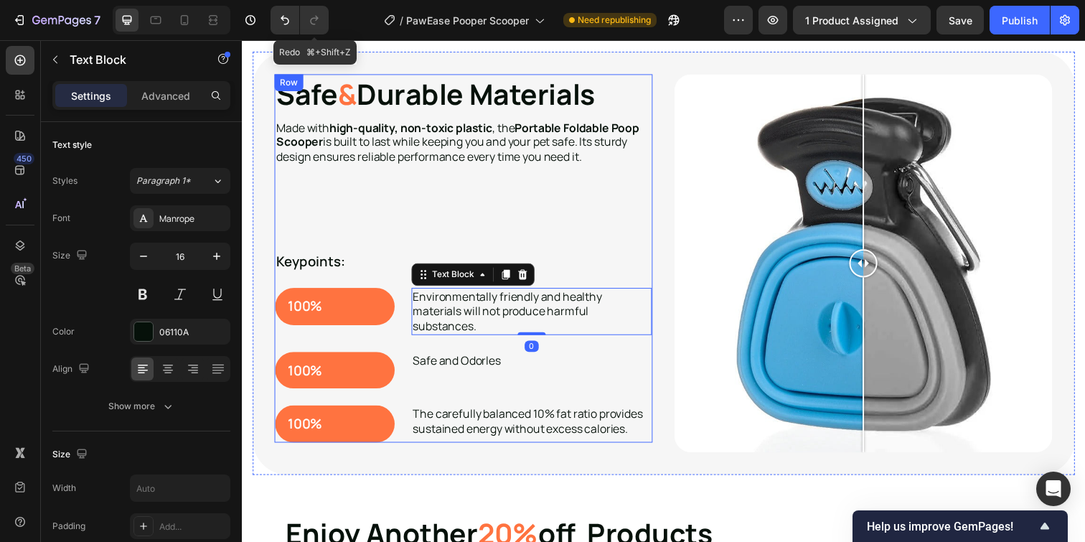
scroll to position [2176, 0]
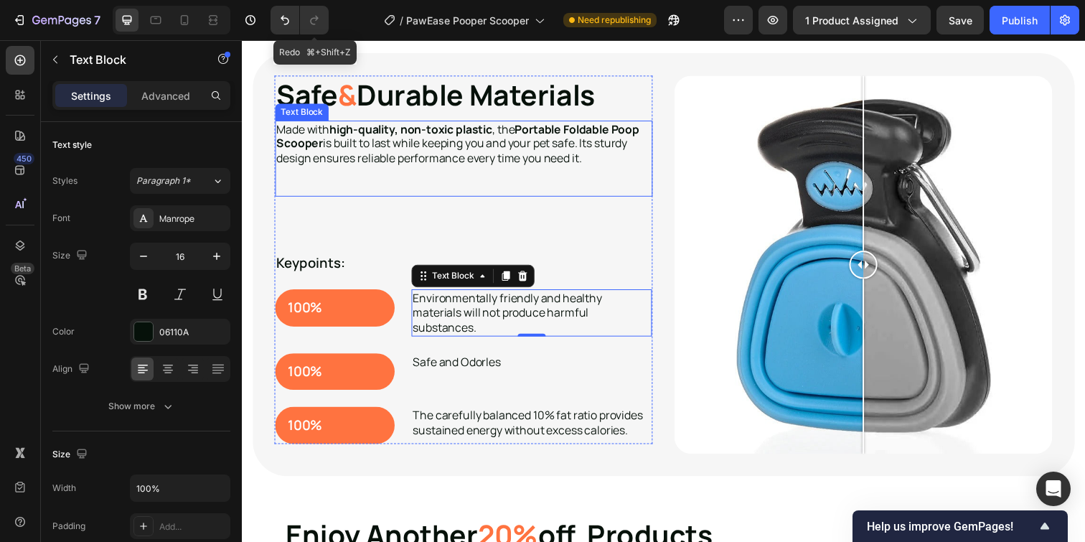
click at [448, 158] on p "Made with high-quality, non-toxic plastic , the Portable Foldable Poop Scooper …" at bounding box center [468, 145] width 382 height 44
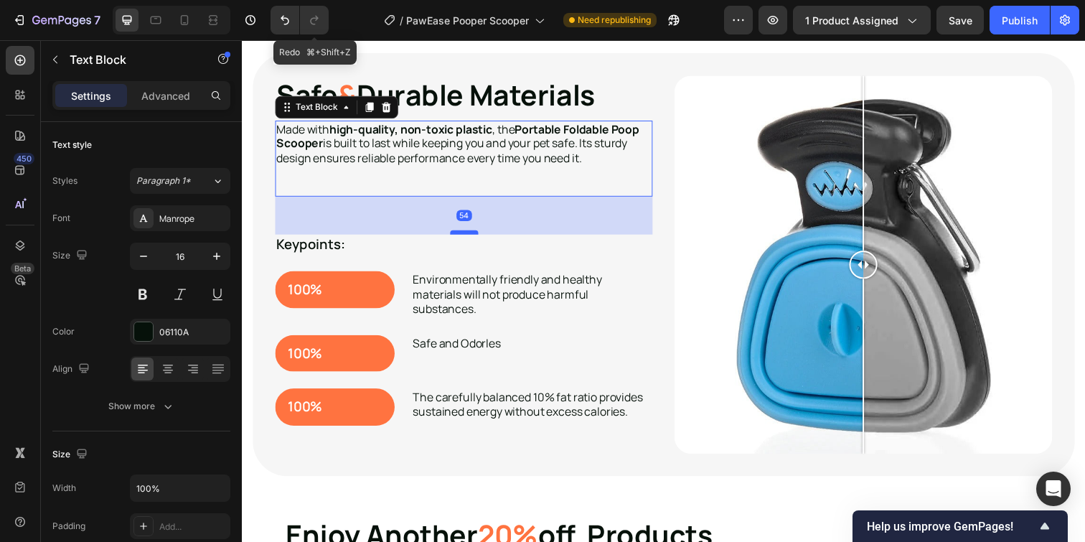
drag, startPoint x: 469, startPoint y: 253, endPoint x: 470, endPoint y: 234, distance: 18.7
click at [470, 234] on div at bounding box center [468, 236] width 29 height 4
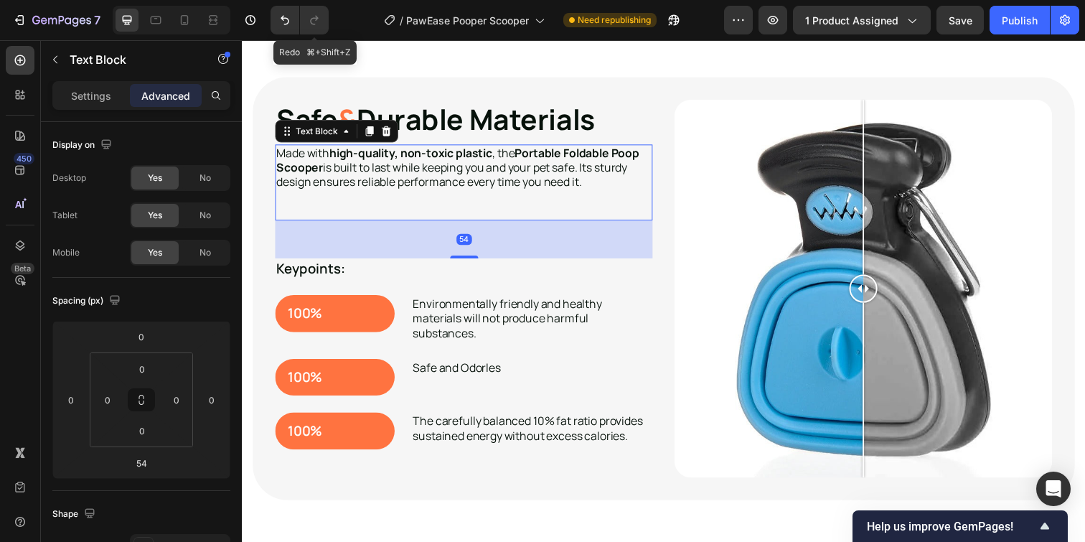
scroll to position [2151, 0]
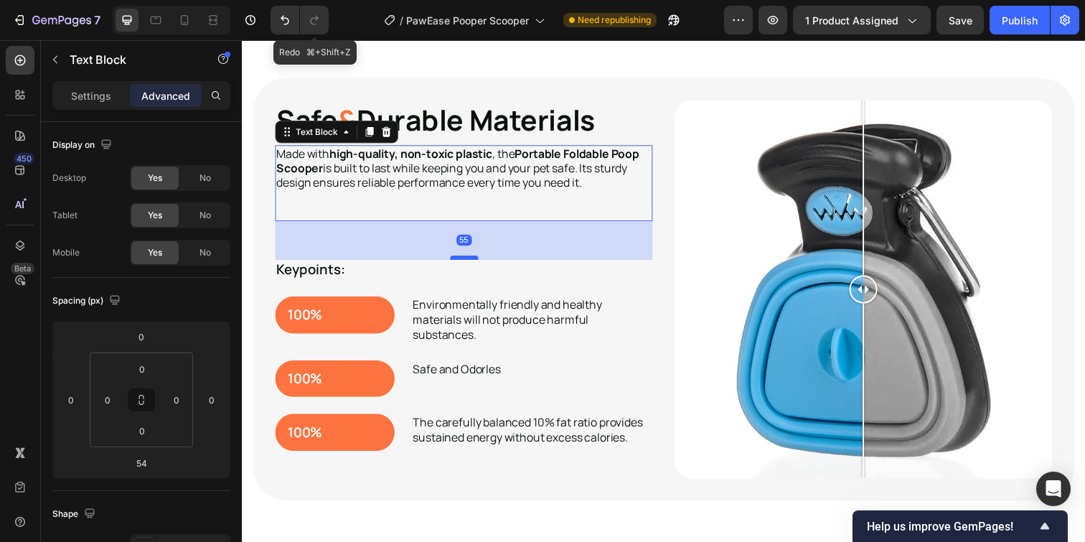
click at [473, 260] on div at bounding box center [468, 262] width 29 height 4
type input "55"
click at [524, 327] on p "Environmentally friendly and healthy materials will not produce harmful substan…" at bounding box center [537, 325] width 243 height 44
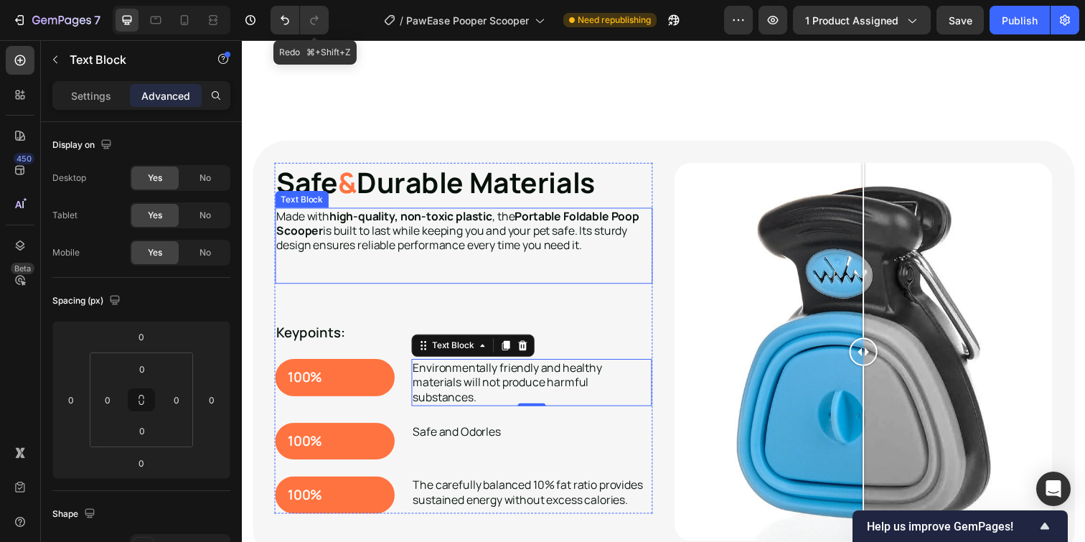
scroll to position [2133, 0]
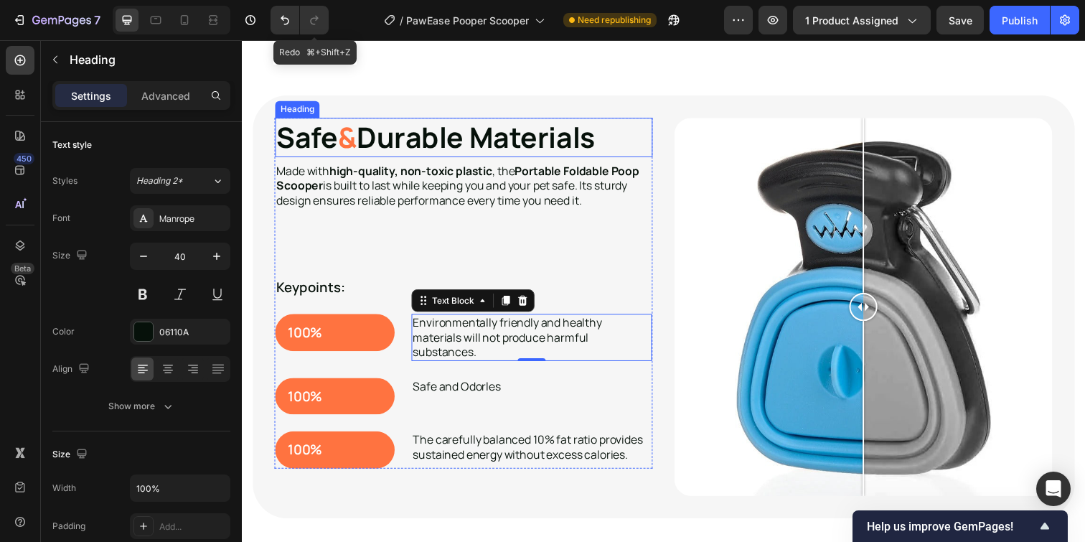
click at [317, 128] on strong "Safe" at bounding box center [308, 138] width 62 height 39
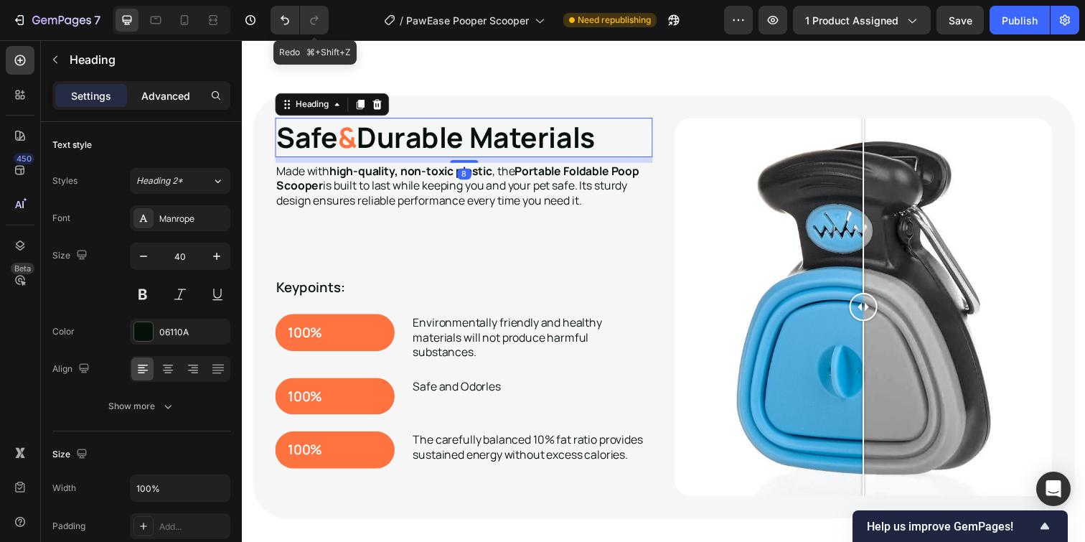
click at [176, 93] on p "Advanced" at bounding box center [165, 95] width 49 height 15
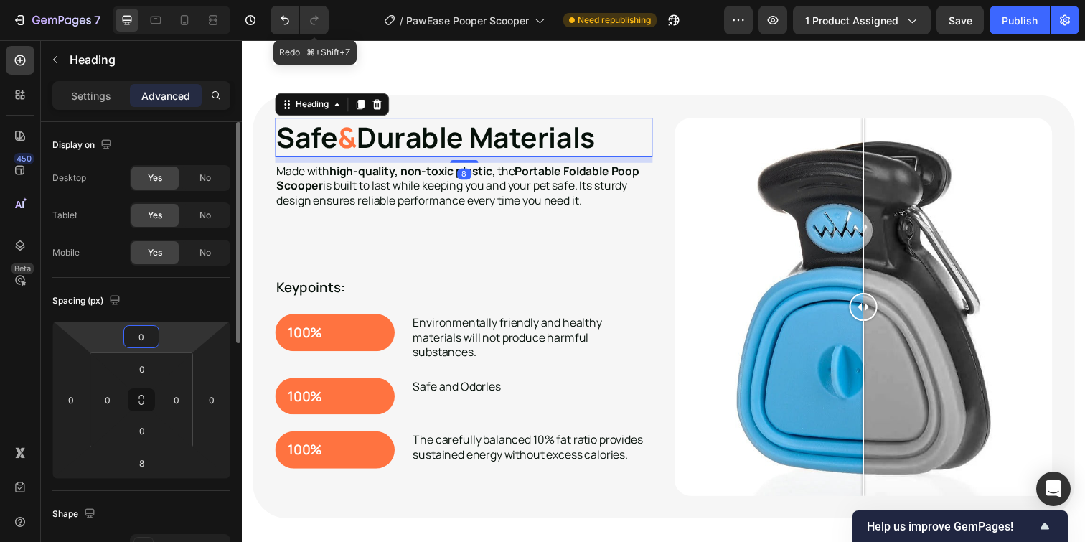
drag, startPoint x: 144, startPoint y: 335, endPoint x: 118, endPoint y: 334, distance: 25.1
click at [118, 334] on div "0 0 8 0" at bounding box center [141, 400] width 178 height 158
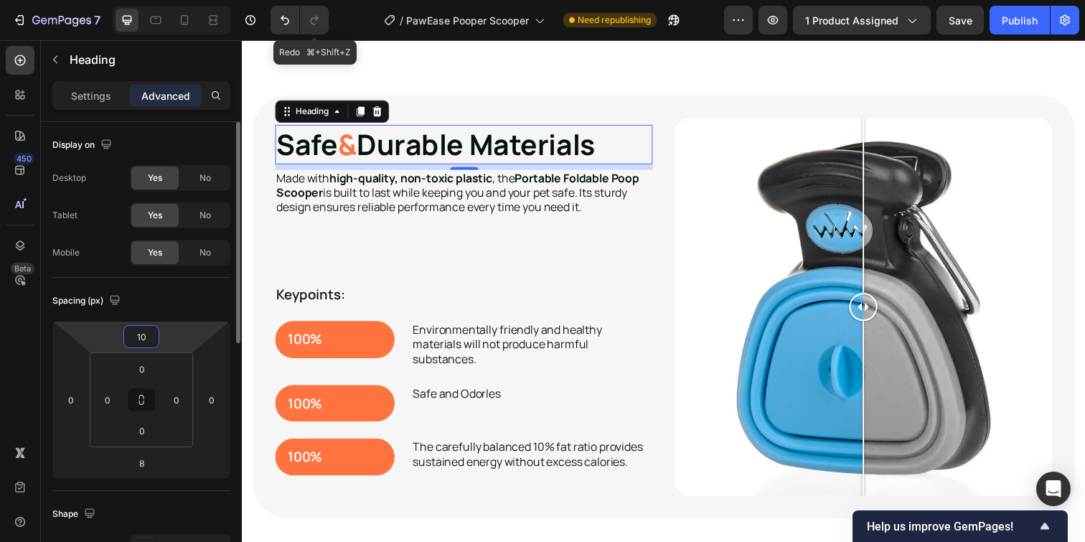
type input "1"
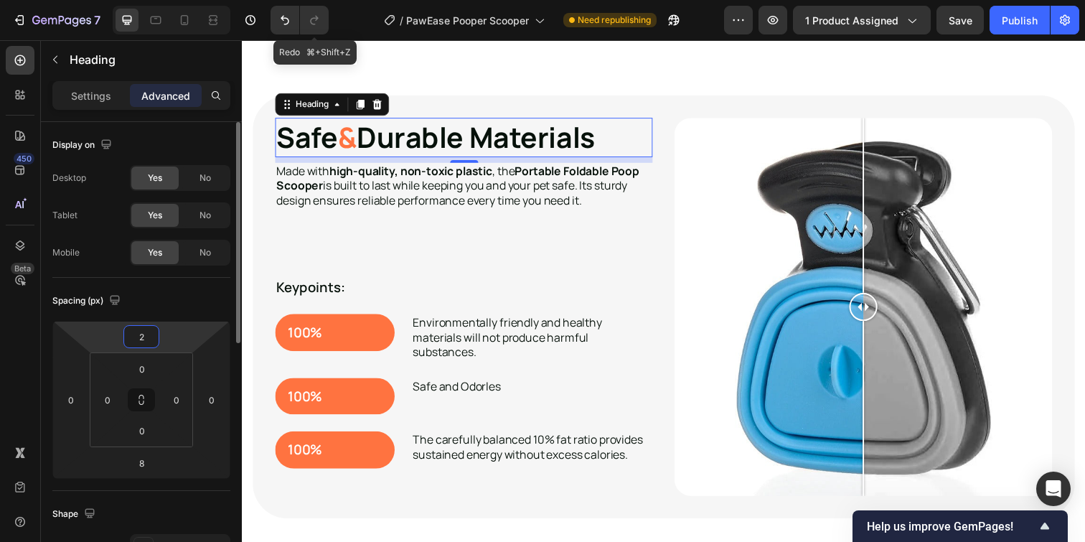
type input "20"
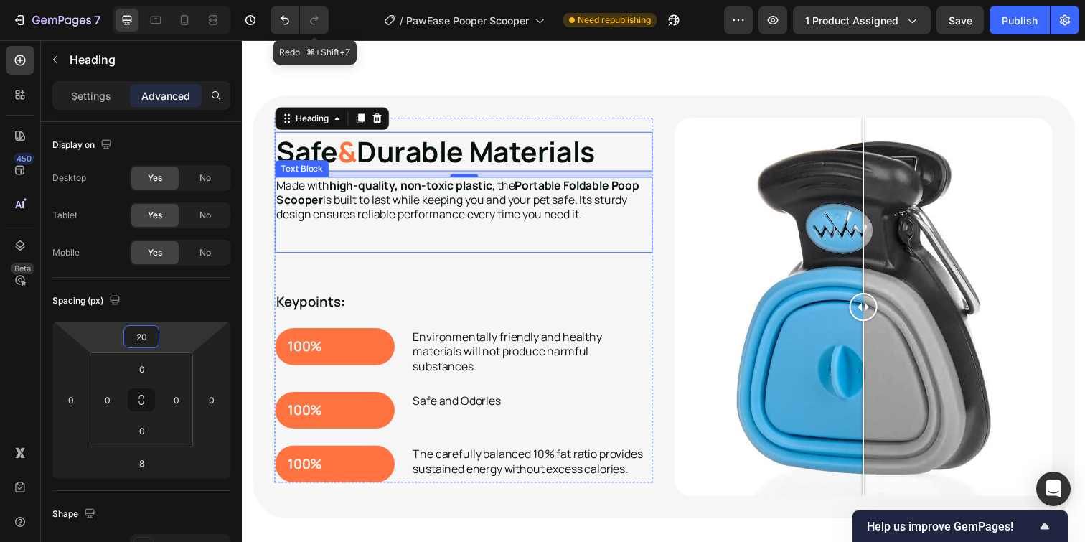
click at [456, 253] on p "Rich Text Editor. Editing area: main" at bounding box center [468, 247] width 382 height 15
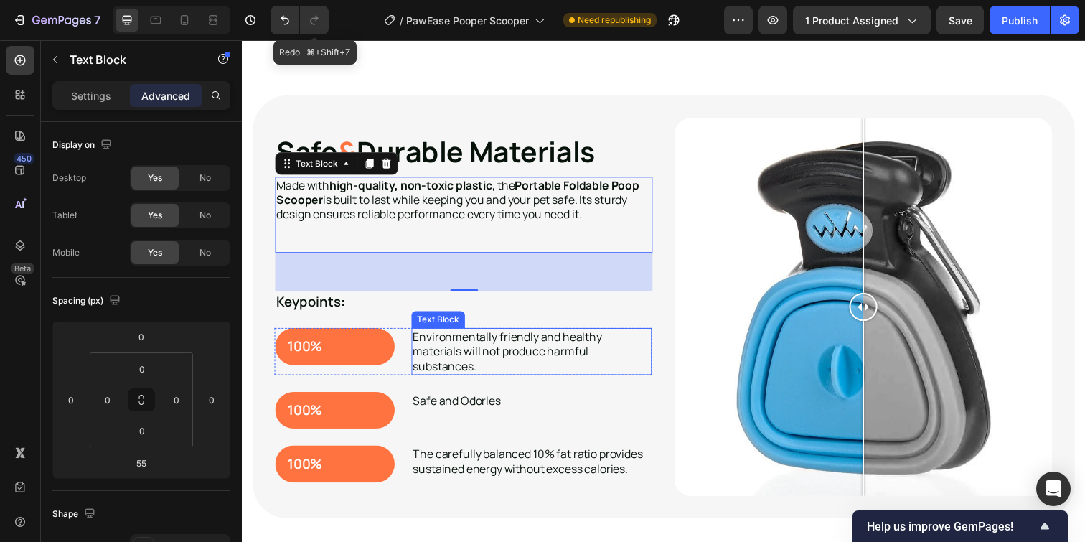
click at [562, 351] on p "Environmentally friendly and healthy materials will not produce harmful substan…" at bounding box center [537, 357] width 243 height 44
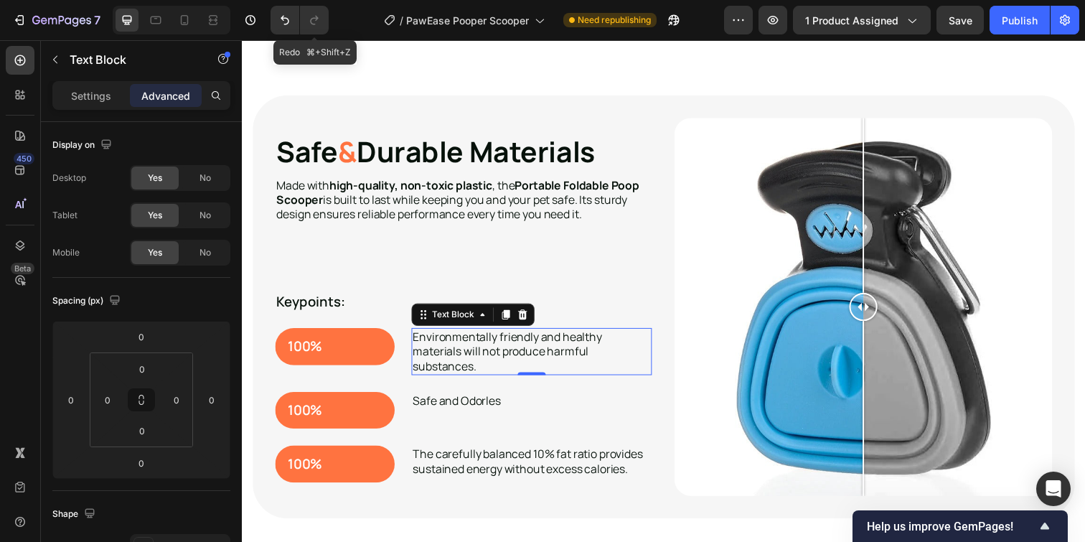
scroll to position [2165, 0]
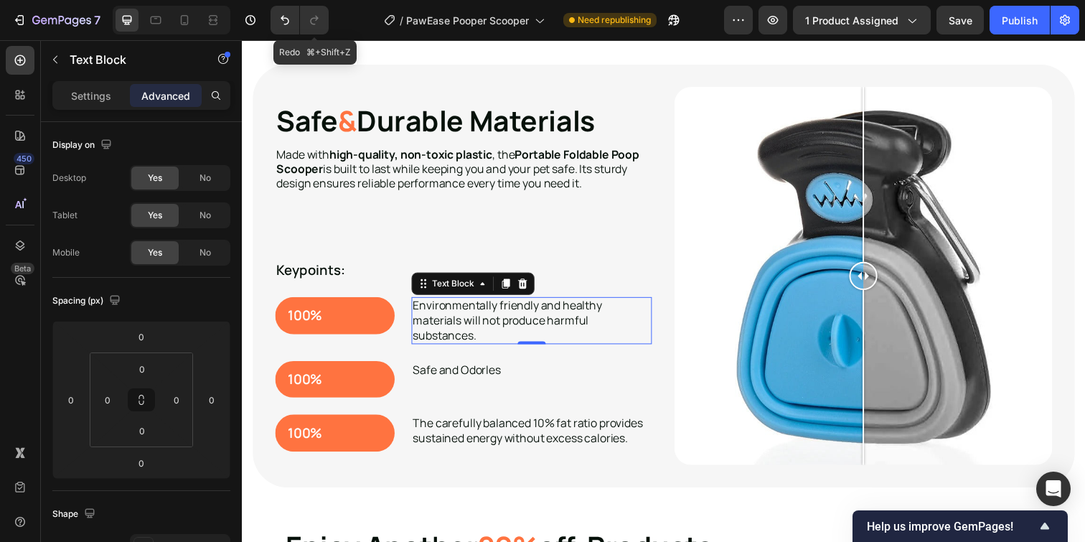
click at [495, 334] on p "Environmentally friendly and healthy materials will not produce harmful substan…" at bounding box center [537, 326] width 243 height 44
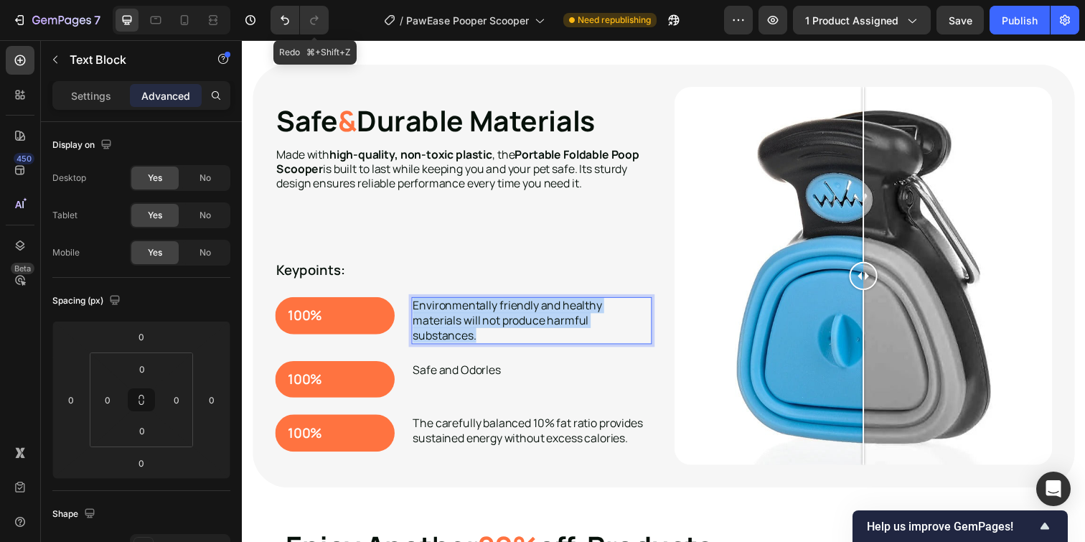
drag, startPoint x: 483, startPoint y: 342, endPoint x: 418, endPoint y: 312, distance: 71.9
click at [418, 312] on p "Environmentally friendly and healthy materials will not produce harmful substan…" at bounding box center [537, 326] width 243 height 44
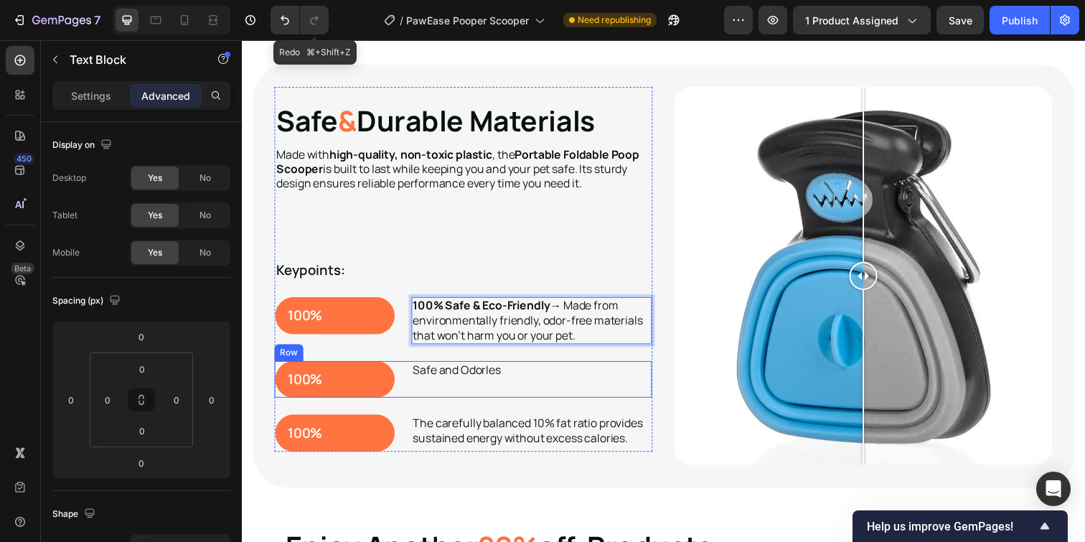
click at [508, 377] on div "100% Text Block Row Safe and Odorles Text Block Row" at bounding box center [467, 386] width 385 height 38
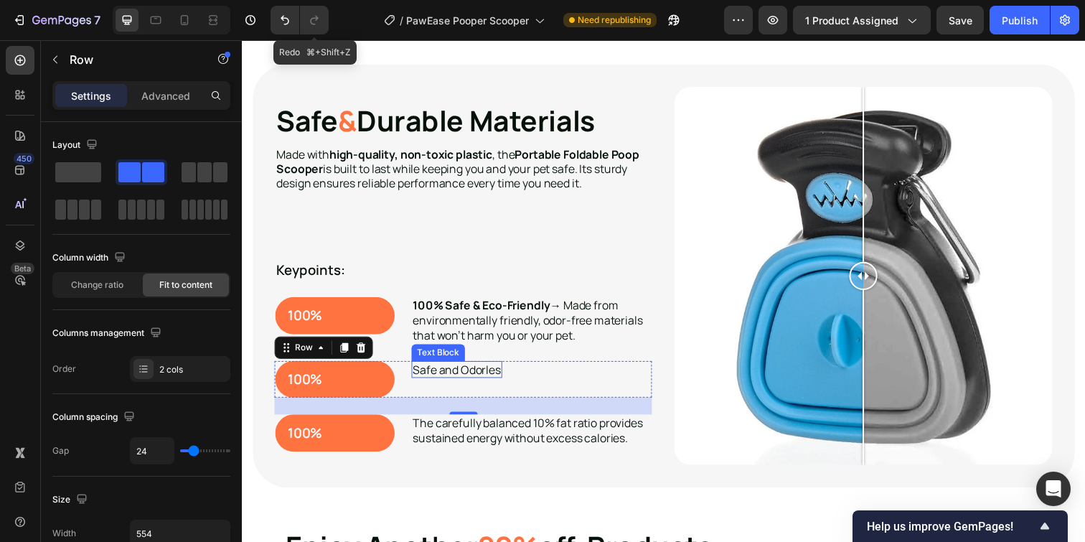
click at [458, 376] on p "Safe and Odorles" at bounding box center [461, 376] width 90 height 15
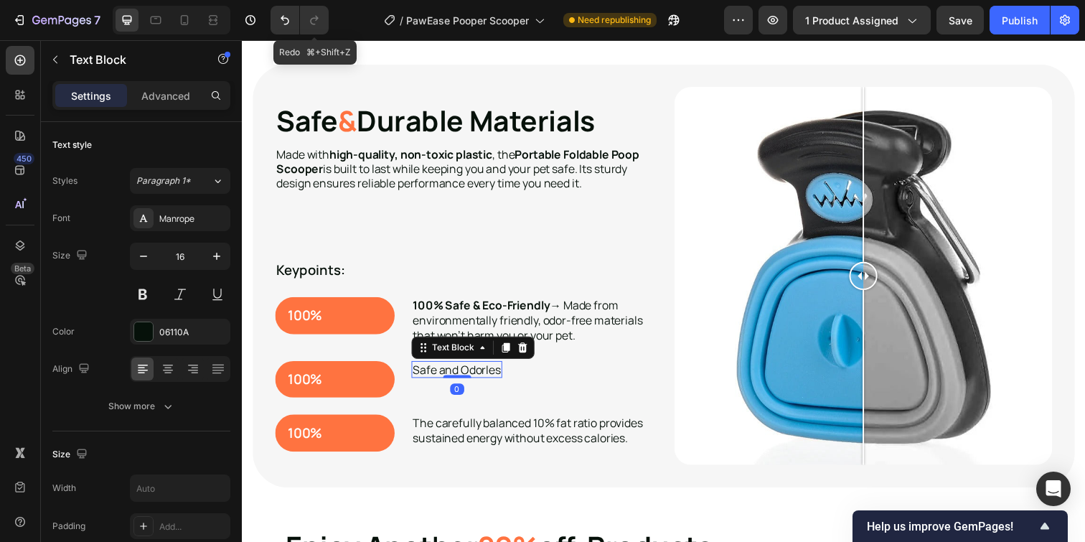
click at [458, 376] on p "Safe and Odorles" at bounding box center [461, 376] width 90 height 15
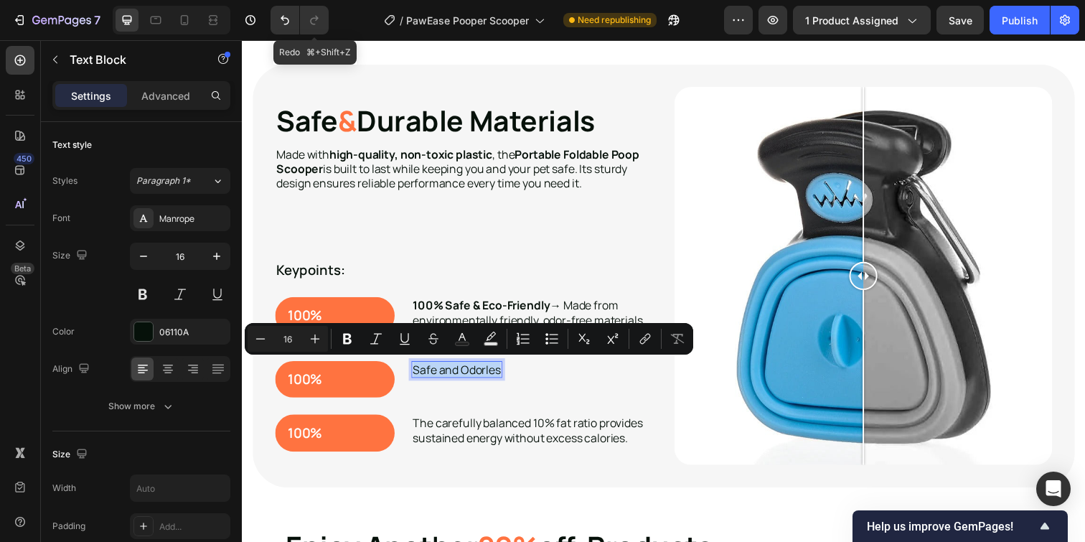
drag, startPoint x: 504, startPoint y: 377, endPoint x: 416, endPoint y: 374, distance: 88.3
click at [416, 374] on p "Safe and Odorles" at bounding box center [461, 376] width 90 height 15
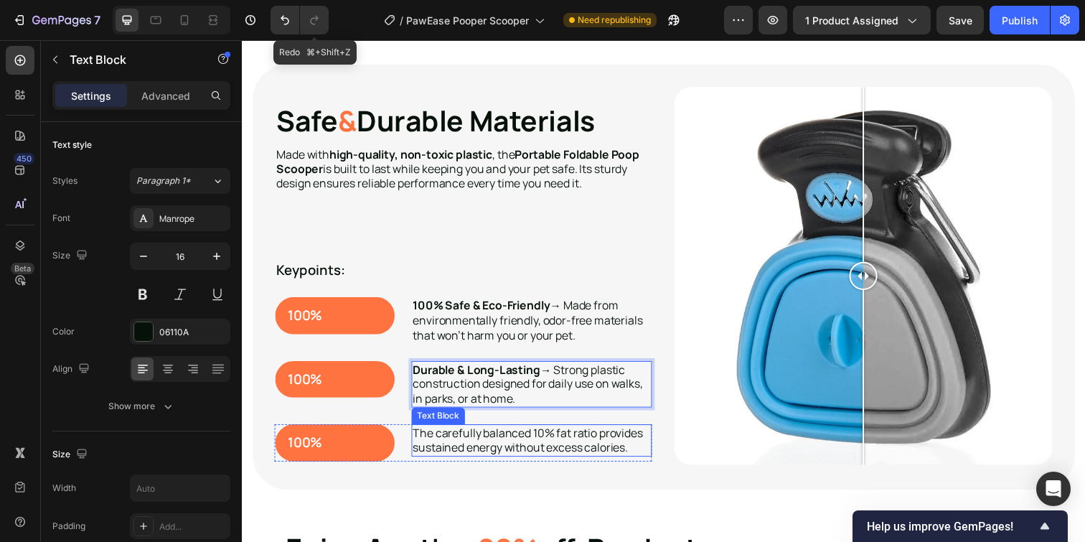
click at [494, 446] on p "The carefully balanced 10% fat ratio provides sustained energy without excess c…" at bounding box center [537, 448] width 243 height 30
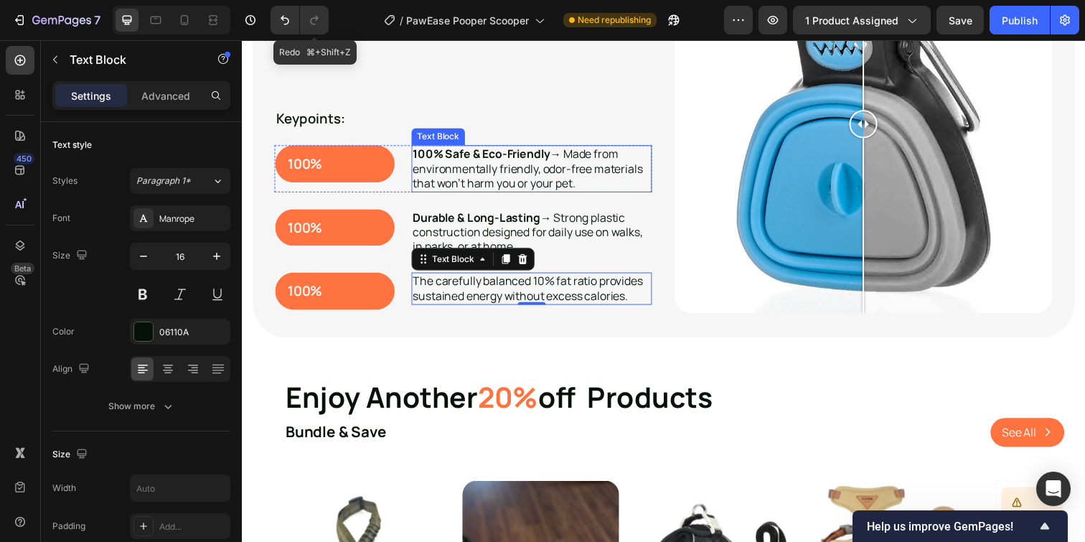
scroll to position [2320, 0]
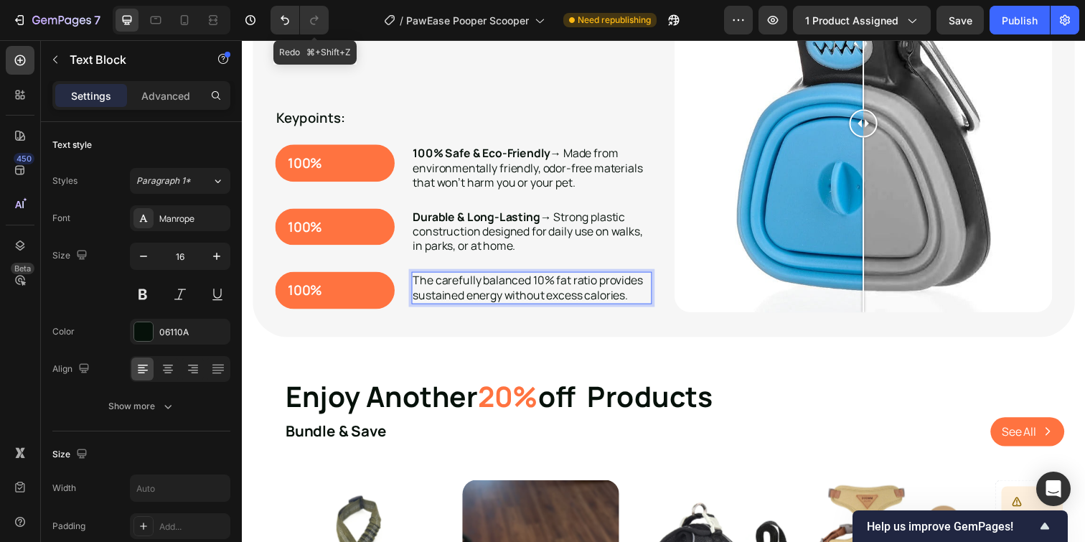
click at [637, 300] on p "The carefully balanced 10% fat ratio provides sustained energy without excess c…" at bounding box center [537, 293] width 243 height 30
drag, startPoint x: 641, startPoint y: 301, endPoint x: 417, endPoint y: 283, distance: 225.3
click at [417, 283] on p "The carefully balanced 10% fat ratio provides sustained energy without excess c…" at bounding box center [537, 293] width 243 height 30
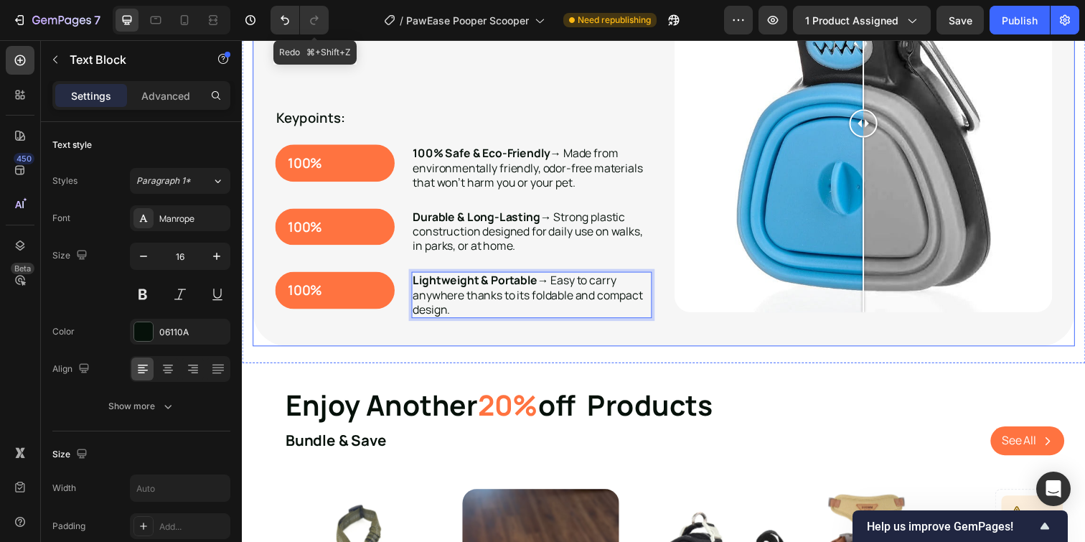
click at [334, 331] on div "⁠⁠⁠⁠⁠⁠⁠ Safe & Durable Materials Heading Made with high-quality, non-toxic plas…" at bounding box center [672, 131] width 839 height 444
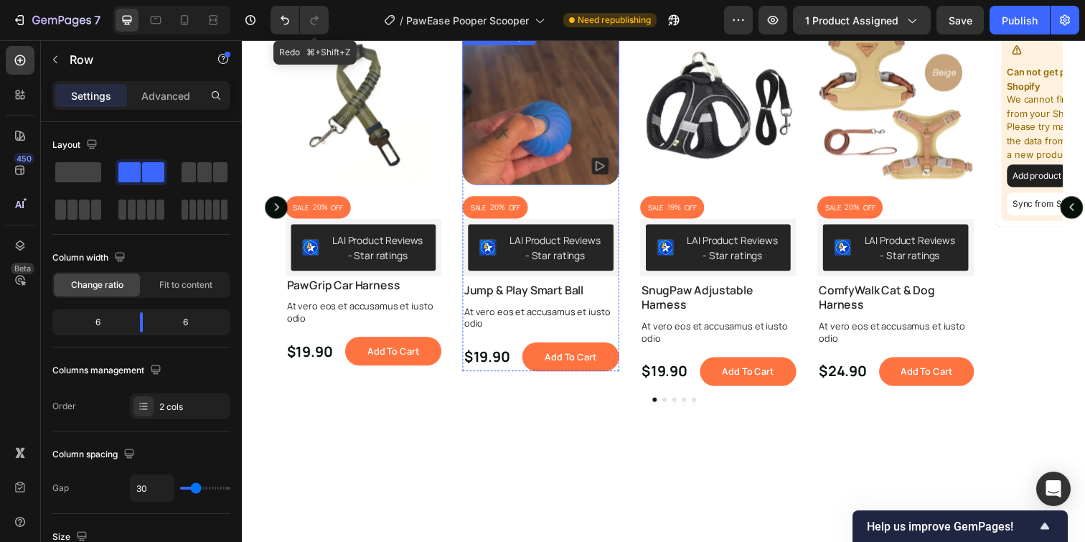
scroll to position [2351, 0]
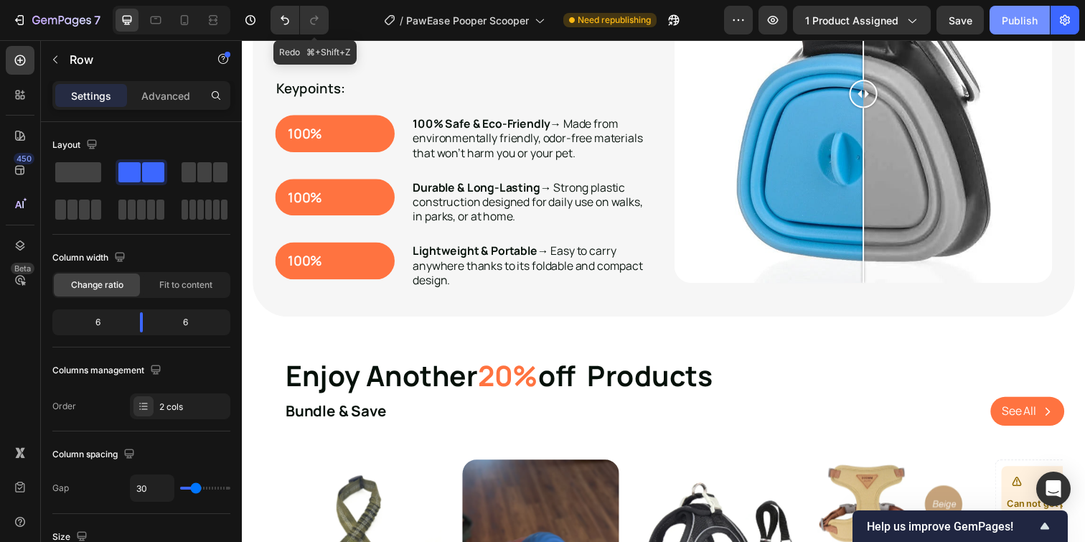
click at [1015, 24] on div "Publish" at bounding box center [1020, 20] width 36 height 15
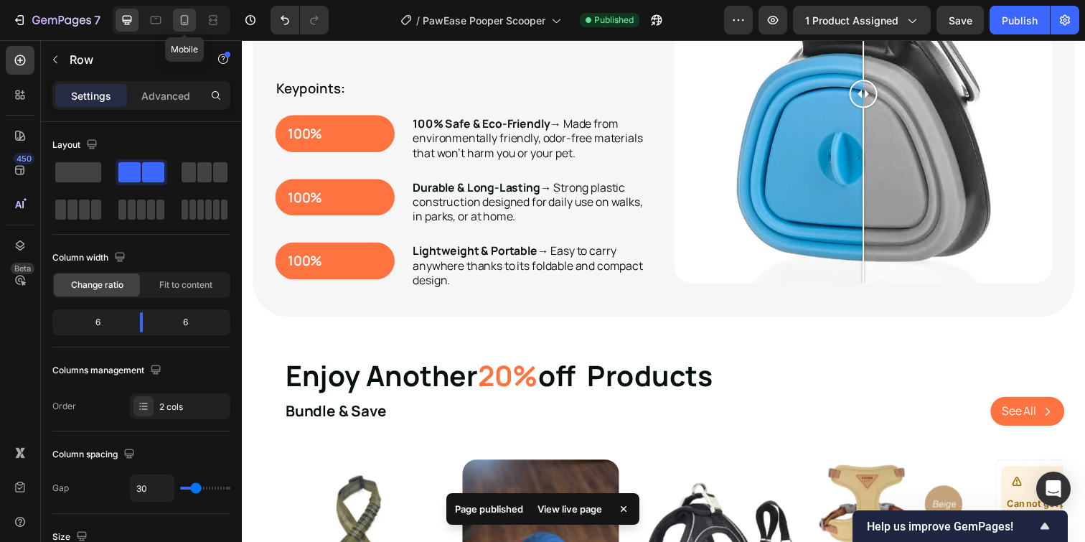
click at [187, 21] on icon at bounding box center [184, 20] width 14 height 14
type input "0"
type input "100%"
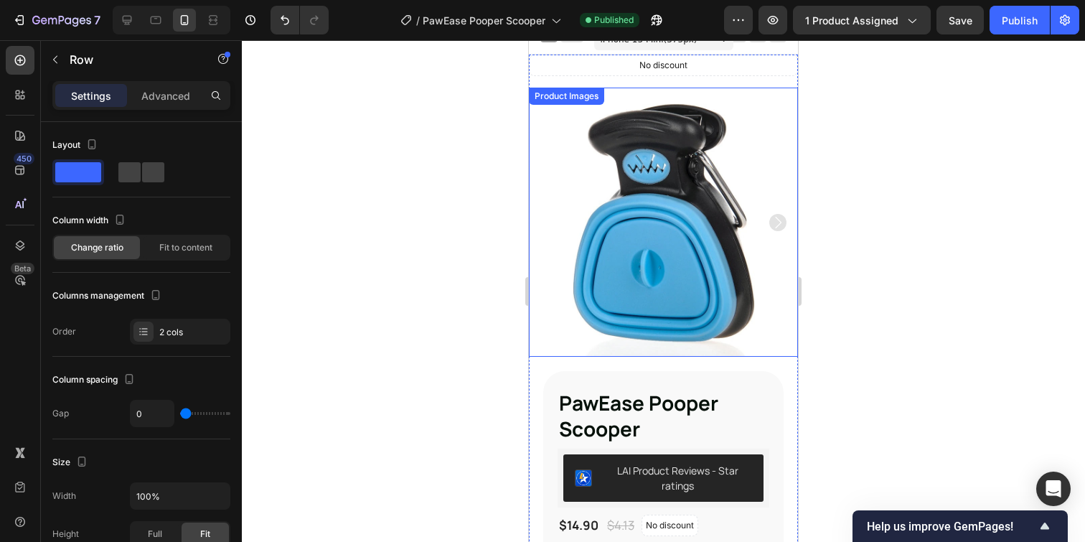
scroll to position [23, 0]
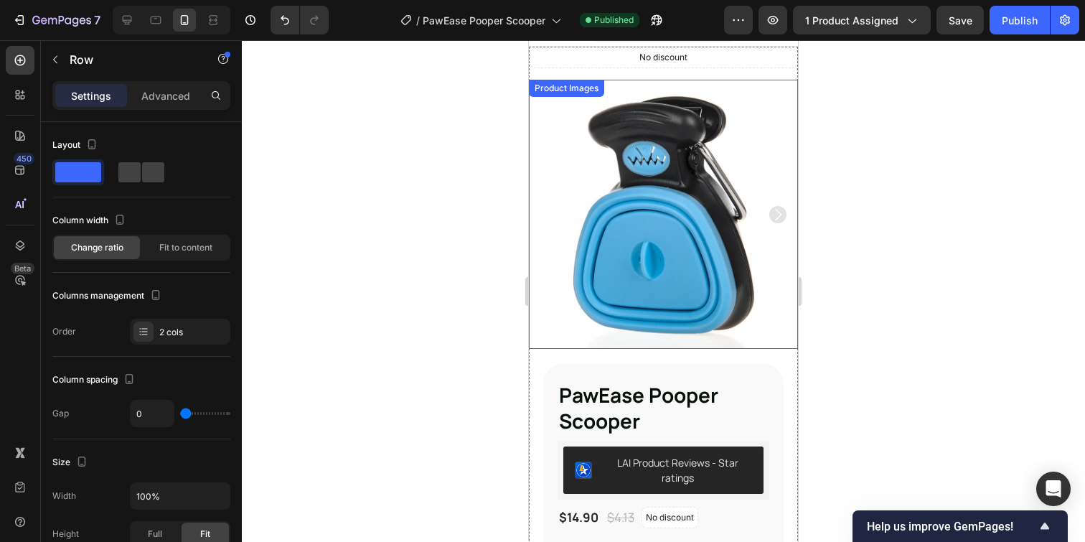
click at [694, 229] on img at bounding box center [663, 214] width 269 height 269
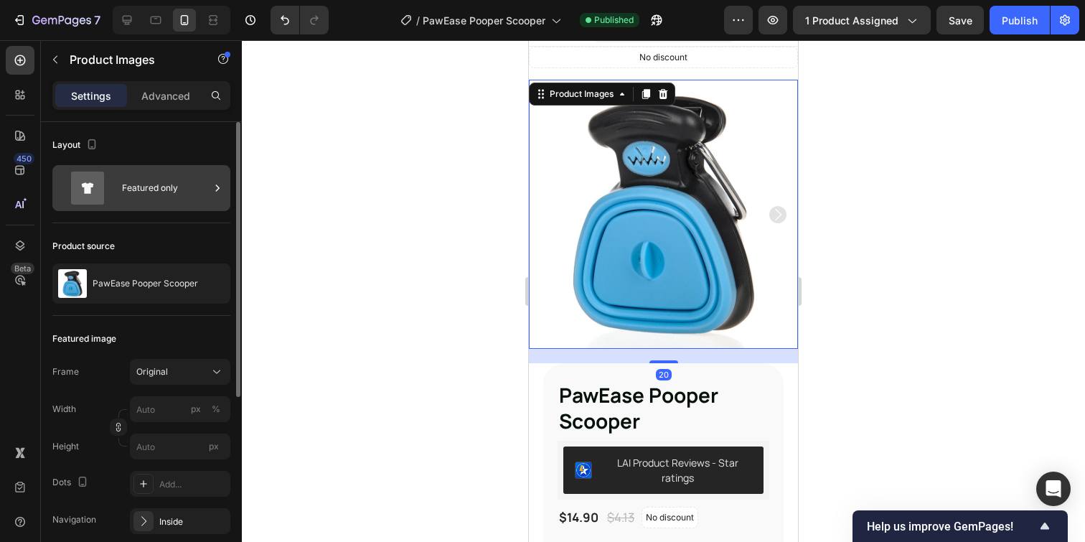
click at [169, 189] on div "Featured only" at bounding box center [166, 187] width 88 height 33
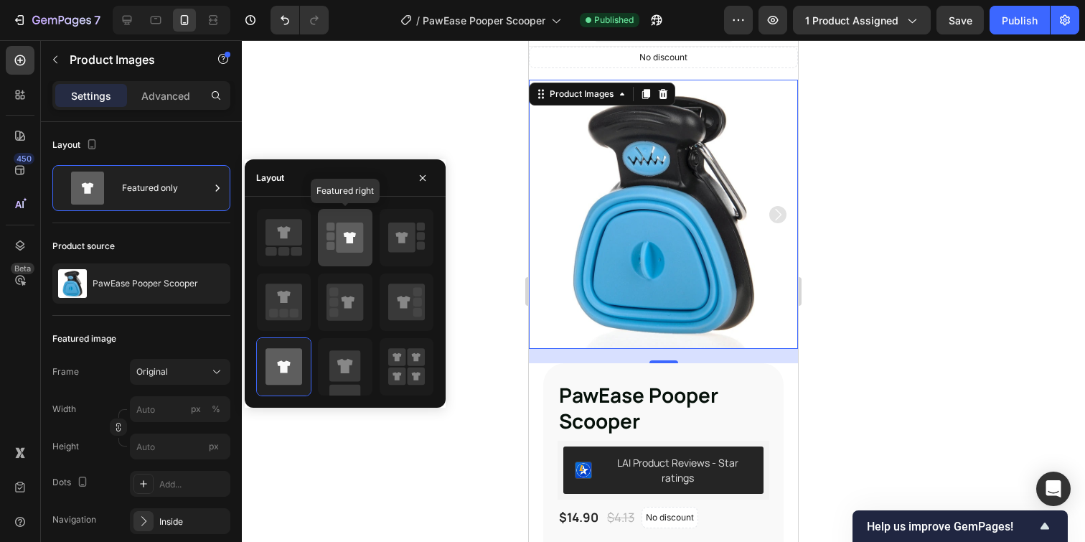
click at [339, 236] on icon at bounding box center [350, 237] width 27 height 30
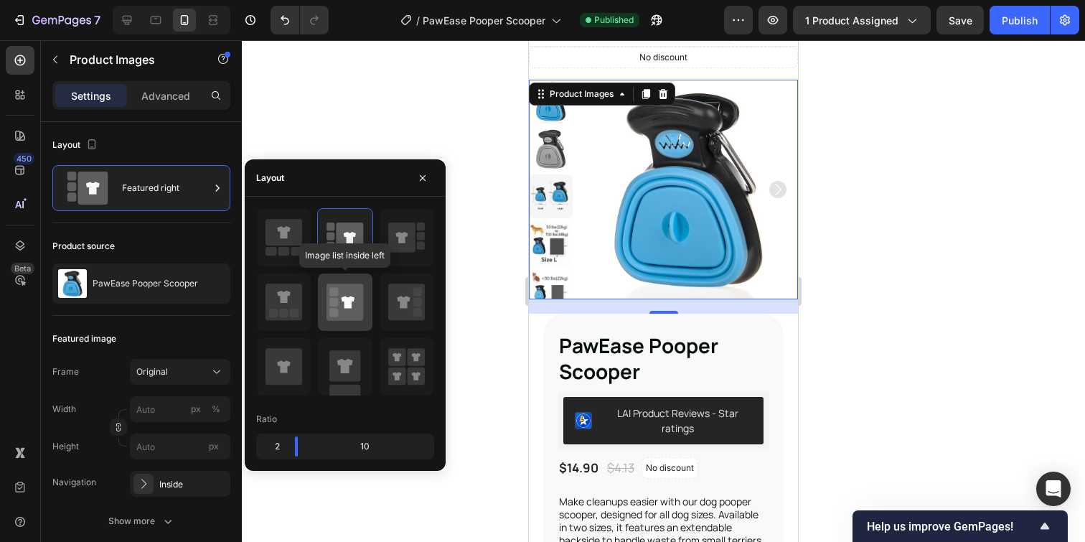
click at [337, 302] on rect at bounding box center [333, 302] width 9 height 9
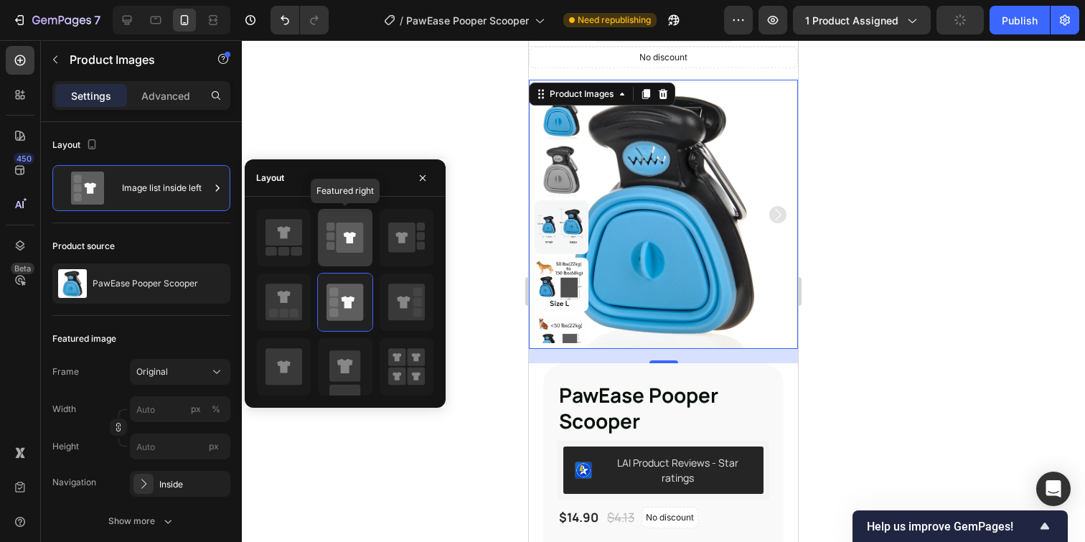
click at [348, 248] on icon at bounding box center [350, 237] width 27 height 30
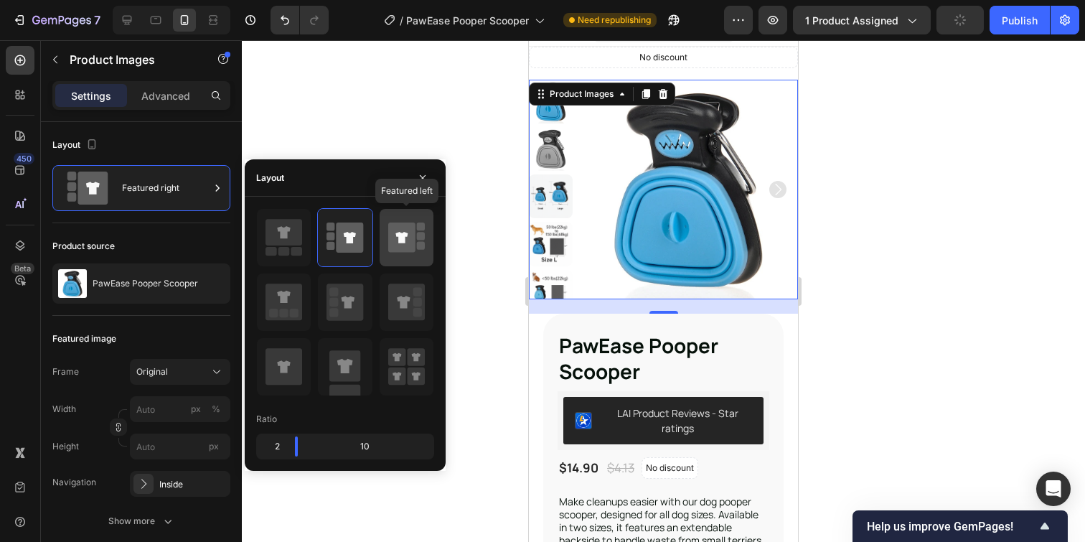
click at [407, 255] on icon at bounding box center [406, 237] width 37 height 40
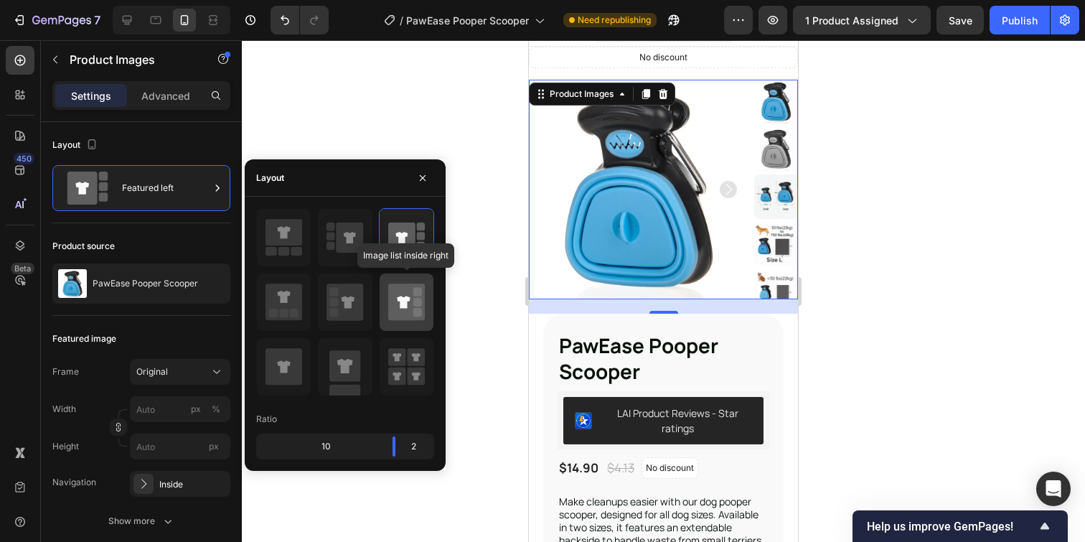
click at [400, 294] on icon at bounding box center [406, 301] width 37 height 37
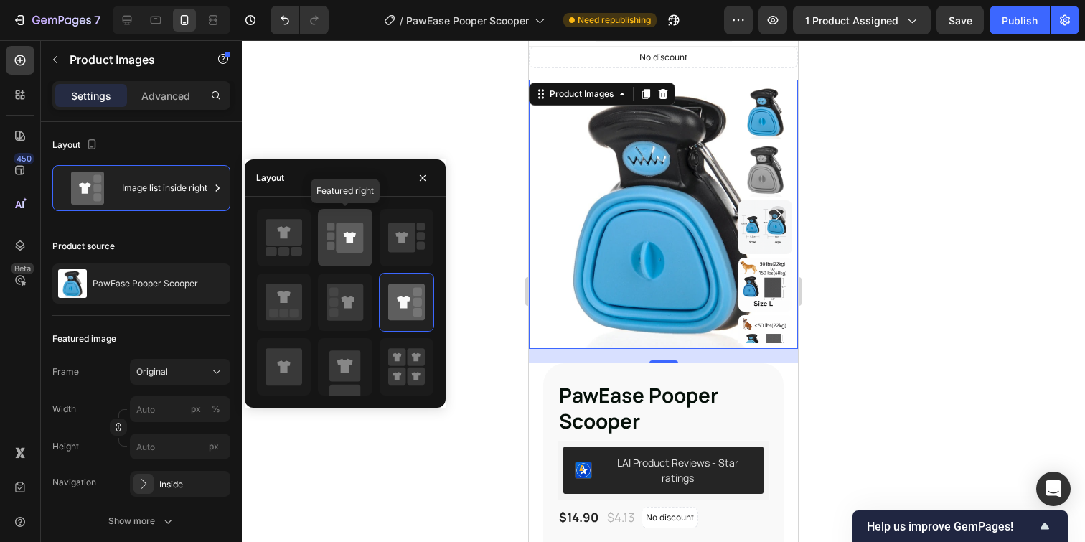
click at [335, 236] on icon at bounding box center [344, 237] width 37 height 40
type input "100"
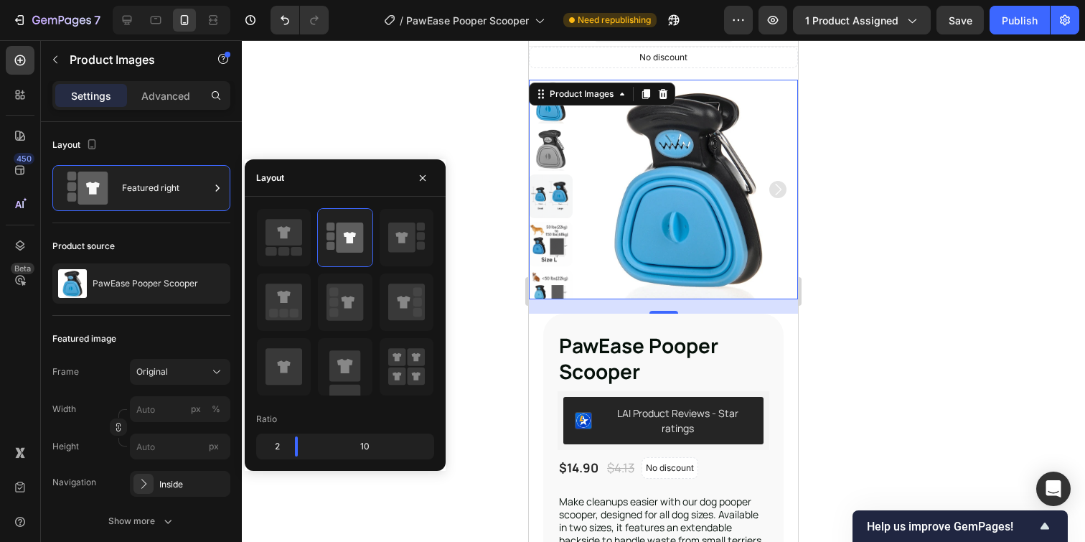
click at [484, 294] on div at bounding box center [663, 291] width 843 height 502
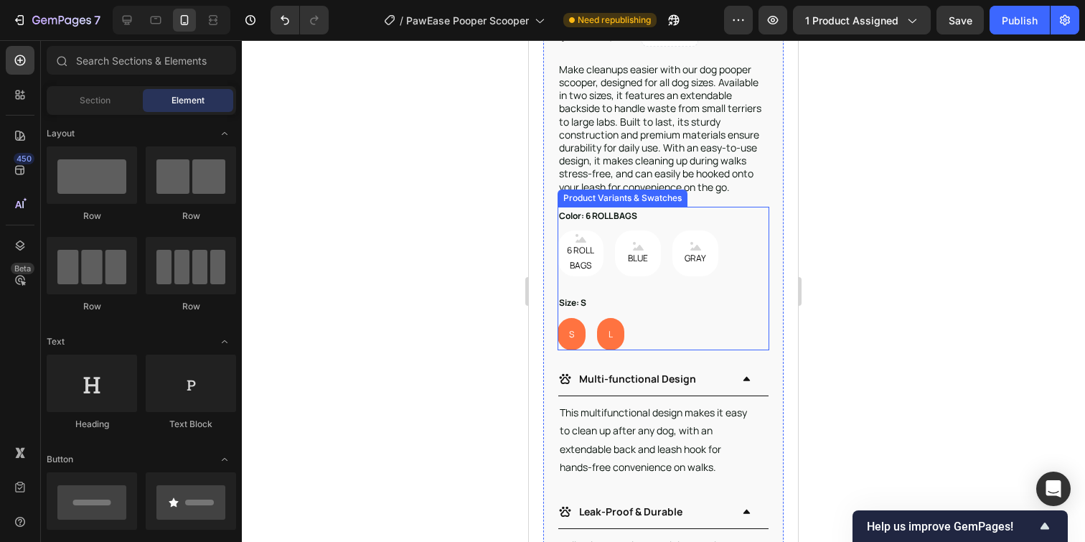
scroll to position [466, 0]
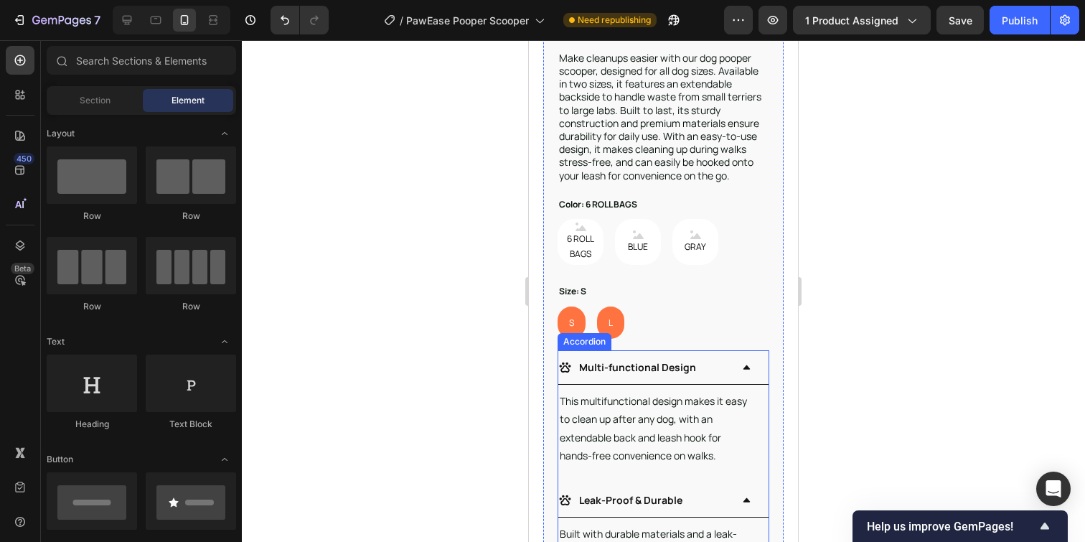
click at [730, 367] on div "Multi-functional Design" at bounding box center [663, 367] width 210 height 34
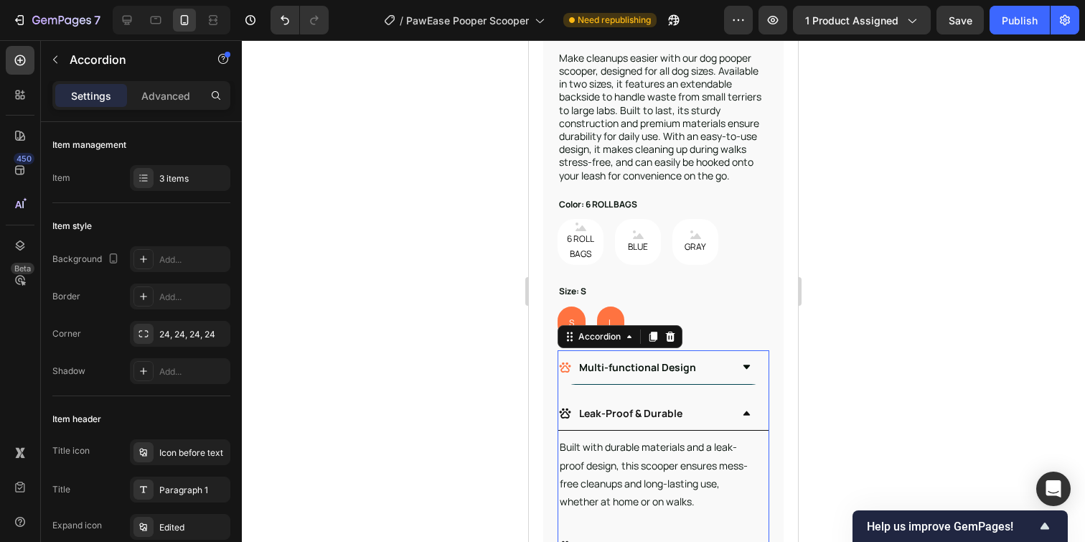
scroll to position [513, 0]
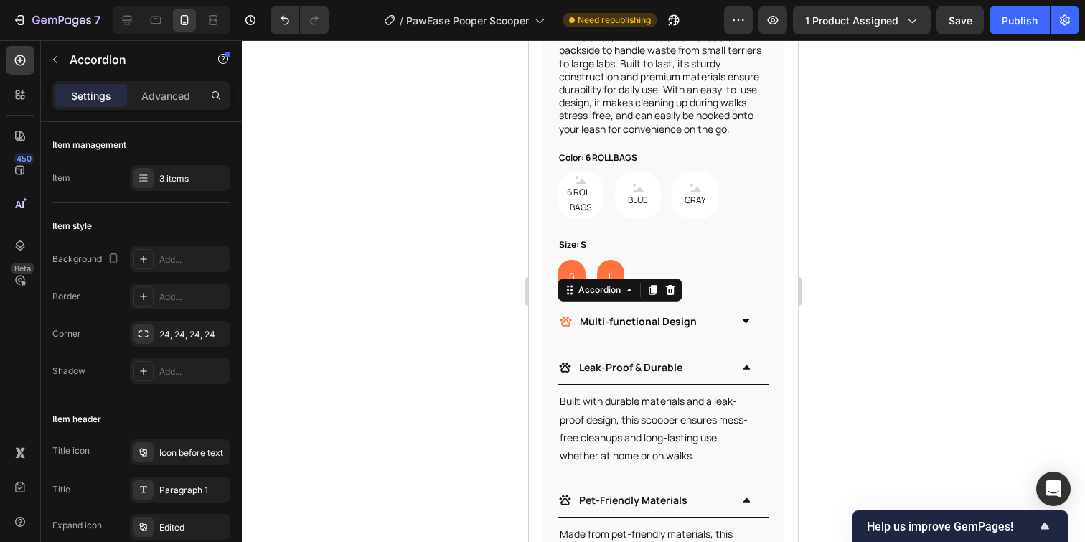
click at [730, 370] on div "Leak-Proof & Durable" at bounding box center [644, 367] width 172 height 22
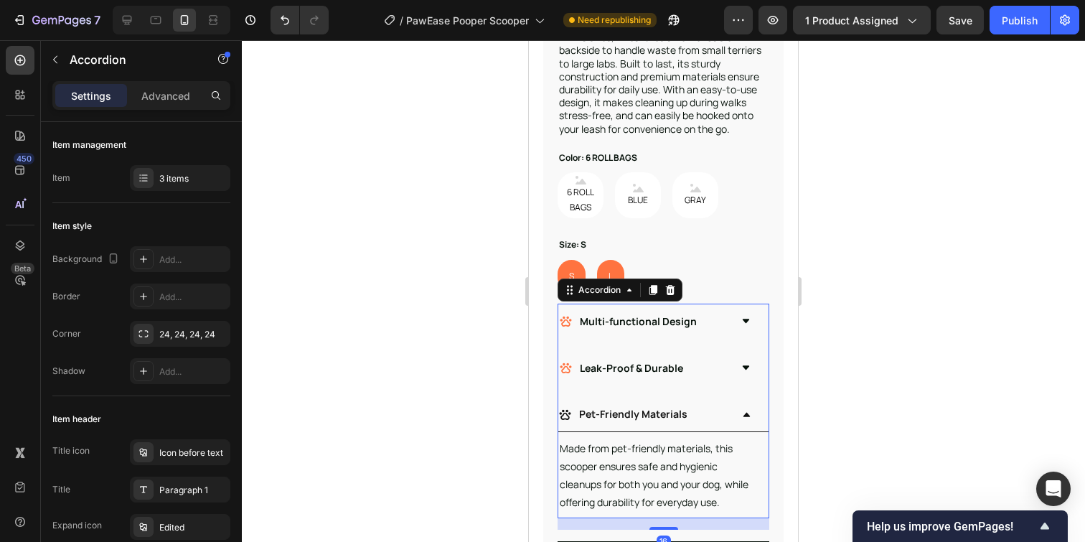
scroll to position [550, 0]
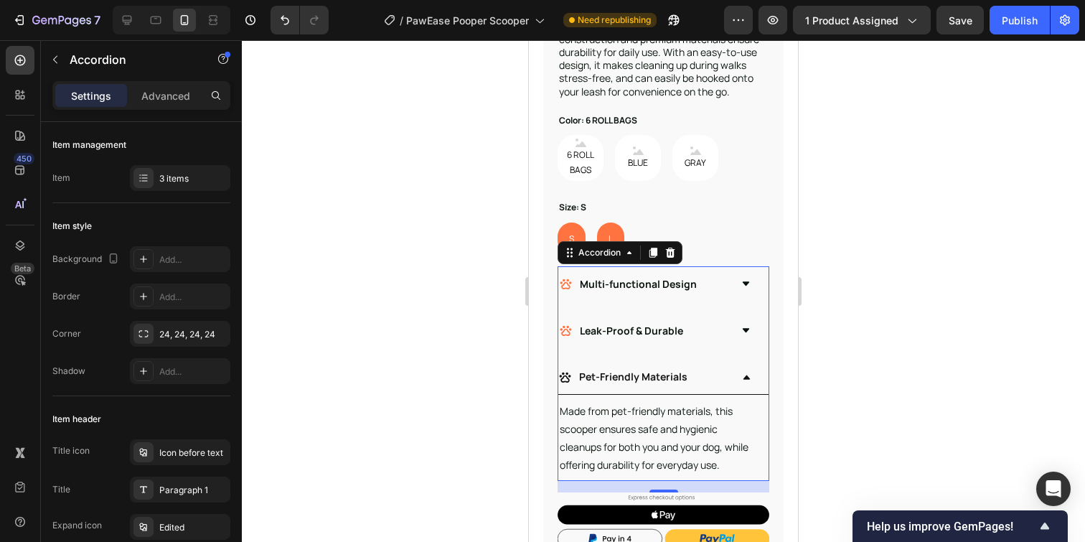
click at [715, 380] on div "Pet-Friendly Materials" at bounding box center [644, 376] width 172 height 22
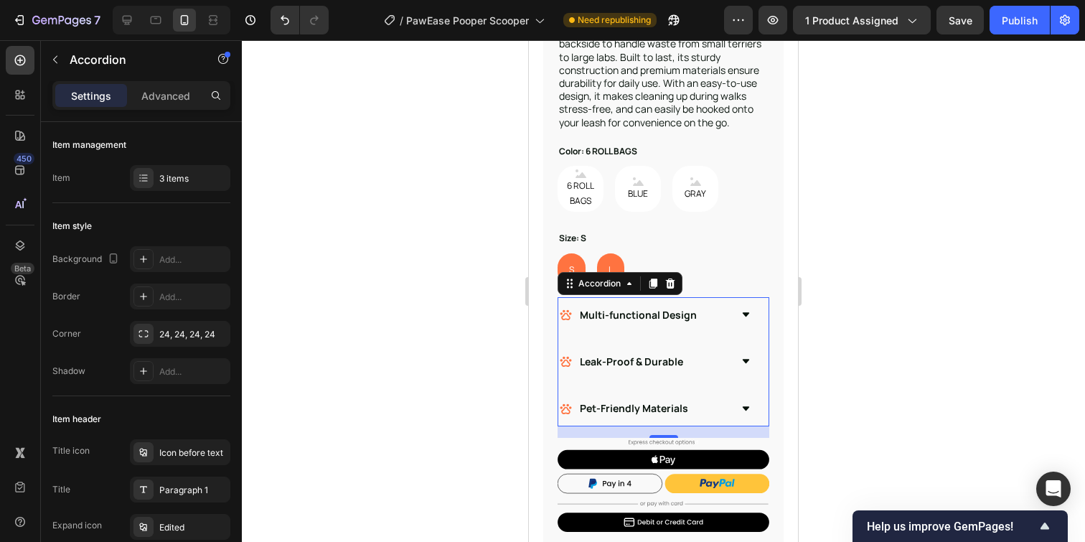
scroll to position [518, 0]
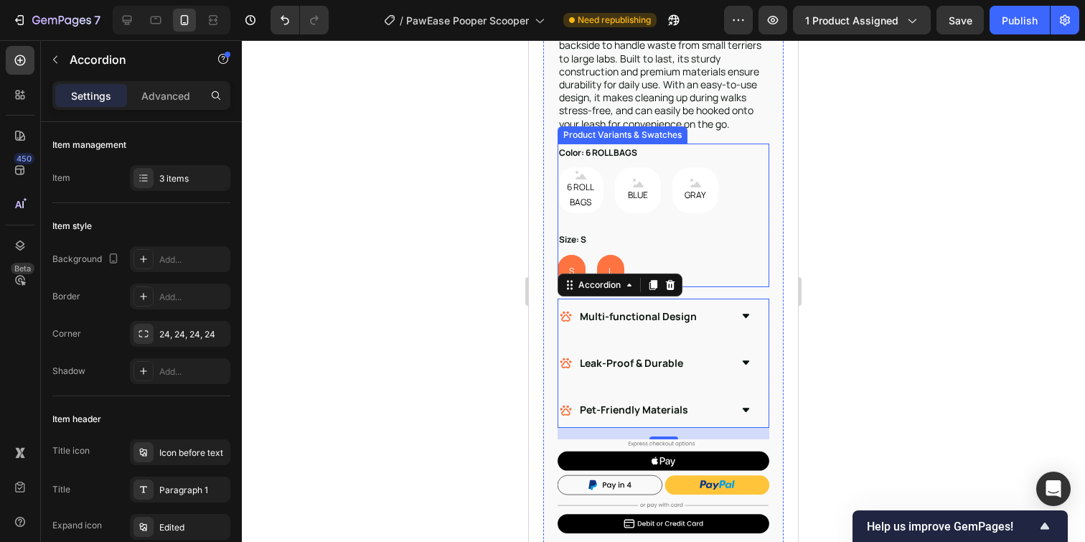
click at [654, 260] on div "S S S L L L" at bounding box center [663, 271] width 212 height 32
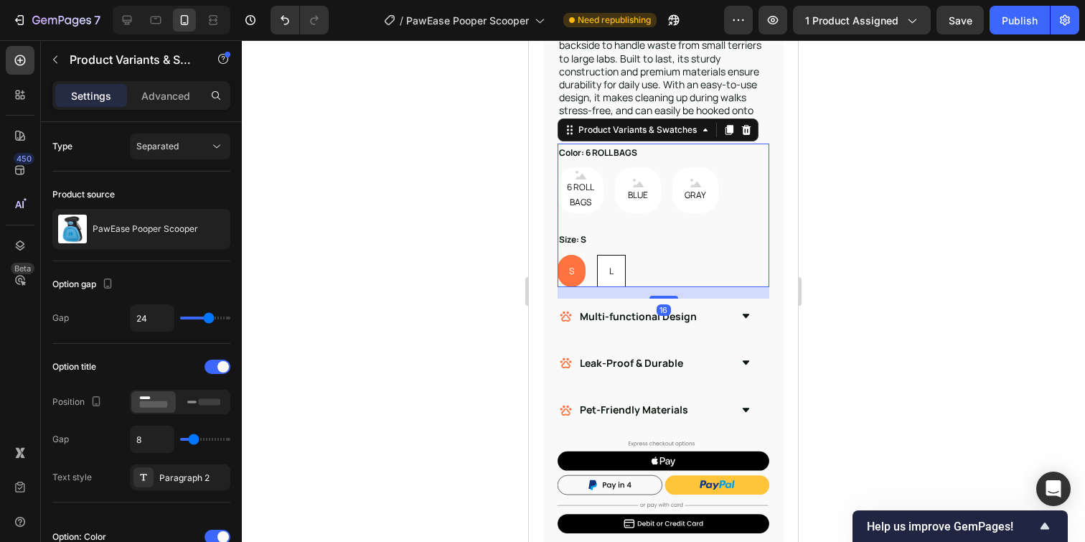
click at [606, 263] on div "L" at bounding box center [611, 271] width 27 height 27
click at [597, 255] on input "L L L" at bounding box center [596, 254] width 1 height 1
radio input "true"
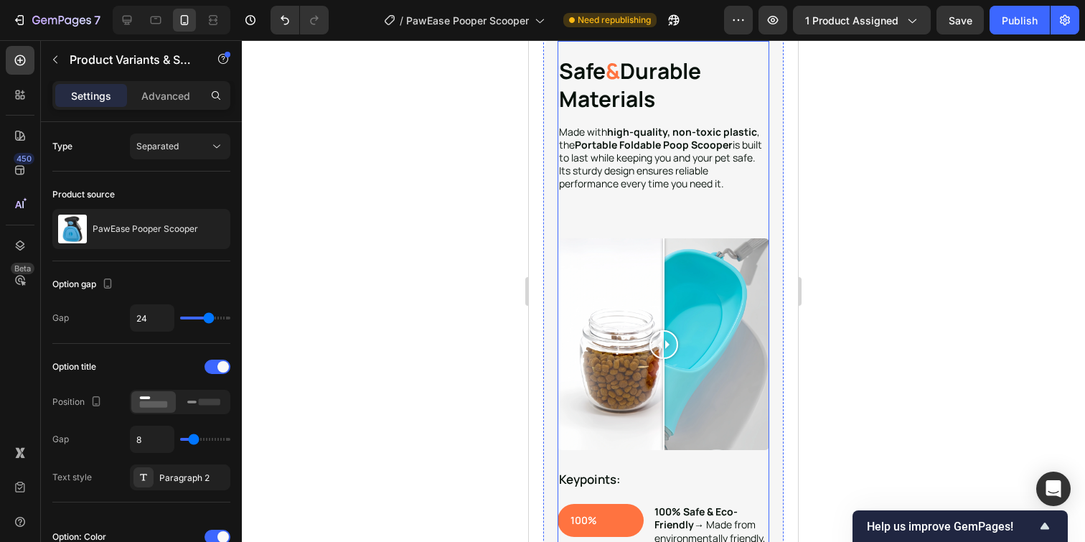
scroll to position [2425, 0]
click at [615, 297] on div at bounding box center [663, 343] width 212 height 212
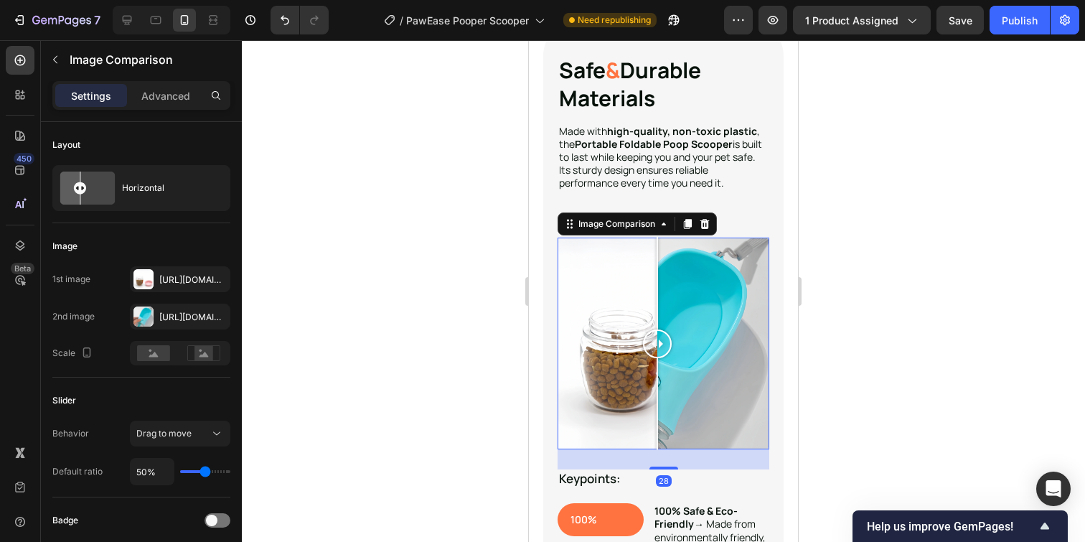
drag, startPoint x: 611, startPoint y: 300, endPoint x: 657, endPoint y: 304, distance: 46.8
click at [657, 304] on div at bounding box center [657, 343] width 29 height 212
click at [142, 281] on div at bounding box center [143, 279] width 20 height 20
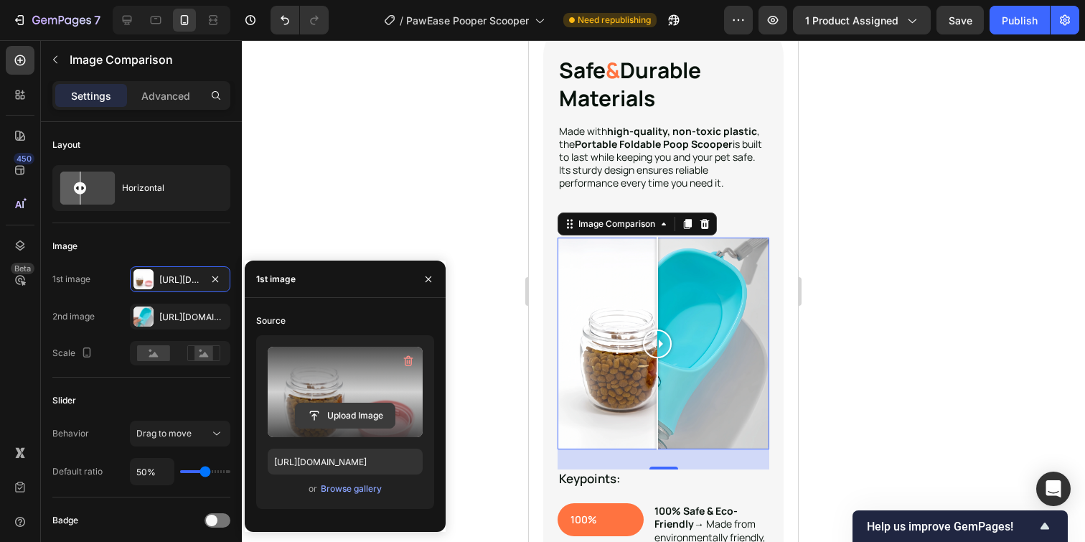
click at [309, 410] on input "file" at bounding box center [345, 415] width 99 height 24
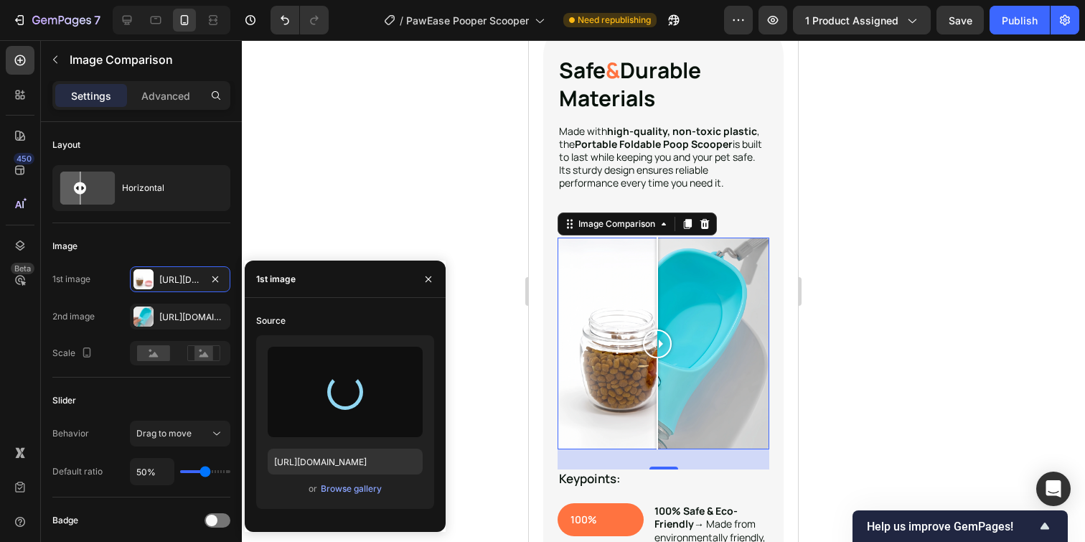
type input "https://cdn.shopify.com/s/files/1/0849/0162/6133/files/gempages_548845192942191…"
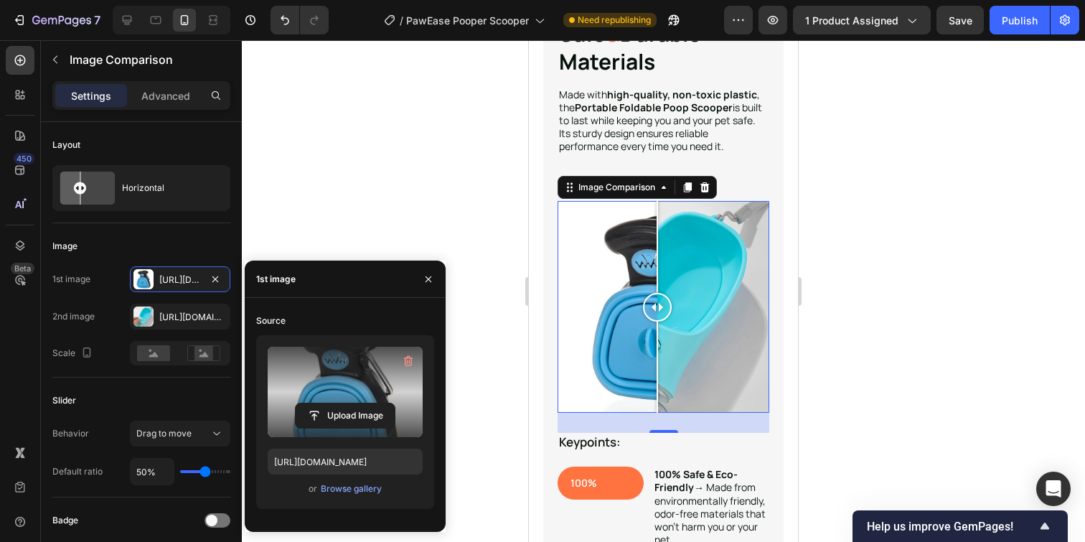
scroll to position [2463, 0]
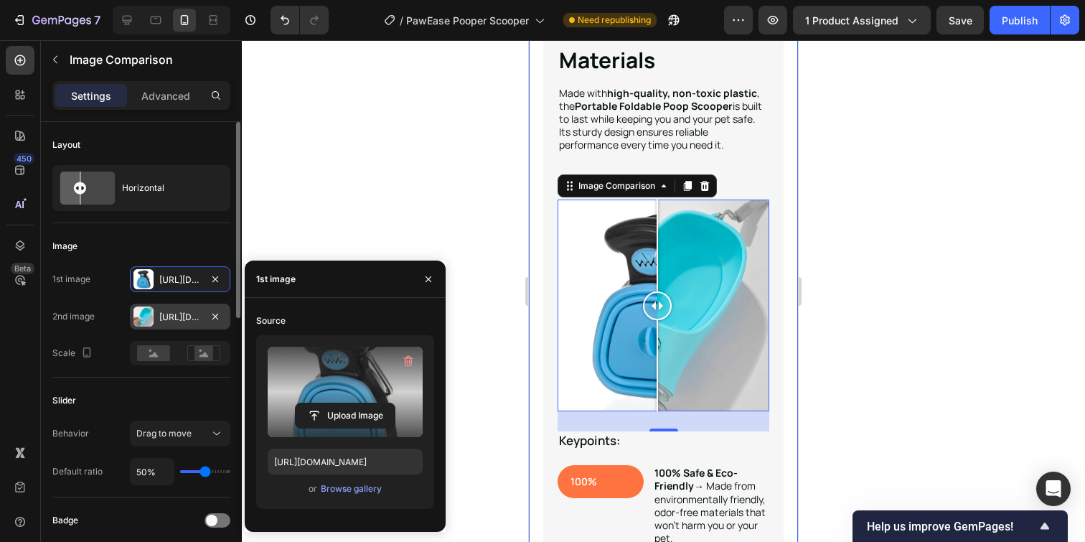
click at [141, 317] on div at bounding box center [143, 316] width 20 height 20
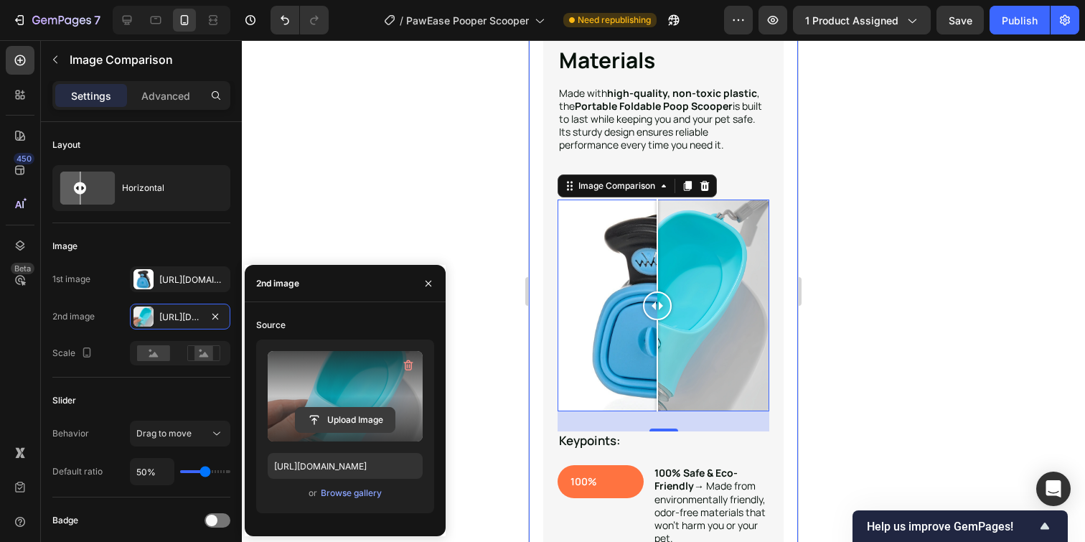
click at [354, 414] on input "file" at bounding box center [345, 420] width 99 height 24
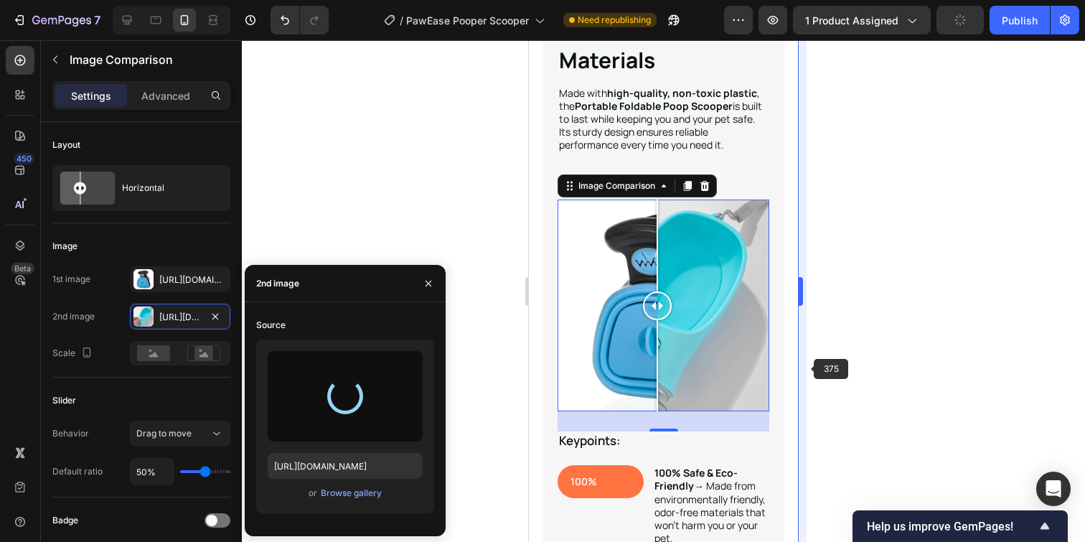
type input "https://cdn.shopify.com/s/files/1/0849/0162/6133/files/gempages_548845192942191…"
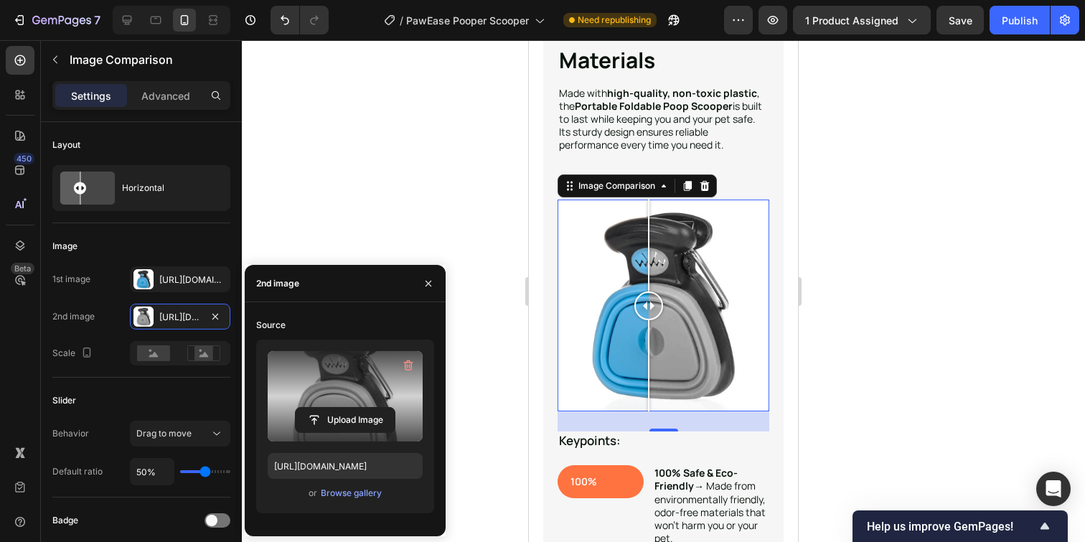
drag, startPoint x: 662, startPoint y: 304, endPoint x: 649, endPoint y: 314, distance: 15.9
click at [649, 314] on div at bounding box center [648, 305] width 29 height 29
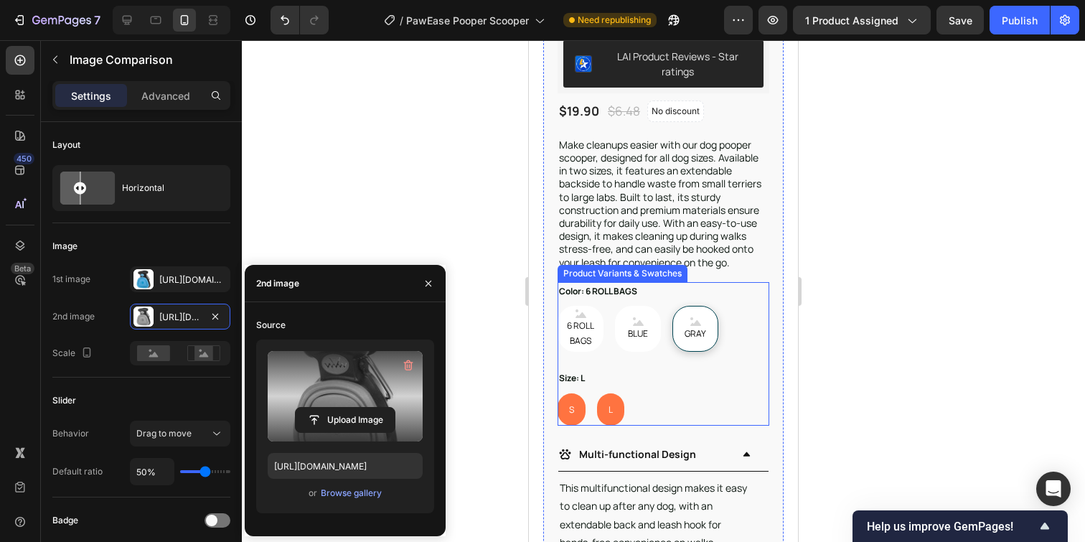
scroll to position [375, 0]
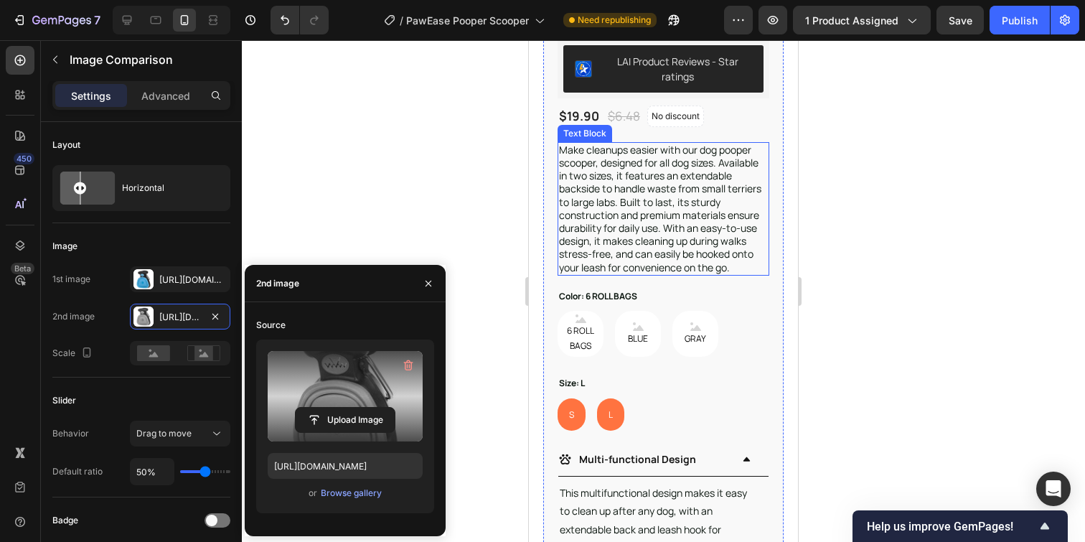
click at [619, 204] on p "Make cleanups easier with our dog pooper scooper, designed for all dog sizes. A…" at bounding box center [663, 209] width 209 height 131
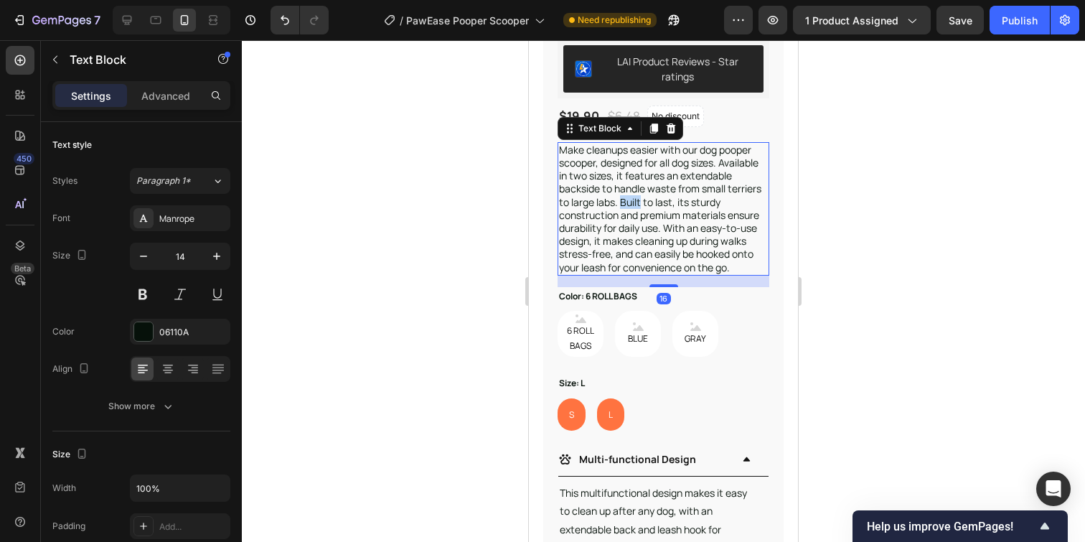
click at [619, 204] on p "Make cleanups easier with our dog pooper scooper, designed for all dog sizes. A…" at bounding box center [663, 209] width 209 height 131
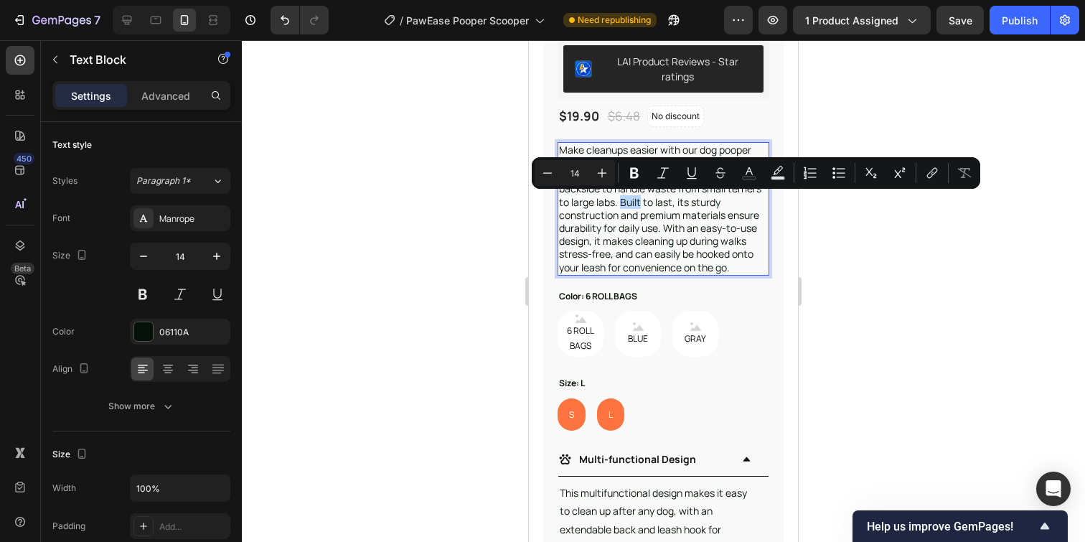
click at [620, 204] on p "Make cleanups easier with our dog pooper scooper, designed for all dog sizes. A…" at bounding box center [663, 209] width 209 height 131
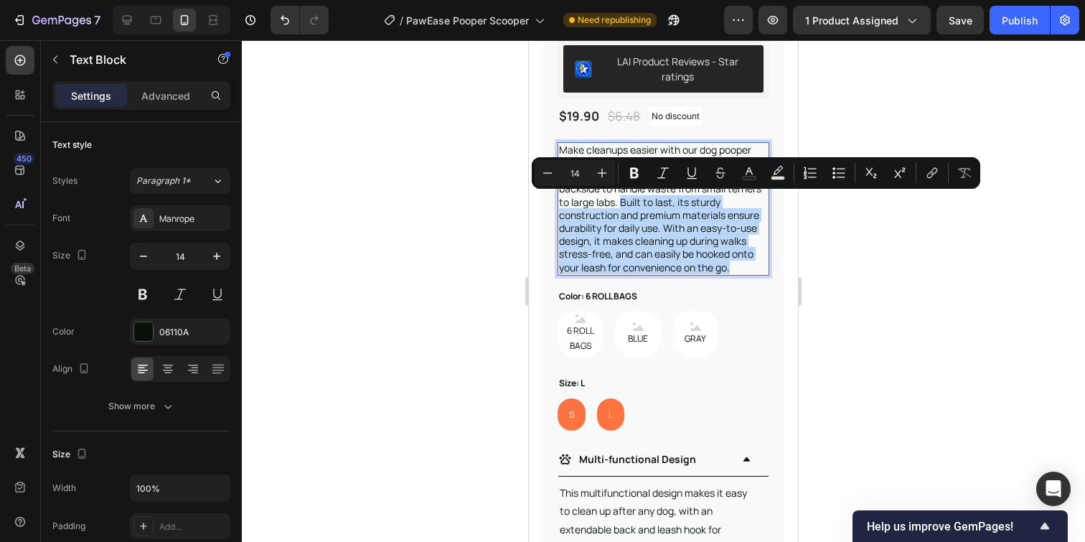
drag, startPoint x: 620, startPoint y: 204, endPoint x: 742, endPoint y: 268, distance: 138.0
click at [742, 268] on p "Make cleanups easier with our dog pooper scooper, designed for all dog sizes. A…" at bounding box center [663, 209] width 209 height 131
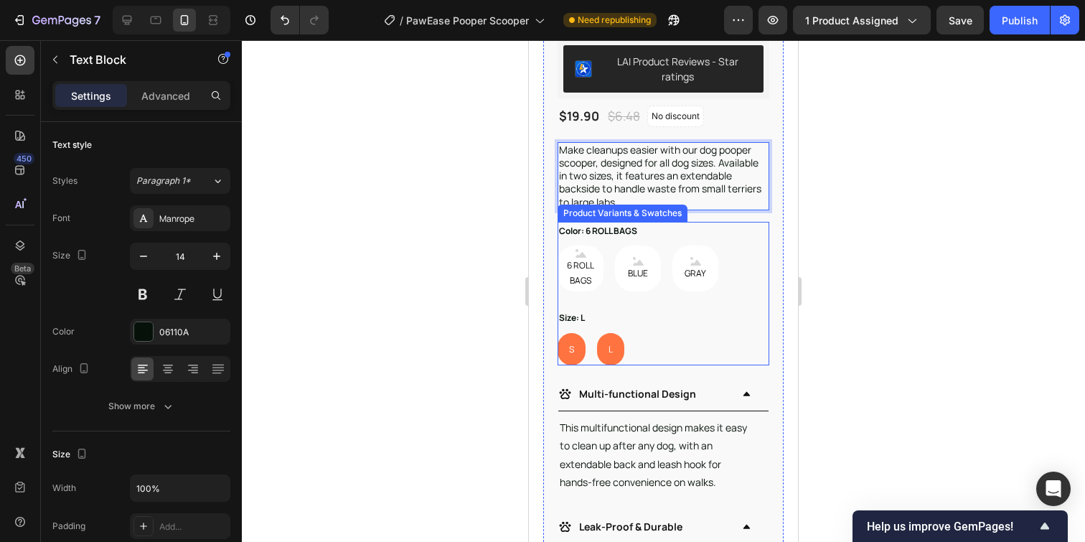
click at [753, 282] on div "6 ROLL BAGS 6 ROLL BAGS 6 ROLL BAGS BLUE BLUE BLUE GRAY GRAY GRAY" at bounding box center [663, 268] width 212 height 46
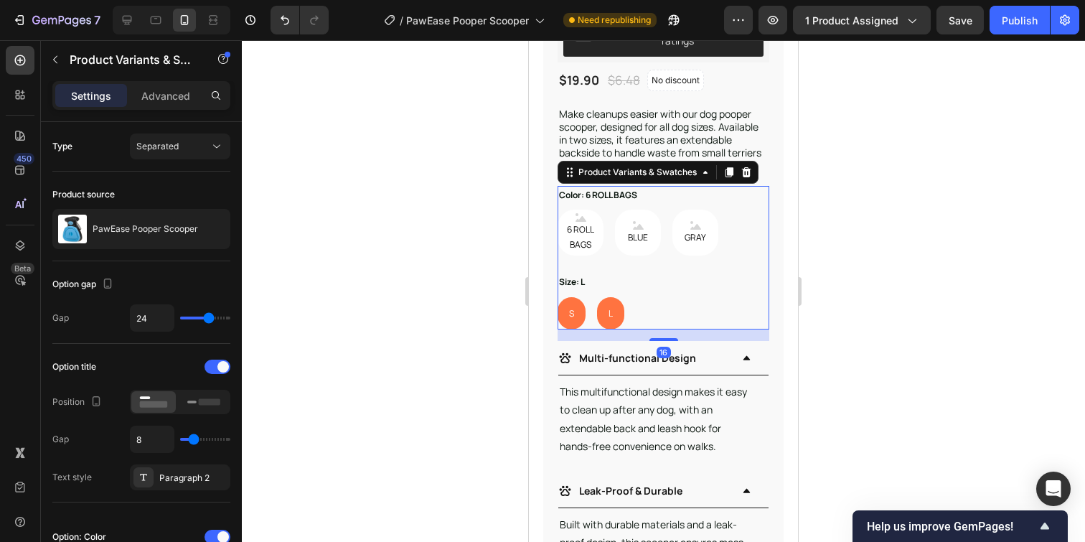
scroll to position [441, 0]
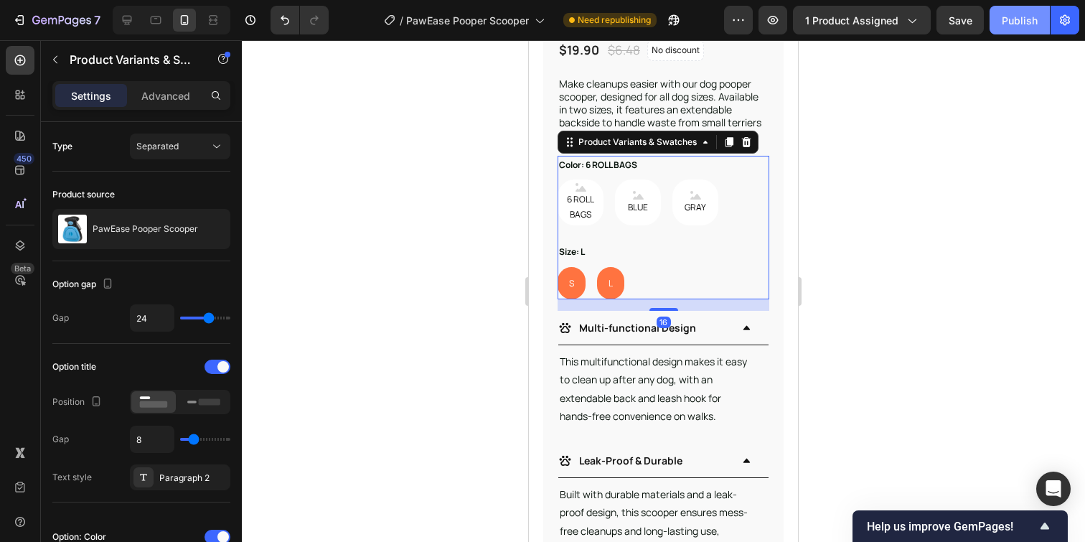
click at [1018, 32] on button "Publish" at bounding box center [1019, 20] width 60 height 29
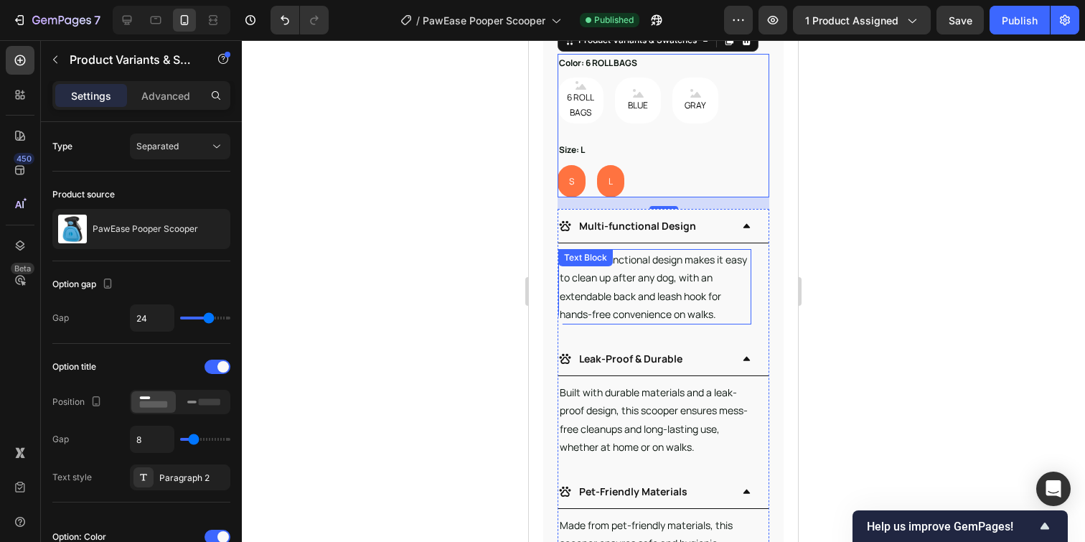
scroll to position [563, 0]
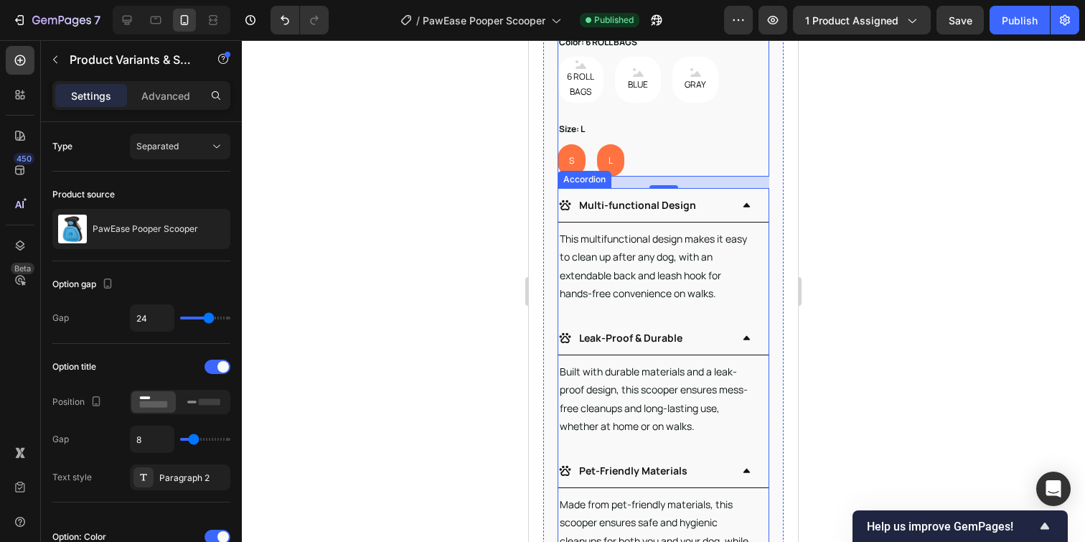
click at [744, 200] on icon at bounding box center [746, 204] width 9 height 9
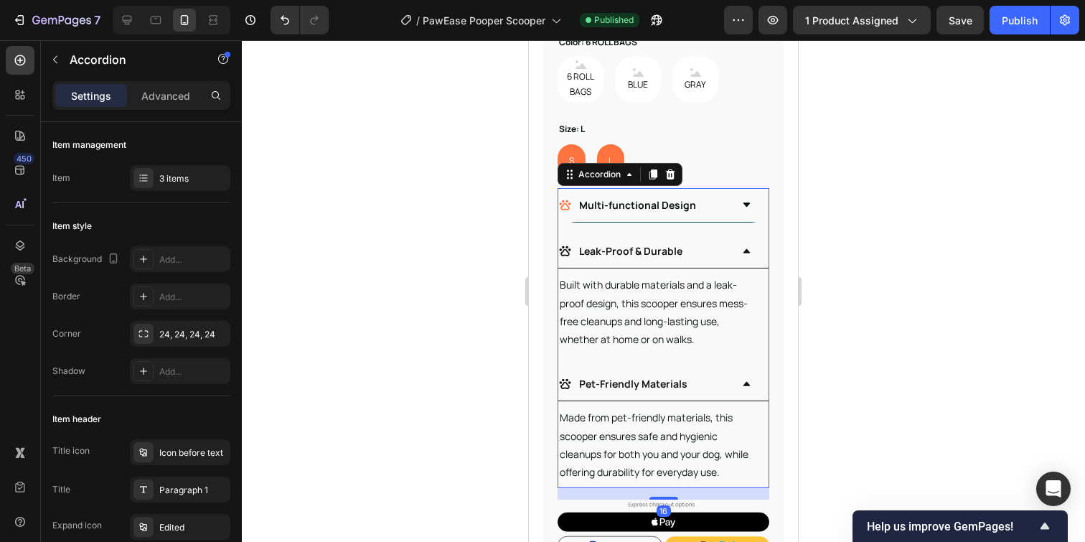
click at [749, 250] on icon at bounding box center [746, 250] width 9 height 9
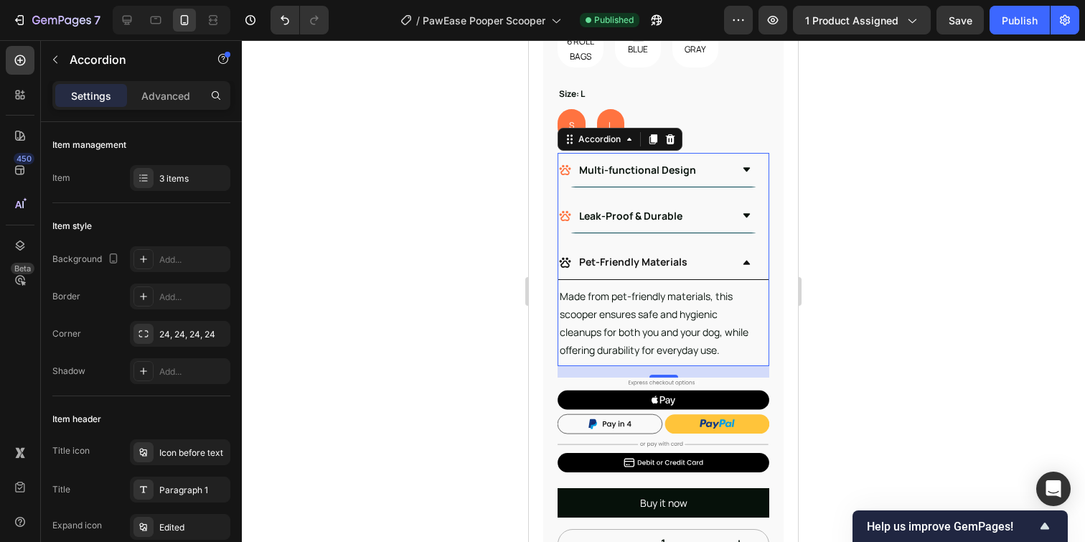
scroll to position [605, 0]
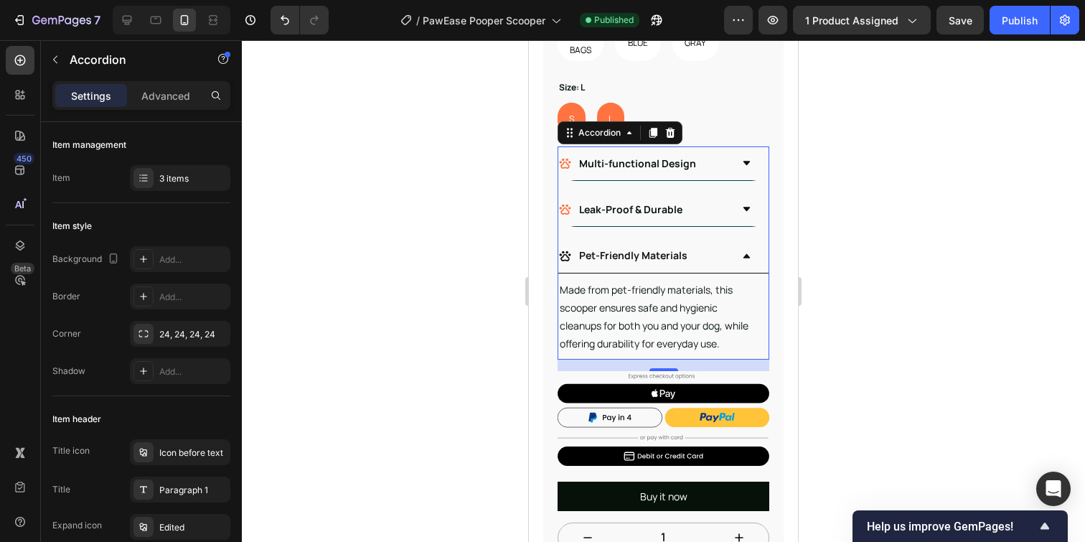
click at [743, 253] on icon at bounding box center [746, 255] width 9 height 9
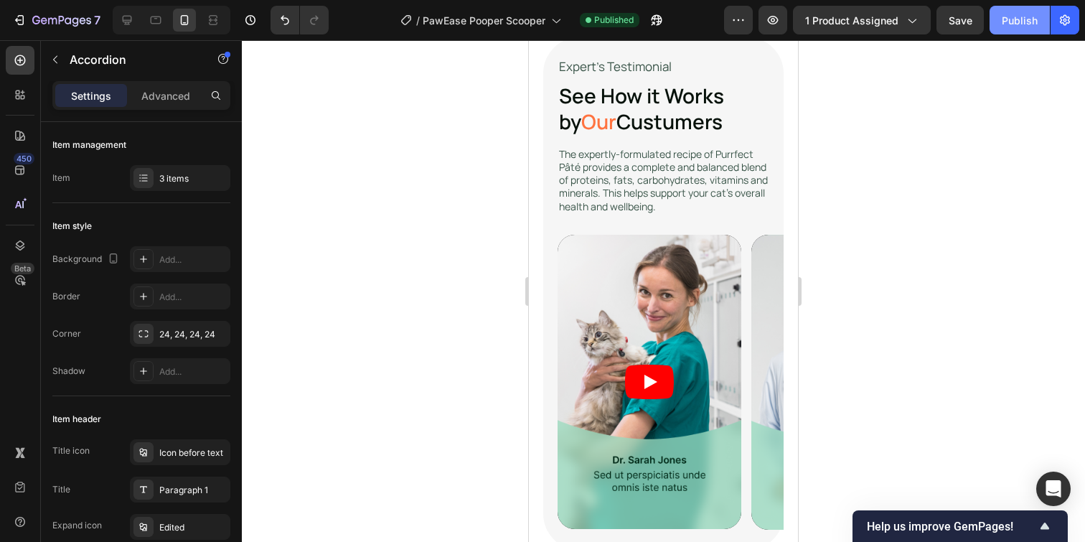
scroll to position [3714, 0]
click at [1017, 24] on div "Publish" at bounding box center [1020, 20] width 36 height 15
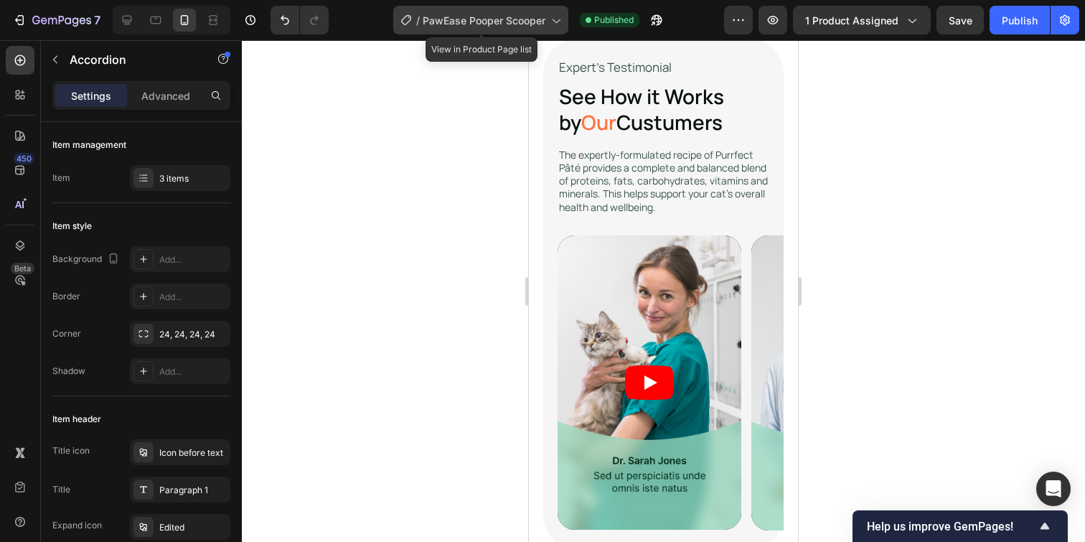
click at [481, 21] on span "PawEase Pooper Scooper" at bounding box center [484, 20] width 123 height 15
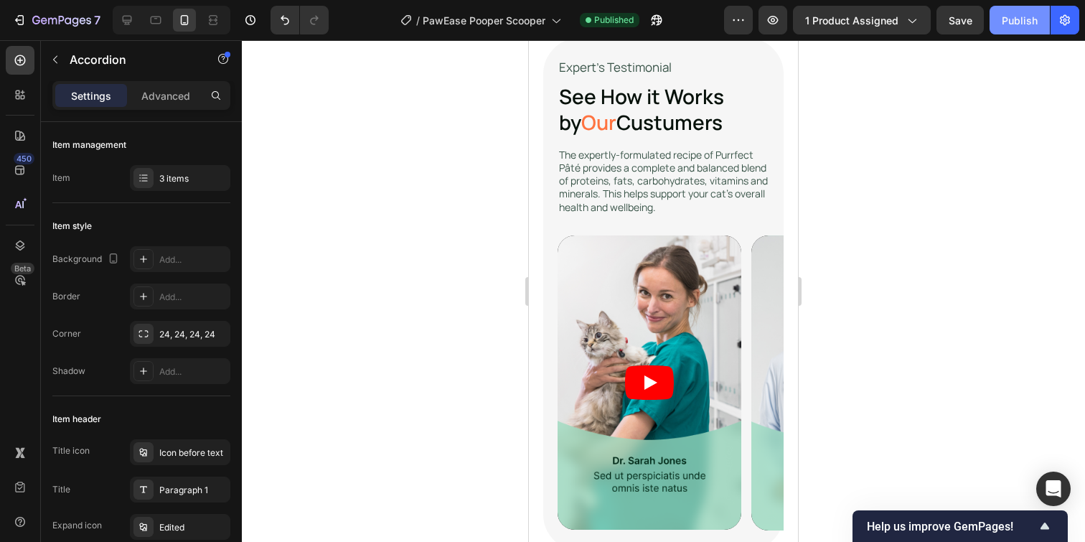
click at [1011, 20] on div "Publish" at bounding box center [1020, 20] width 36 height 15
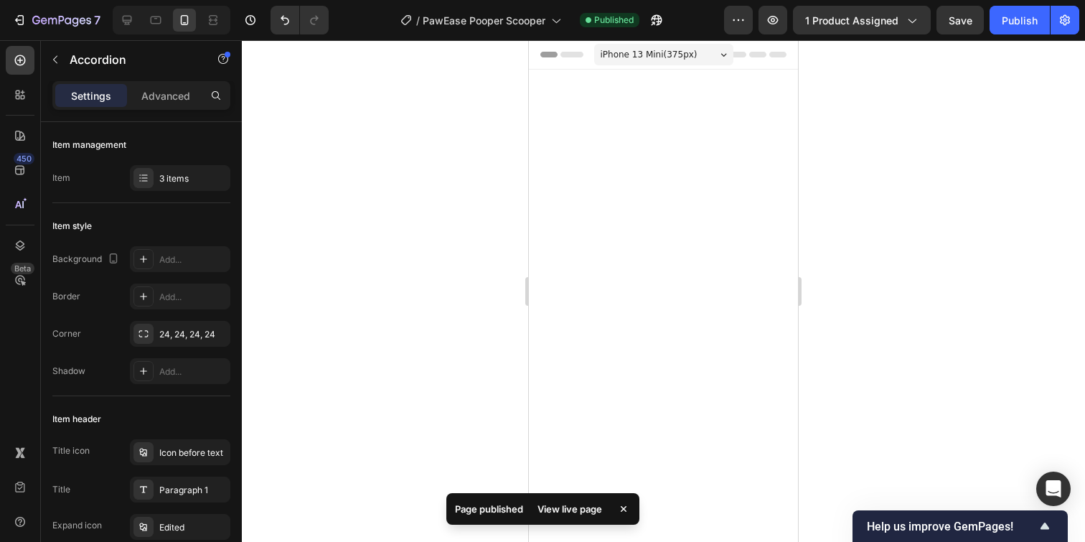
scroll to position [3714, 0]
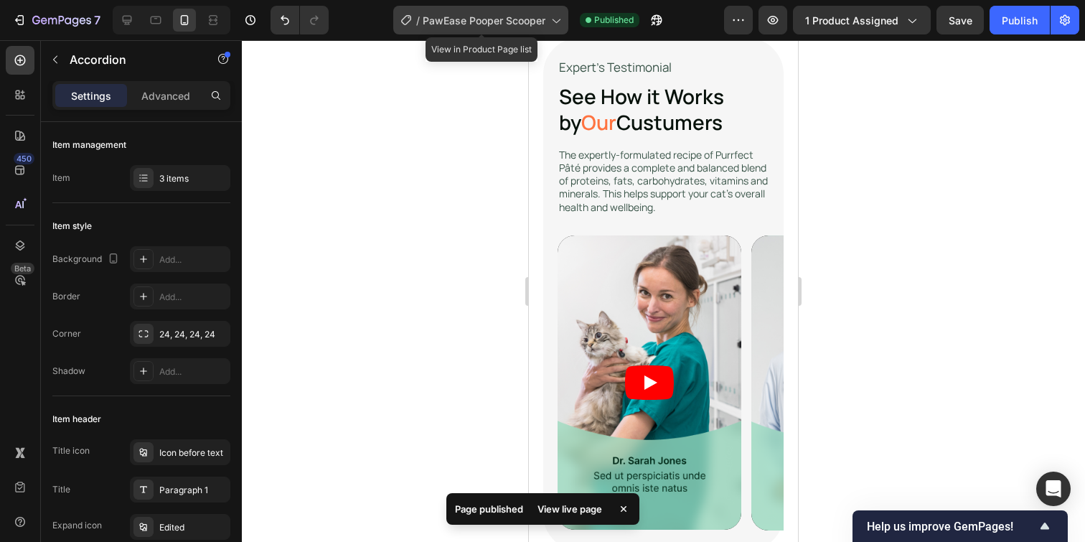
click at [462, 25] on span "PawEase Pooper Scooper" at bounding box center [484, 20] width 123 height 15
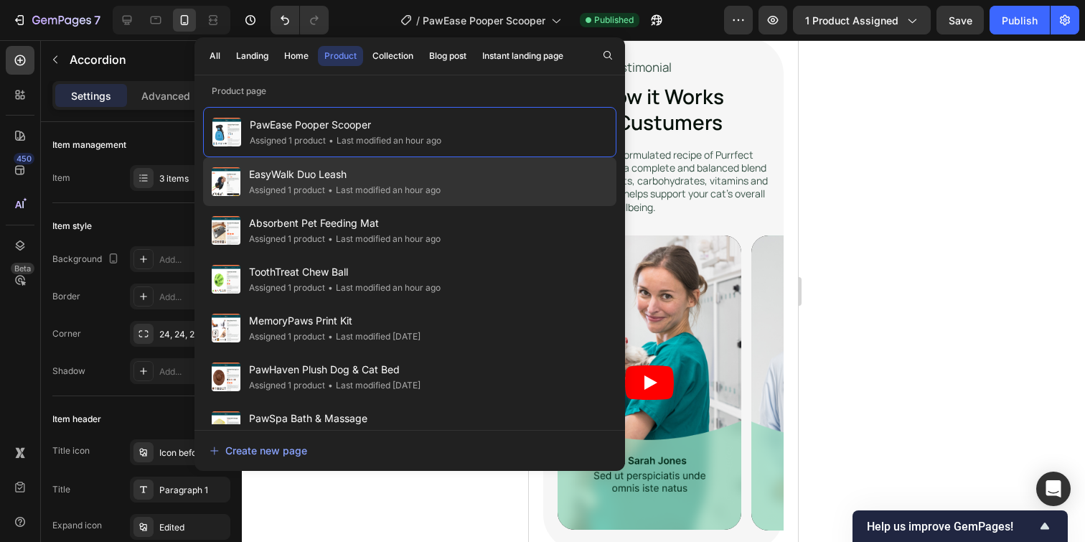
click at [356, 177] on span "EasyWalk Duo Leash" at bounding box center [345, 174] width 192 height 17
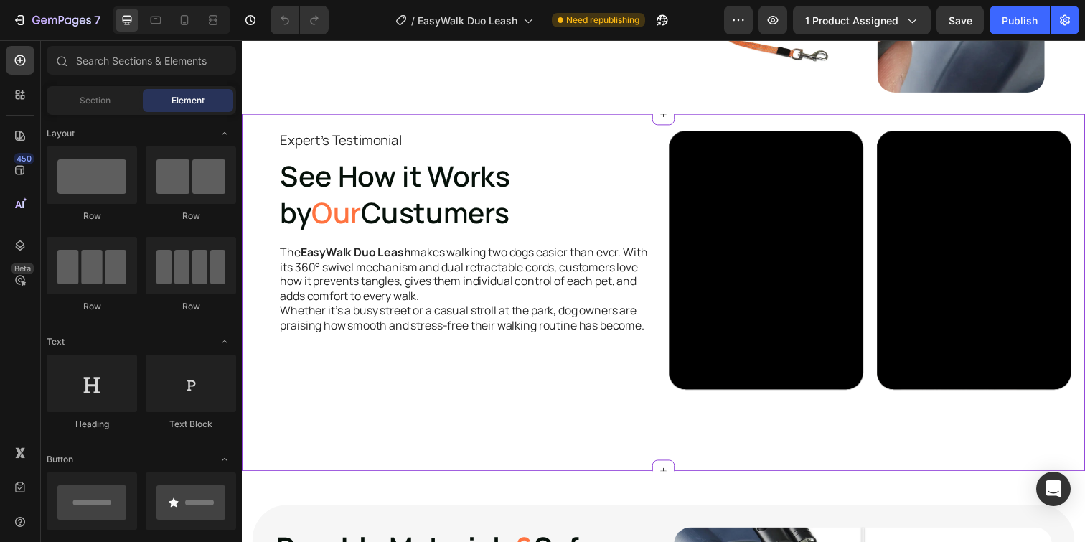
scroll to position [1561, 0]
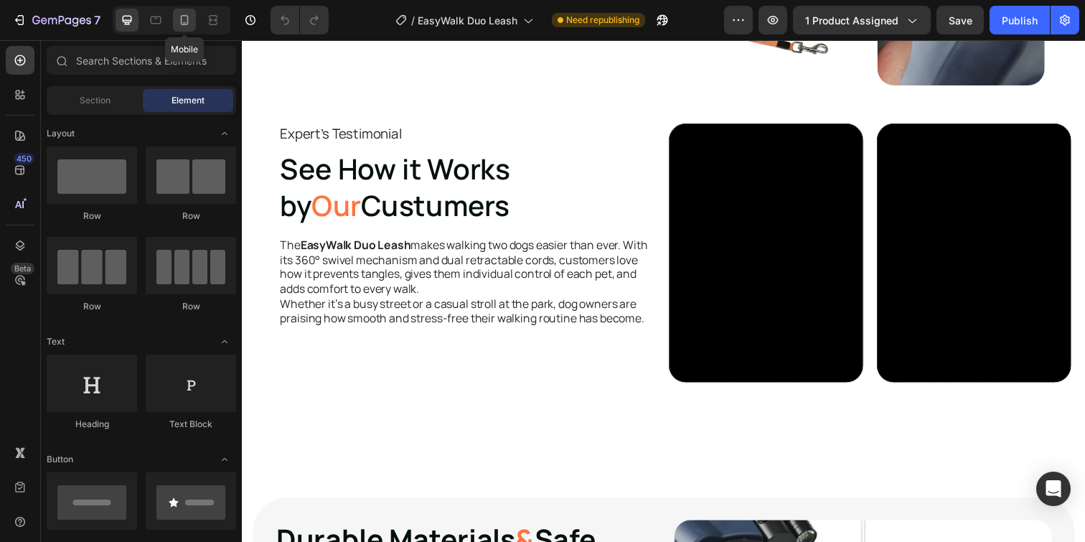
click at [188, 23] on icon at bounding box center [185, 20] width 8 height 10
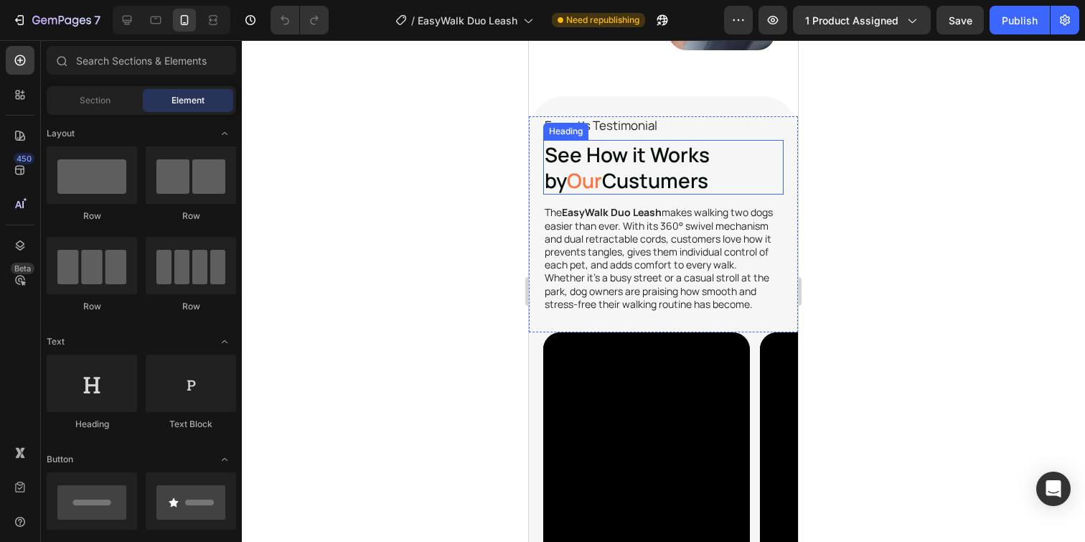
scroll to position [1812, 0]
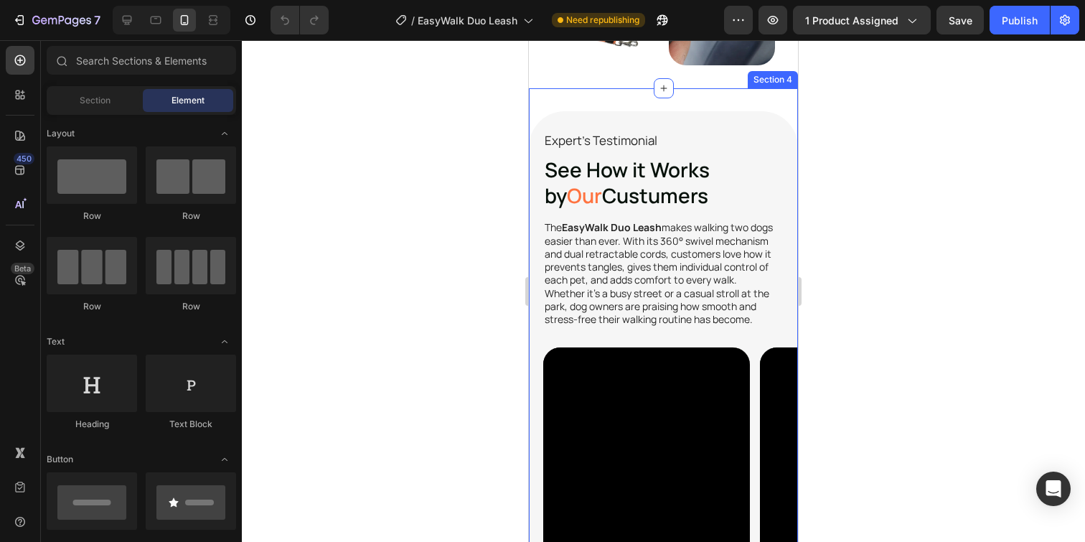
click at [606, 98] on div "Video Video Carousel Expert's Testimonial Text Block See How it Works by Our Cu…" at bounding box center [663, 456] width 269 height 736
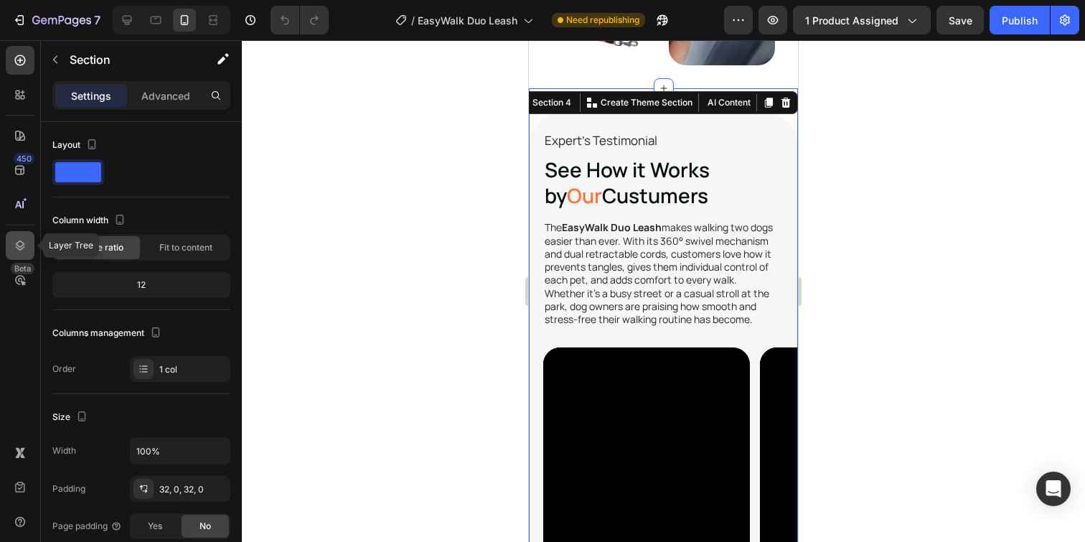
click at [19, 237] on div at bounding box center [20, 245] width 29 height 29
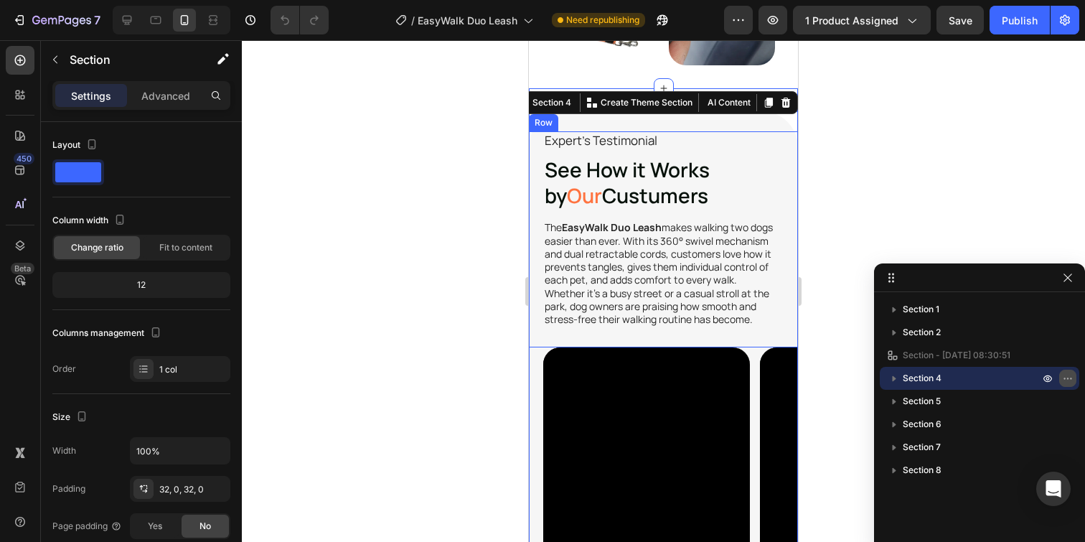
click at [1068, 380] on icon "button" at bounding box center [1067, 377] width 11 height 11
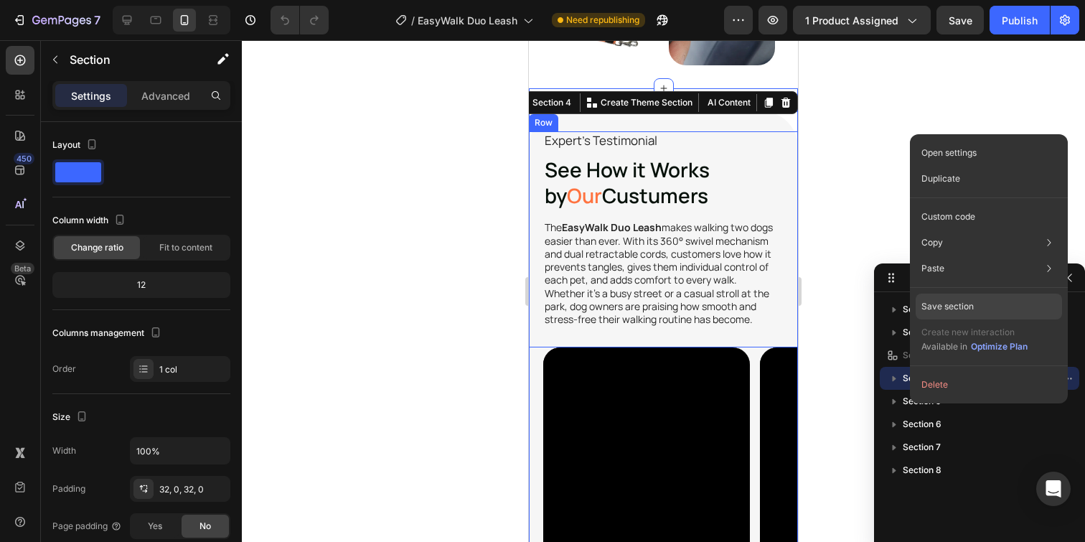
click at [997, 299] on div "Save section" at bounding box center [989, 306] width 146 height 26
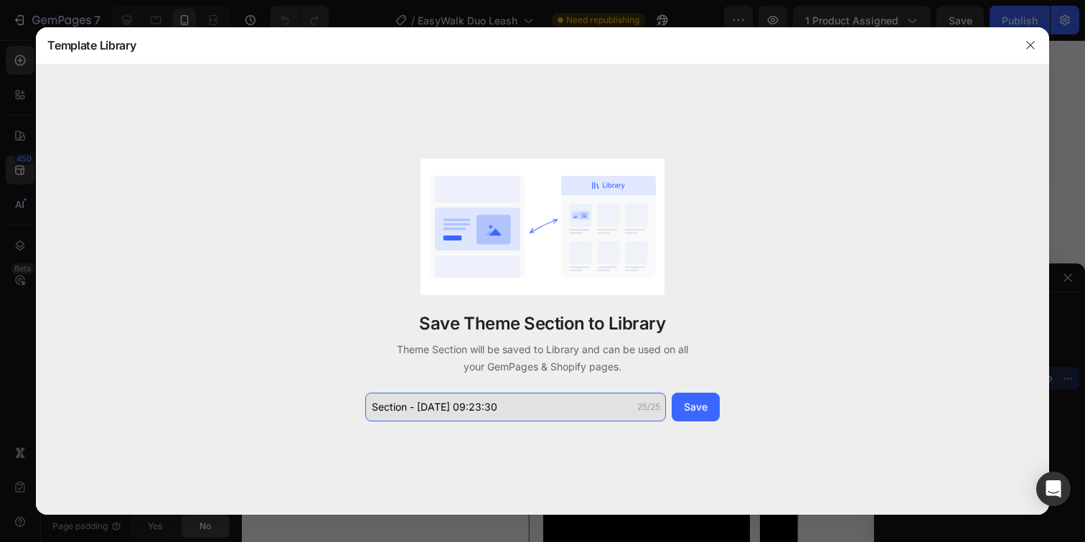
click at [521, 405] on input "Section - Sep 28 09:23:30" at bounding box center [515, 406] width 301 height 29
drag, startPoint x: 532, startPoint y: 406, endPoint x: 524, endPoint y: 406, distance: 7.9
click at [530, 406] on input "Section - Sep 28 09:23:30" at bounding box center [515, 406] width 301 height 29
click at [301, 391] on div "Save Theme Section to Library Theme Section will be saved to Library and can be…" at bounding box center [542, 290] width 1012 height 451
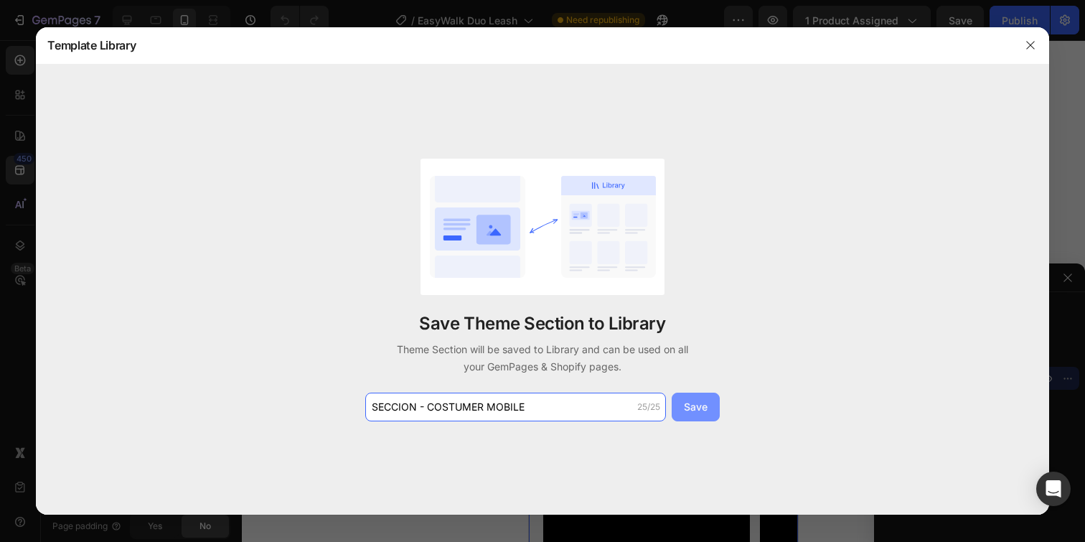
type input "SECCION - COSTUMER MOBILE"
click at [684, 409] on div "Save" at bounding box center [696, 406] width 24 height 15
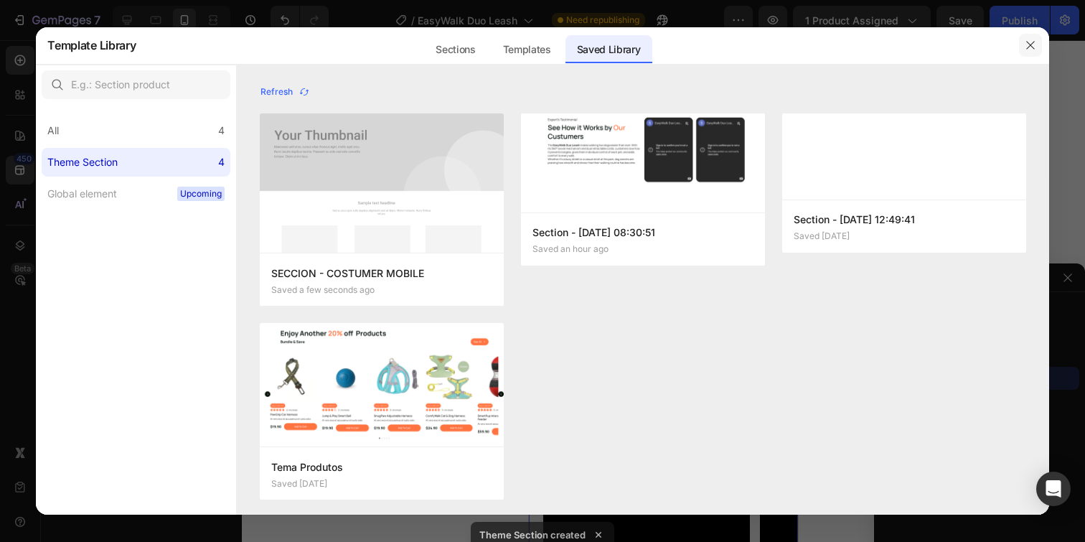
click at [1028, 45] on icon "button" at bounding box center [1030, 44] width 11 height 11
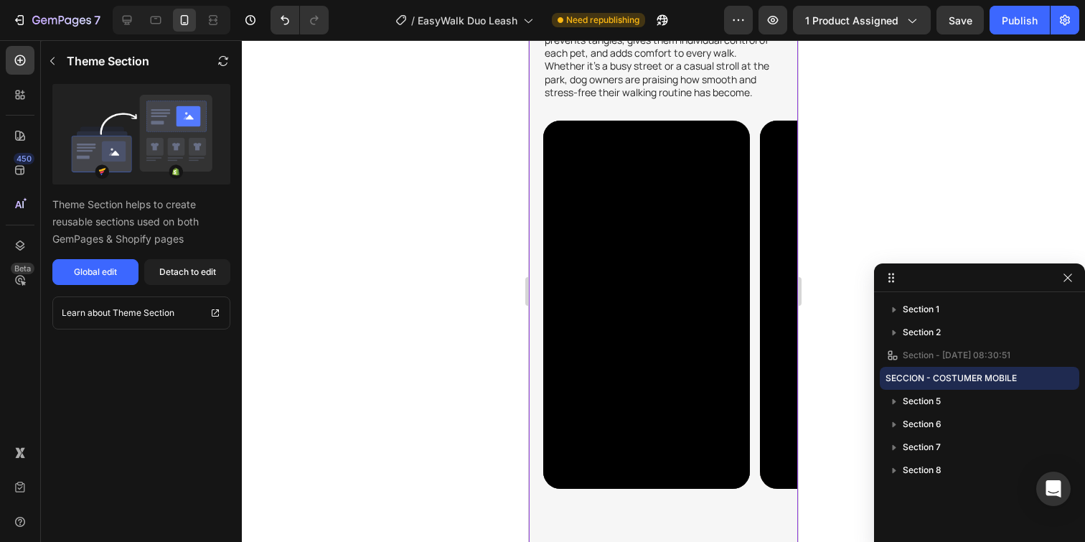
scroll to position [2040, 0]
drag, startPoint x: 1067, startPoint y: 282, endPoint x: 1043, endPoint y: 280, distance: 23.8
click at [1066, 282] on icon "button" at bounding box center [1067, 277] width 11 height 11
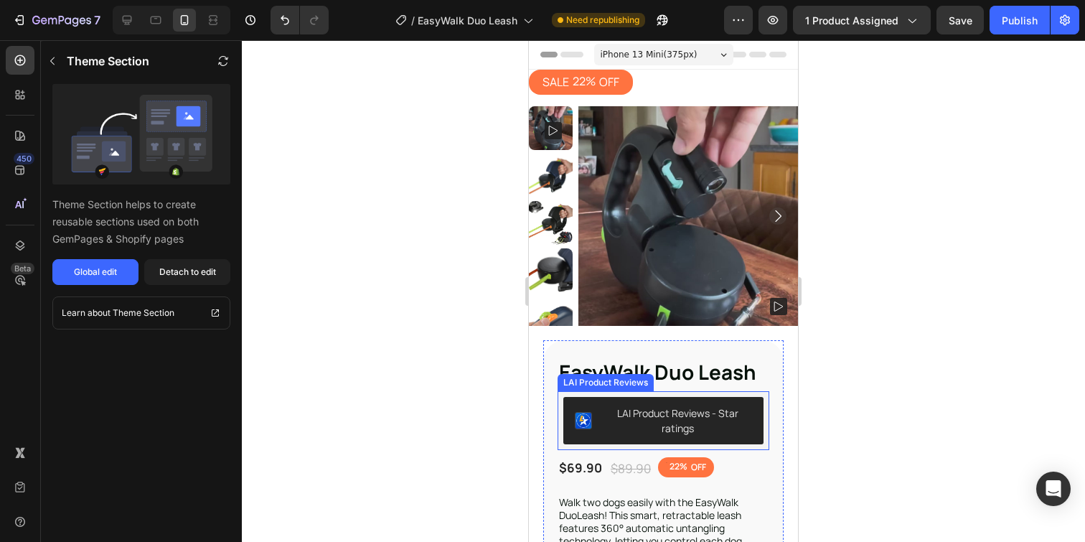
scroll to position [0, 0]
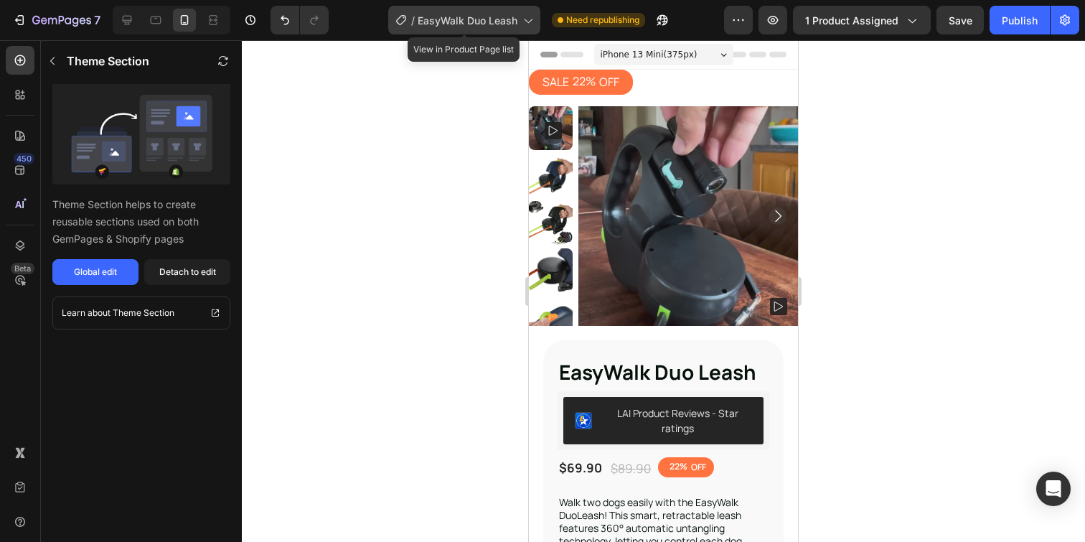
click at [449, 20] on span "EasyWalk Duo Leash" at bounding box center [468, 20] width 100 height 15
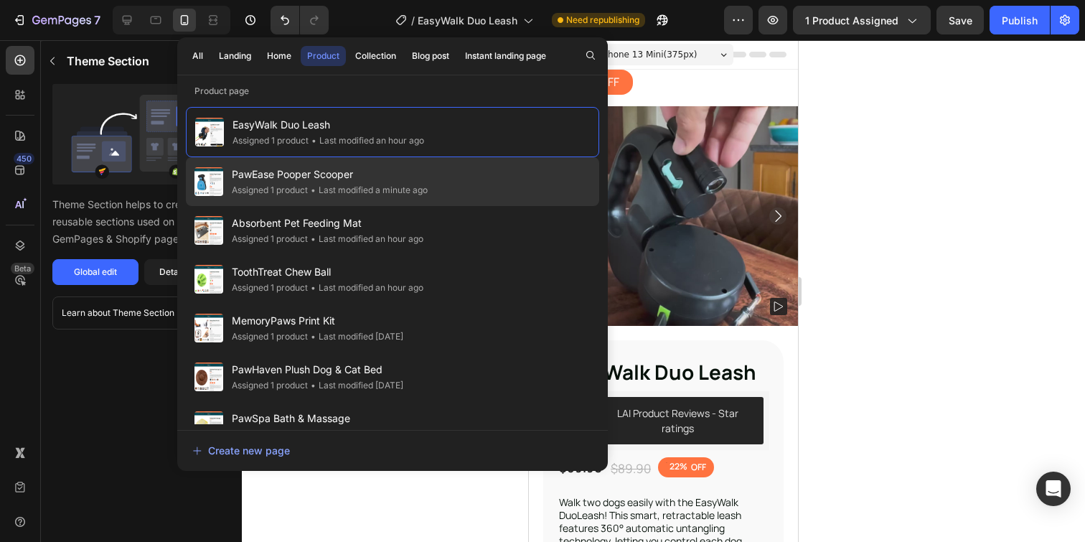
click at [441, 179] on div "PawEase Pooper Scooper Assigned 1 product • Last modified a minute ago" at bounding box center [392, 181] width 413 height 49
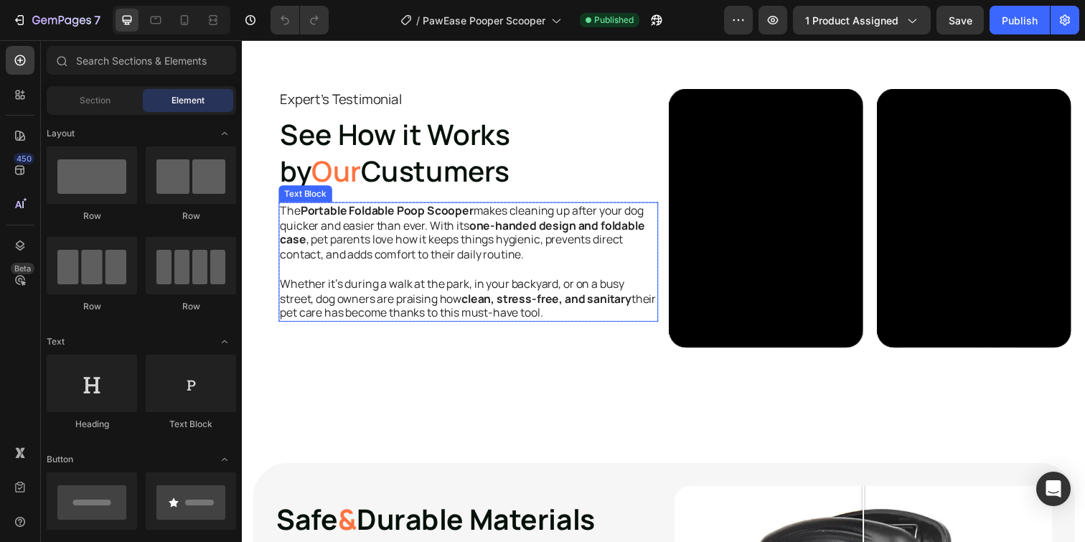
scroll to position [1685, 0]
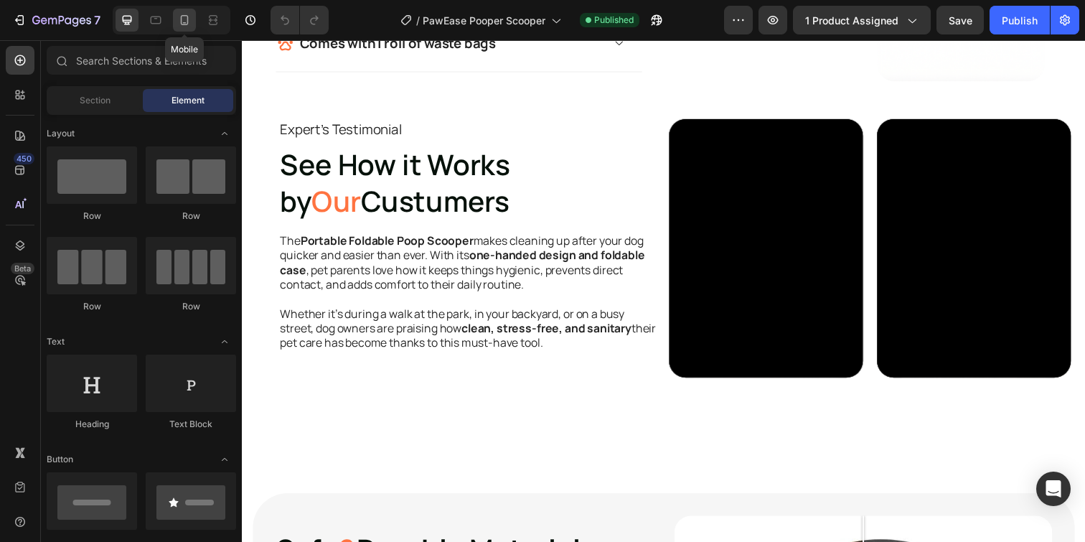
click at [188, 24] on icon at bounding box center [184, 20] width 14 height 14
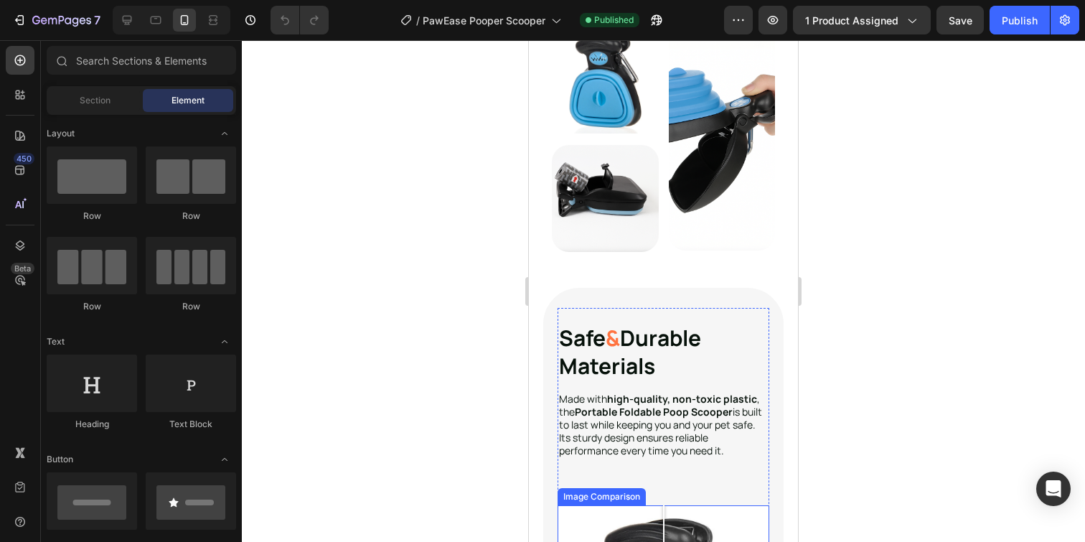
scroll to position [1827, 0]
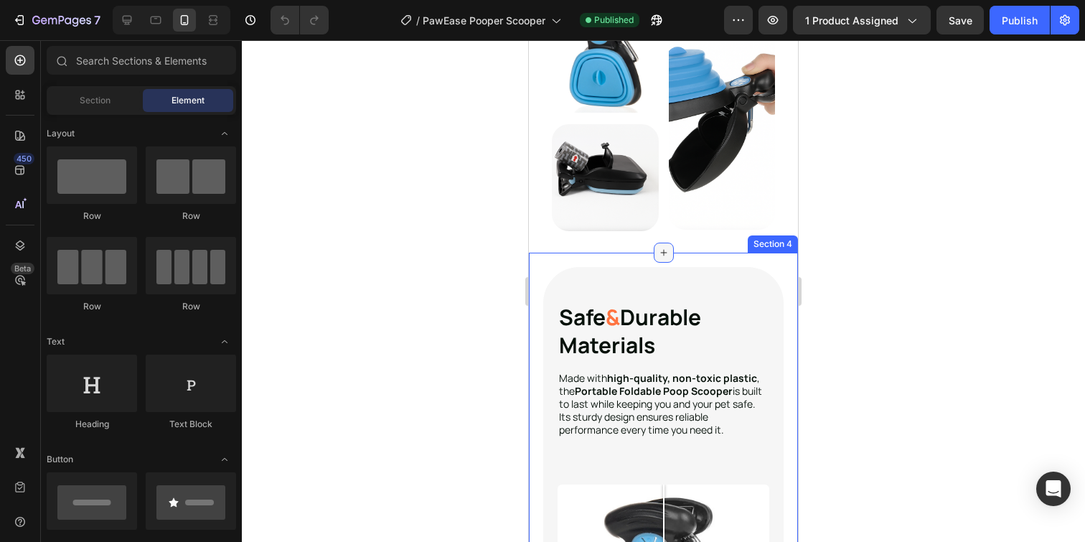
click at [659, 252] on icon at bounding box center [663, 252] width 11 height 11
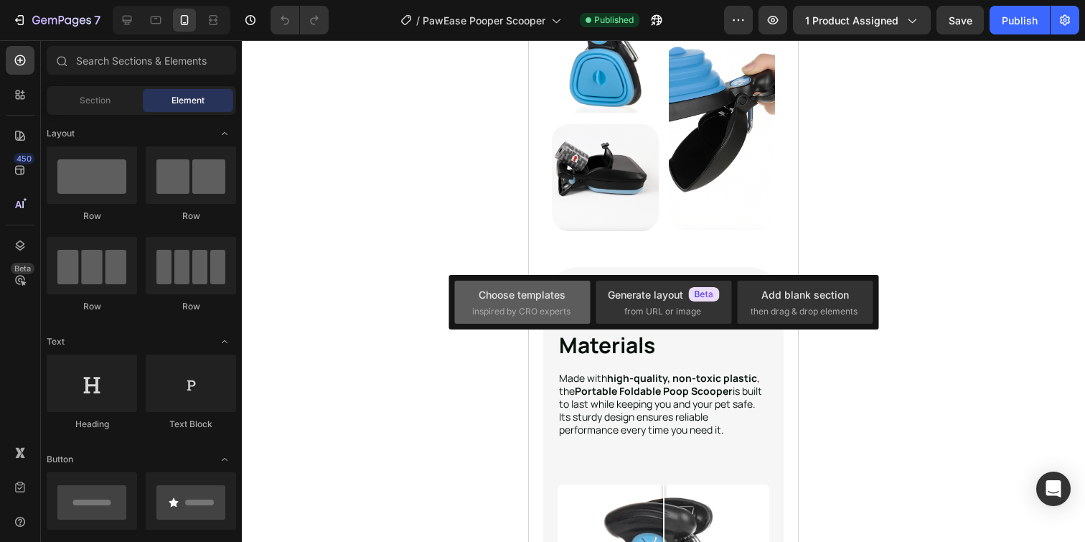
click at [519, 303] on div "Choose templates inspired by CRO experts" at bounding box center [522, 302] width 100 height 31
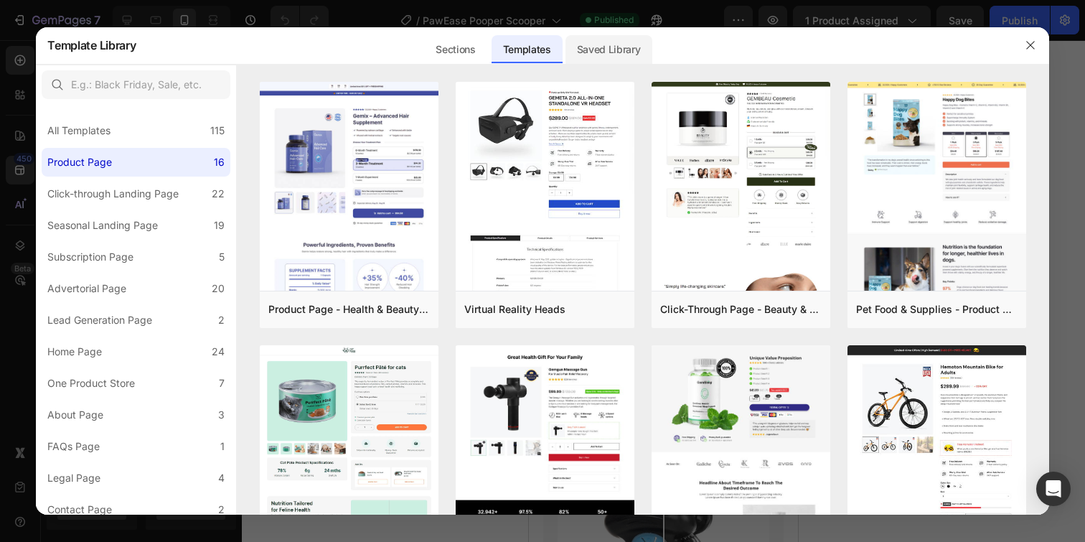
click at [598, 53] on div "Saved Library" at bounding box center [608, 49] width 87 height 29
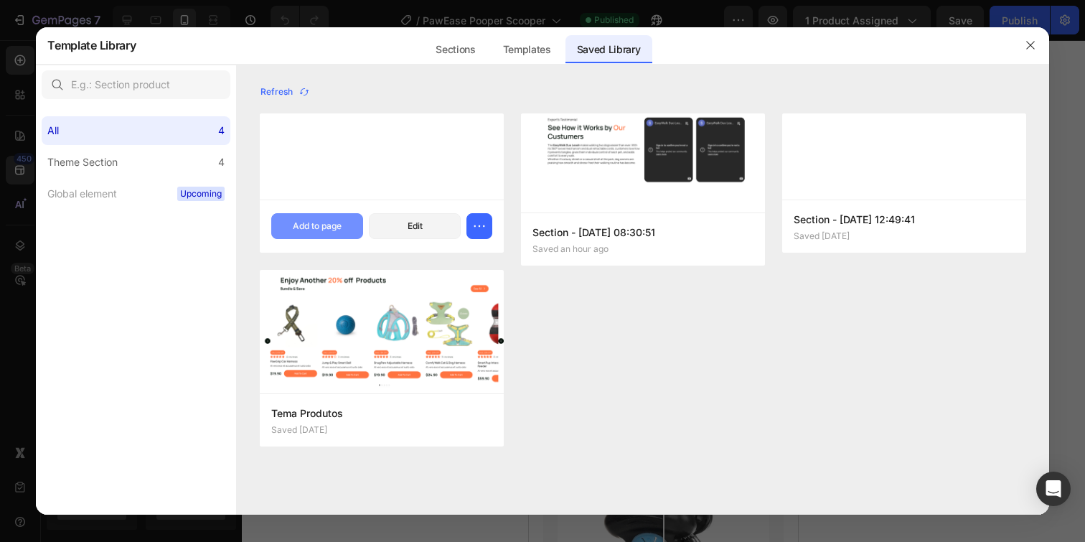
click at [324, 223] on div "Add to page" at bounding box center [317, 226] width 49 height 13
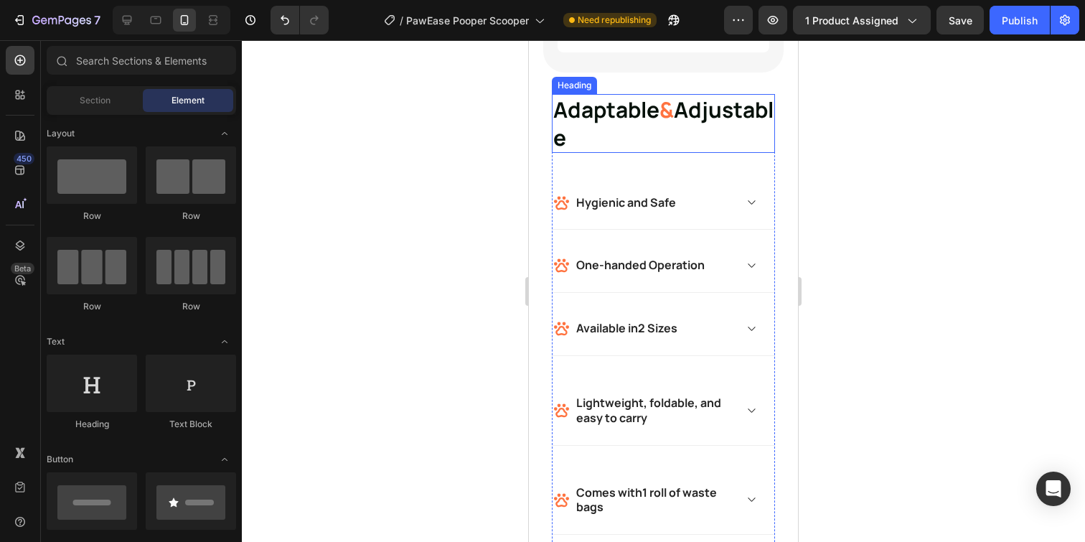
scroll to position [1730, 0]
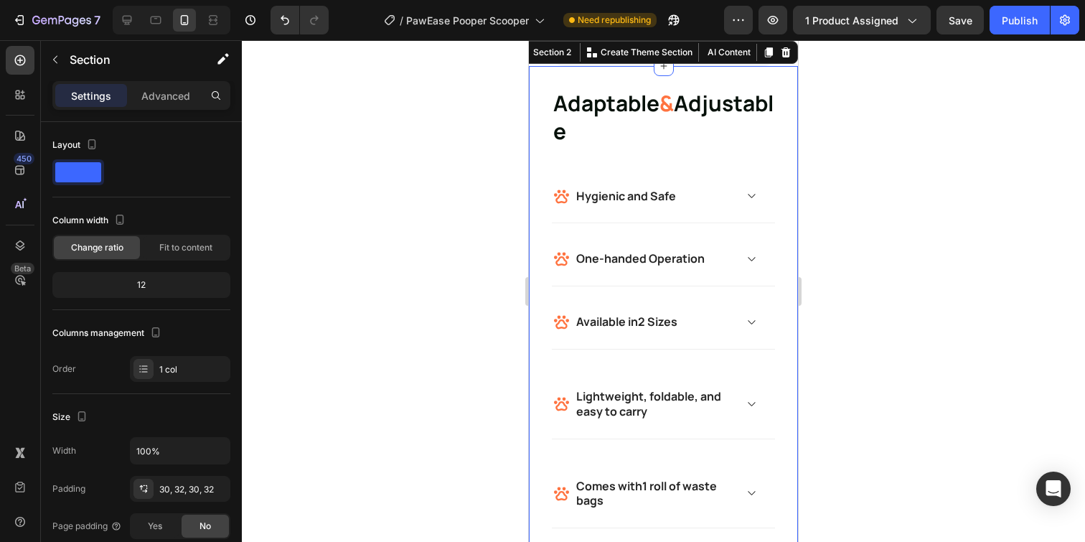
click at [568, 175] on div "Adaptable & Adjustable Heading Hygienic and Safe Accordion Row One-handed Opera…" at bounding box center [663, 430] width 269 height 729
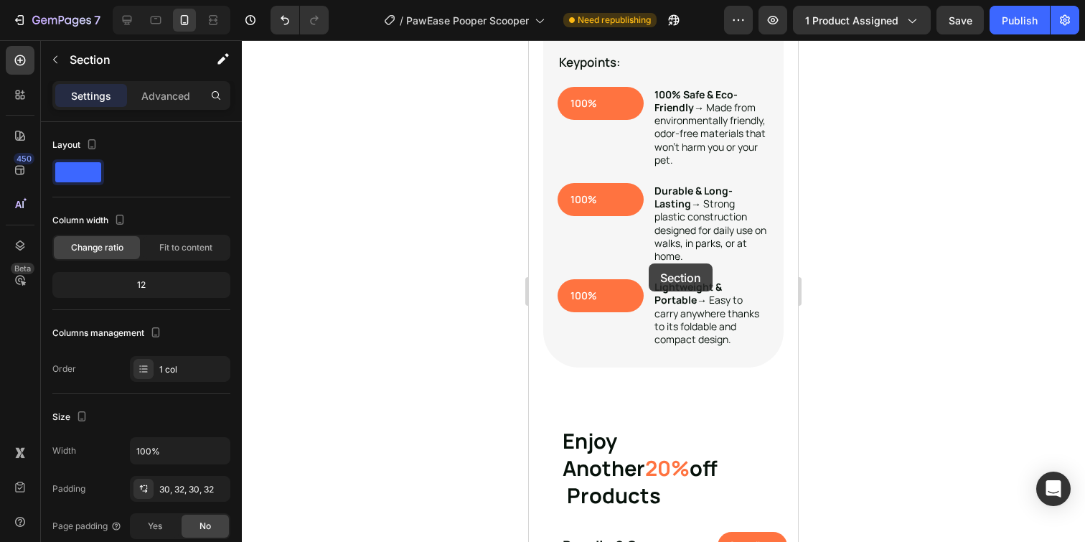
scroll to position [3848, 0]
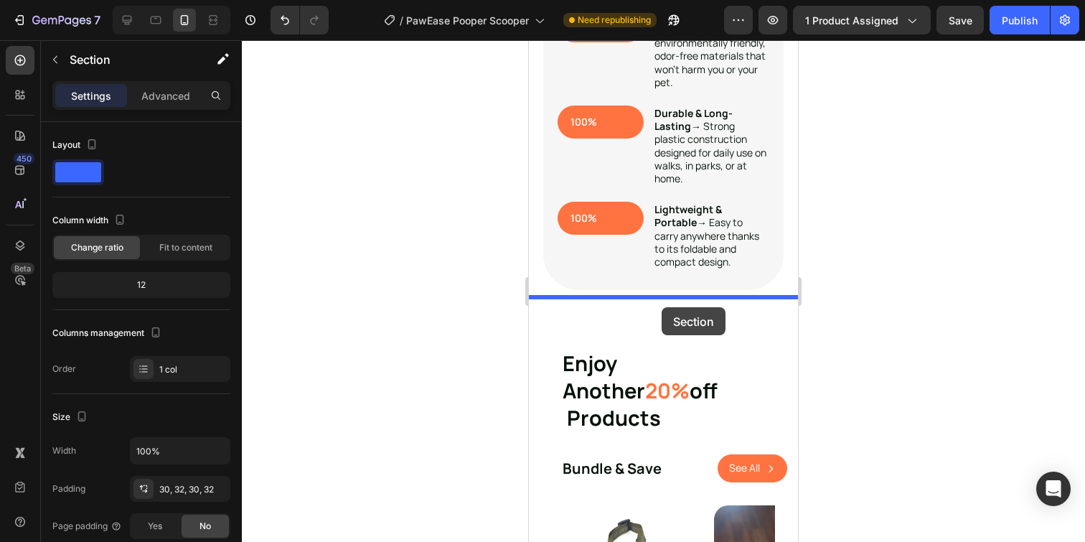
drag, startPoint x: 613, startPoint y: 202, endPoint x: 662, endPoint y: 307, distance: 115.6
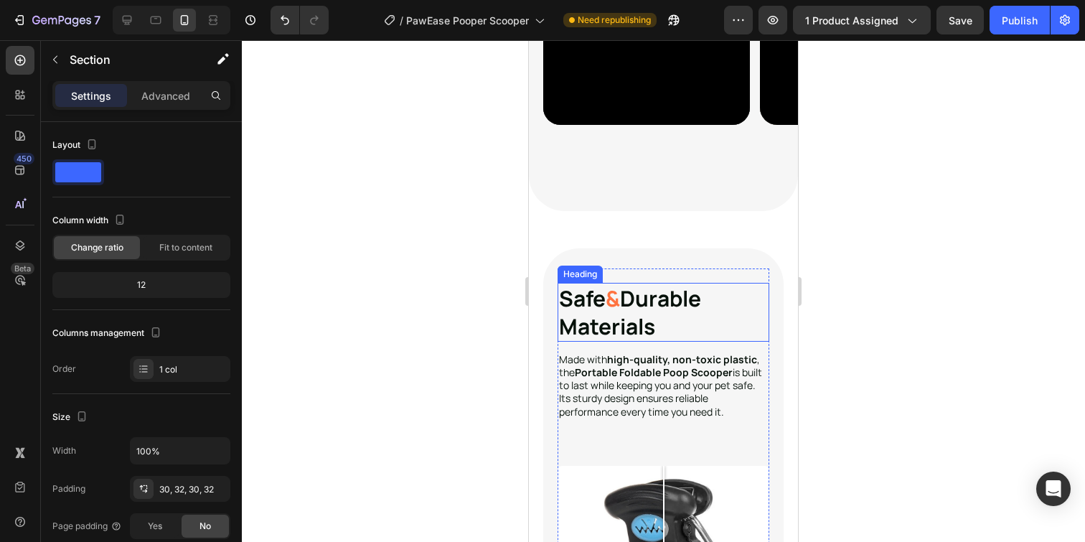
scroll to position [2390, 0]
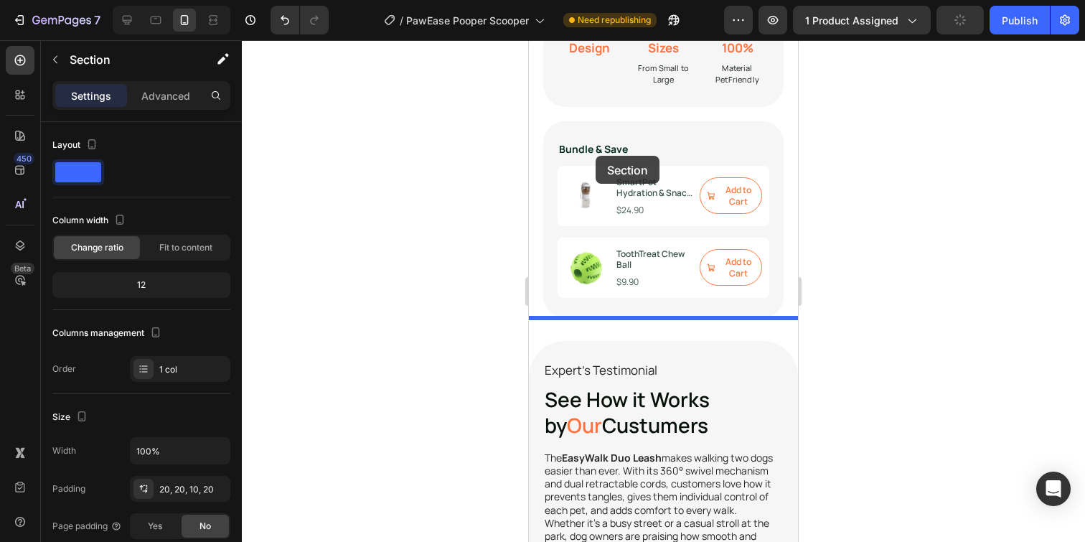
scroll to position [1559, 0]
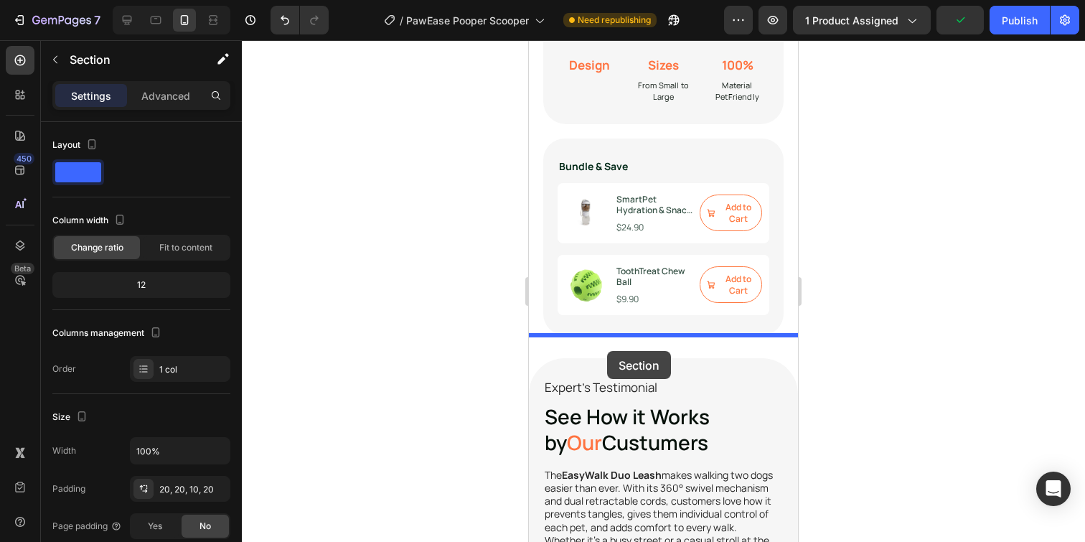
drag, startPoint x: 565, startPoint y: 253, endPoint x: 607, endPoint y: 351, distance: 106.4
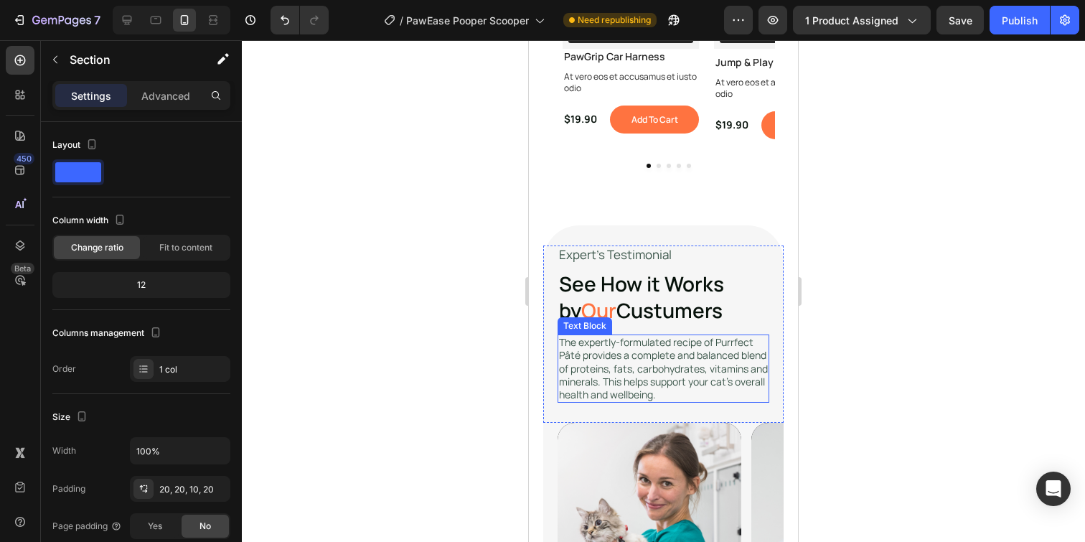
scroll to position [4538, 0]
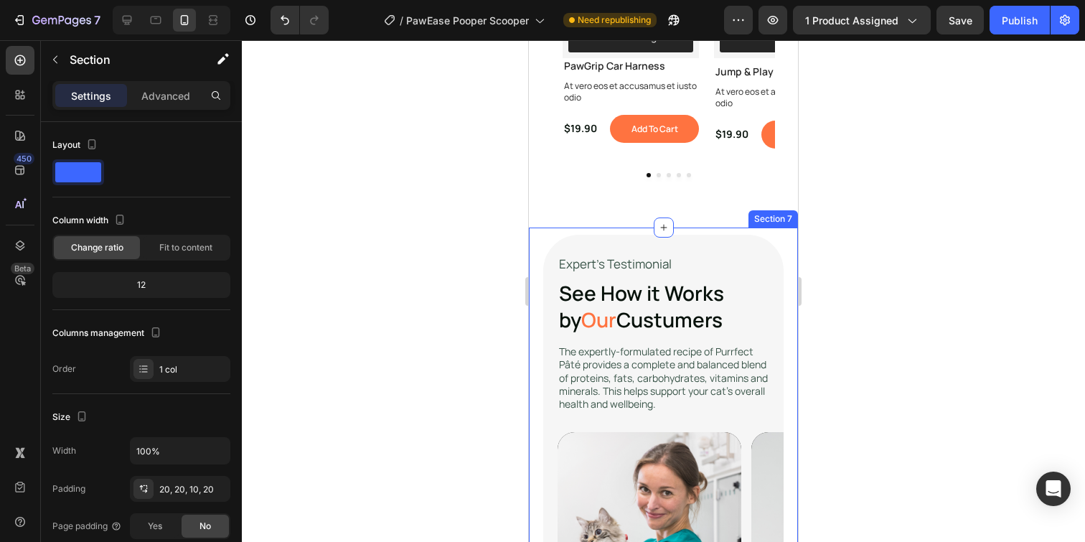
click at [544, 235] on div "Video Video Video Video Carousel Expert's Testimonial Text Block See How it Wor…" at bounding box center [663, 491] width 240 height 512
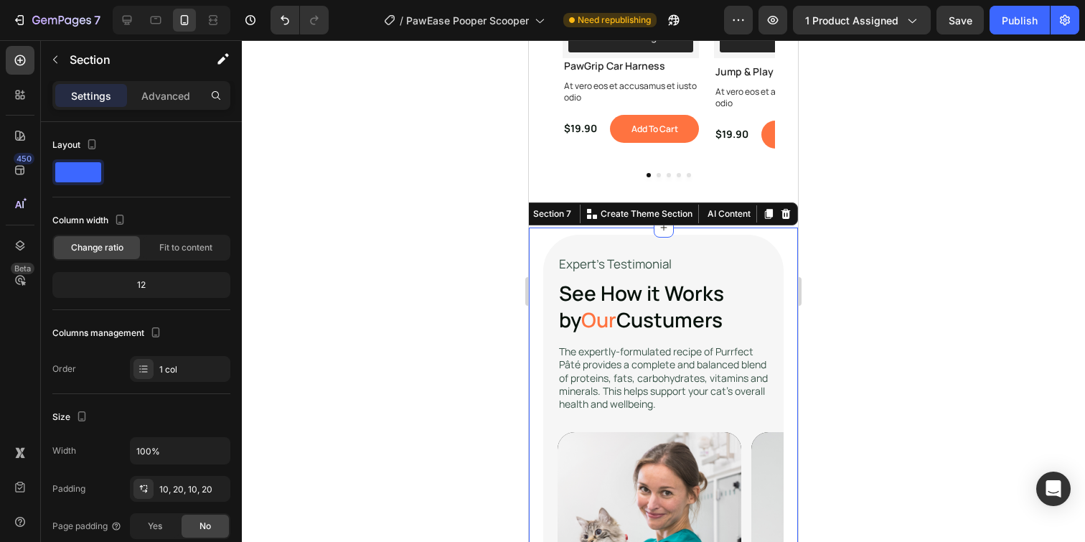
scroll to position [4527, 0]
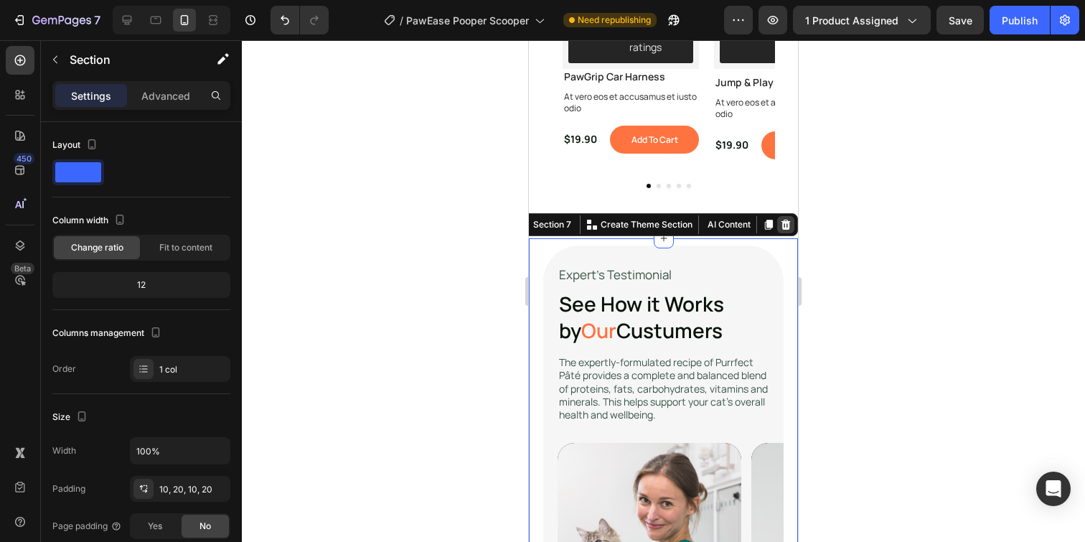
click at [783, 220] on icon at bounding box center [785, 225] width 9 height 10
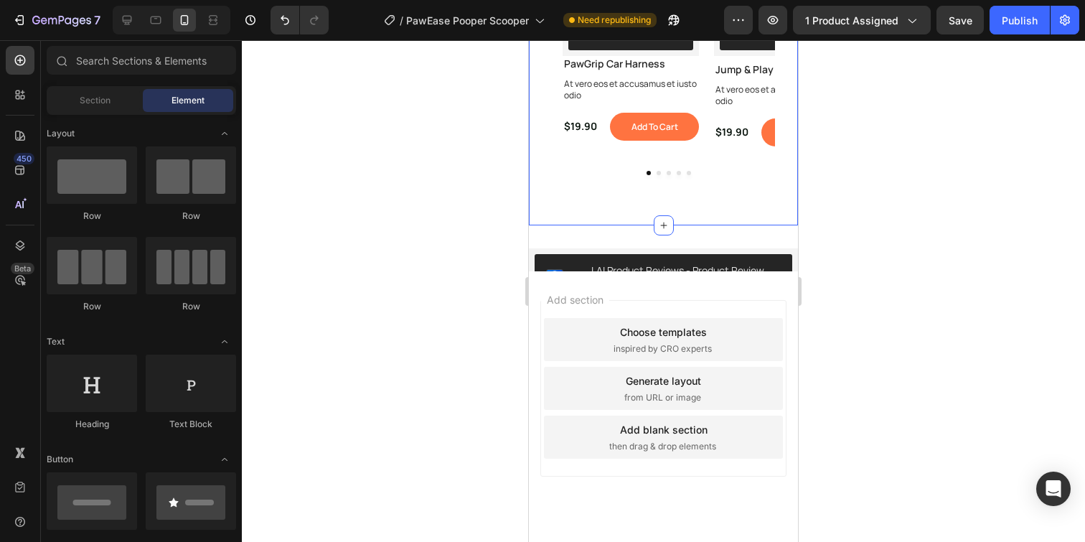
scroll to position [4547, 0]
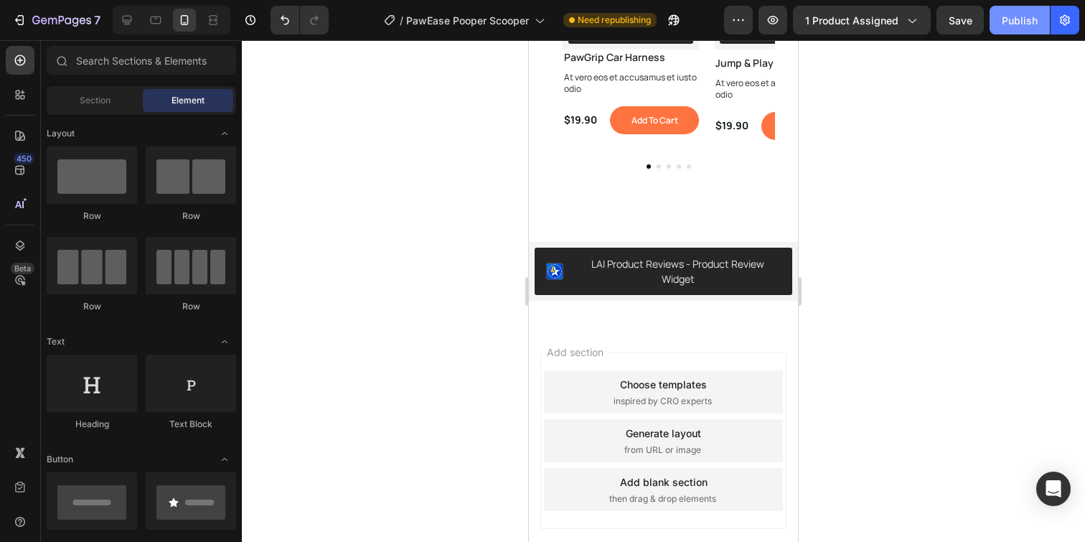
click at [1022, 24] on div "Publish" at bounding box center [1020, 20] width 36 height 15
click at [1010, 31] on button "Publish" at bounding box center [1019, 20] width 60 height 29
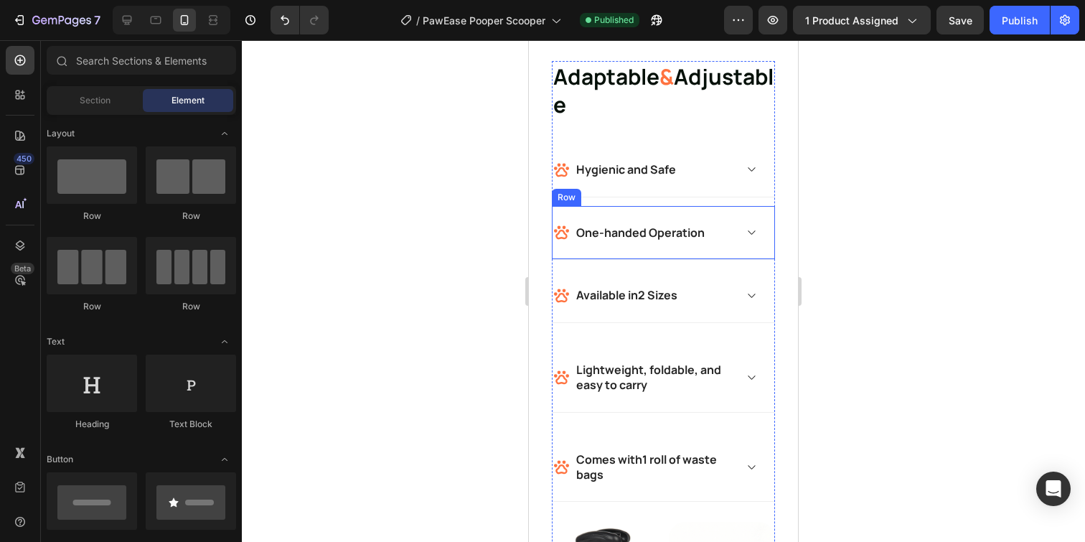
scroll to position [3377, 0]
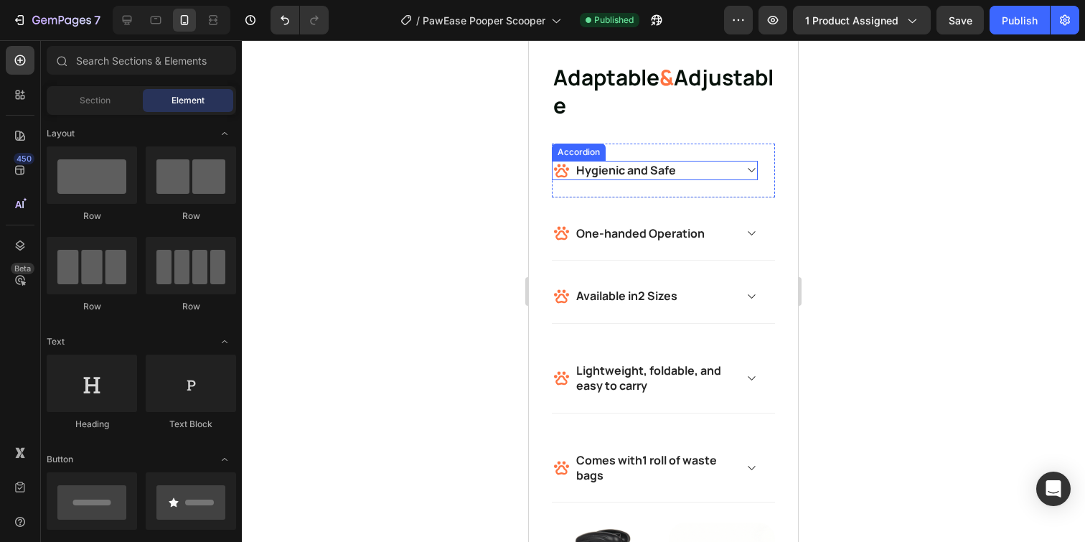
click at [727, 173] on div "Hygienic and Safe" at bounding box center [643, 170] width 182 height 19
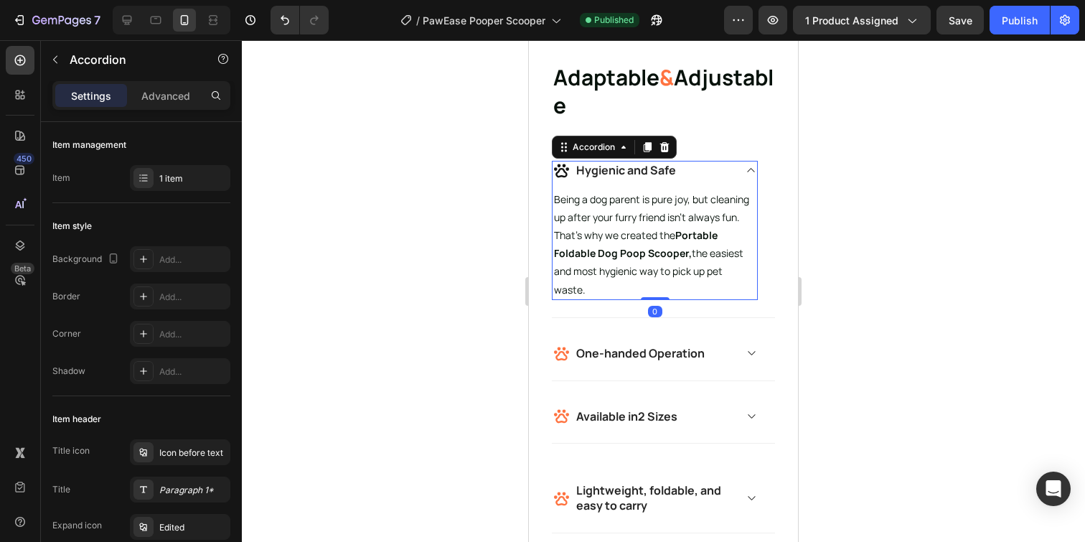
click at [737, 173] on div "Hygienic and Safe" at bounding box center [654, 170] width 204 height 19
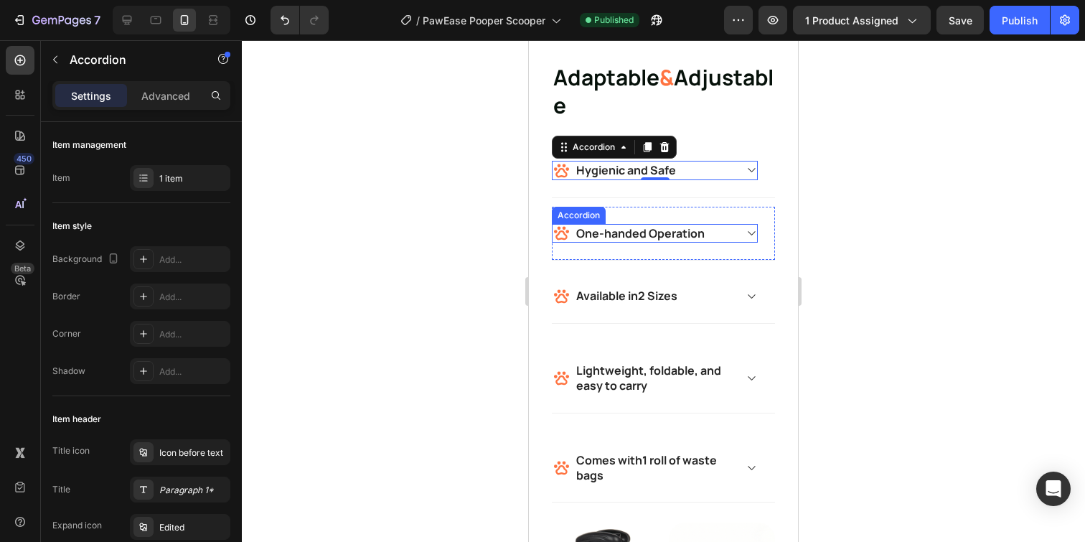
click at [741, 233] on div "One-handed Operation" at bounding box center [654, 233] width 204 height 19
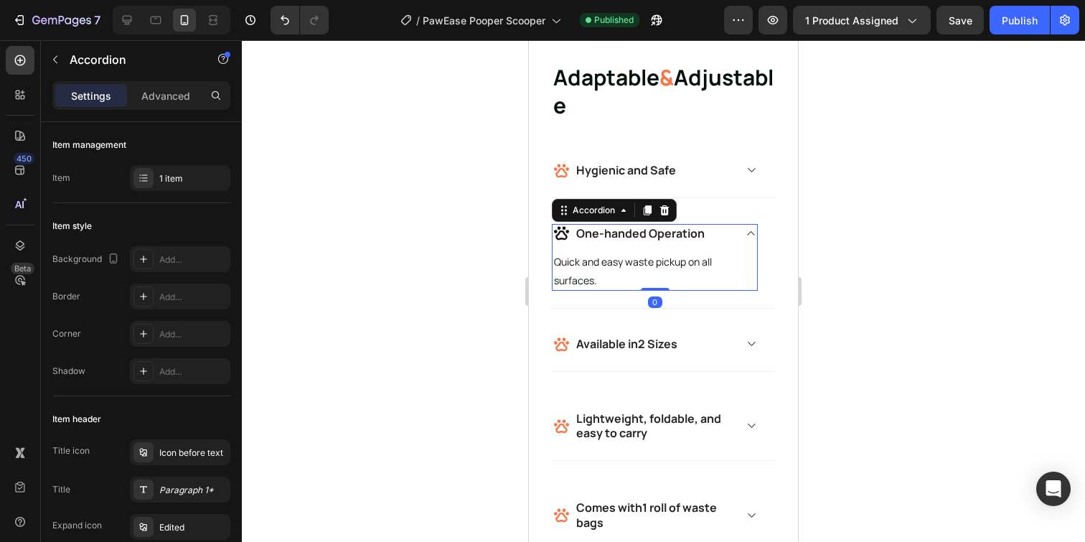
click at [741, 233] on div "One-handed Operation" at bounding box center [654, 233] width 204 height 19
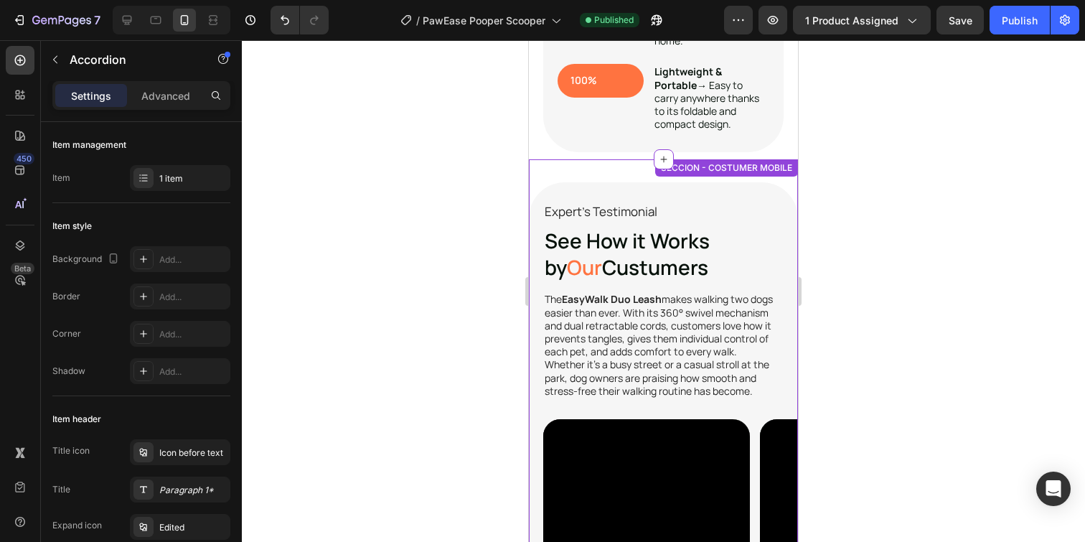
scroll to position [2514, 0]
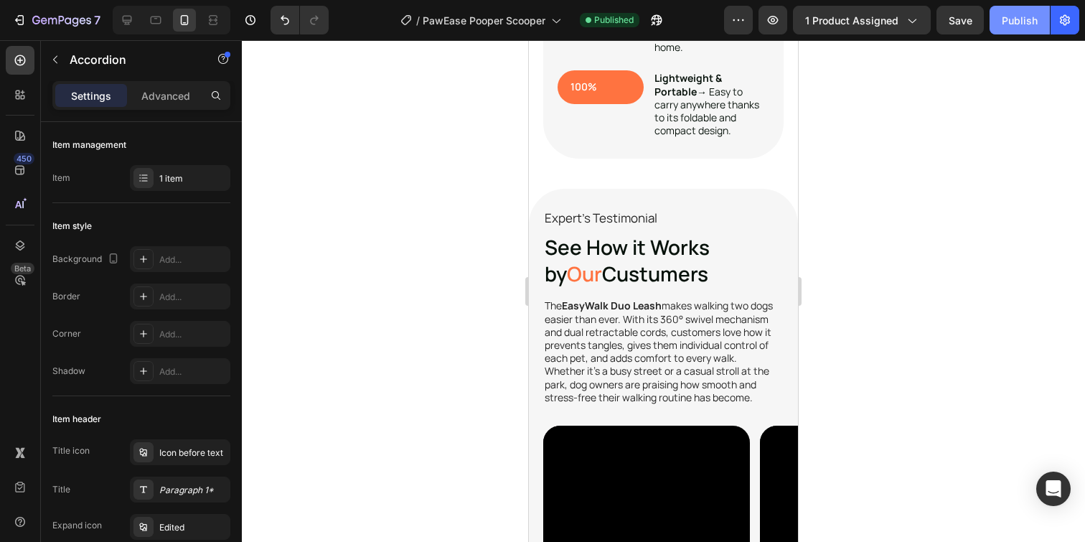
click at [1009, 29] on button "Publish" at bounding box center [1019, 20] width 60 height 29
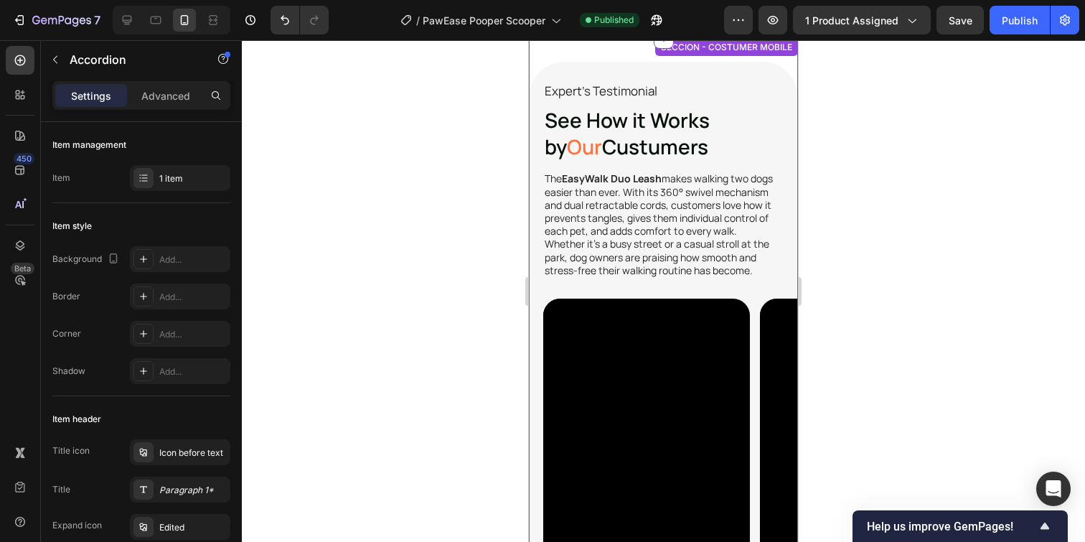
scroll to position [2608, 0]
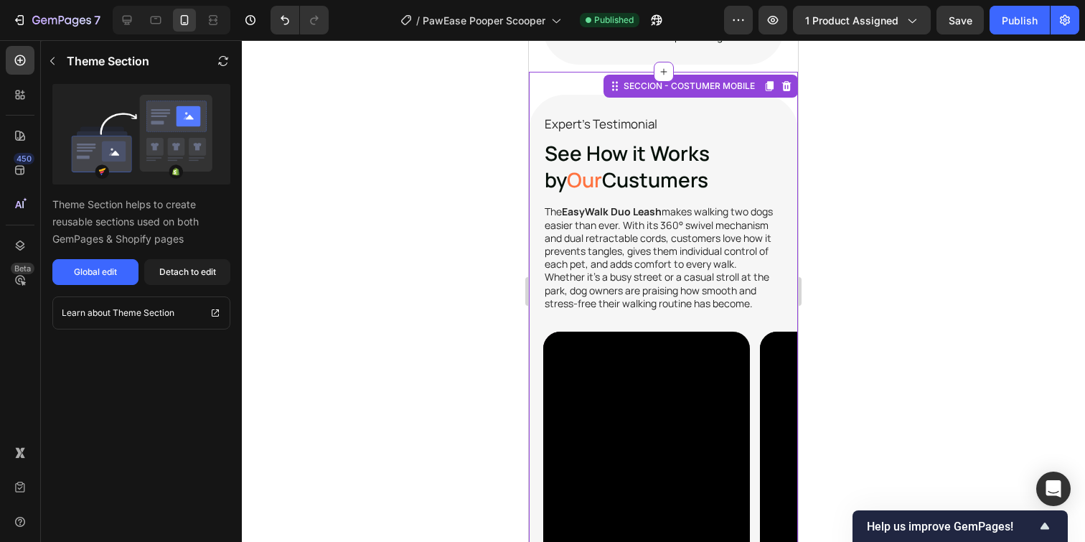
click at [628, 96] on div "Video Video Carousel Expert's Testimonial Text Block See How it Works by Our Cu…" at bounding box center [663, 440] width 269 height 736
click at [193, 274] on div "Detach to edit" at bounding box center [187, 271] width 57 height 13
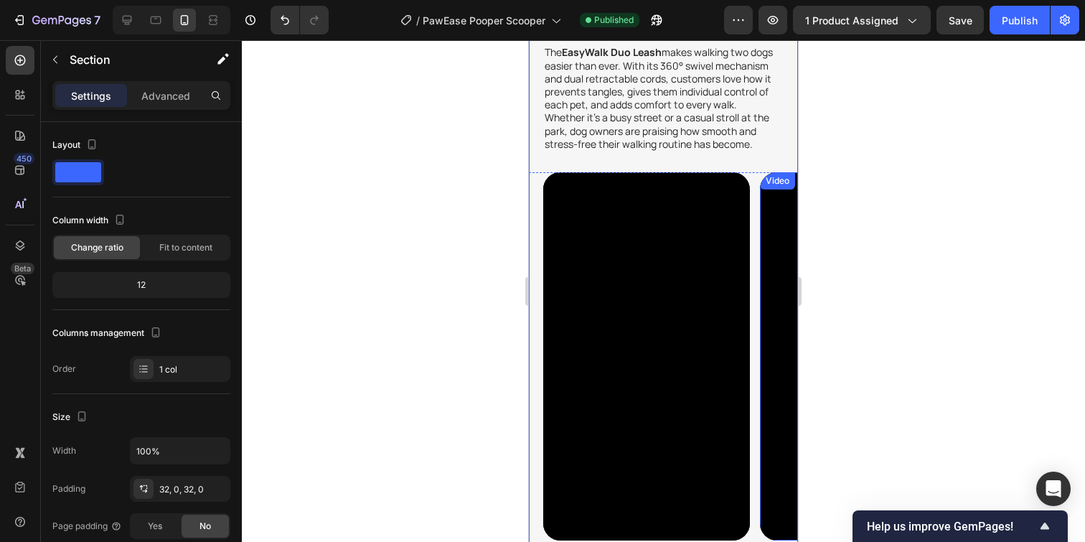
scroll to position [2767, 0]
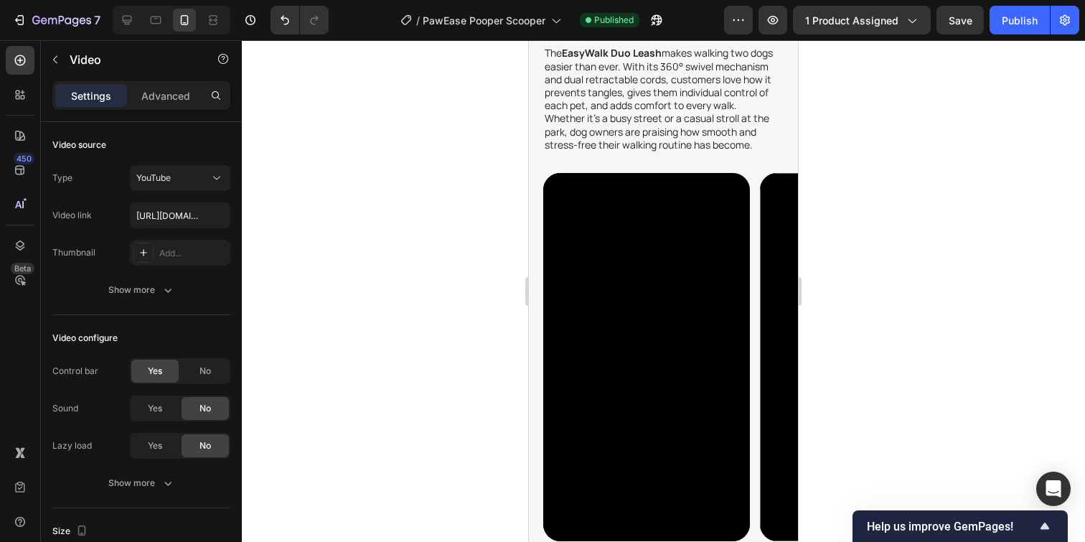
click at [773, 182] on div "Video 0" at bounding box center [863, 357] width 207 height 368
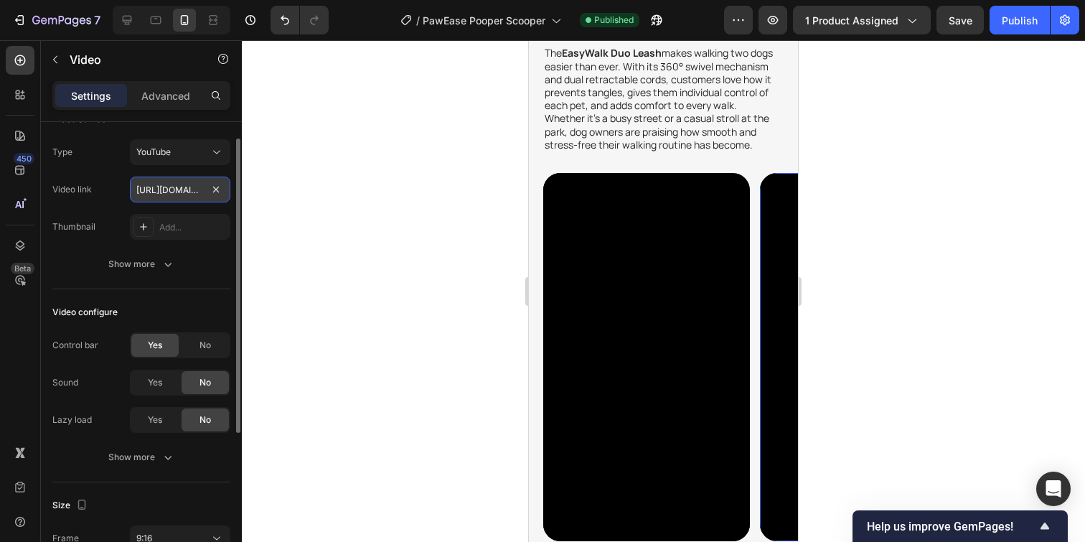
drag, startPoint x: 187, startPoint y: 189, endPoint x: 175, endPoint y: 189, distance: 11.5
click at [186, 189] on input "[URL][DOMAIN_NAME]" at bounding box center [180, 190] width 100 height 26
paste input "[URL][DOMAIN_NAME]"
type input "[URL][DOMAIN_NAME]"
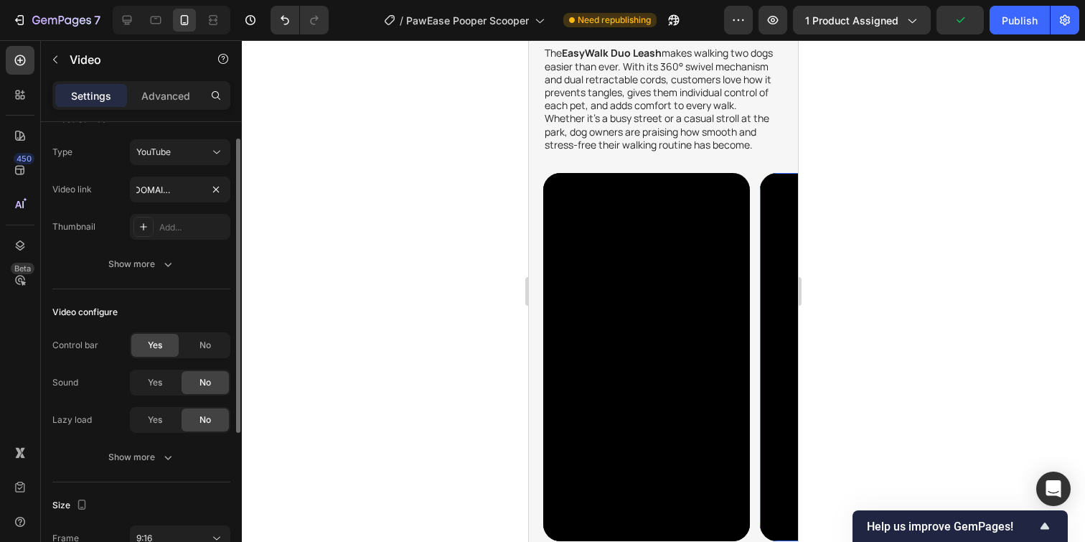
click at [118, 191] on div "Video link [URL][DOMAIN_NAME]" at bounding box center [141, 190] width 178 height 26
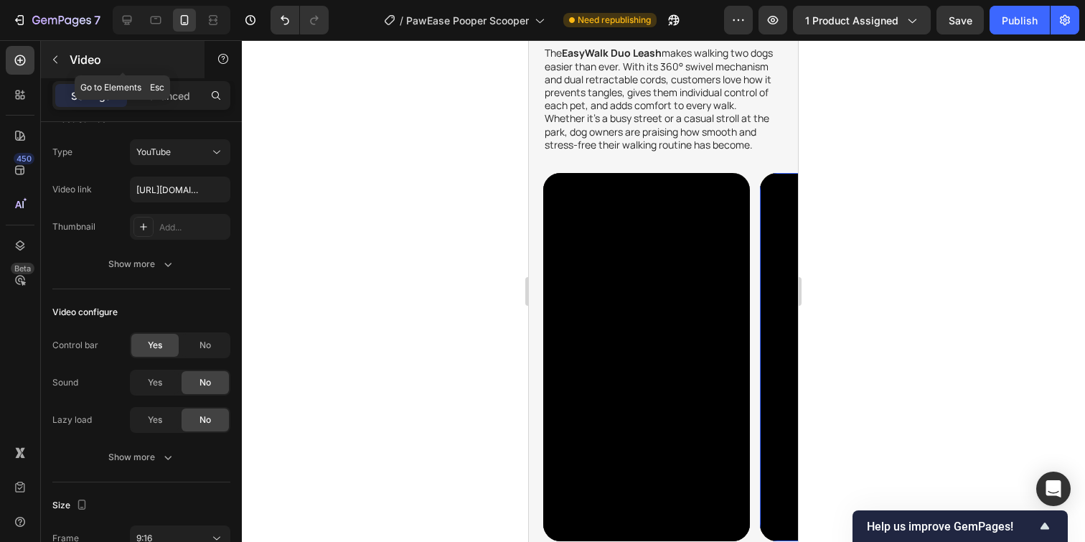
click at [55, 65] on icon "button" at bounding box center [55, 59] width 11 height 11
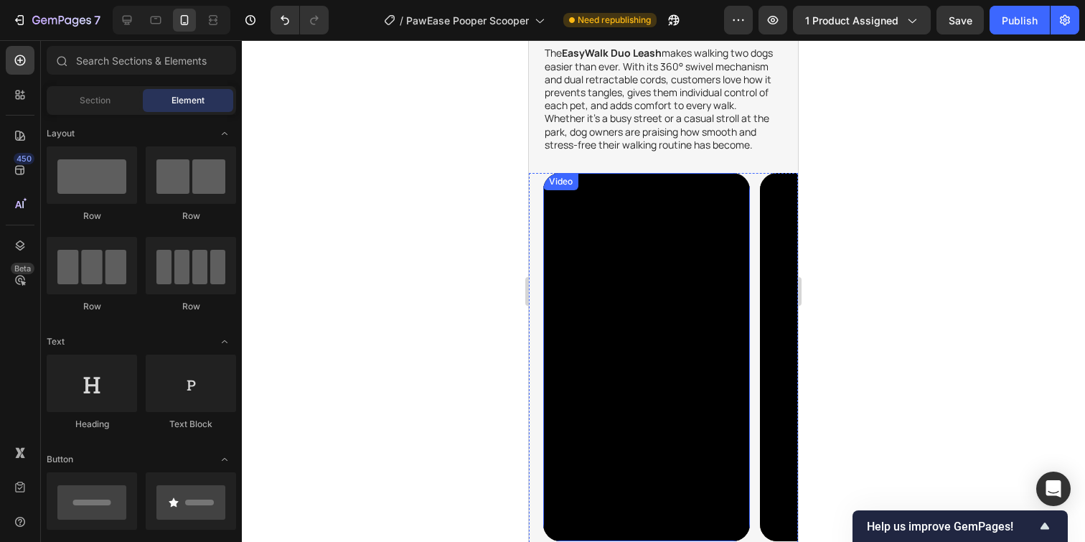
click at [555, 181] on div "Video" at bounding box center [560, 181] width 29 height 13
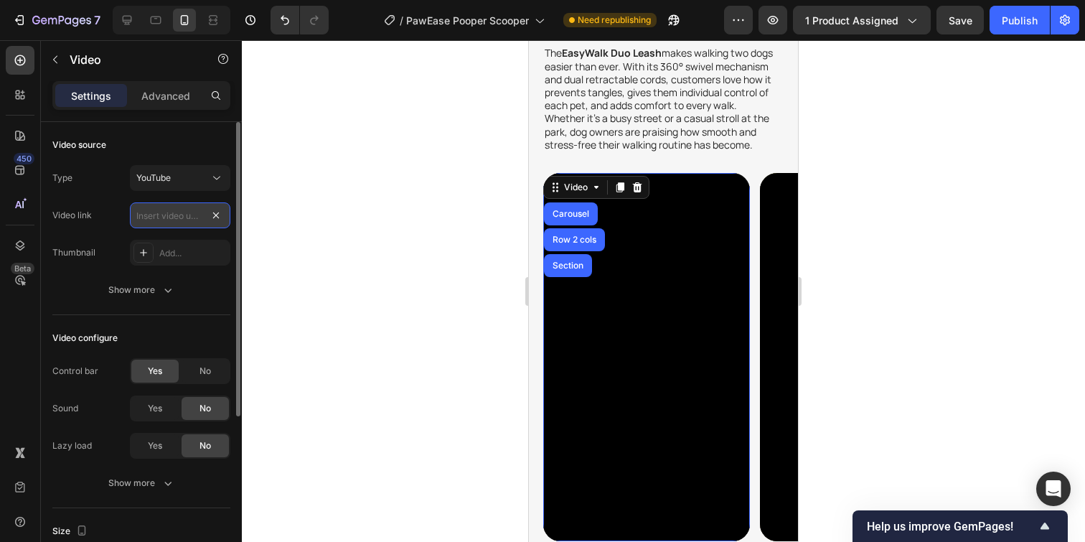
drag, startPoint x: 216, startPoint y: 218, endPoint x: 195, endPoint y: 218, distance: 20.8
paste input "[URL][DOMAIN_NAME]"
type input "[URL][DOMAIN_NAME]"
click at [107, 175] on div "Type YouTube" at bounding box center [141, 178] width 178 height 26
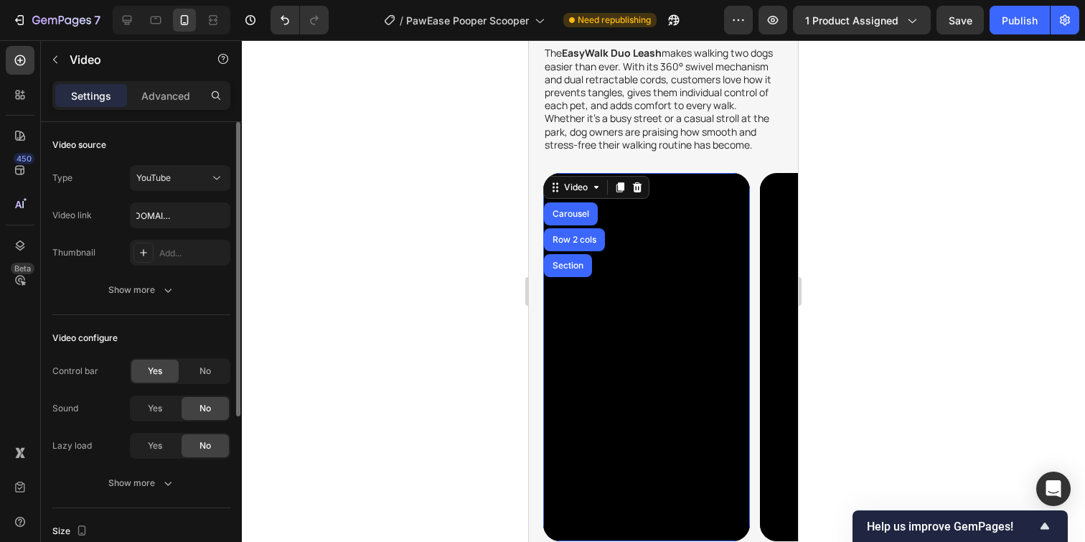
scroll to position [0, 0]
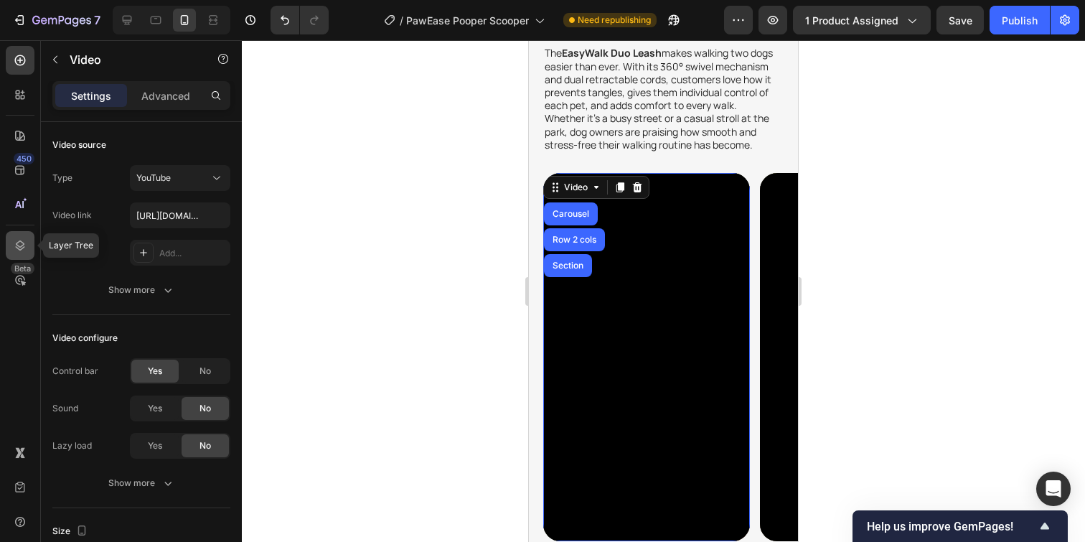
click at [23, 246] on icon at bounding box center [20, 245] width 14 height 14
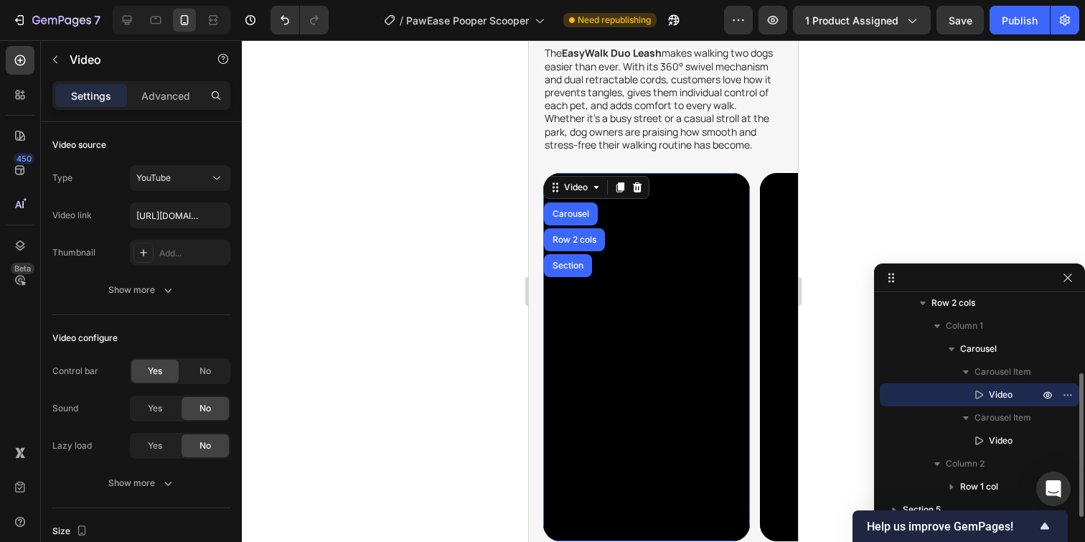
scroll to position [123, 0]
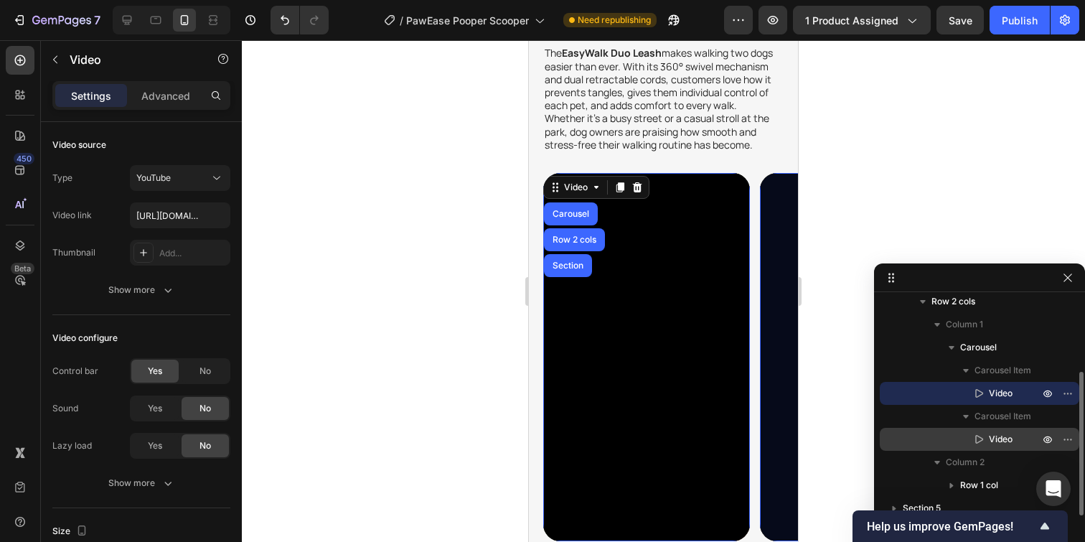
click at [1009, 443] on span "Video" at bounding box center [1001, 439] width 24 height 14
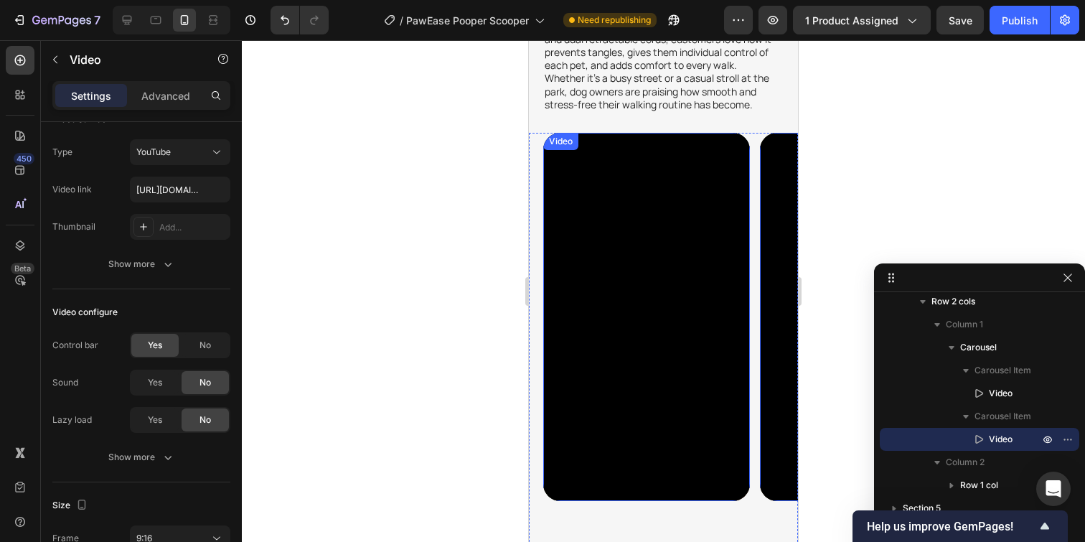
scroll to position [2808, 0]
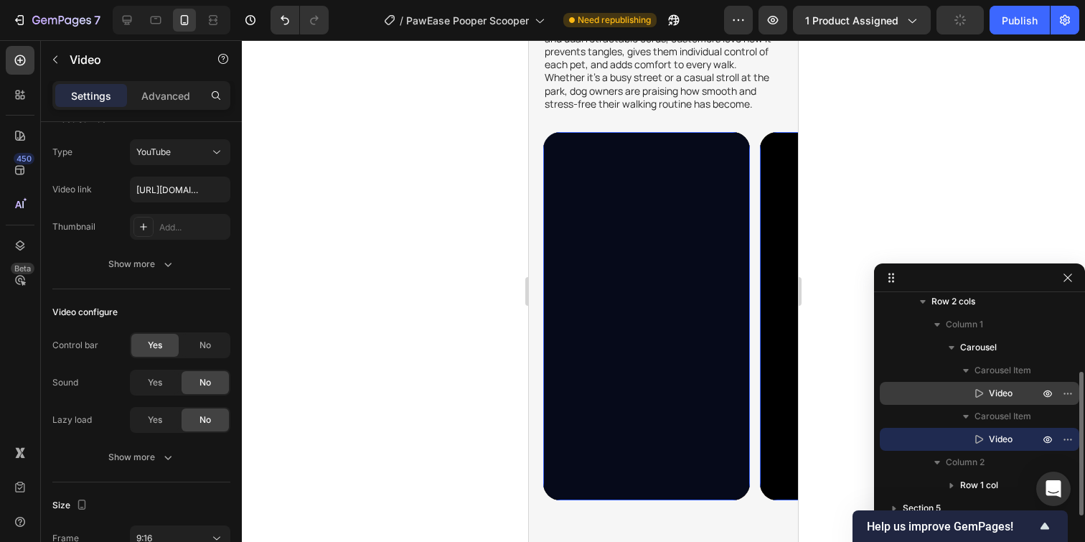
click at [1007, 392] on span "Video" at bounding box center [1001, 393] width 24 height 14
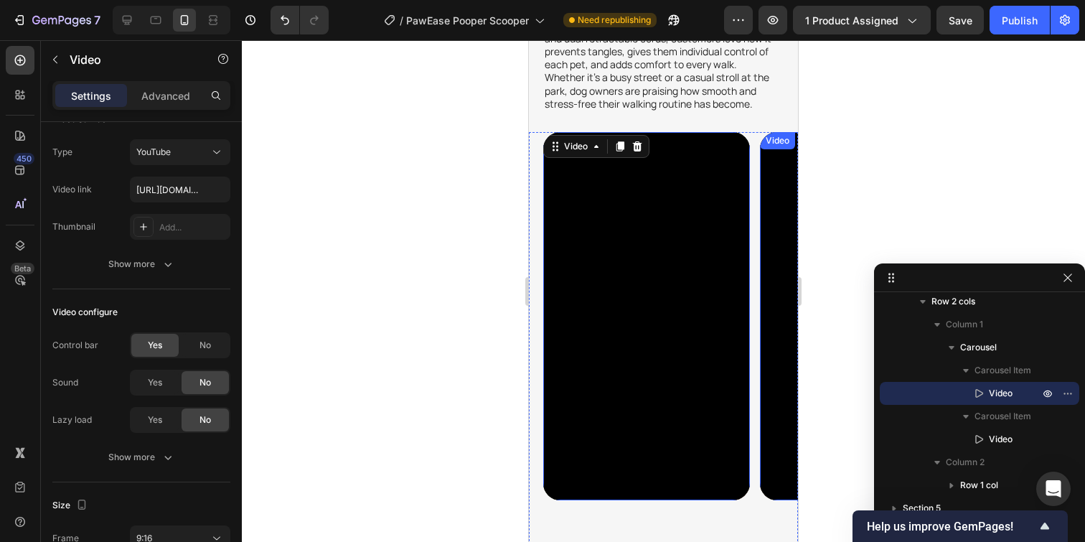
click at [1068, 281] on icon "button" at bounding box center [1067, 277] width 11 height 11
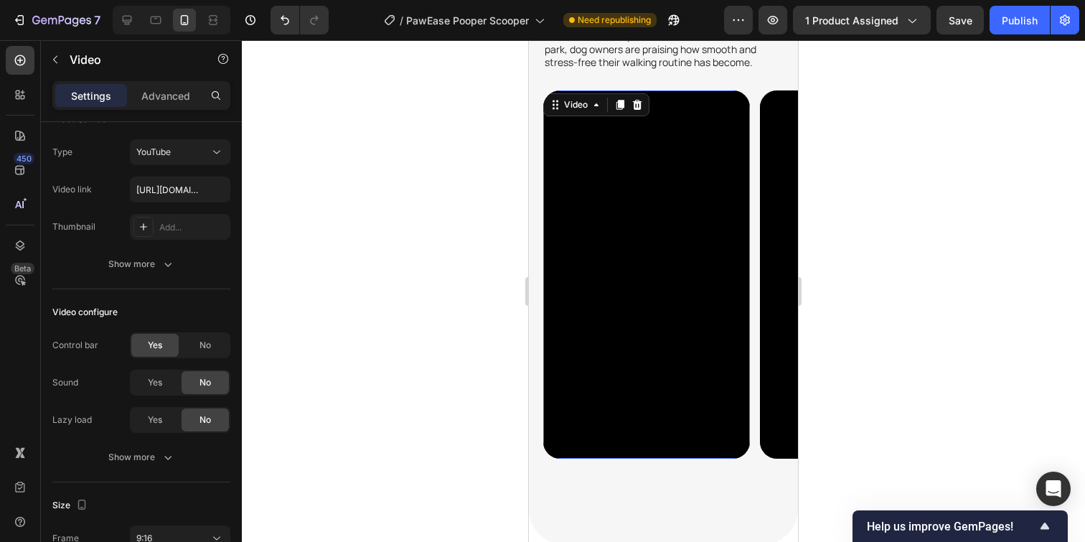
scroll to position [2819, 0]
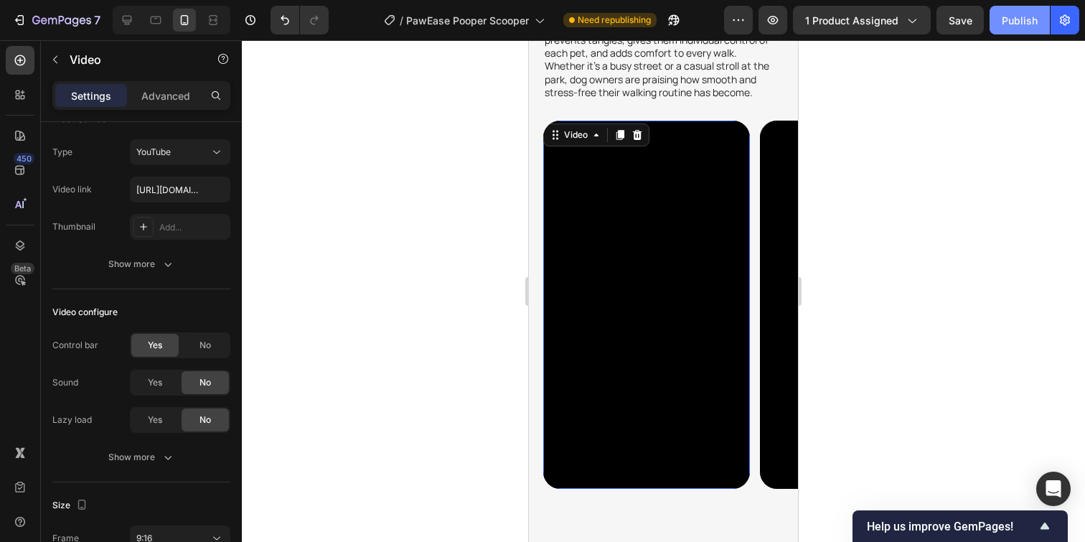
click at [1023, 23] on div "Publish" at bounding box center [1020, 20] width 36 height 15
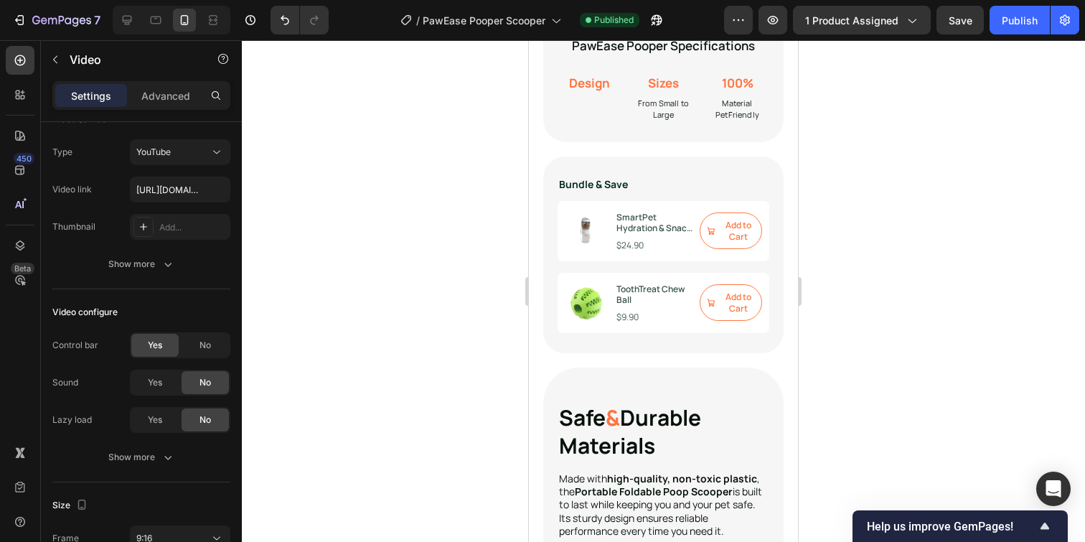
scroll to position [1543, 0]
click at [118, 29] on div at bounding box center [127, 20] width 23 height 23
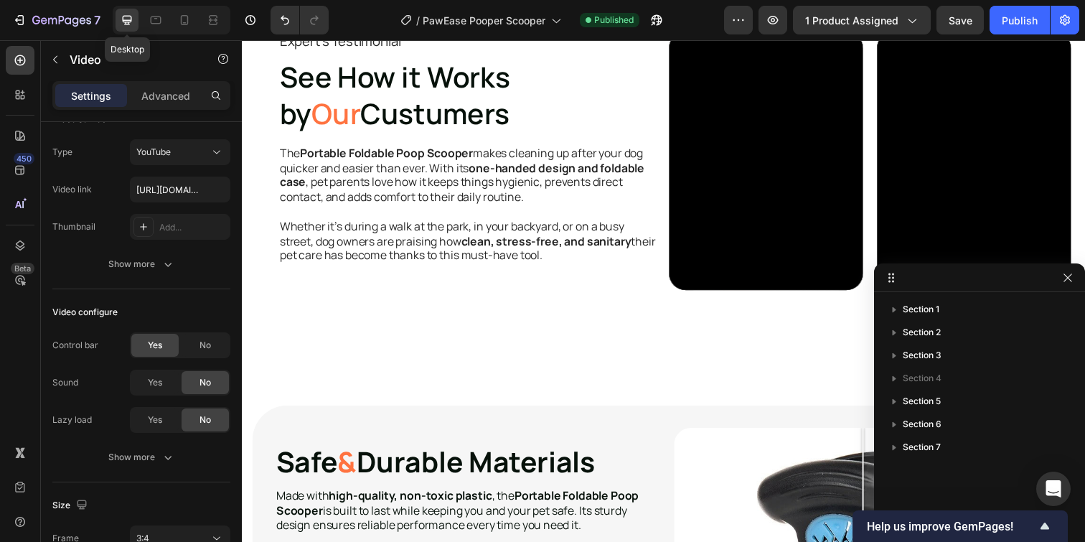
scroll to position [1480, 0]
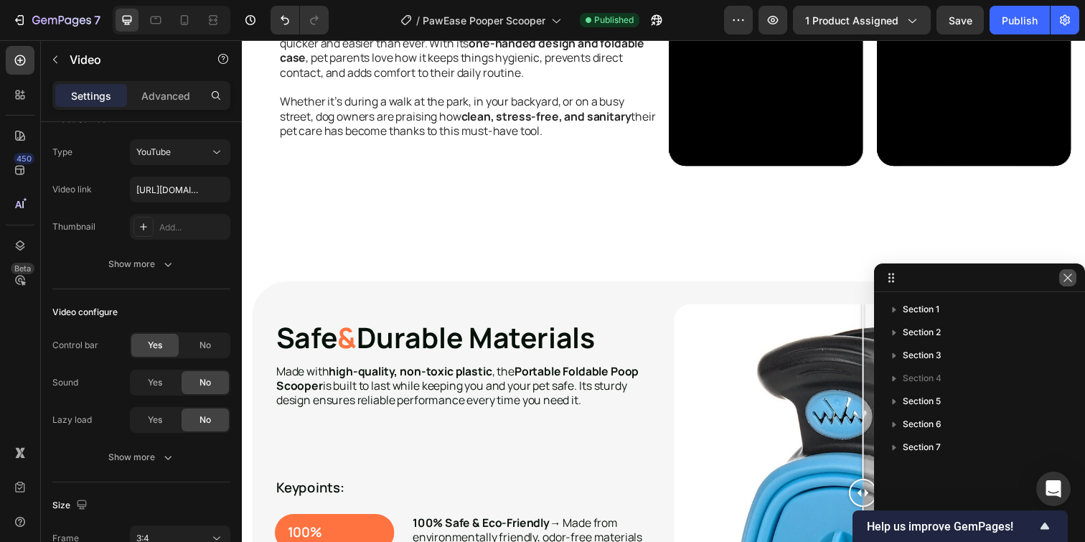
drag, startPoint x: 1067, startPoint y: 281, endPoint x: 786, endPoint y: 238, distance: 284.4
click at [1067, 281] on icon "button" at bounding box center [1067, 277] width 11 height 11
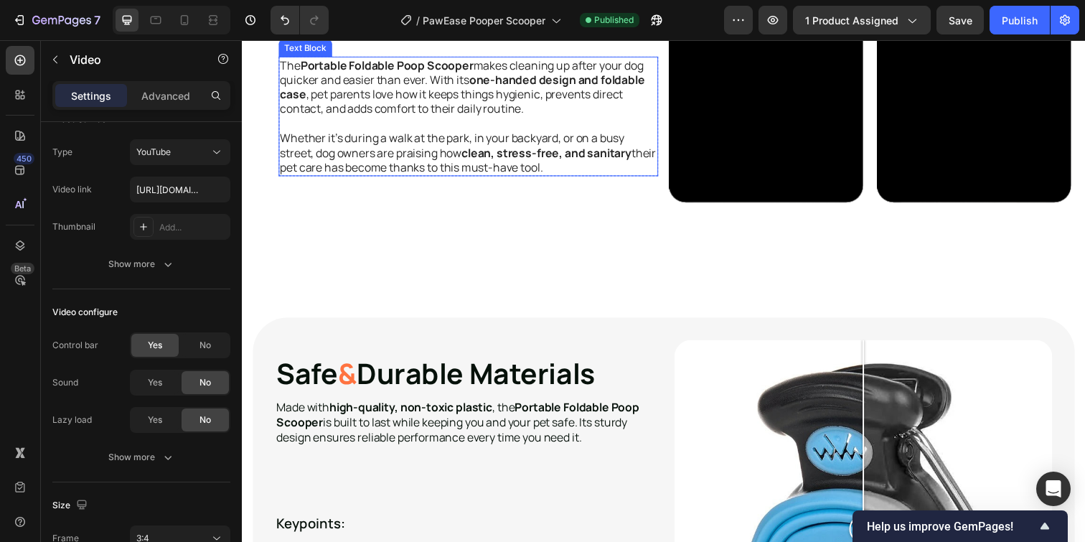
scroll to position [1428, 0]
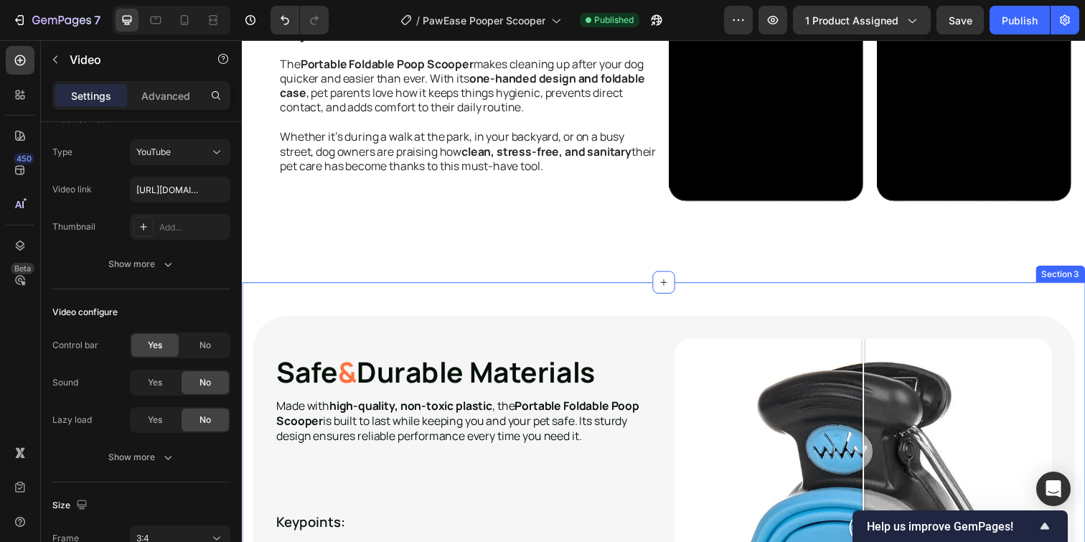
click at [510, 306] on div "Safe & Durable Materials Heading Made with high-quality, non-toxic plastic , th…" at bounding box center [672, 535] width 861 height 496
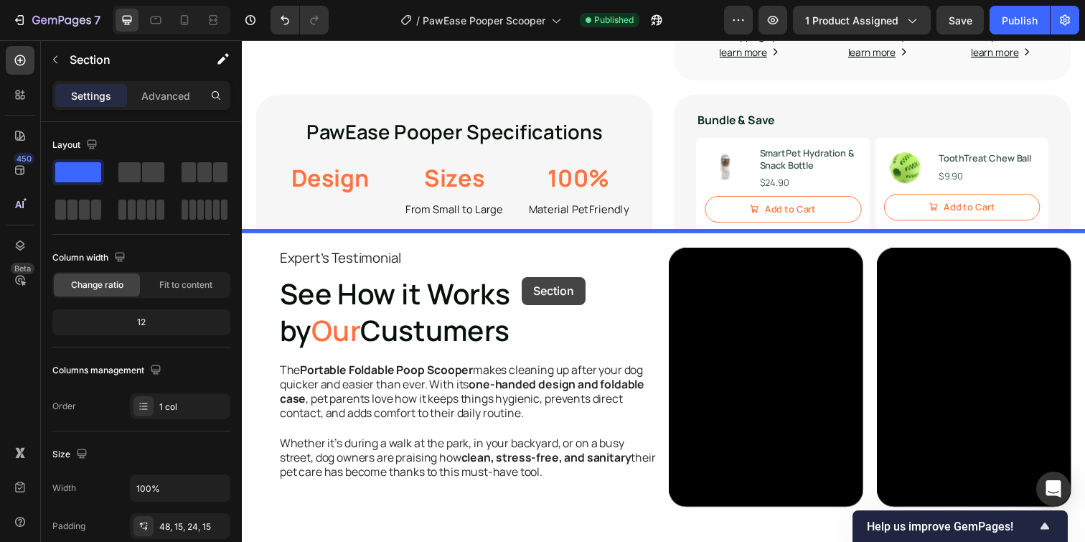
scroll to position [1119, 0]
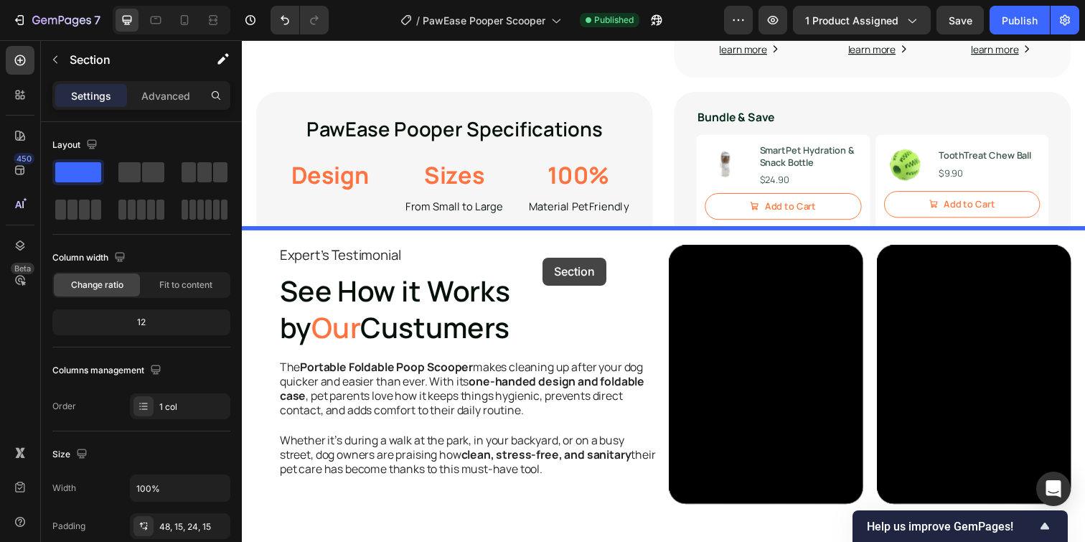
drag, startPoint x: 527, startPoint y: 313, endPoint x: 549, endPoint y: 261, distance: 56.0
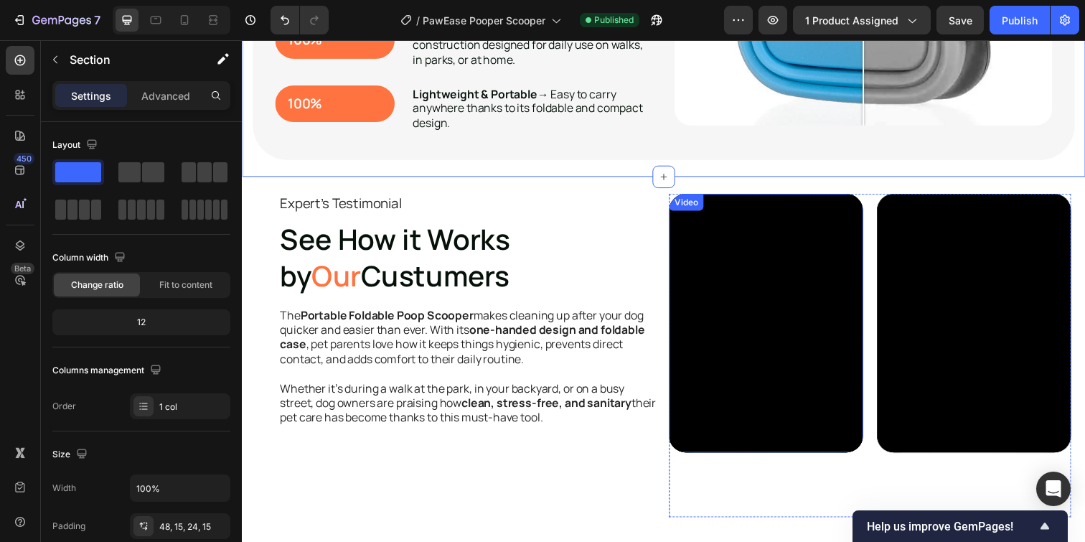
scroll to position [1693, 0]
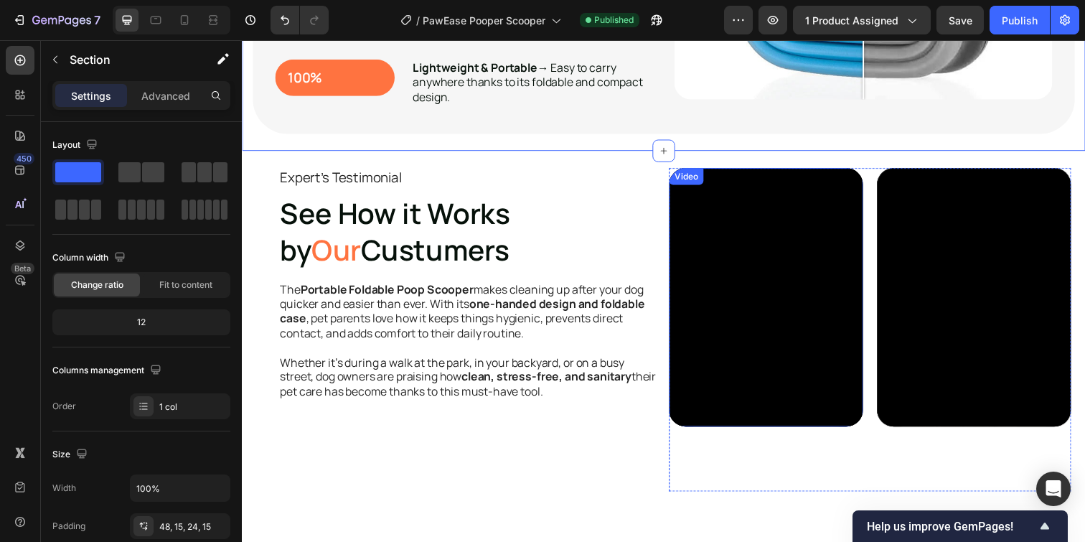
click at [697, 179] on div "Video" at bounding box center [695, 178] width 29 height 13
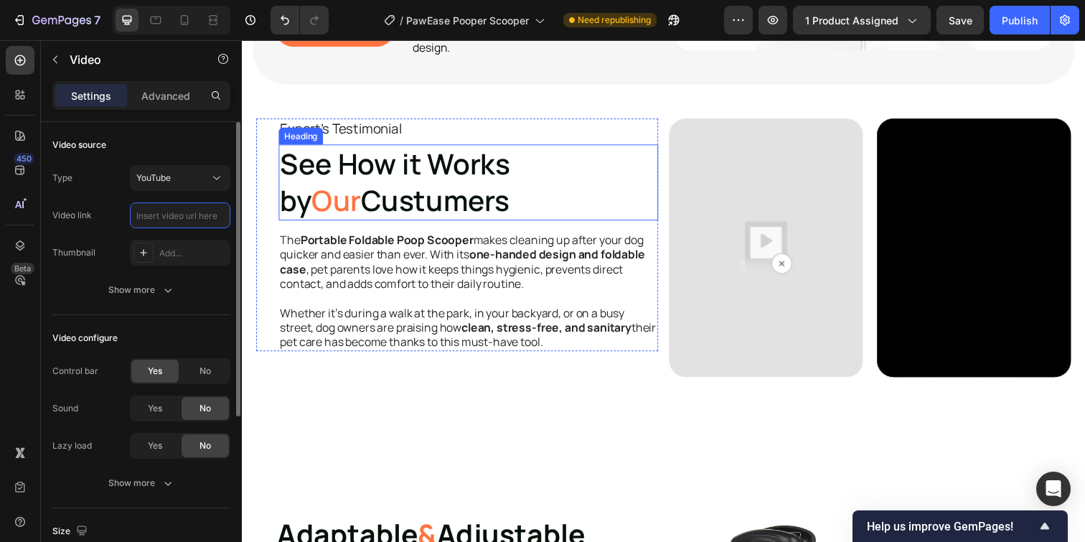
scroll to position [1747, 0]
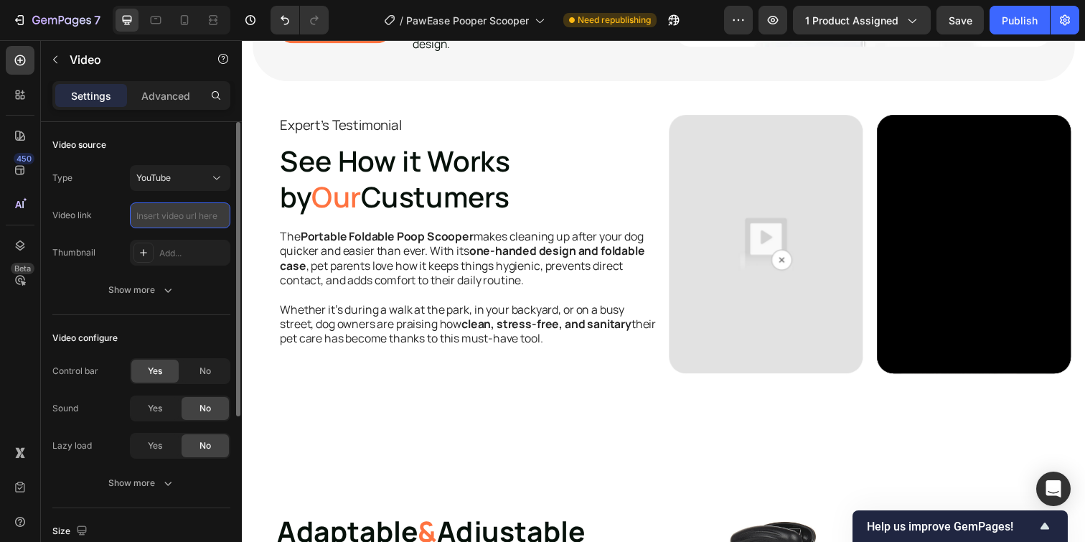
paste input "[URL][DOMAIN_NAME]"
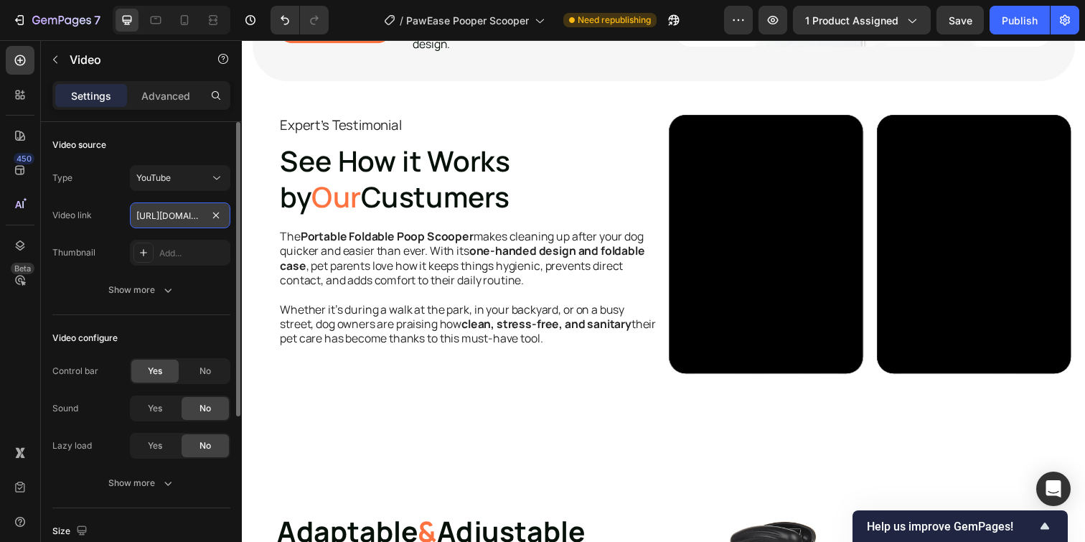
scroll to position [0, 159]
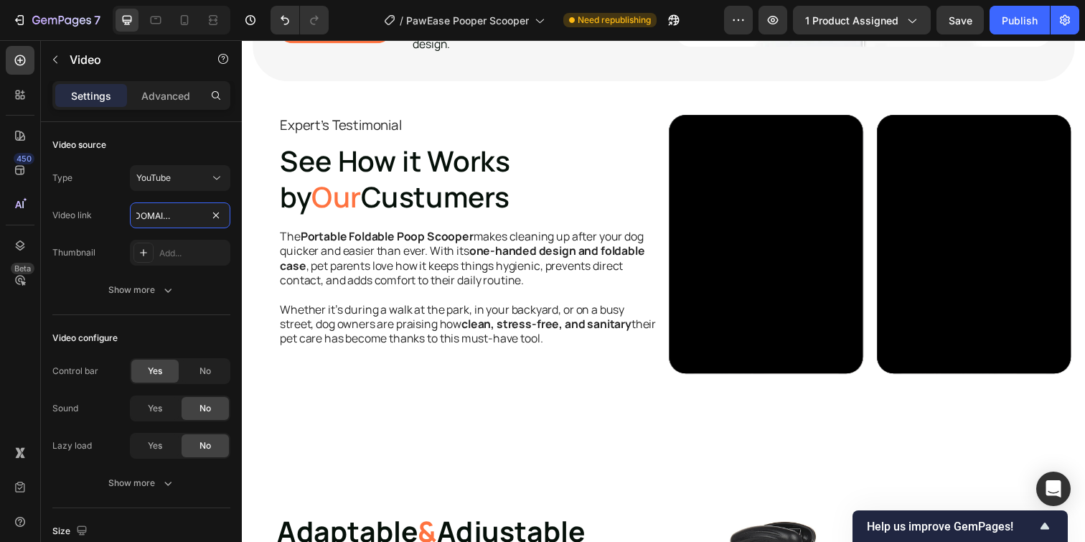
type input "[URL][DOMAIN_NAME]"
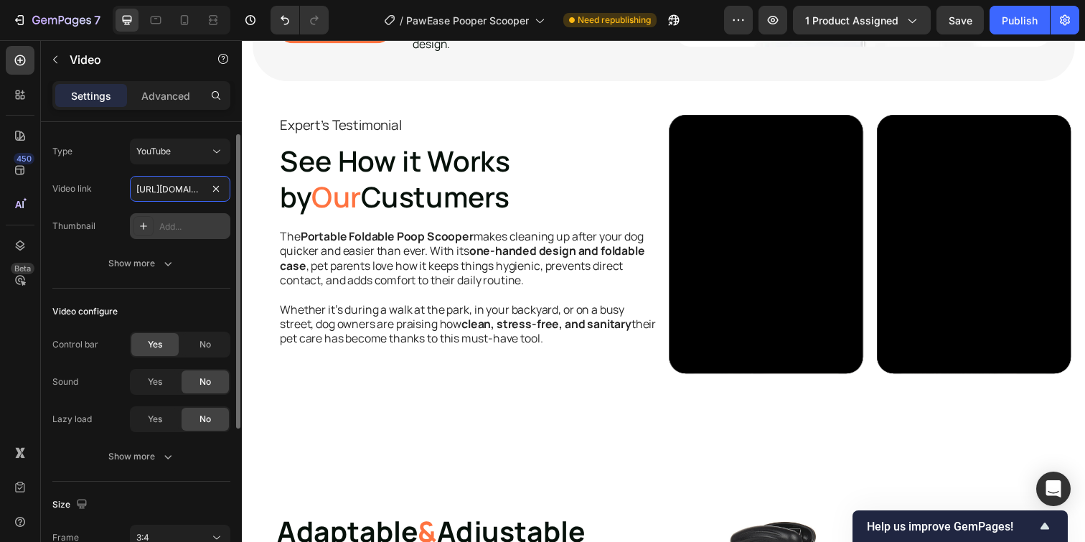
scroll to position [27, 0]
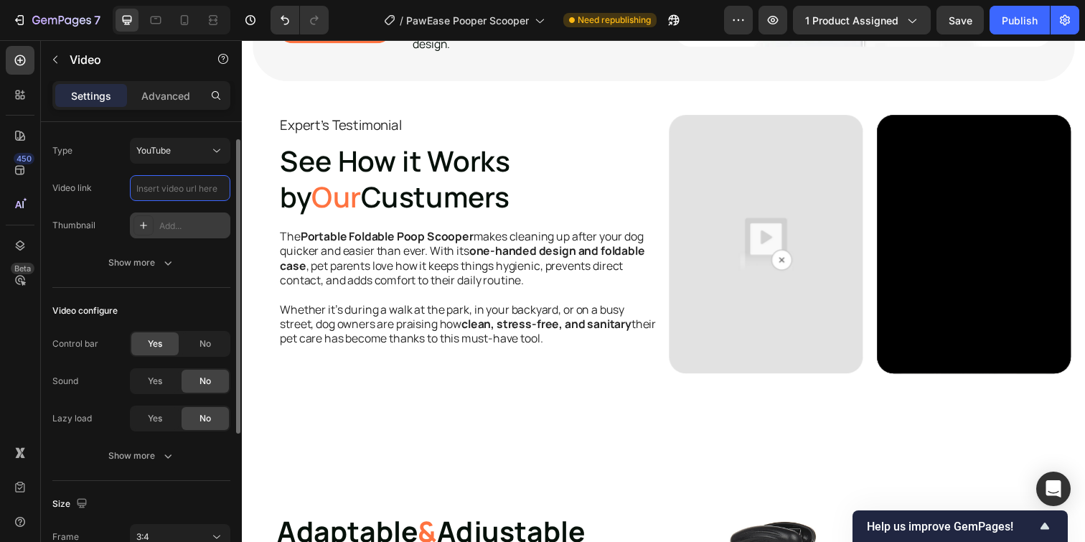
paste input "[URL][DOMAIN_NAME]"
type input "[URL][DOMAIN_NAME]"
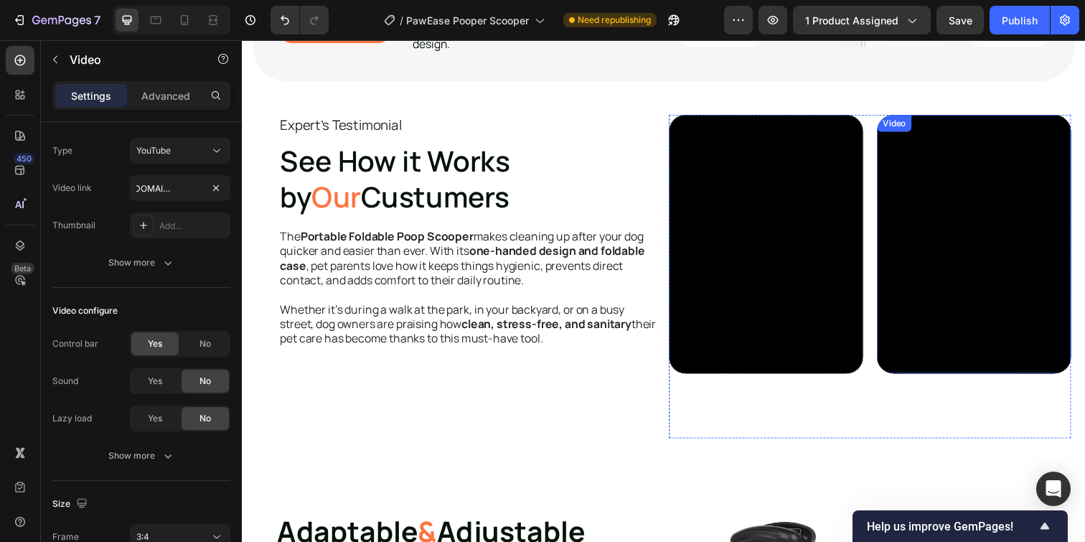
click at [910, 128] on div "Video" at bounding box center [907, 124] width 29 height 13
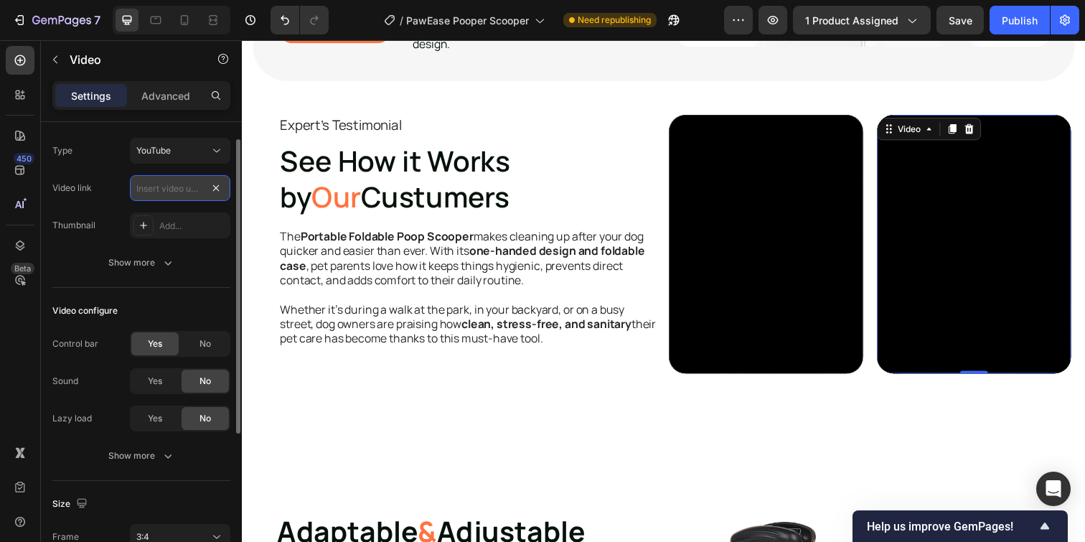
scroll to position [0, 0]
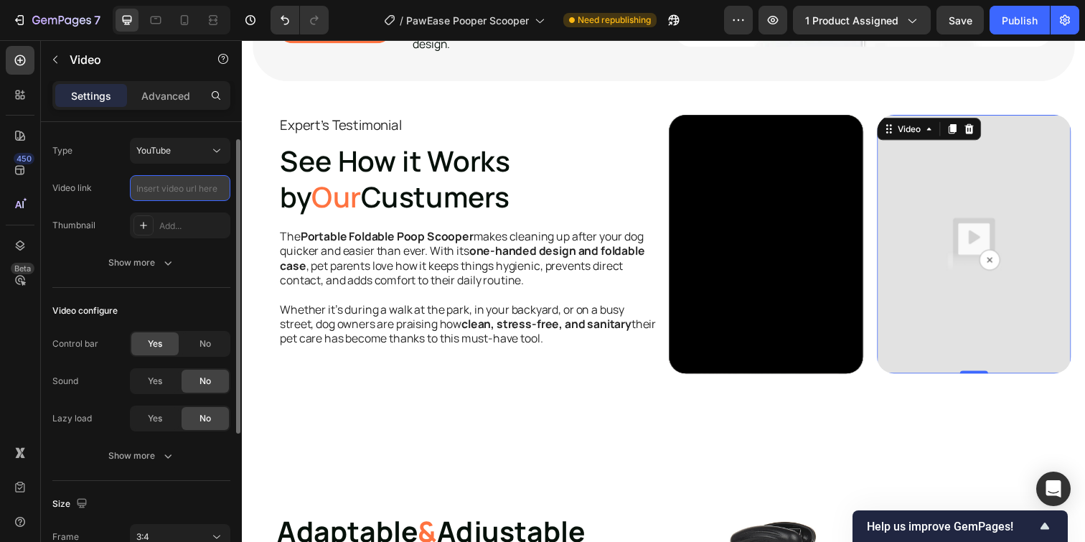
paste input "[URL][DOMAIN_NAME]"
type input "[URL][DOMAIN_NAME]"
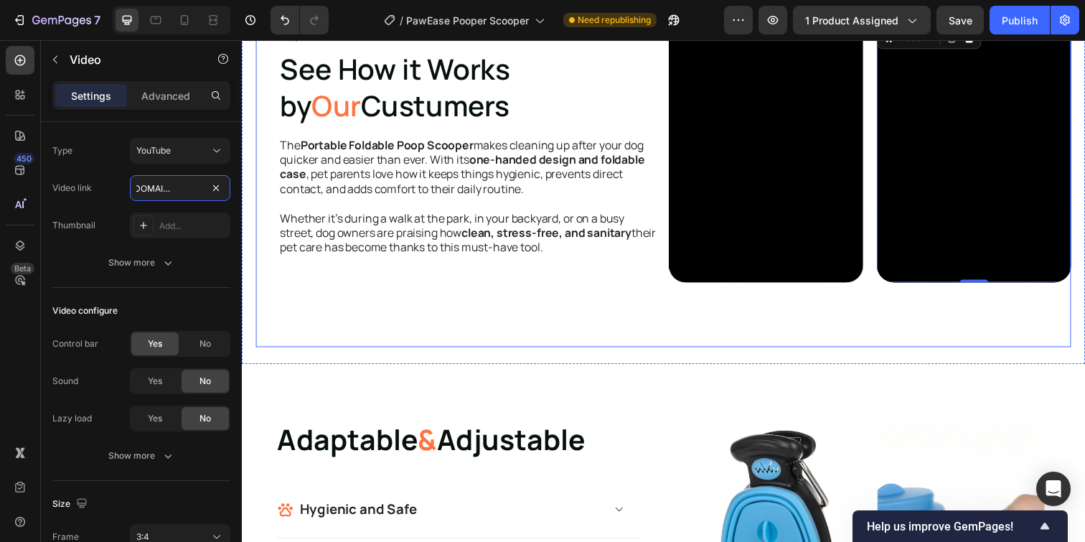
scroll to position [1871, 0]
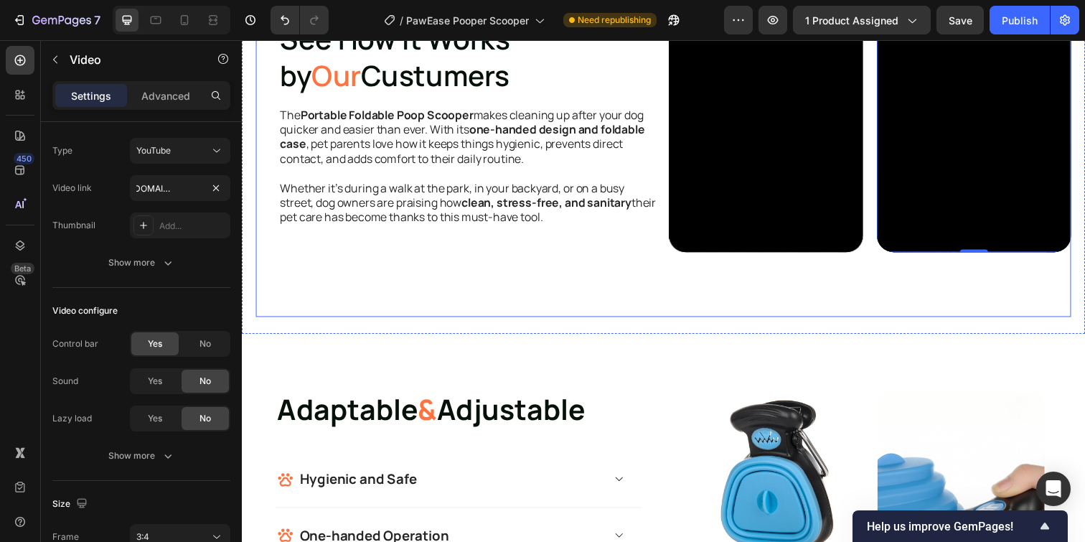
click at [532, 288] on div "Expert's Testimonial Text Block See How it Works by Our Custumers Heading The P…" at bounding box center [461, 157] width 410 height 330
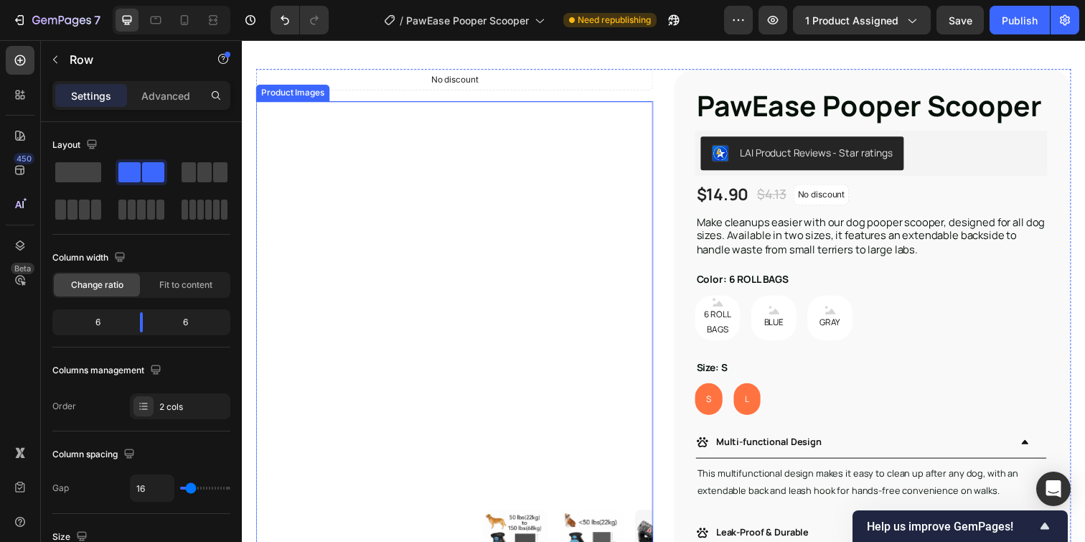
scroll to position [0, 0]
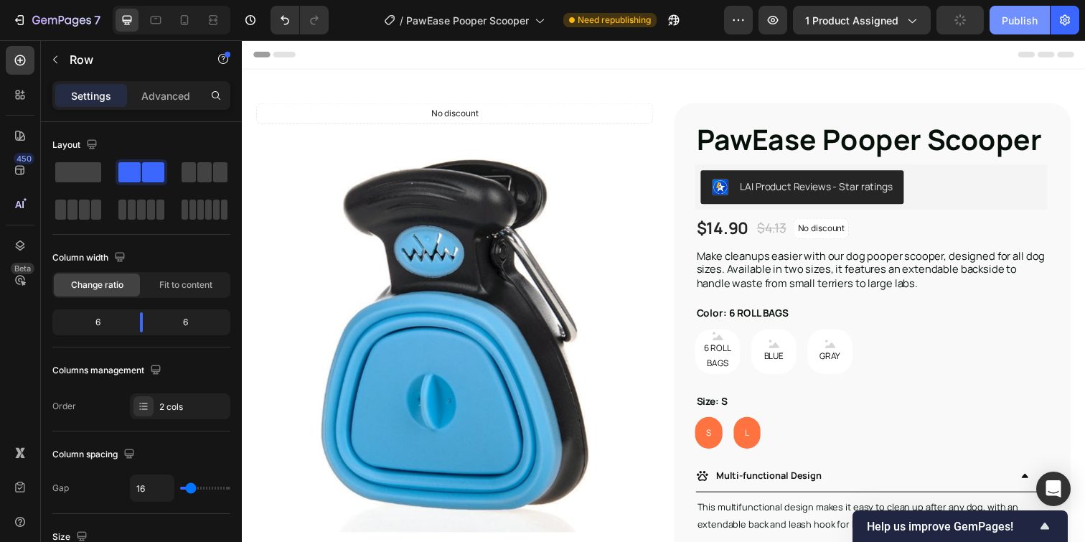
click at [1016, 30] on button "Publish" at bounding box center [1019, 20] width 60 height 29
click at [1038, 27] on button "Publish" at bounding box center [1019, 20] width 60 height 29
